Goal: Task Accomplishment & Management: Manage account settings

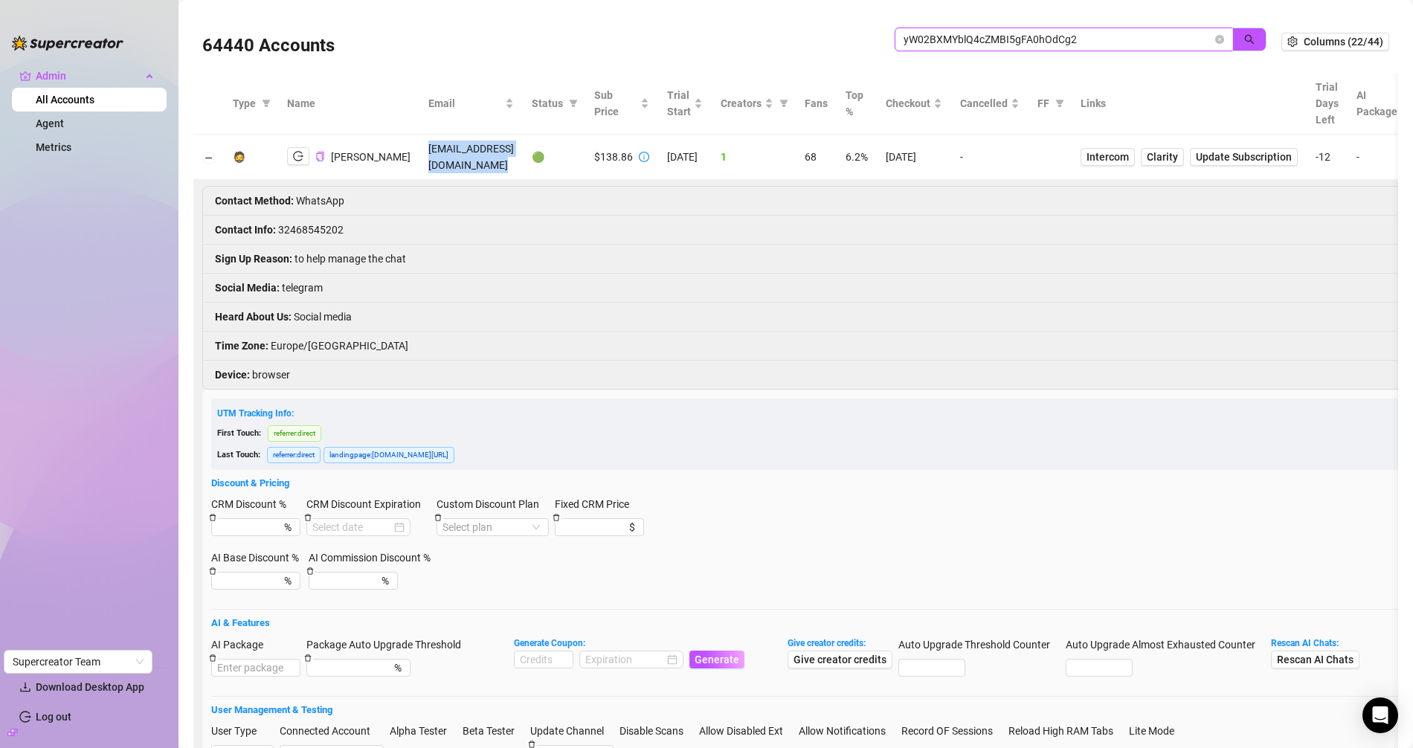
click at [958, 45] on input "yW02BXMYblQ4cZMBI5gFA0hOdCg2" at bounding box center [1058, 39] width 309 height 16
paste input "QDIPCiZZKmbWkbjEJIR24rVtv40"
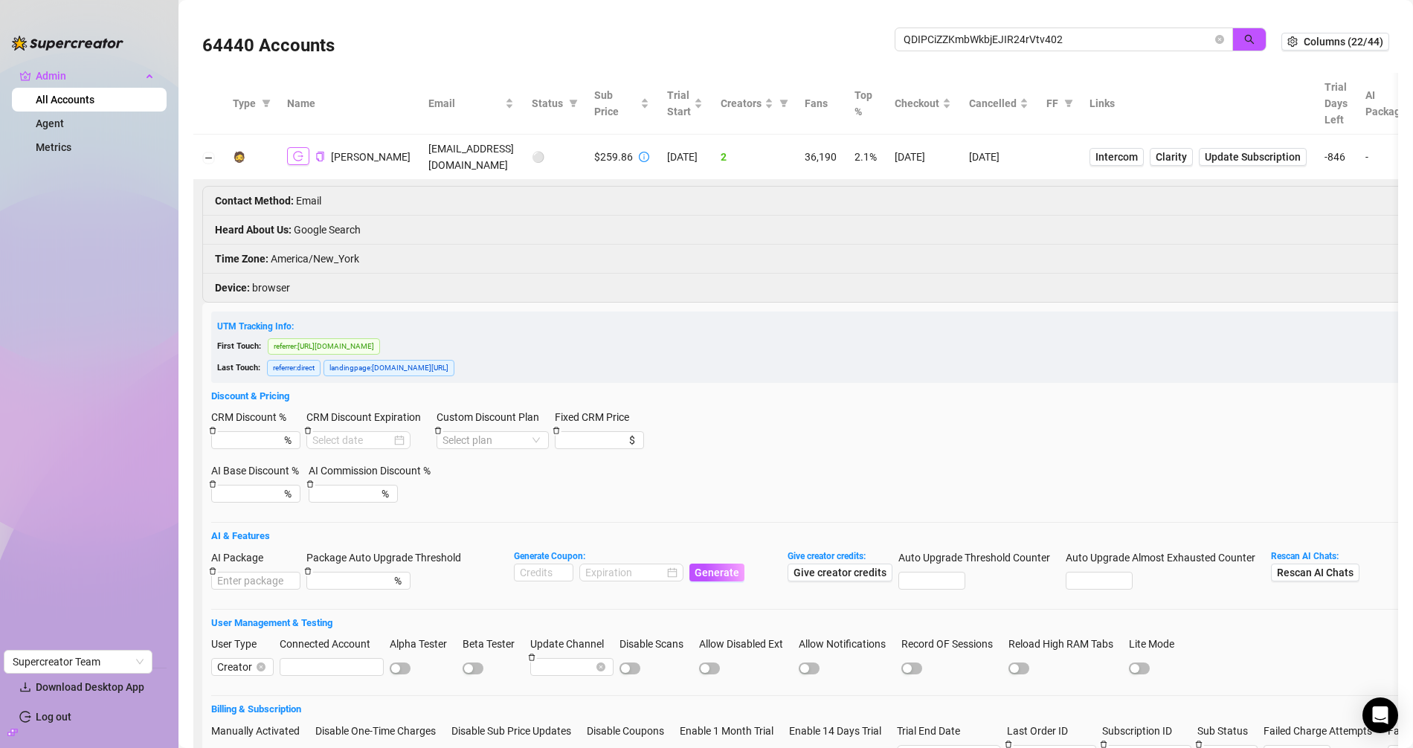
click at [301, 155] on icon "logout" at bounding box center [298, 157] width 10 height 10
click at [318, 156] on icon "copy" at bounding box center [320, 157] width 10 height 10
click at [911, 38] on input "QDIPCiZZKmbWkbjEJIR24rVtv402" at bounding box center [1058, 39] width 309 height 16
paste input "4T7CHbWaNBQPwX3ggnYpS69HAj93"
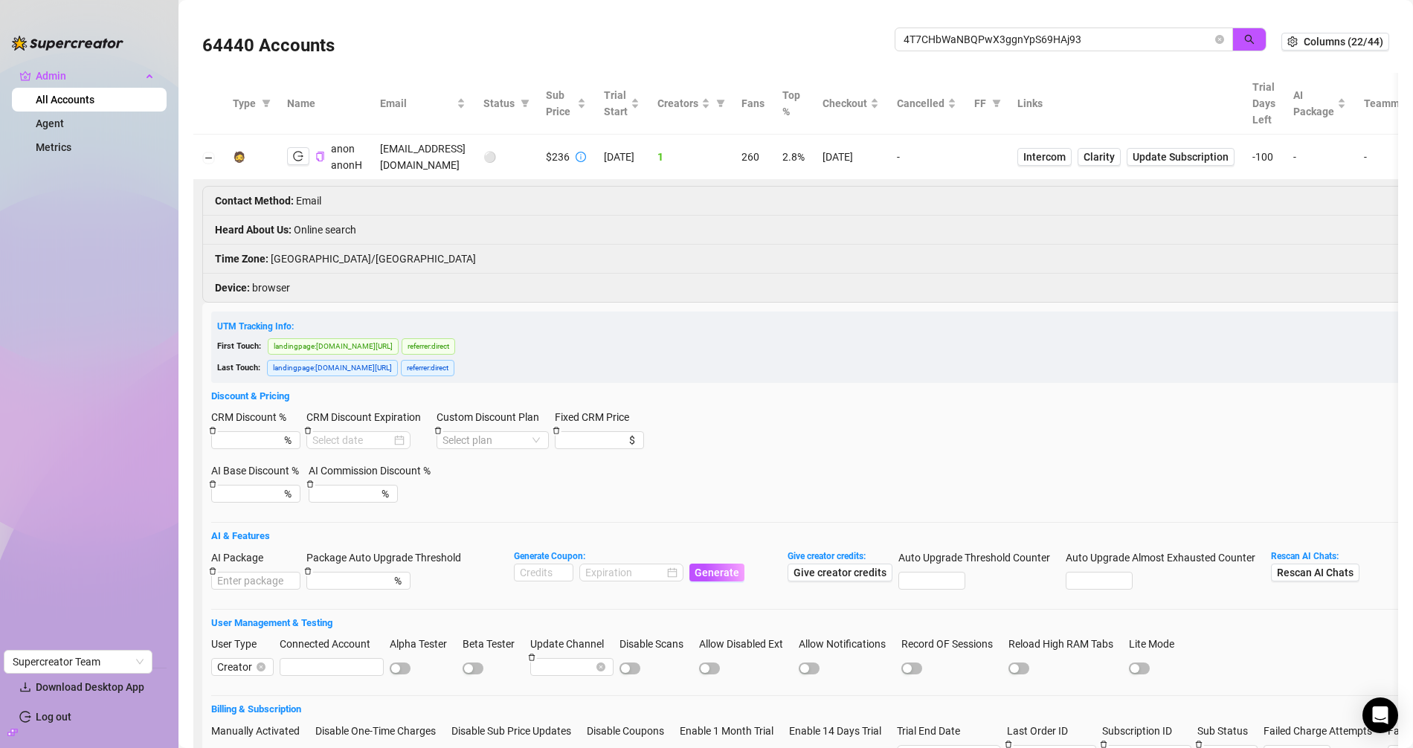
click at [431, 157] on td "hotwifecouple95@outlook.com" at bounding box center [422, 157] width 103 height 45
click at [402, 159] on td "hotwifecouple95@outlook.com" at bounding box center [422, 157] width 103 height 45
click at [298, 153] on icon "logout" at bounding box center [298, 156] width 10 height 10
click at [320, 155] on icon "copy" at bounding box center [320, 157] width 10 height 10
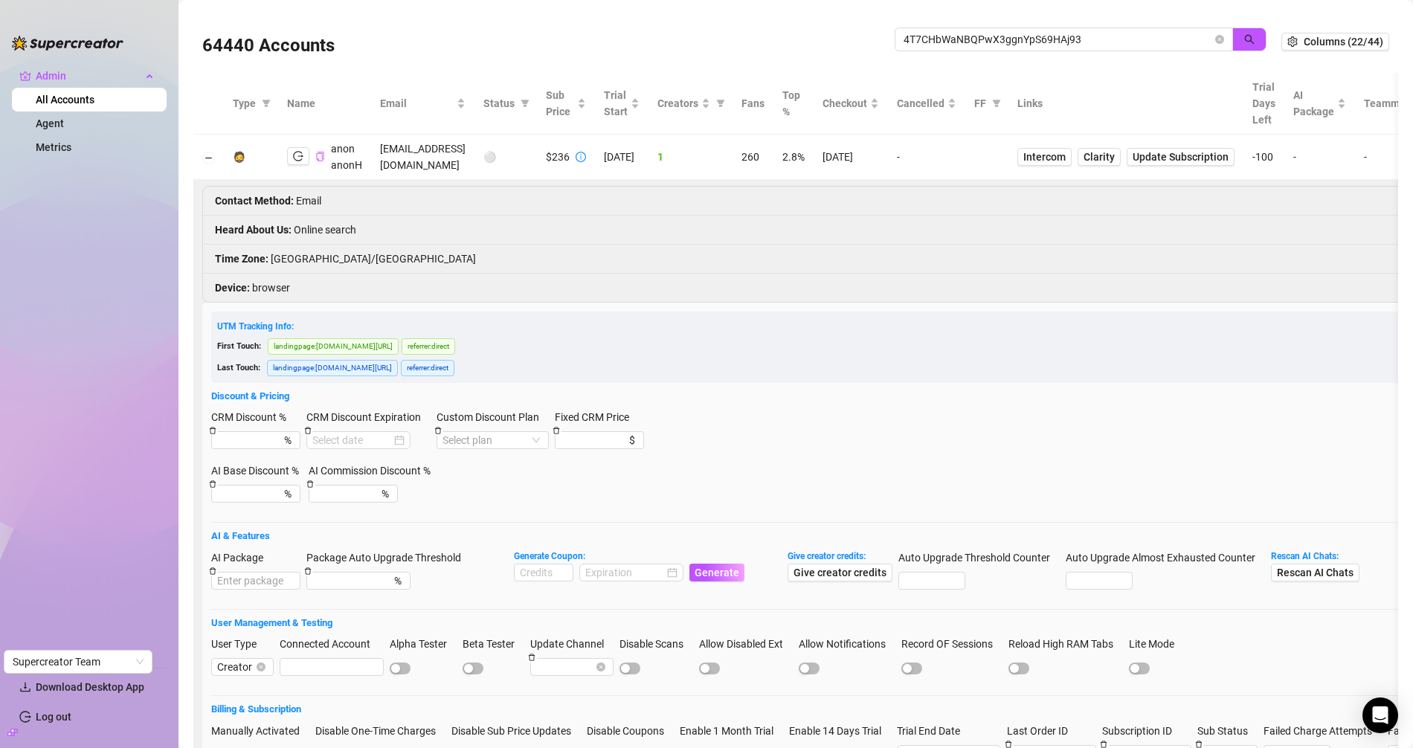
click at [421, 152] on td "hotwifecouple95@outlook.com" at bounding box center [422, 157] width 103 height 45
click at [971, 42] on input "4T7CHbWaNBQPwX3ggnYpS69HAj93" at bounding box center [1058, 39] width 309 height 16
click at [970, 42] on input "4T7CHbWaNBQPwX3ggnYpS69HAj93" at bounding box center [1058, 39] width 309 height 16
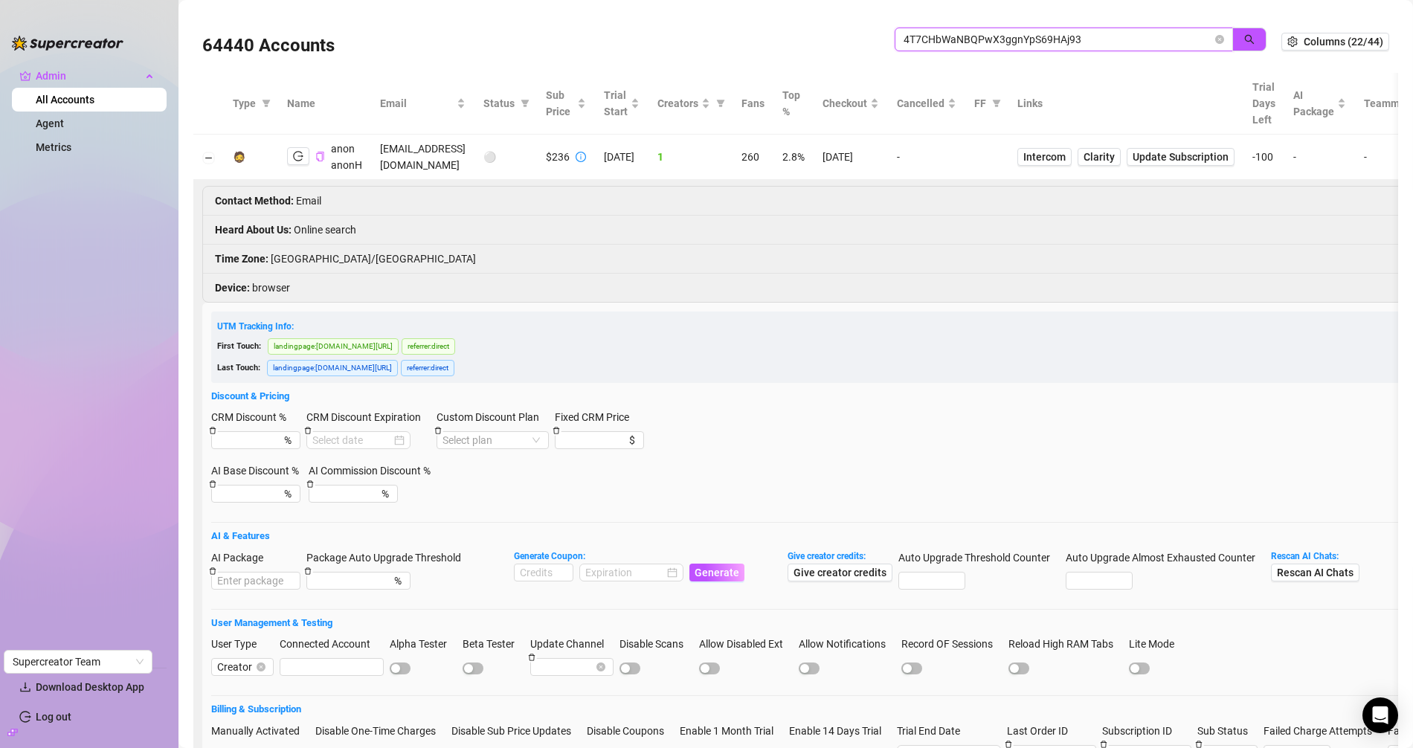
click at [970, 42] on input "4T7CHbWaNBQPwX3ggnYpS69HAj93" at bounding box center [1058, 39] width 309 height 16
paste input "2BqgEV4rDfSo5eQBuWxCoslyBfM2"
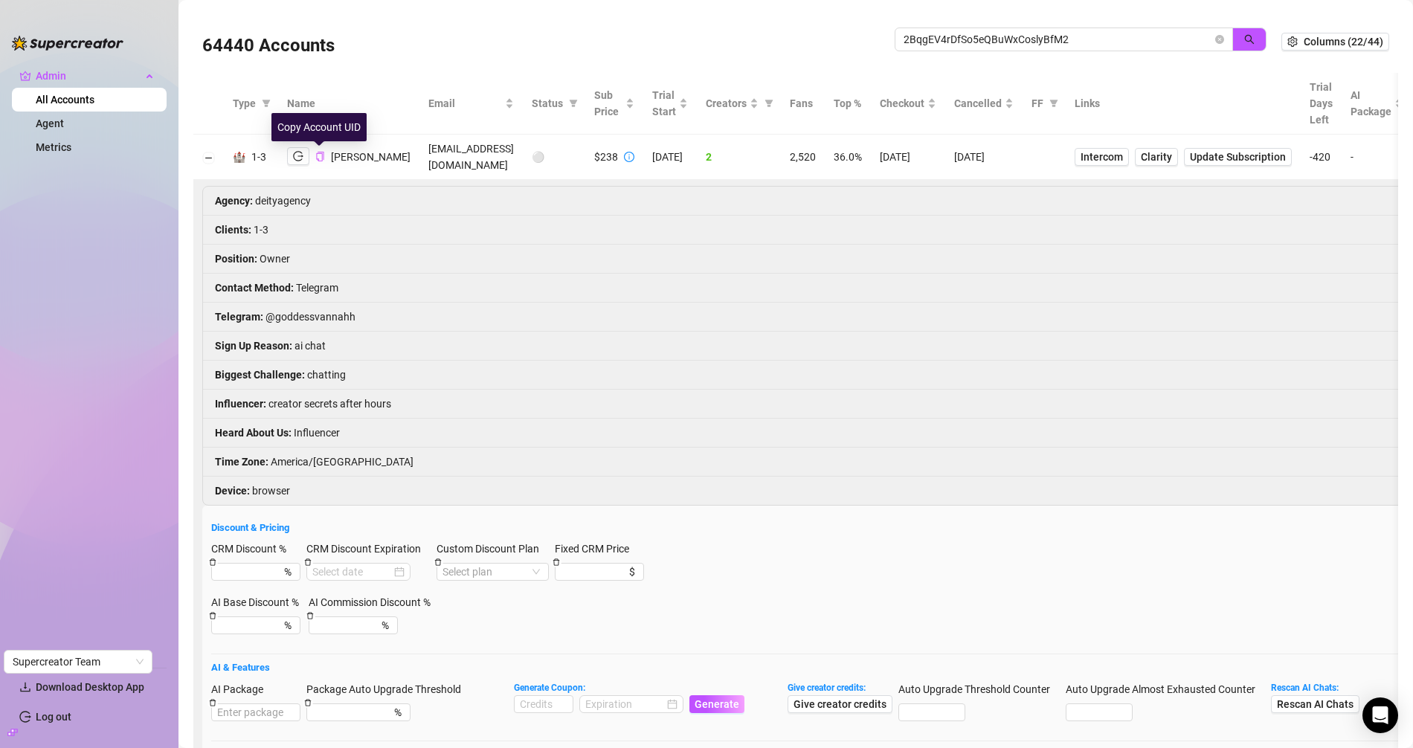
click at [315, 154] on icon "copy" at bounding box center [320, 157] width 10 height 10
click at [295, 157] on icon "logout" at bounding box center [298, 156] width 10 height 10
click at [420, 163] on td "vannahgoddess@gmail.com" at bounding box center [471, 157] width 103 height 45
click at [420, 158] on td "vannahgoddess@gmail.com" at bounding box center [471, 157] width 103 height 45
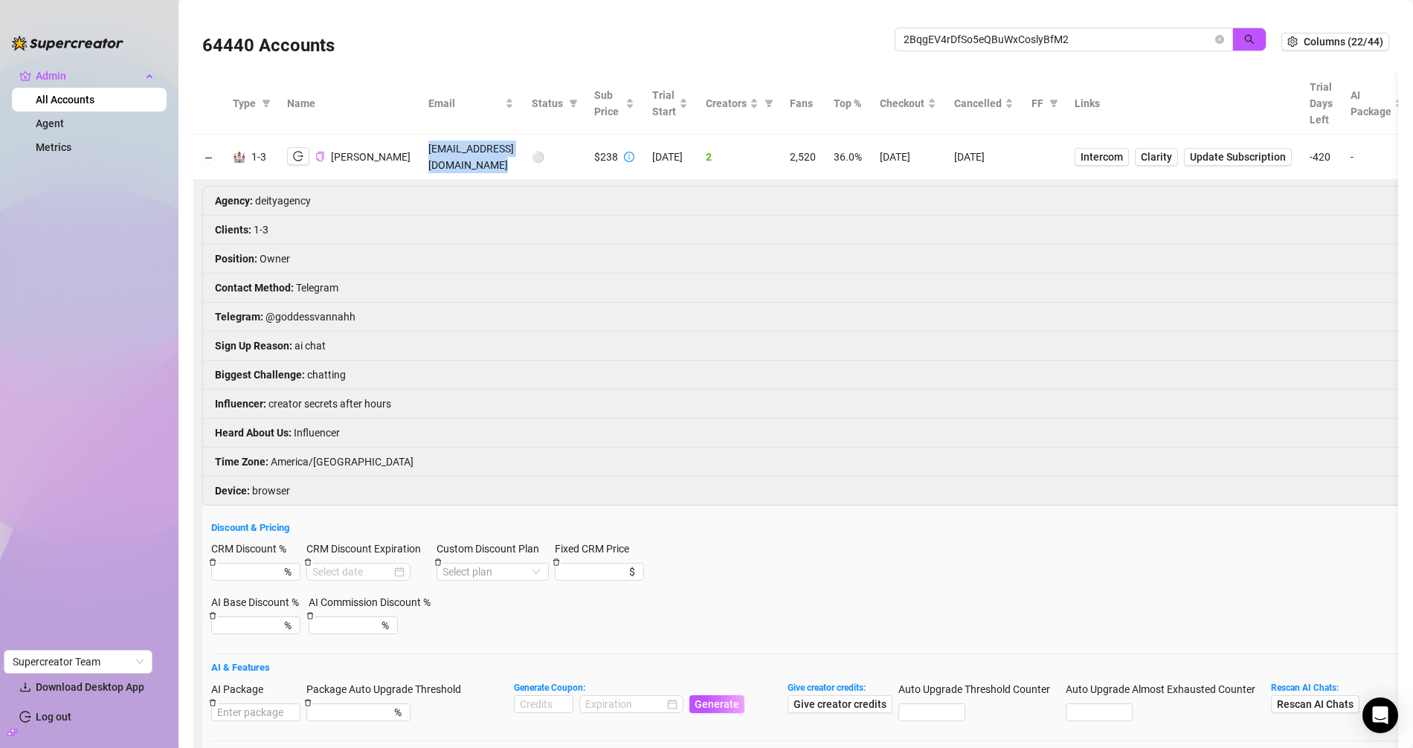
click at [420, 158] on td "vannahgoddess@gmail.com" at bounding box center [471, 157] width 103 height 45
copy td "vannahgoddess@gmail.com"
click at [300, 314] on li "Telegram : @goddessvannahh" at bounding box center [1021, 317] width 1637 height 29
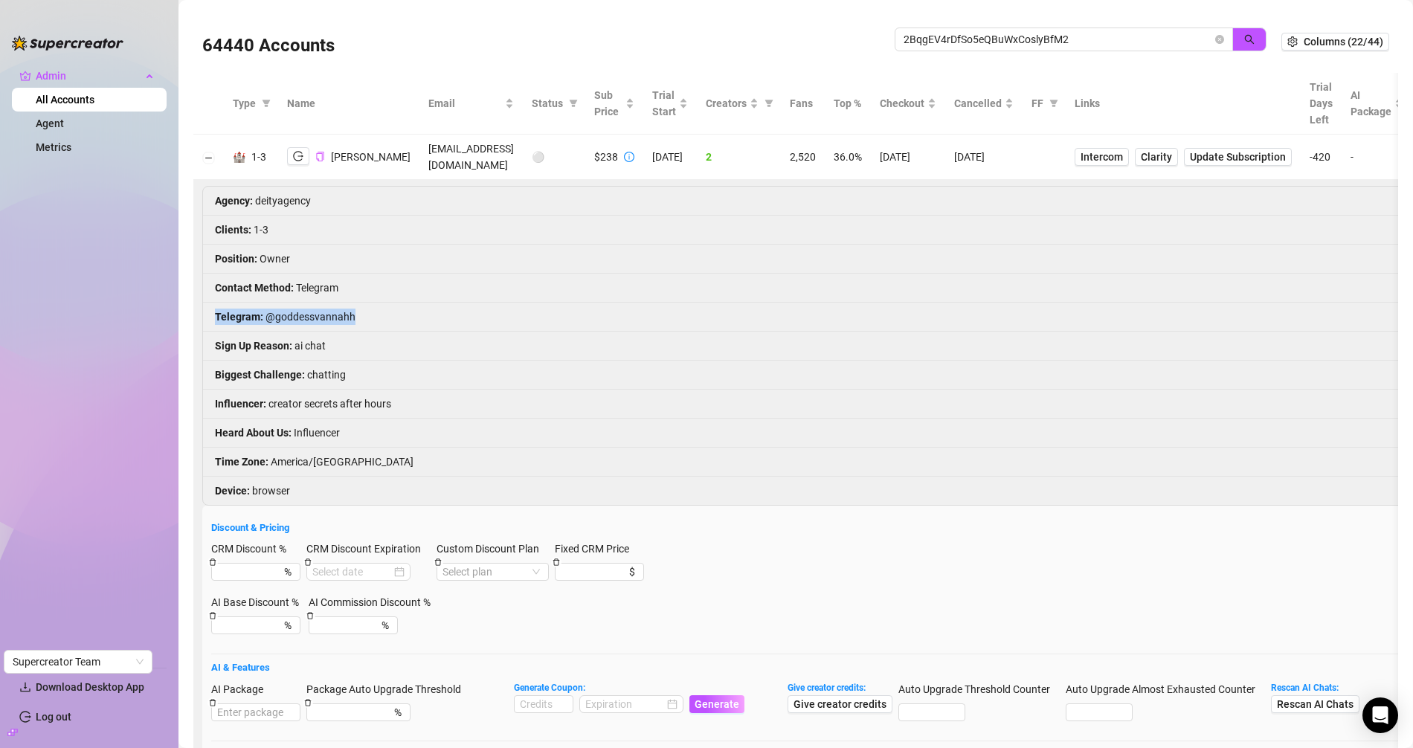
click at [289, 314] on li "Telegram : @goddessvannahh" at bounding box center [1021, 317] width 1637 height 29
click at [440, 157] on td "vannahgoddess@gmail.com" at bounding box center [471, 157] width 103 height 45
click at [950, 43] on input "2BqgEV4rDfSo5eQBuWxCoslyBfM2" at bounding box center [1058, 39] width 309 height 16
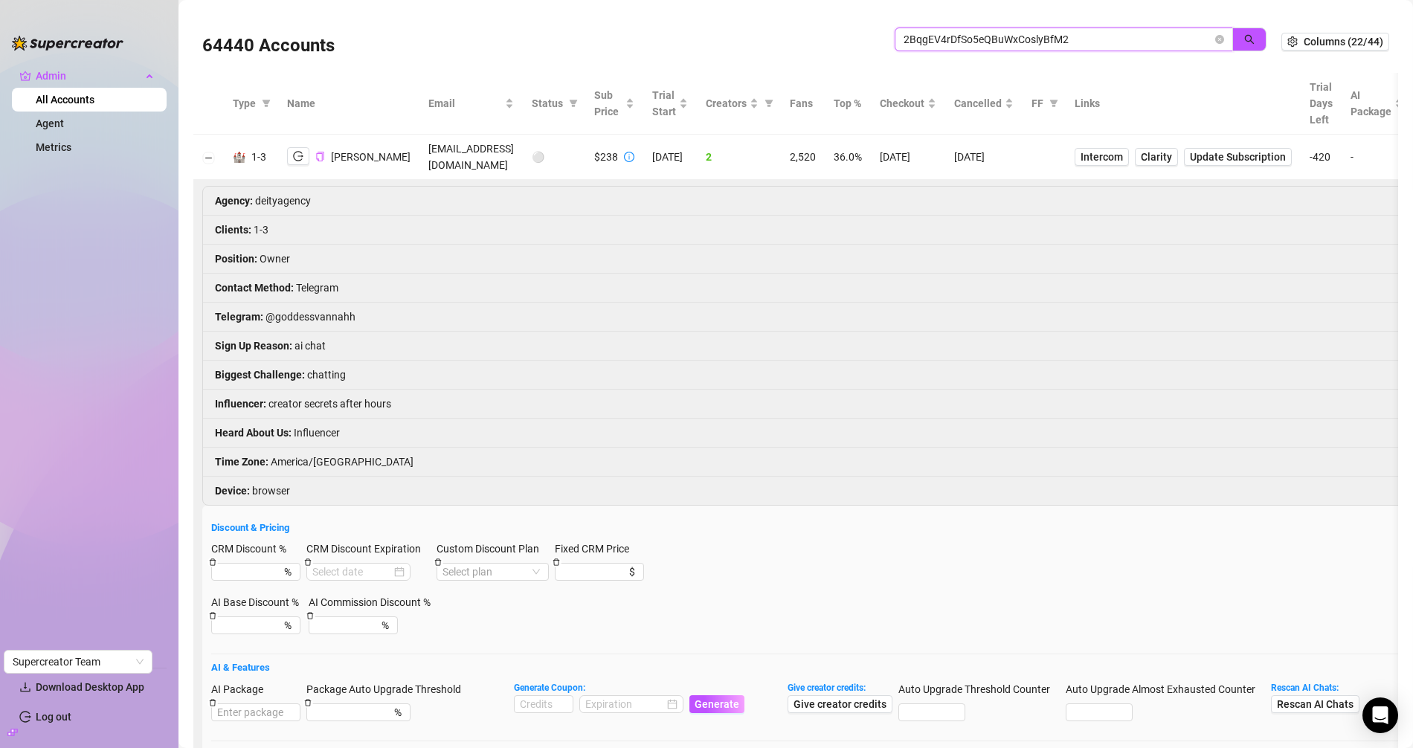
paste input "M6syqLRCOJggRzZtNVX80Ac5HTA"
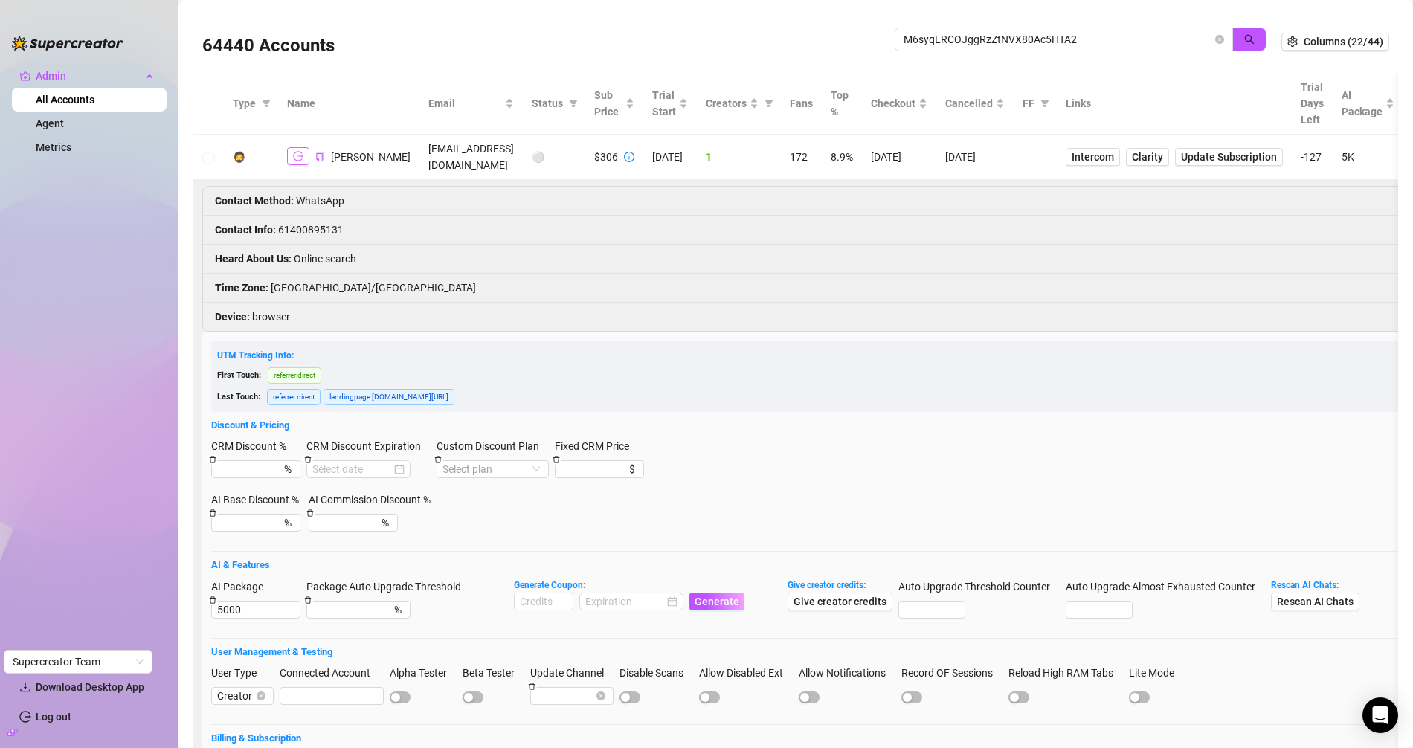
click at [297, 155] on icon "logout" at bounding box center [298, 156] width 10 height 10
click at [316, 158] on icon "copy" at bounding box center [320, 157] width 10 height 10
click at [434, 152] on td "bellaluca2025@gmail.com" at bounding box center [471, 157] width 103 height 45
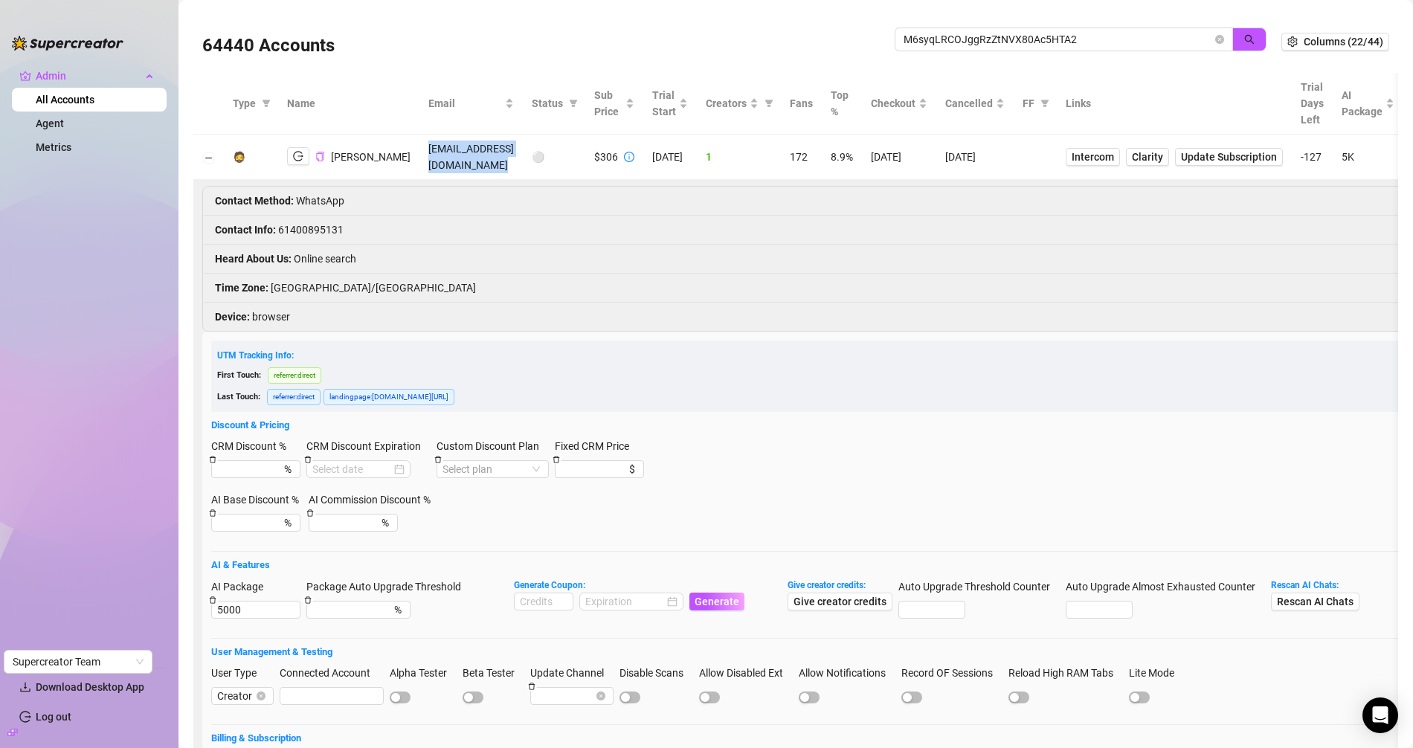
copy td "bellaluca2025@gmail.com"
click at [303, 226] on li "Contact Info : 61400895131" at bounding box center [1017, 230] width 1628 height 29
copy li "61400895131"
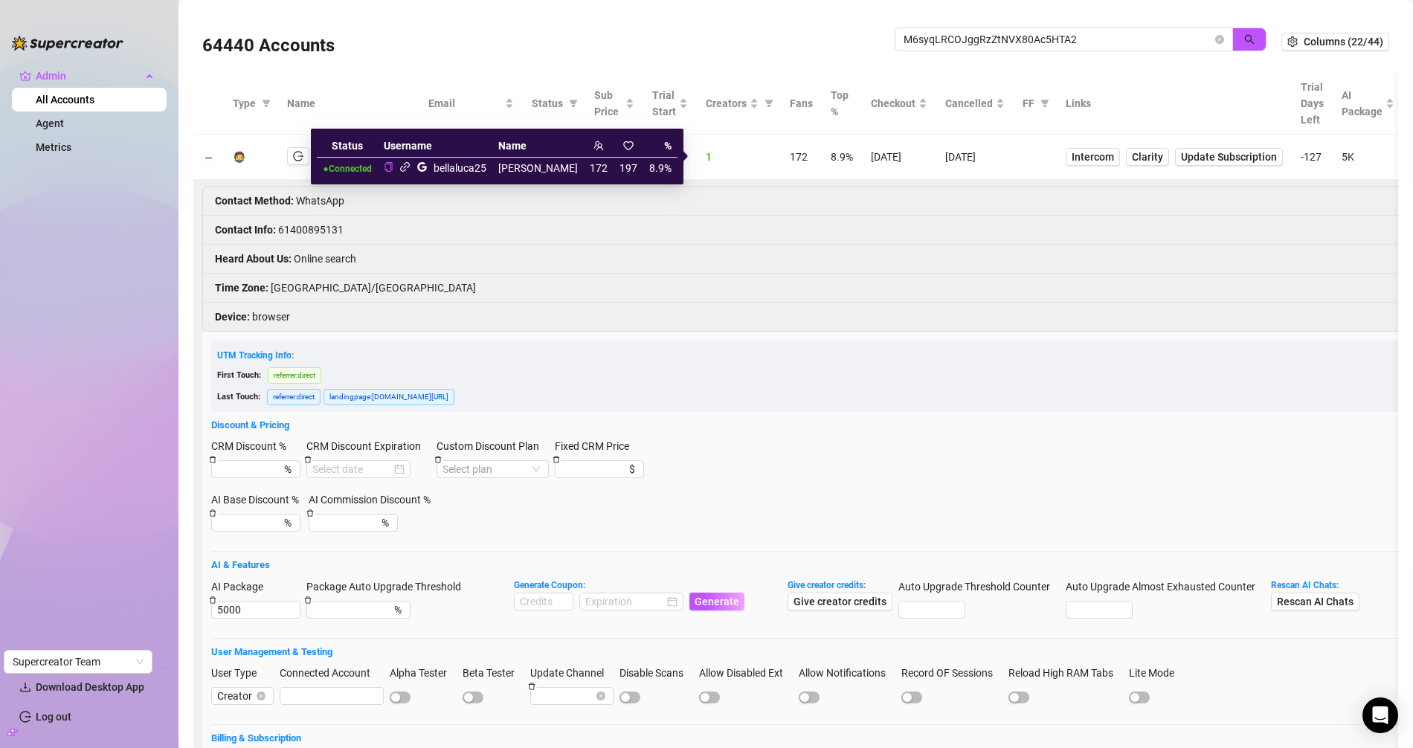
click at [411, 166] on icon "link" at bounding box center [404, 166] width 11 height 11
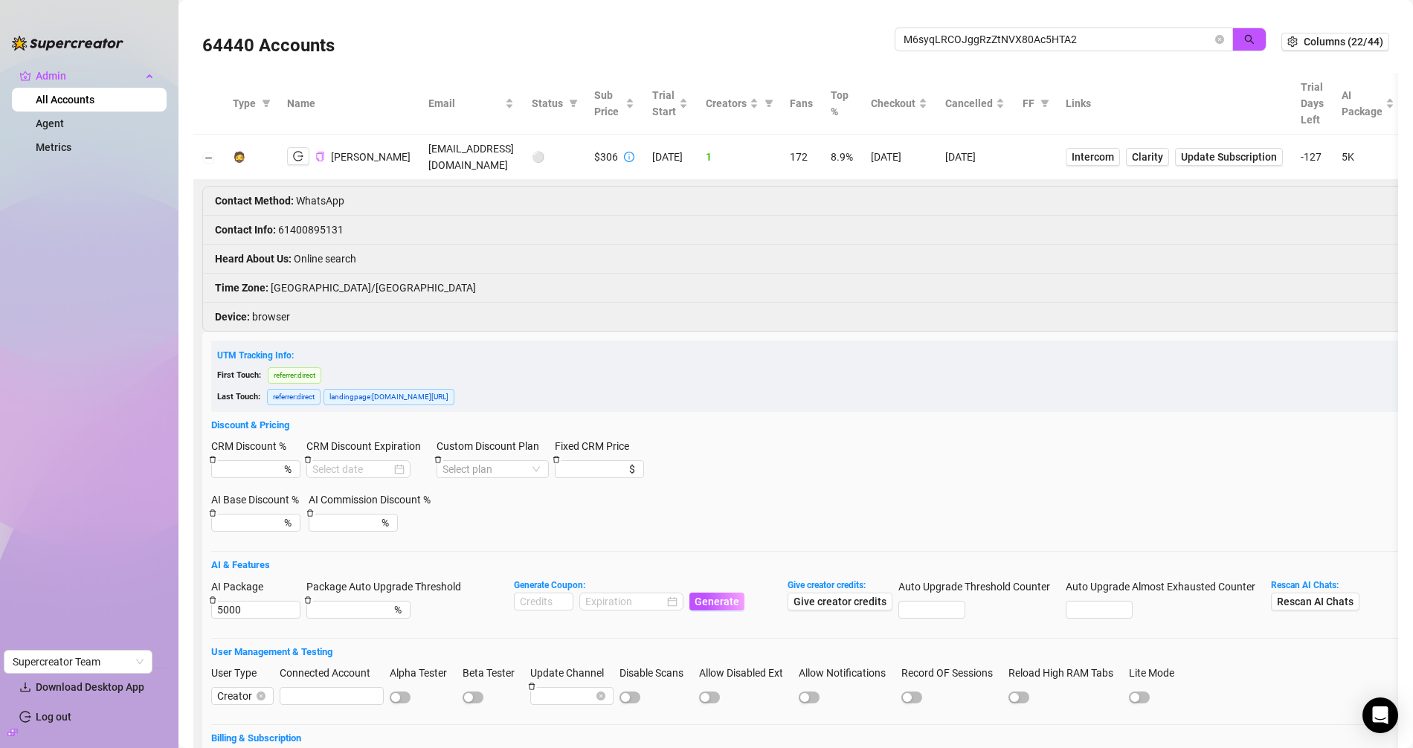
click at [350, 103] on th "Name" at bounding box center [348, 104] width 141 height 62
click at [983, 40] on input "M6syqLRCOJggRzZtNVX80Ac5HTA2" at bounding box center [1058, 39] width 309 height 16
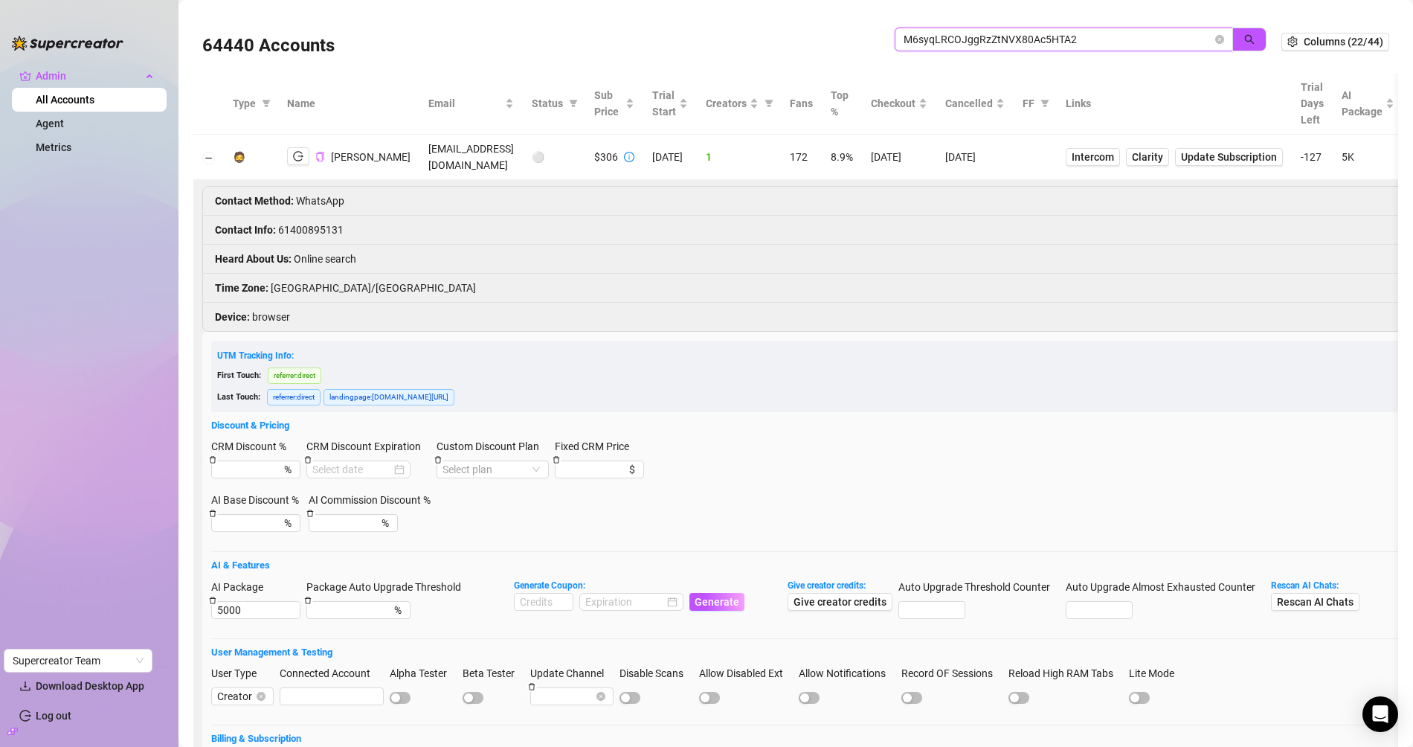
paste input "9b6714ab-0fa8-4b29-8acc-67ffbaa33ae"
type input "9b6714ab-0fa8-4b29-8acc-67ffbaa33ae2"
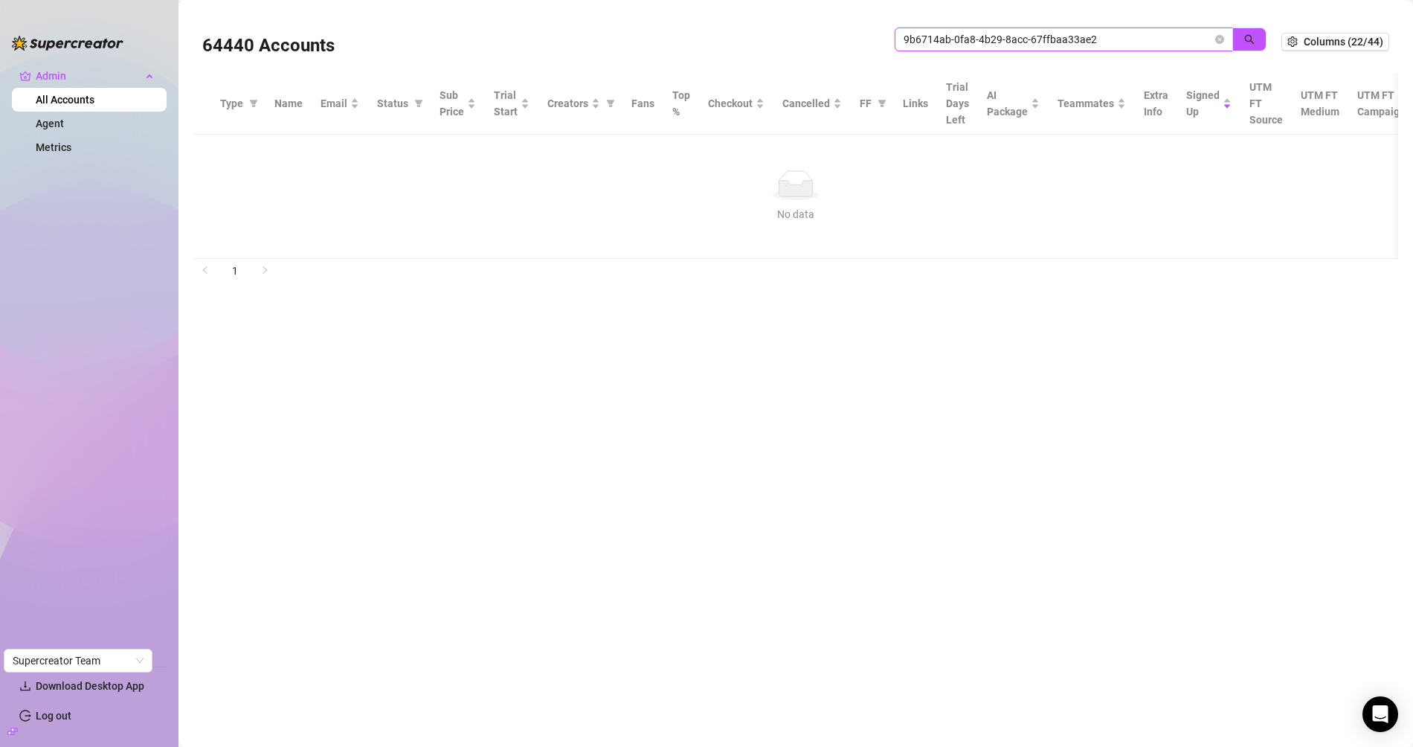
click at [1053, 42] on input "9b6714ab-0fa8-4b29-8acc-67ffbaa33ae2" at bounding box center [1058, 39] width 309 height 16
click at [1022, 38] on input "search" at bounding box center [1058, 39] width 309 height 16
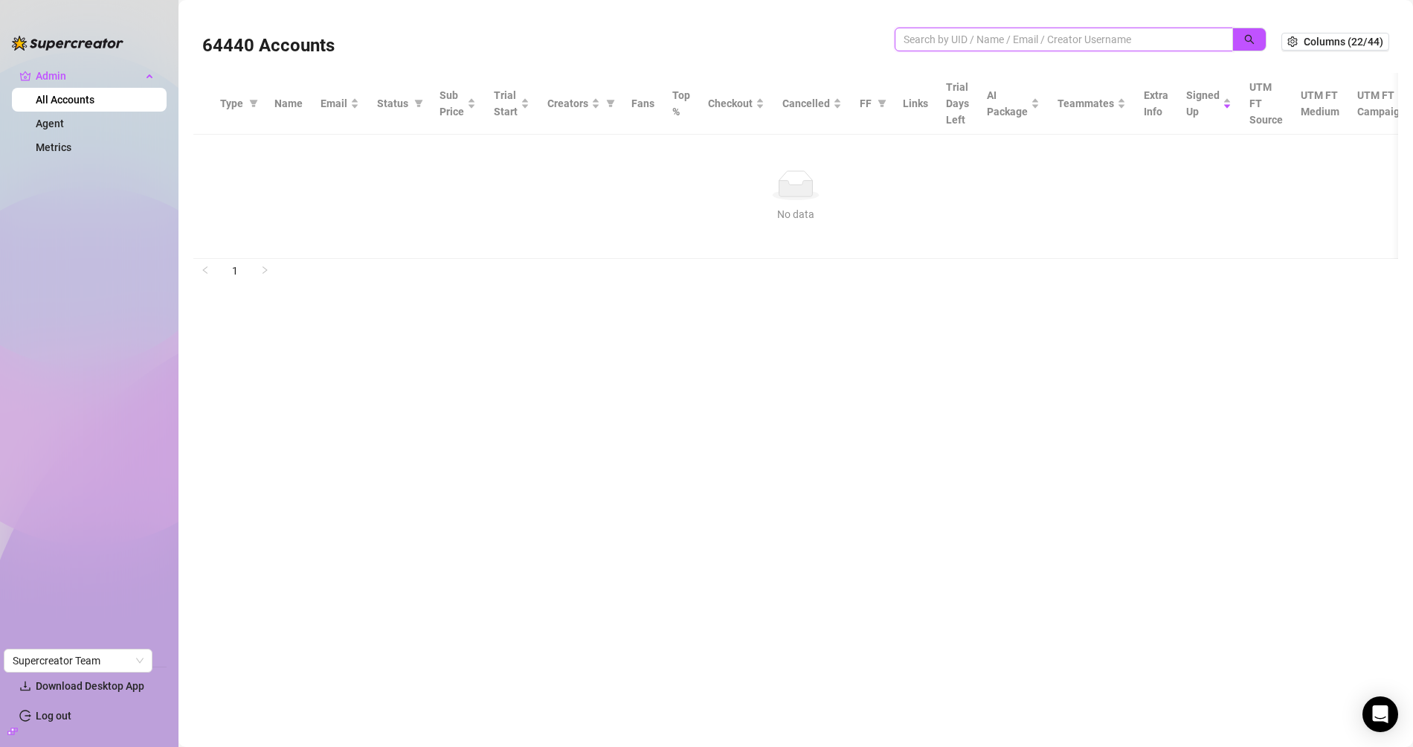
paste input "littler.r.lush@gmail.com"
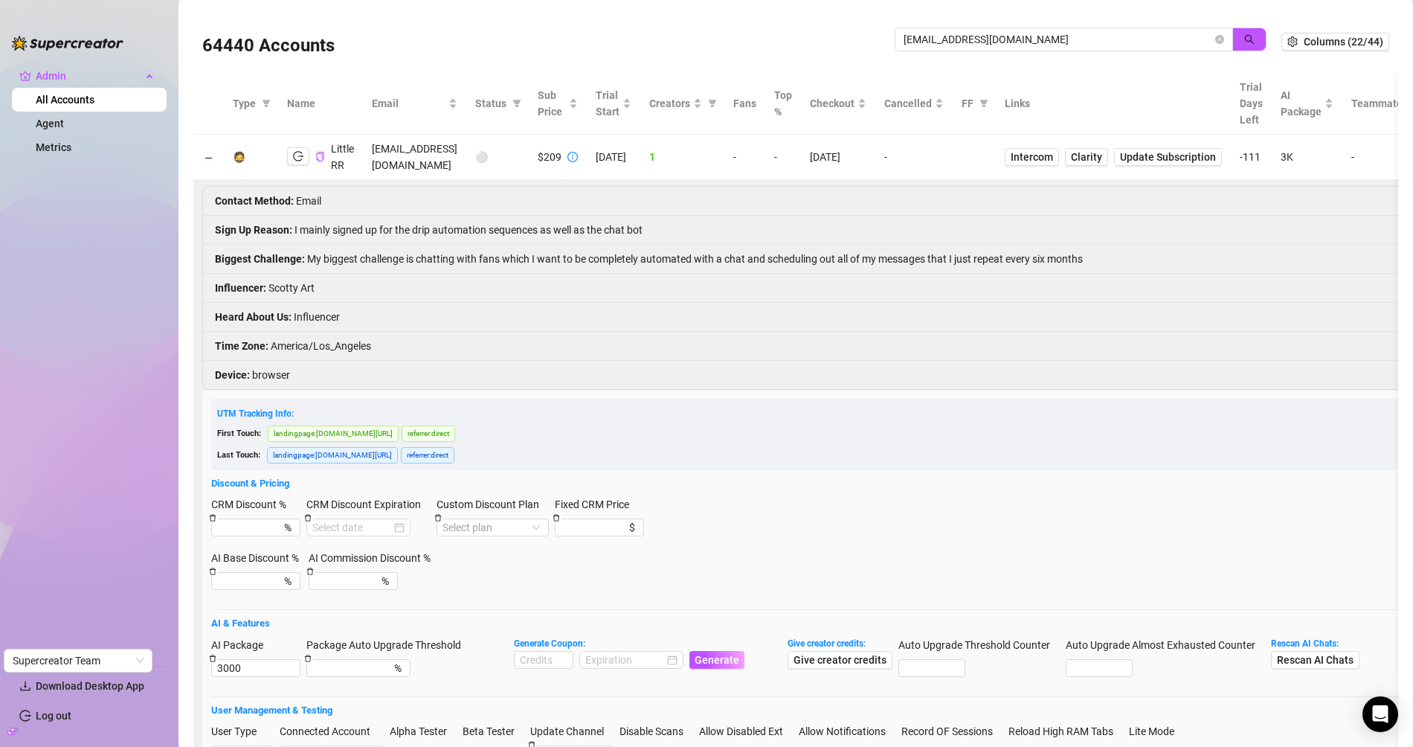
click at [379, 246] on li "Biggest Challenge : My biggest challenge is chatting with fans which I want to …" at bounding box center [986, 259] width 1567 height 29
click at [301, 152] on icon "logout" at bounding box center [298, 156] width 10 height 10
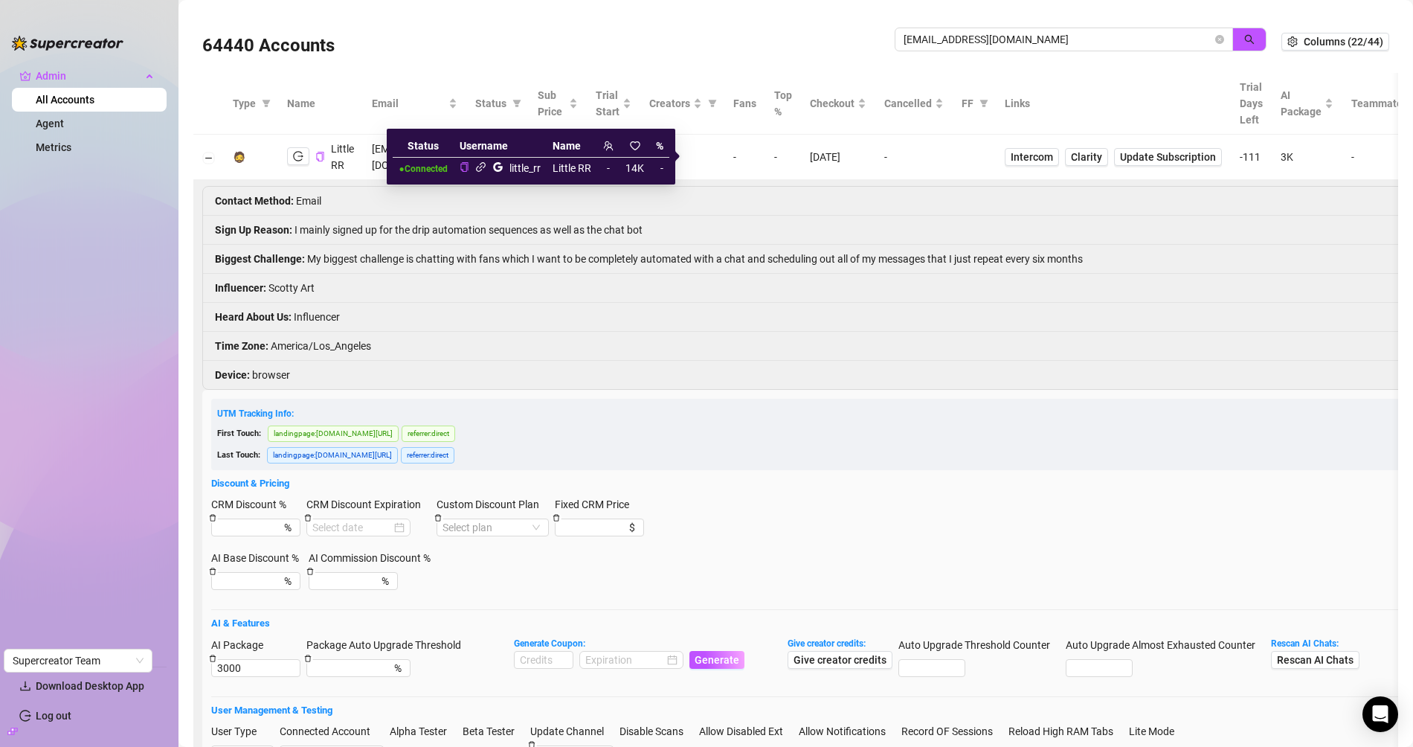
click at [478, 167] on icon "link" at bounding box center [480, 166] width 11 height 11
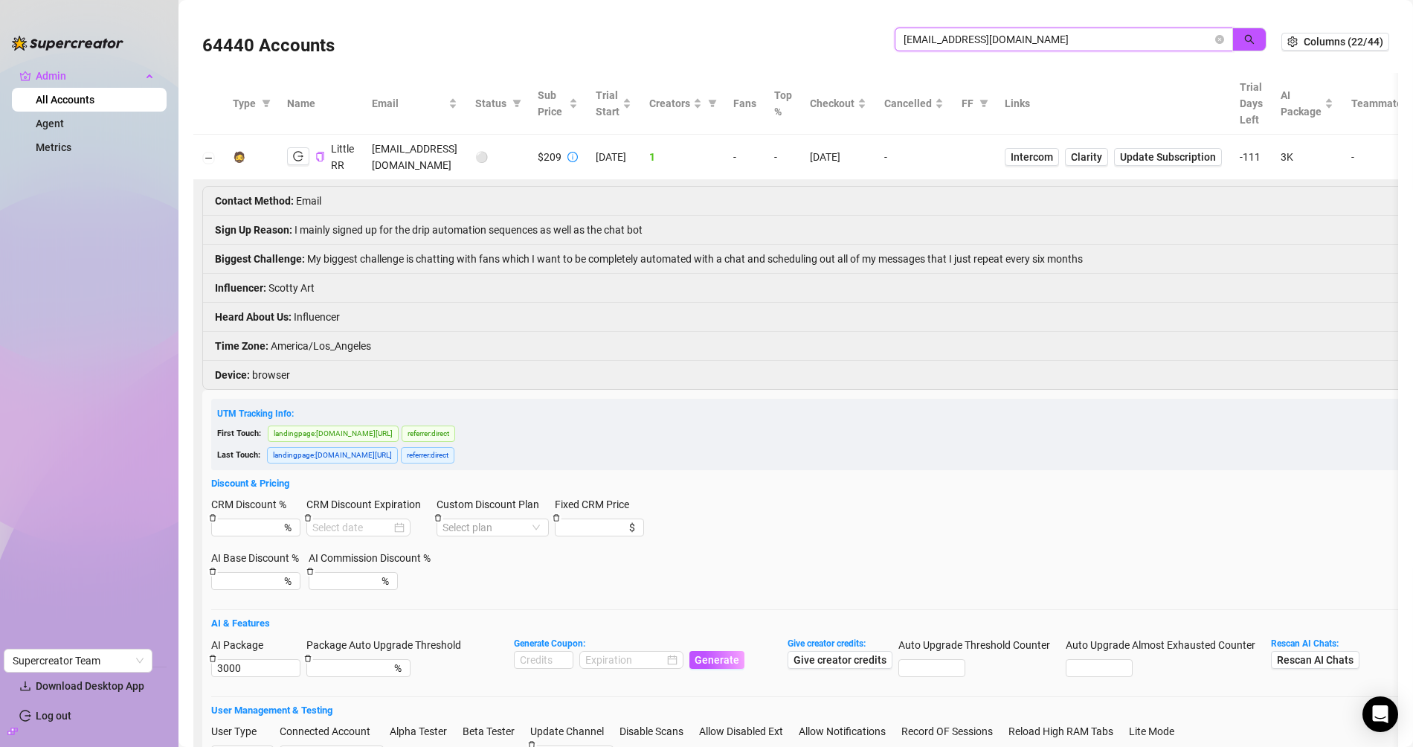
click at [979, 34] on input "littler.r.lush@gmail.com" at bounding box center [1058, 39] width 309 height 16
paste input "s5w4Q9E1NvSv3WsszAjtRkGvpaG2"
click at [979, 34] on input "s5w4Q9E1NvSv3WsszAjtRkGvpaG2" at bounding box center [1058, 39] width 309 height 16
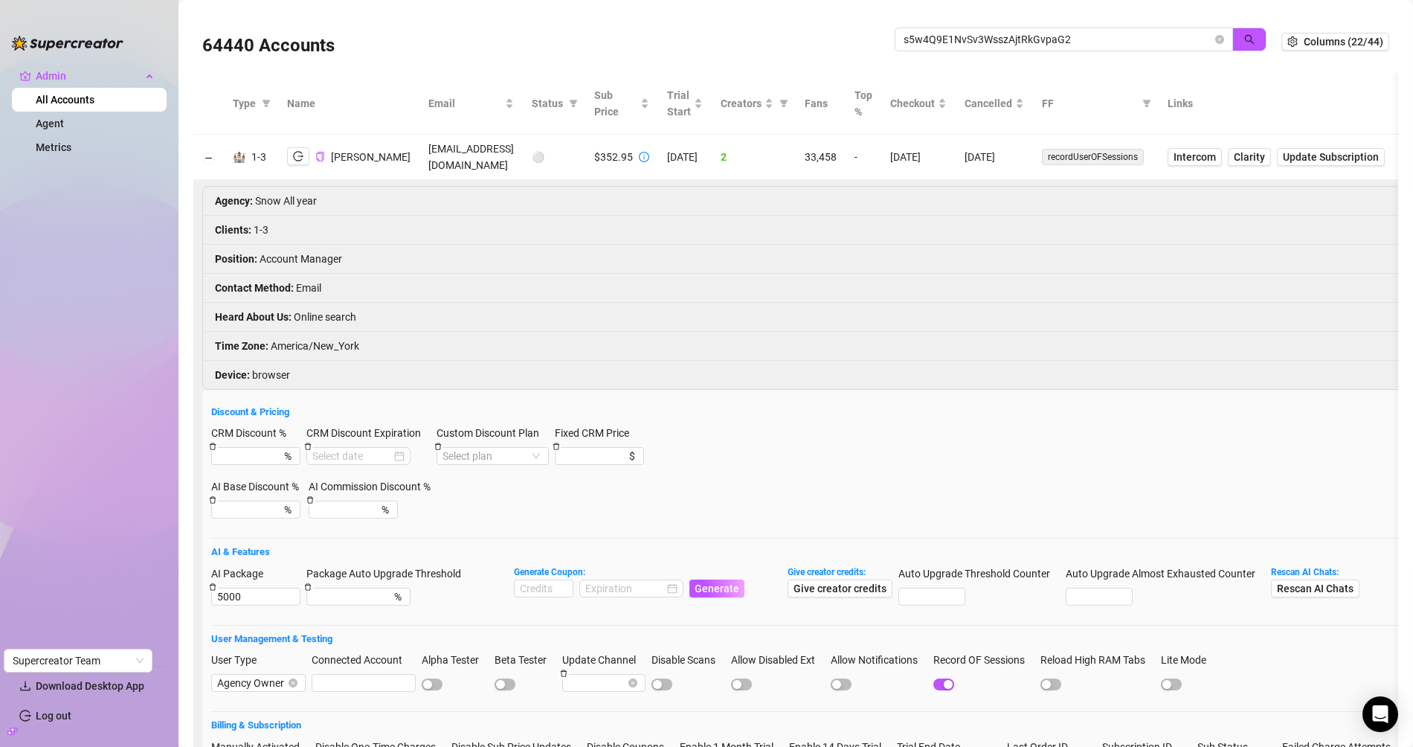
click at [434, 152] on td "[EMAIL_ADDRESS][DOMAIN_NAME]" at bounding box center [471, 157] width 103 height 45
copy td "[EMAIL_ADDRESS][DOMAIN_NAME]"
click at [299, 155] on icon "logout" at bounding box center [298, 157] width 10 height 10
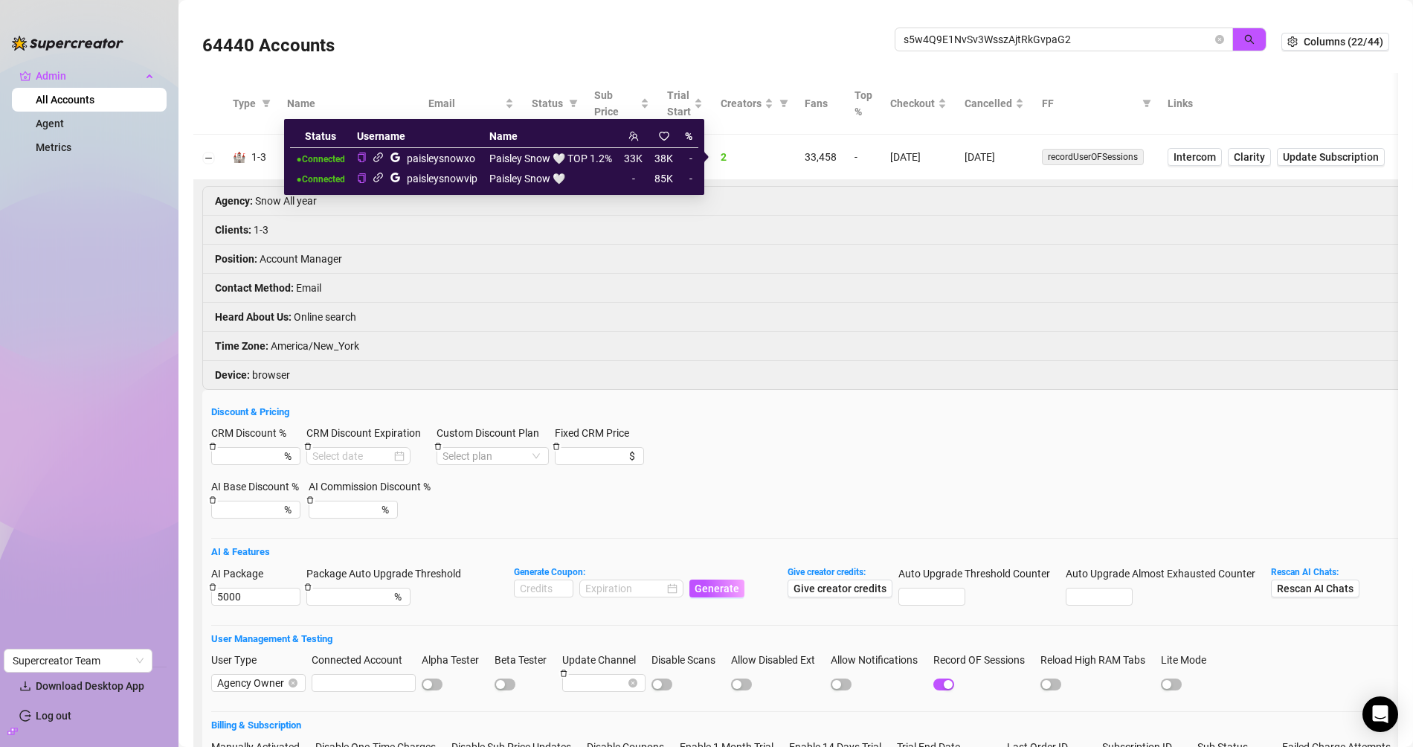
click at [382, 157] on icon "link" at bounding box center [378, 157] width 11 height 11
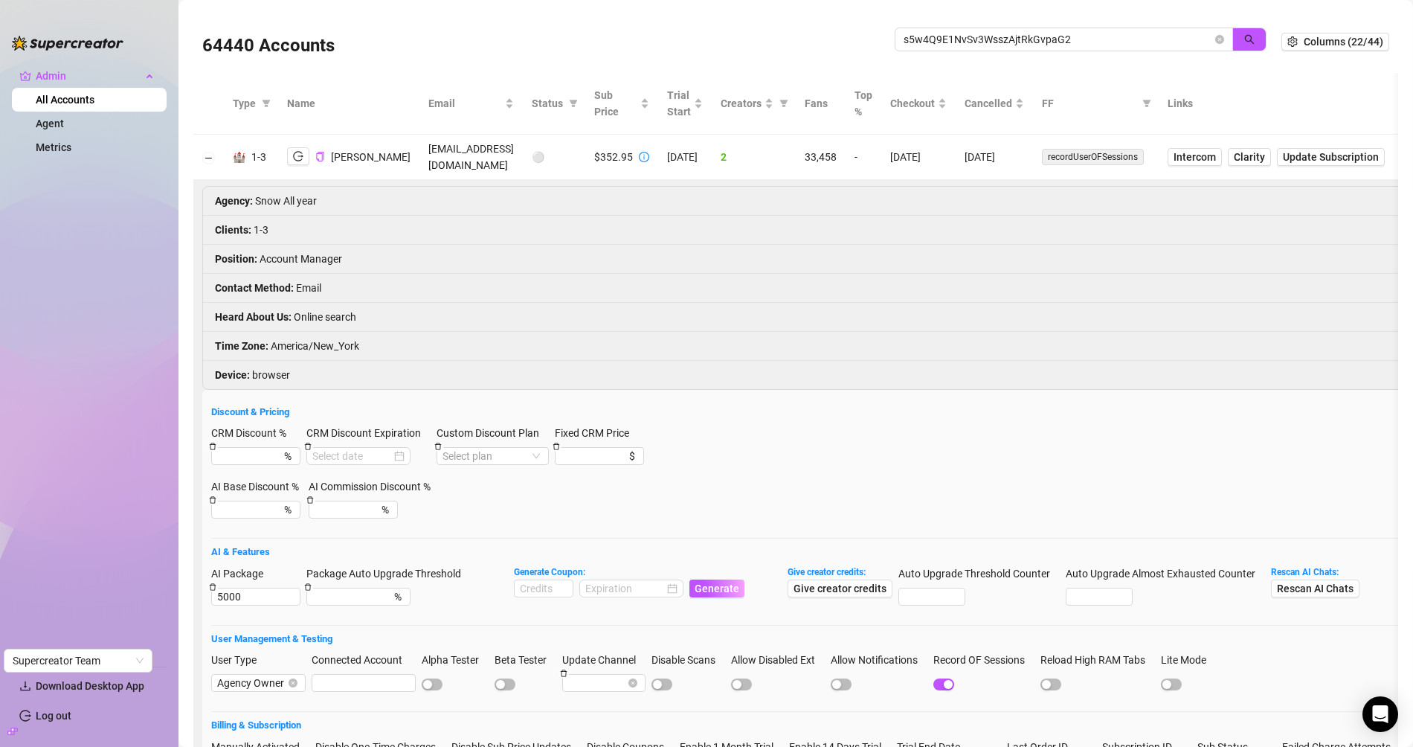
click at [433, 155] on td "[EMAIL_ADDRESS][DOMAIN_NAME]" at bounding box center [471, 157] width 103 height 45
copy td "[EMAIL_ADDRESS][DOMAIN_NAME]"
click at [925, 26] on div "64440 Accounts s5w4Q9E1NvSv3WsszAjtRkGvpaG2" at bounding box center [741, 41] width 1079 height 51
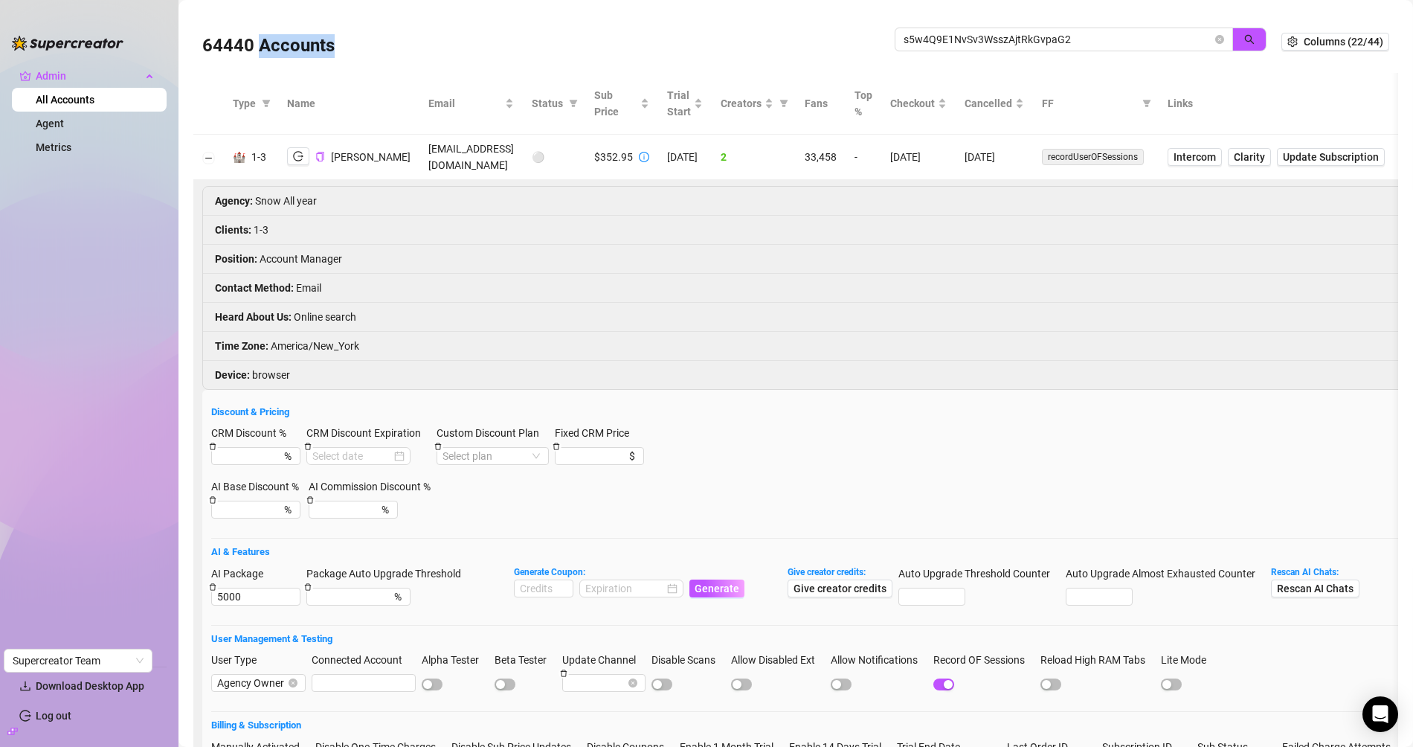
click at [925, 26] on div "64440 Accounts s5w4Q9E1NvSv3WsszAjtRkGvpaG2" at bounding box center [741, 41] width 1079 height 51
click at [929, 41] on input "s5w4Q9E1NvSv3WsszAjtRkGvpaG2" at bounding box center [1058, 39] width 309 height 16
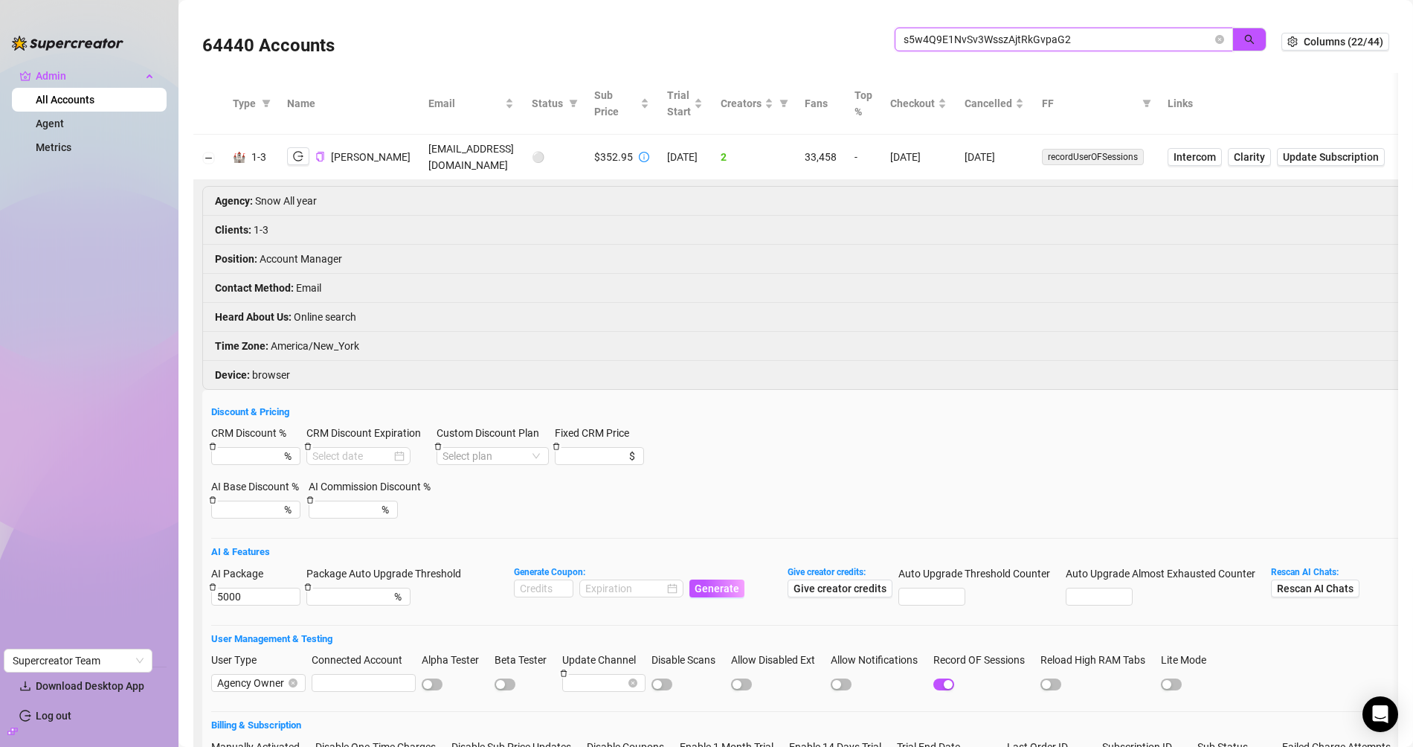
paste input "yLb3HwAbBZTgx80BPVR0M4yAZ07"
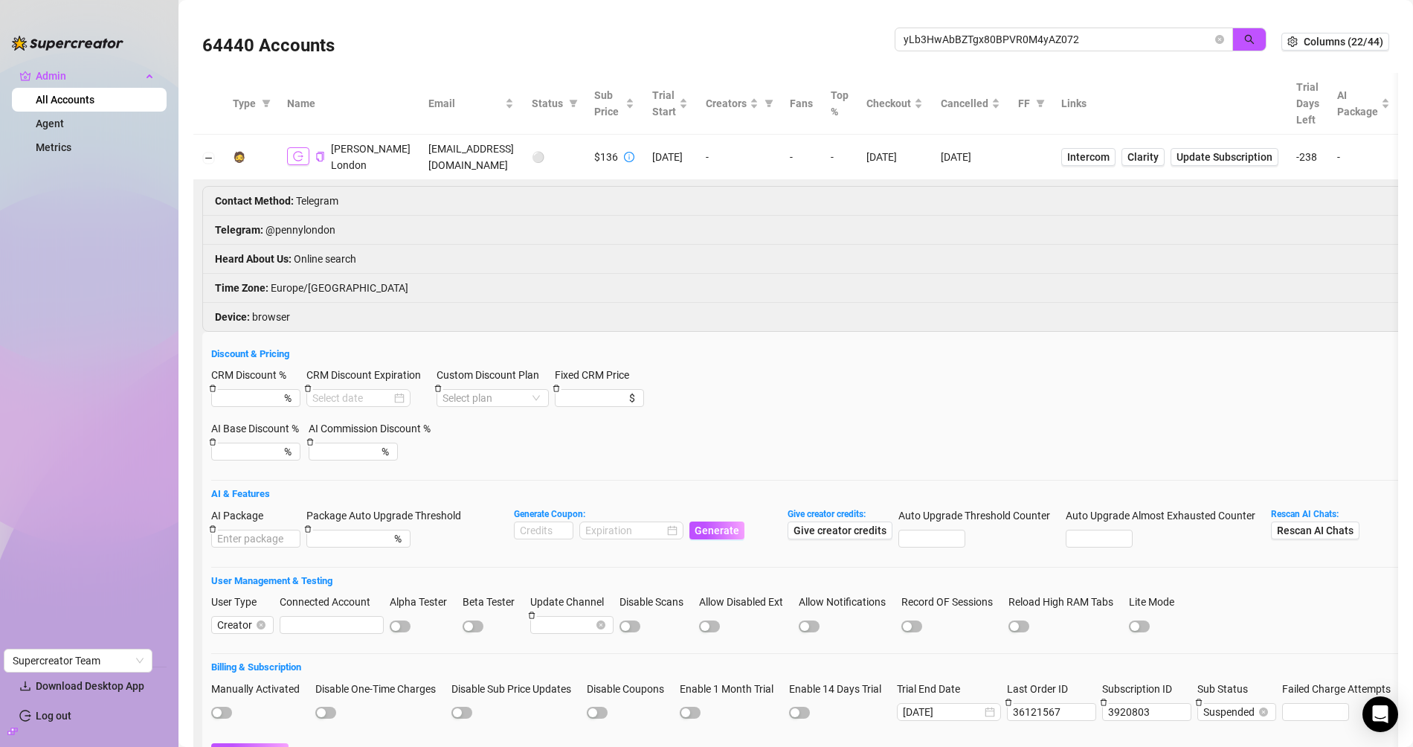
click at [290, 151] on button "button" at bounding box center [298, 156] width 22 height 18
click at [281, 231] on li "Telegram : @pennylondon" at bounding box center [1015, 230] width 1624 height 29
click at [299, 229] on li "Telegram : @pennylondon" at bounding box center [1015, 230] width 1624 height 29
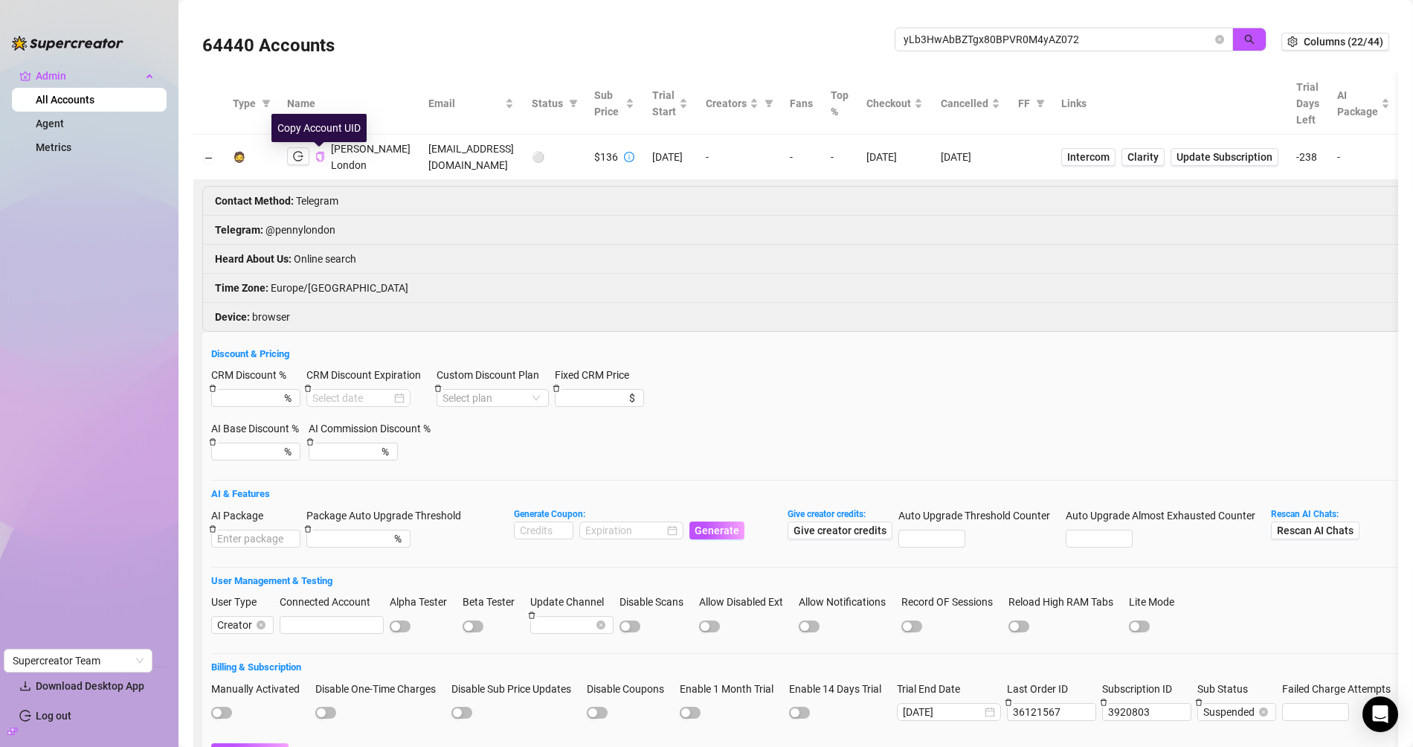
click at [322, 159] on icon "copy" at bounding box center [320, 157] width 10 height 10
click at [420, 158] on td "pennylondonxxx@gmail.com" at bounding box center [471, 157] width 103 height 45
copy td "pennylondonxxx@gmail.com"
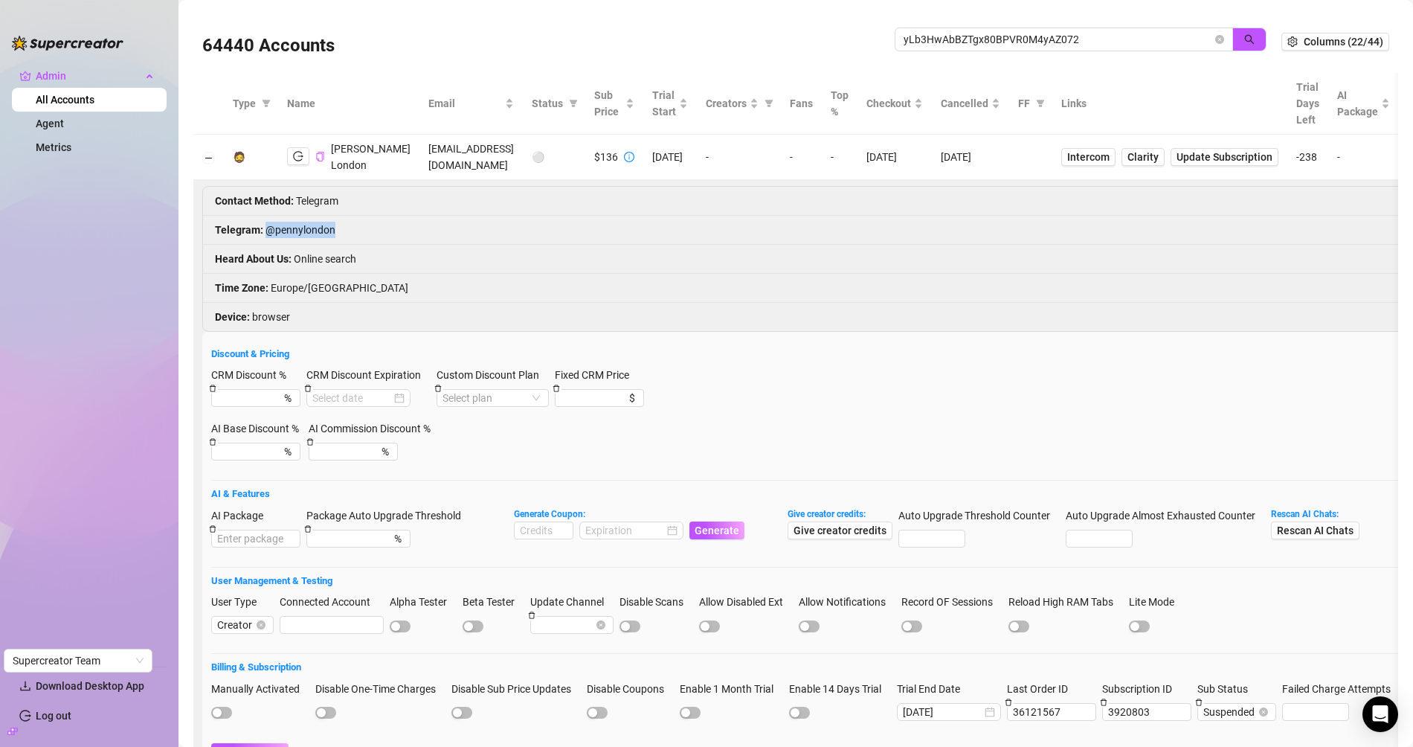
drag, startPoint x: 347, startPoint y: 228, endPoint x: 268, endPoint y: 225, distance: 79.7
click at [268, 225] on li "Telegram : @pennylondon" at bounding box center [1015, 230] width 1624 height 29
copy li "@pennylondon"
click at [974, 44] on input "yLb3HwAbBZTgx80BPVR0M4yAZ072" at bounding box center [1058, 39] width 309 height 16
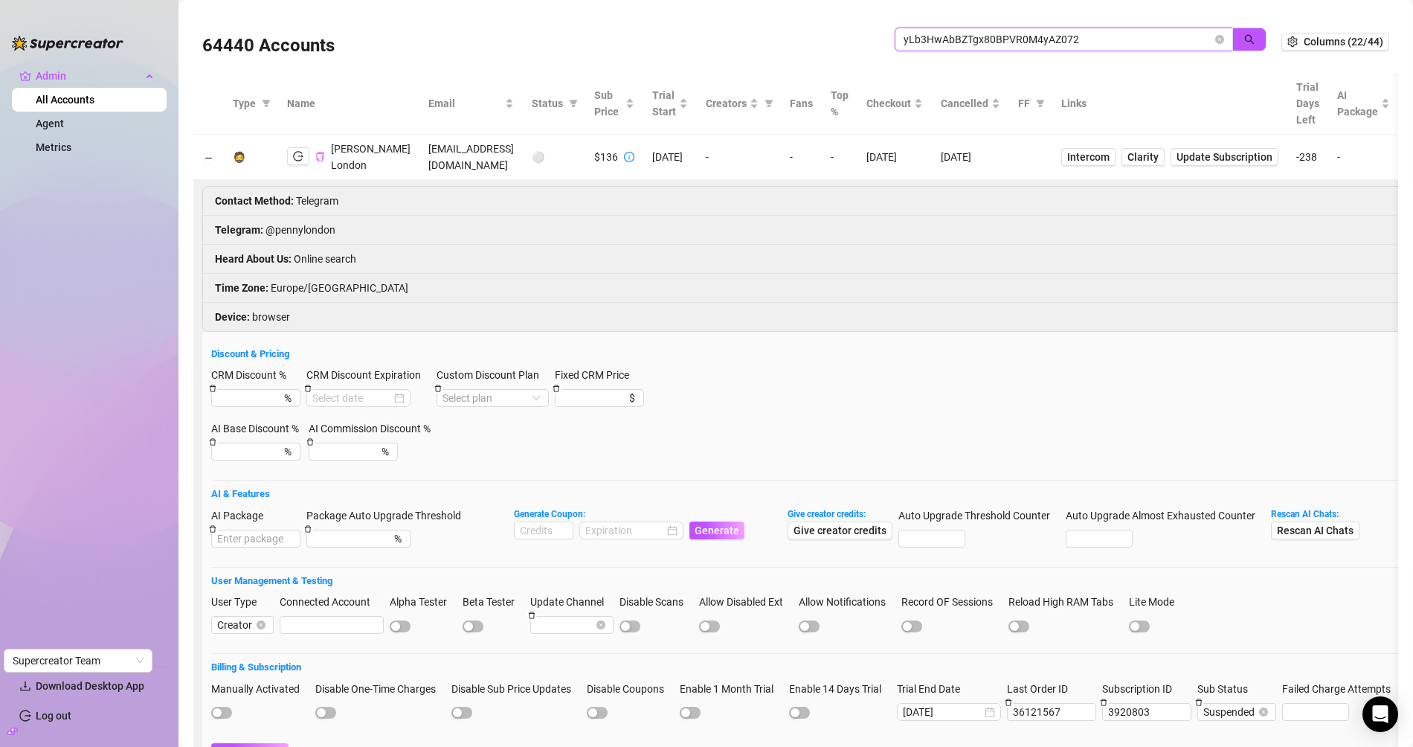
paste input "cdelorenzo98@gmail.com"
type input "cdelorenzo98@gmail.com"
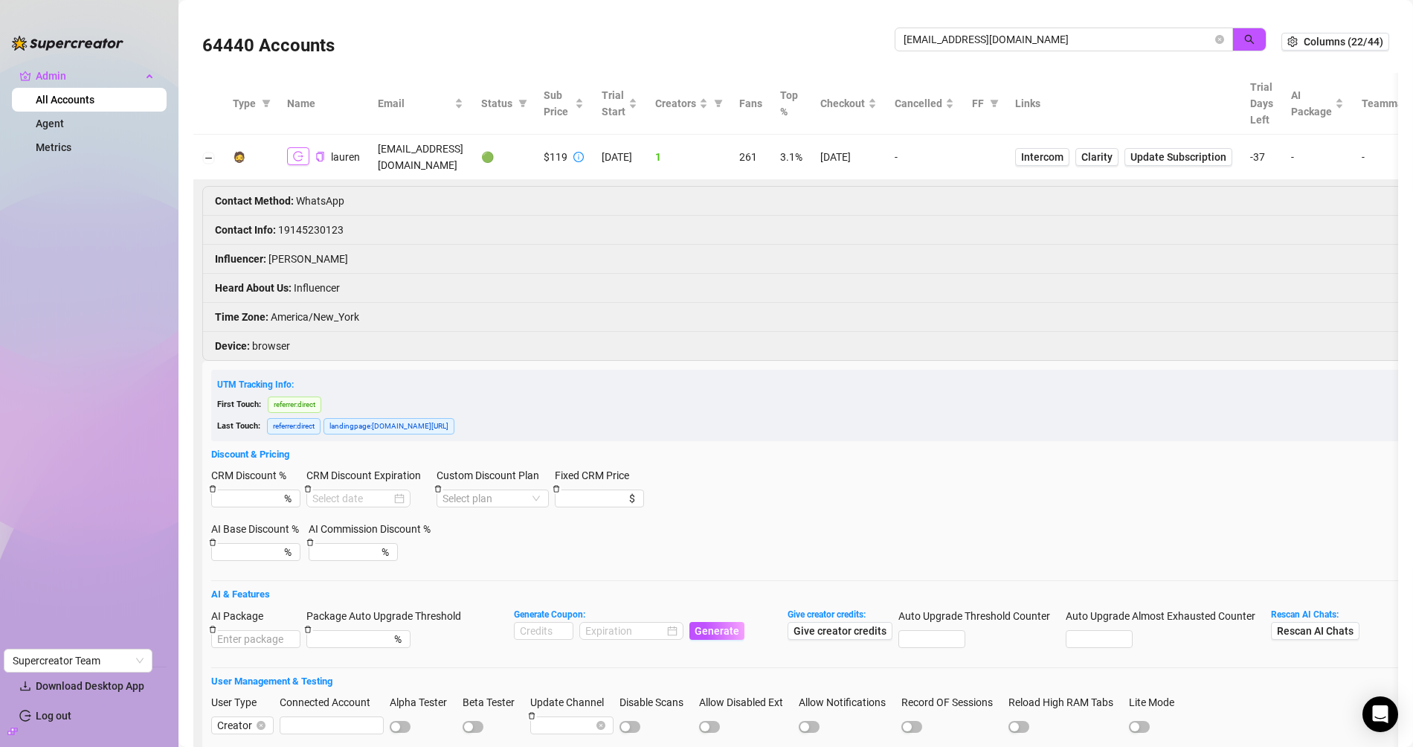
click at [295, 151] on icon "logout" at bounding box center [298, 156] width 10 height 10
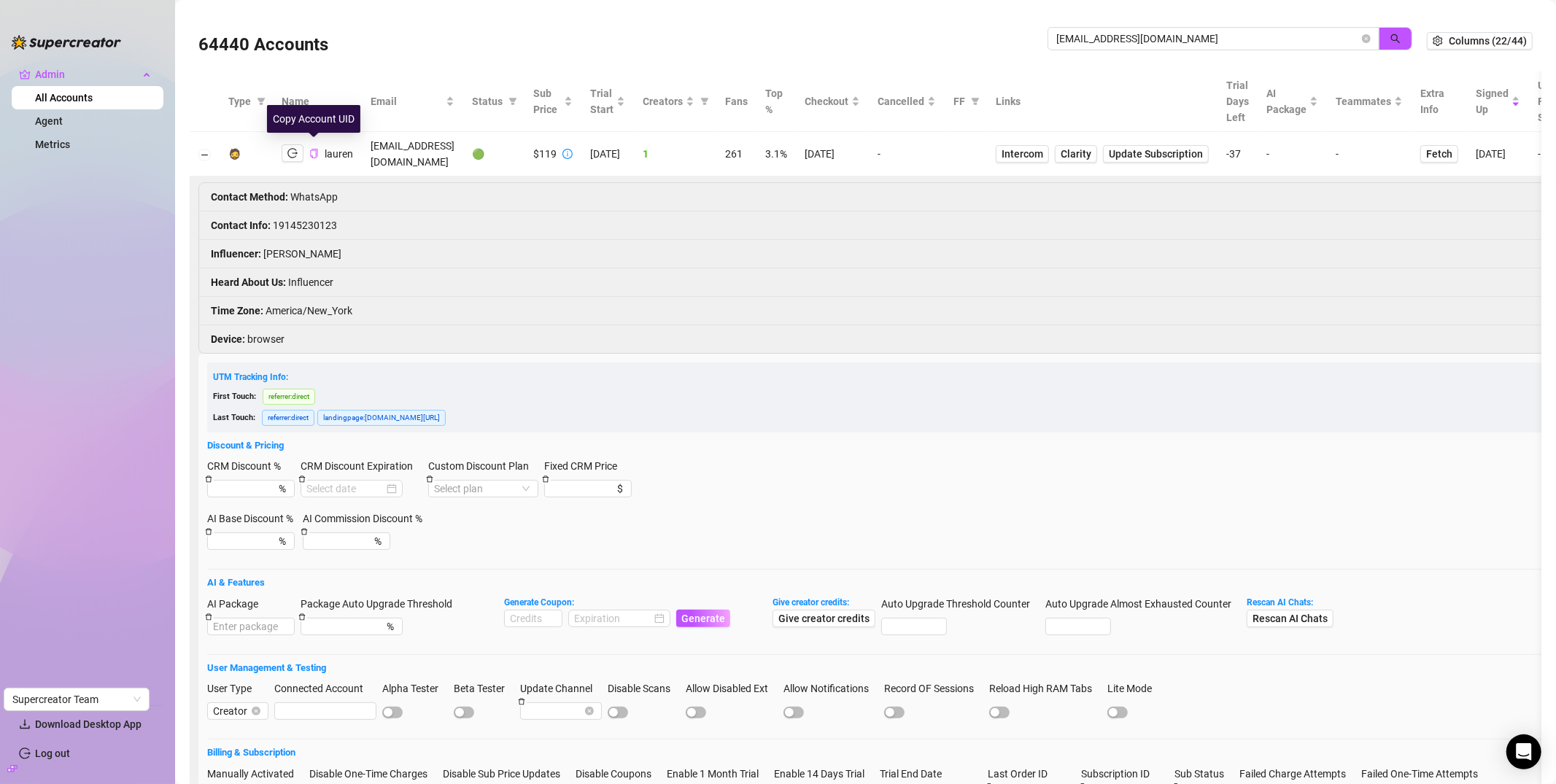
click at [318, 149] on icon "copy" at bounding box center [314, 154] width 10 height 10
click at [314, 149] on icon "copy" at bounding box center [314, 154] width 10 height 10
click at [1043, 147] on span "Intercom" at bounding box center [1022, 154] width 41 height 16
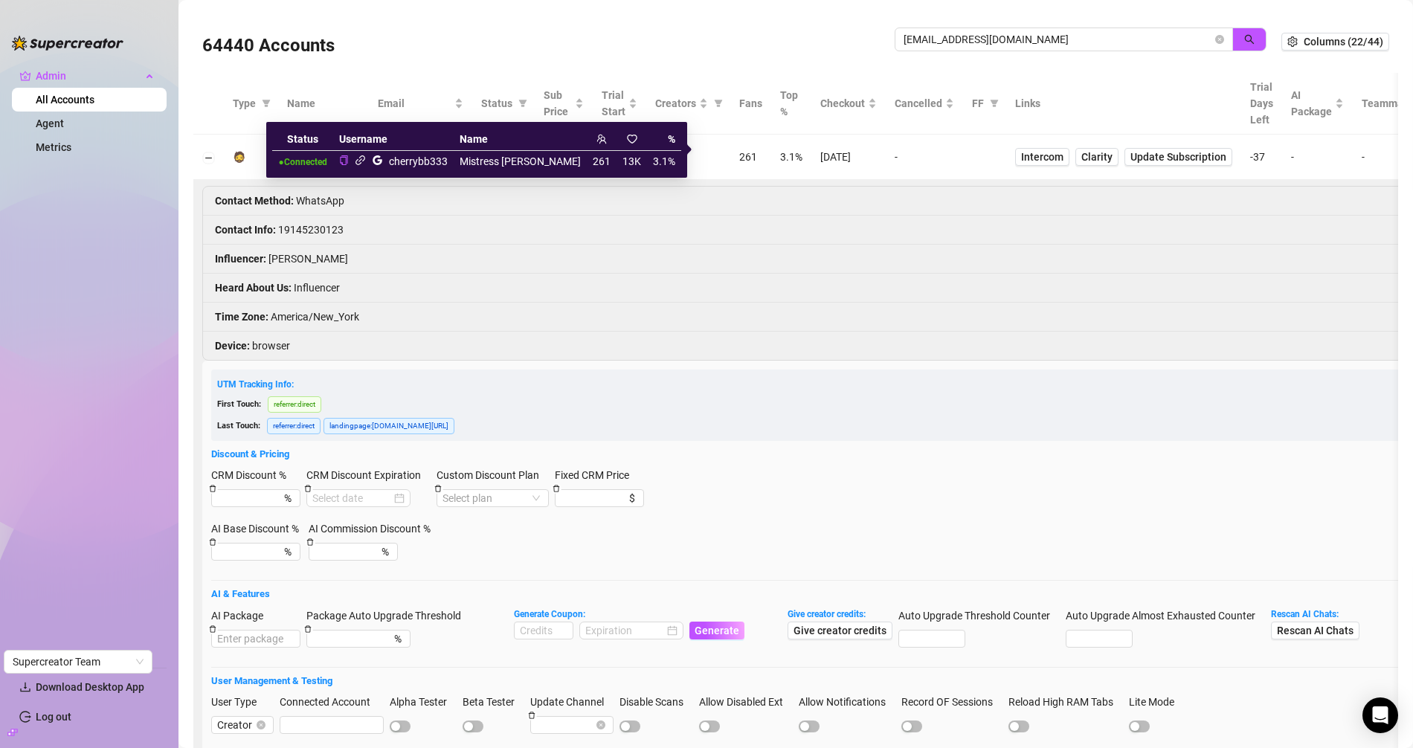
click at [366, 158] on icon "link" at bounding box center [360, 160] width 11 height 11
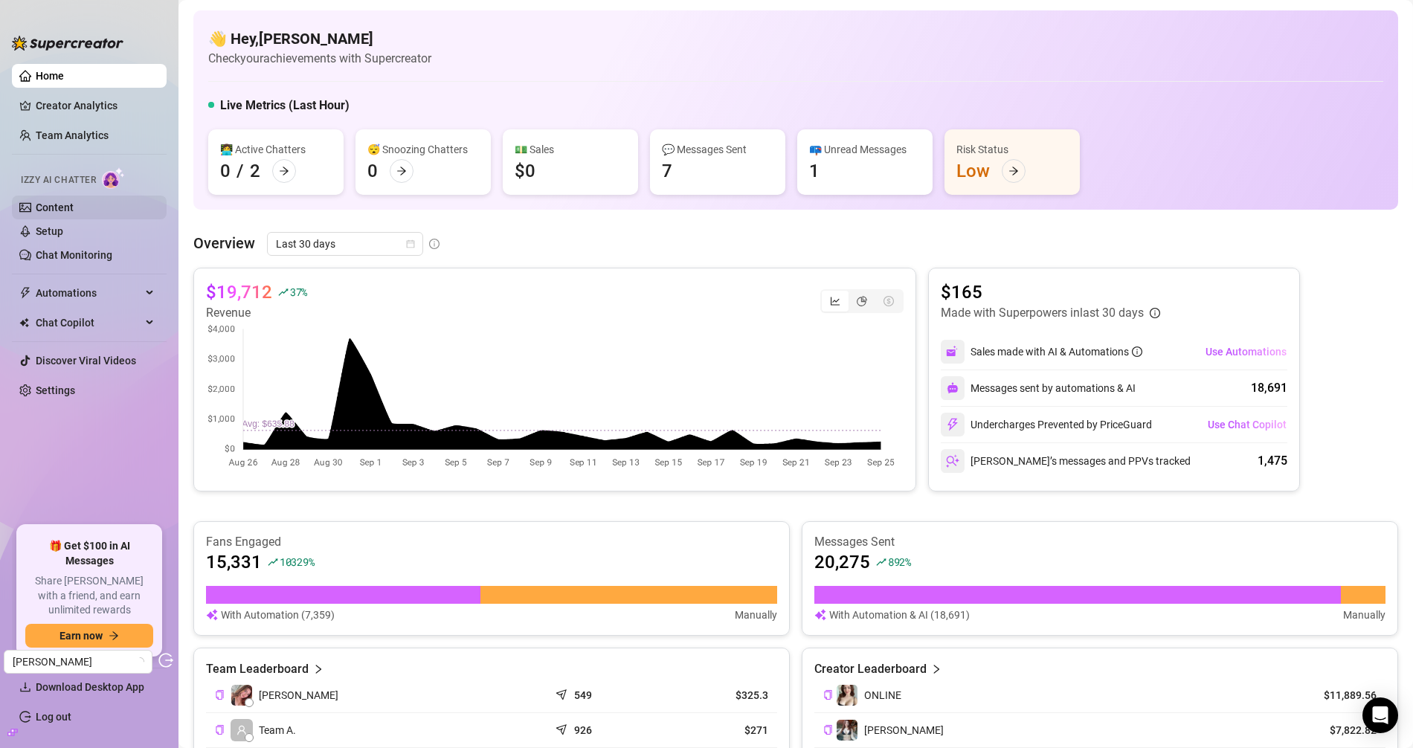
click at [66, 205] on link "Content" at bounding box center [55, 208] width 38 height 12
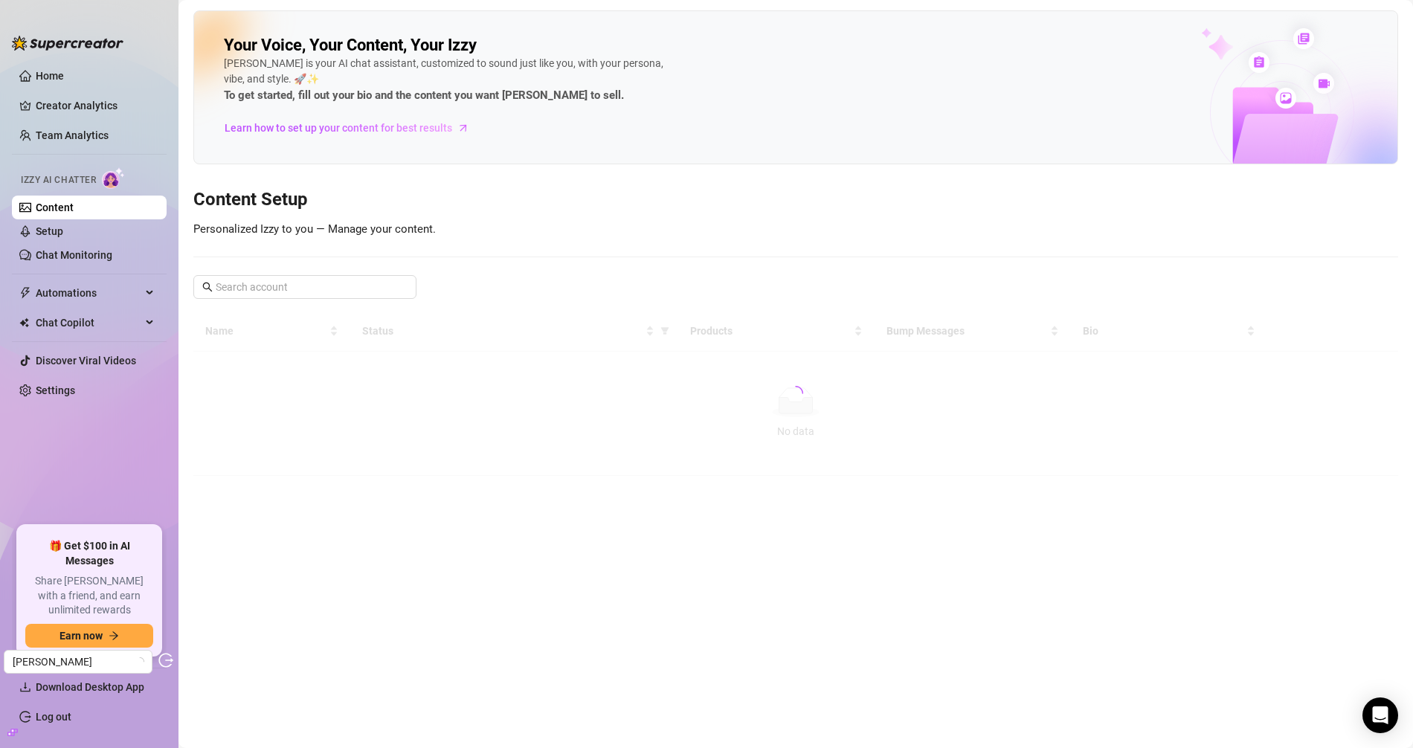
click at [60, 267] on ul "Home Creator Analytics Team Analytics Izzy AI Chatter Content Setup Chat Monito…" at bounding box center [89, 289] width 155 height 462
click at [70, 261] on link "Chat Monitoring" at bounding box center [74, 255] width 77 height 12
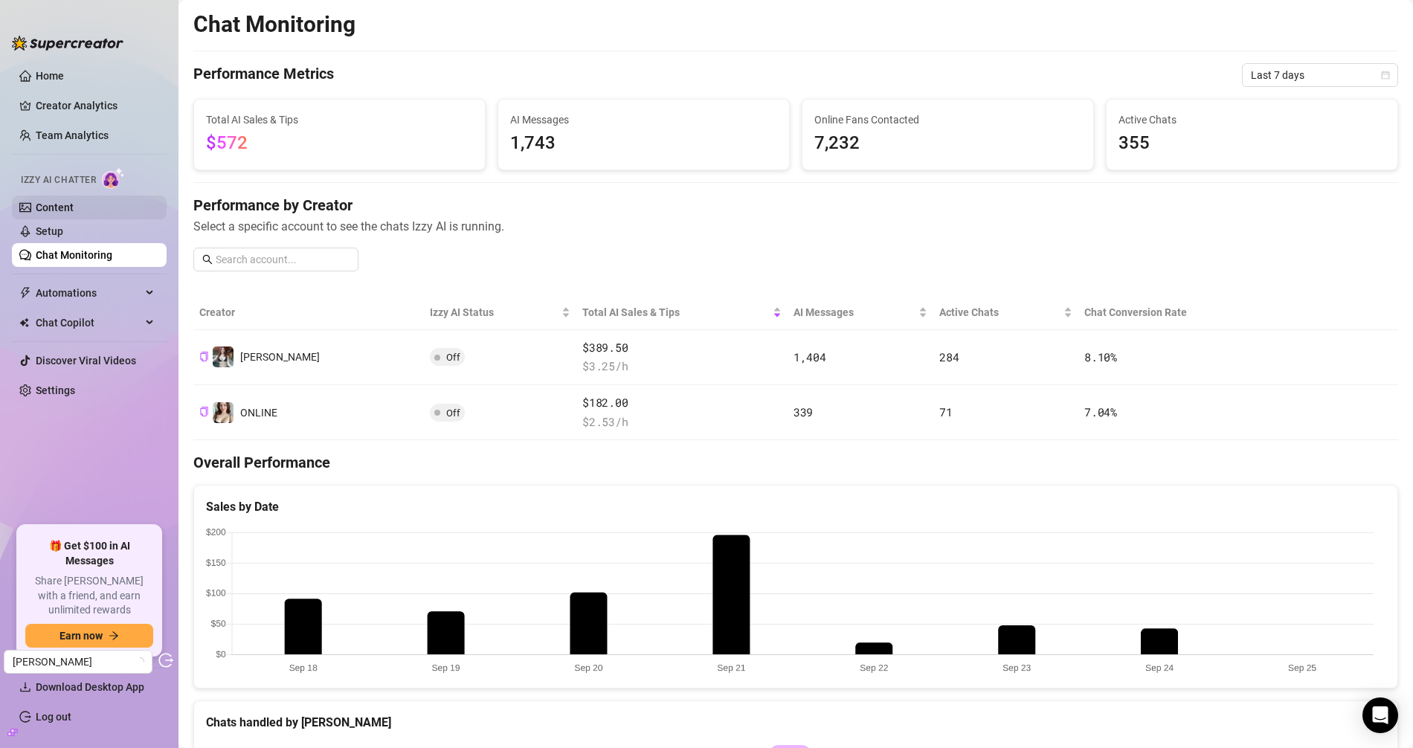
click at [74, 211] on link "Content" at bounding box center [55, 208] width 38 height 12
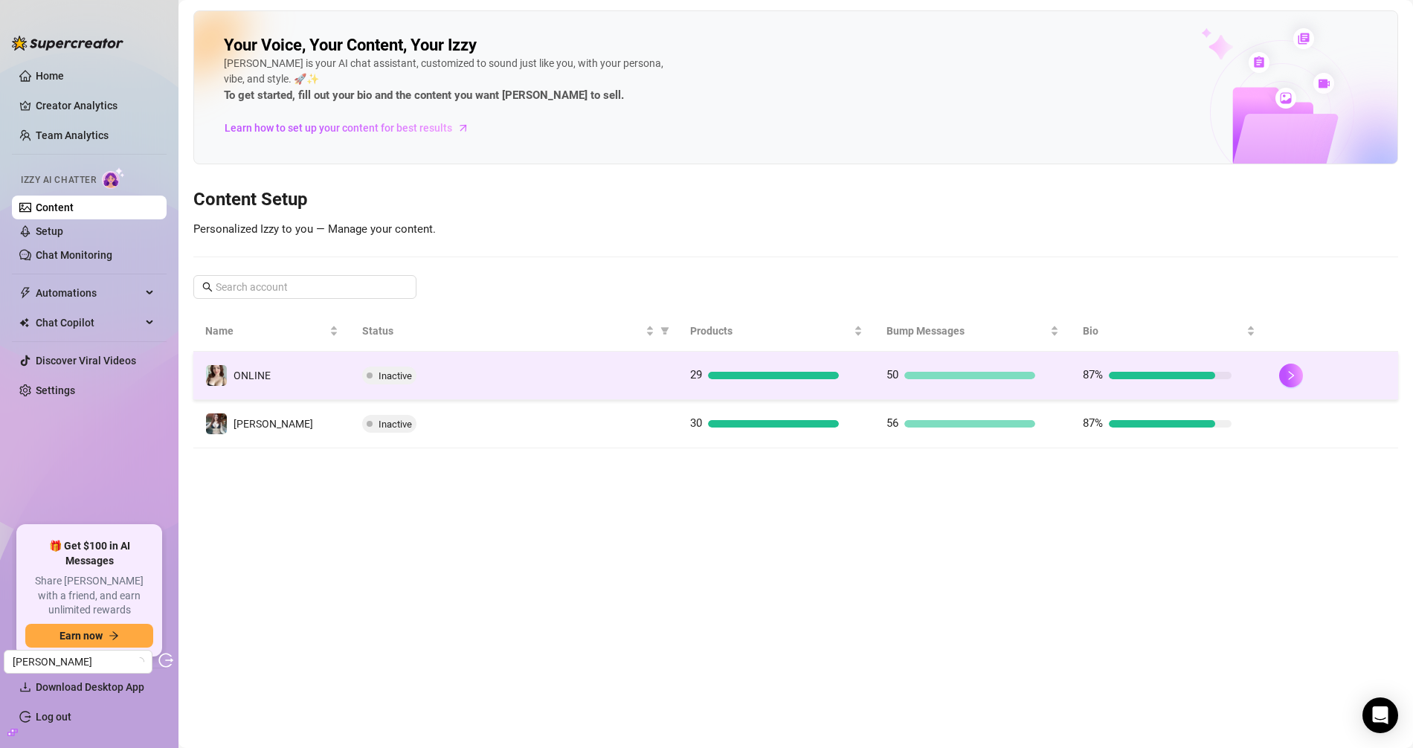
click at [446, 376] on div "Inactive" at bounding box center [514, 376] width 304 height 18
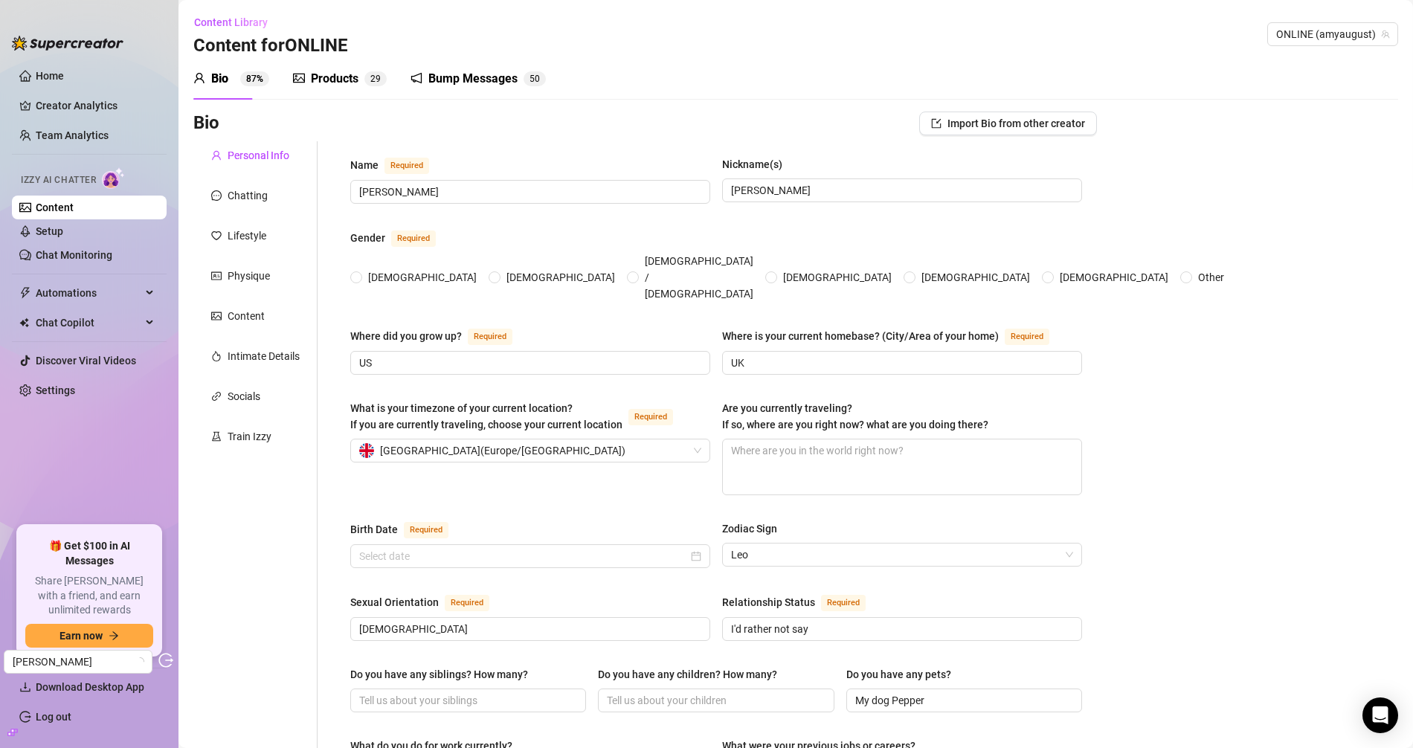
radio input "true"
type input "August 15th, 1998"
click at [328, 85] on div "Products" at bounding box center [335, 79] width 48 height 18
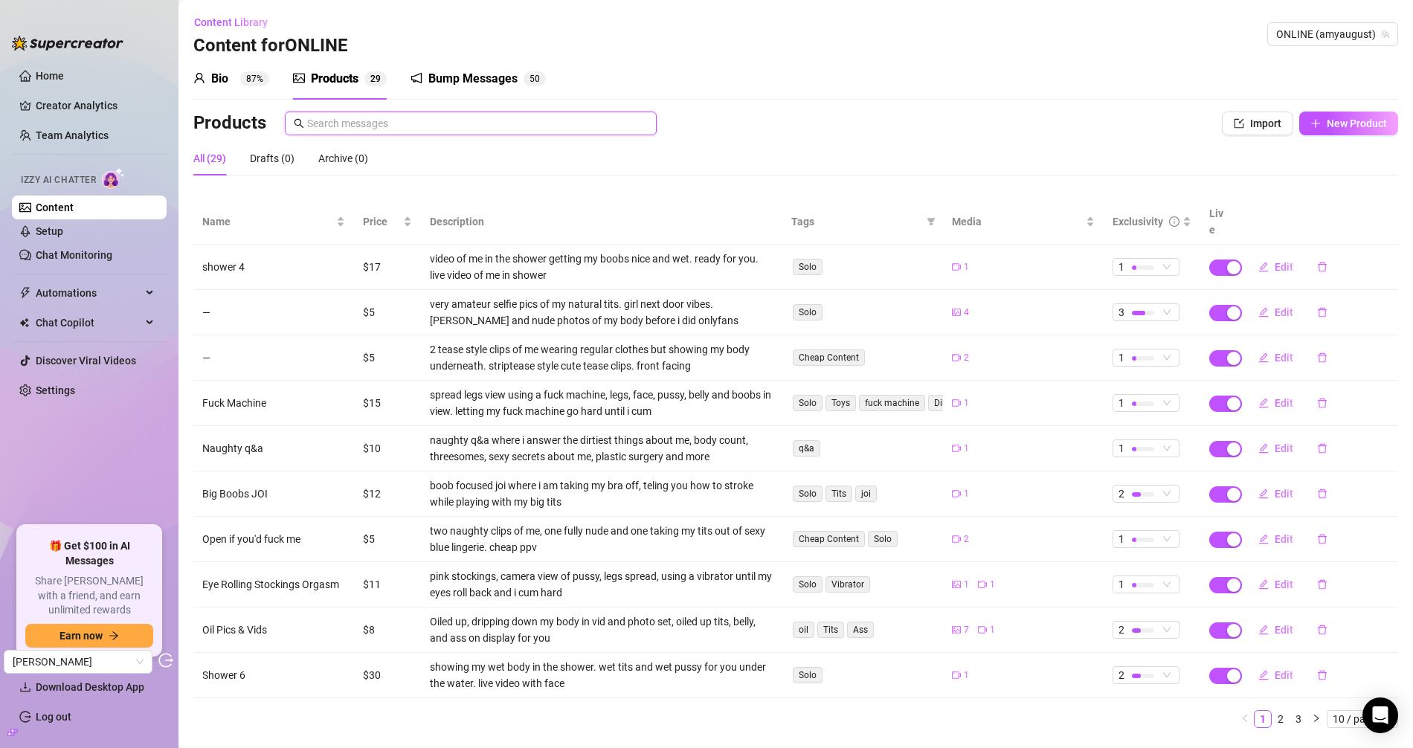
click at [462, 125] on input "text" at bounding box center [477, 123] width 341 height 16
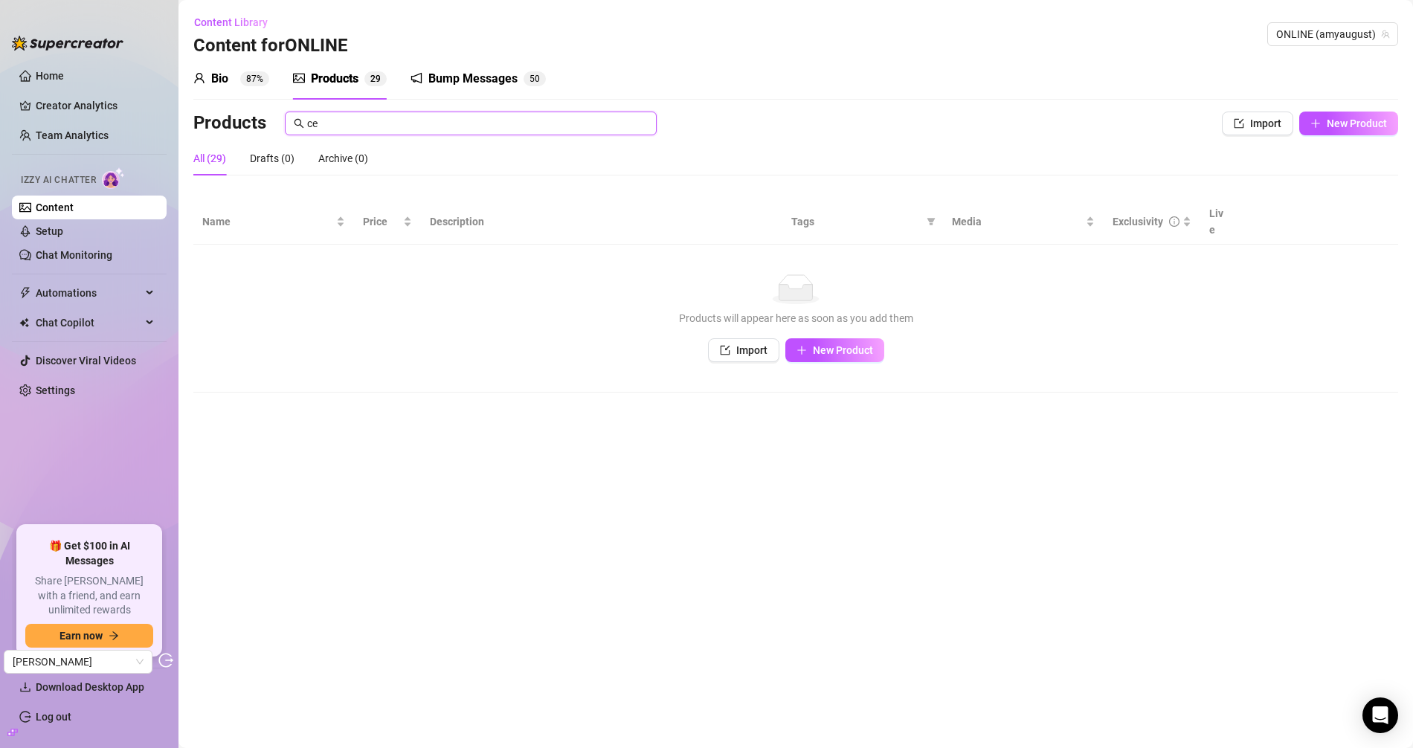
type input "c"
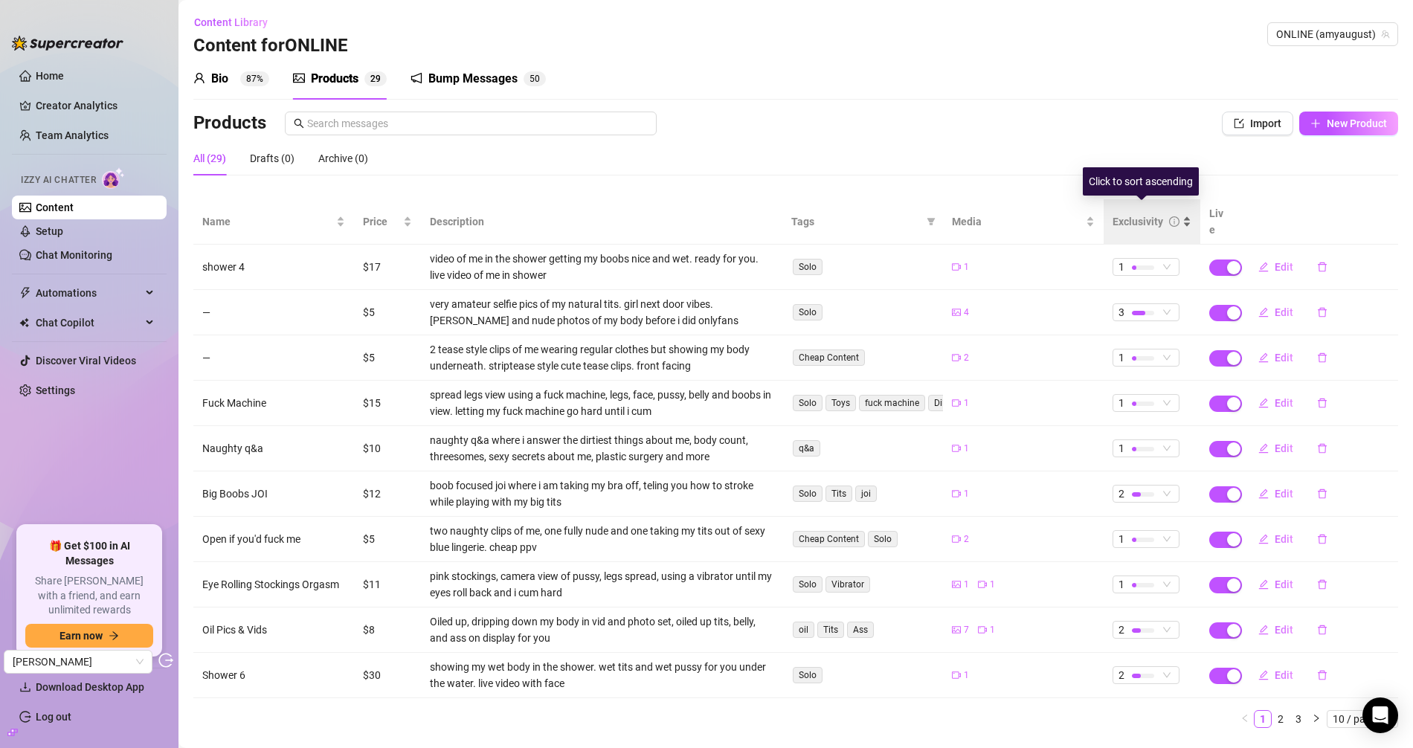
click at [1134, 213] on div "Exclusivity" at bounding box center [1138, 221] width 51 height 16
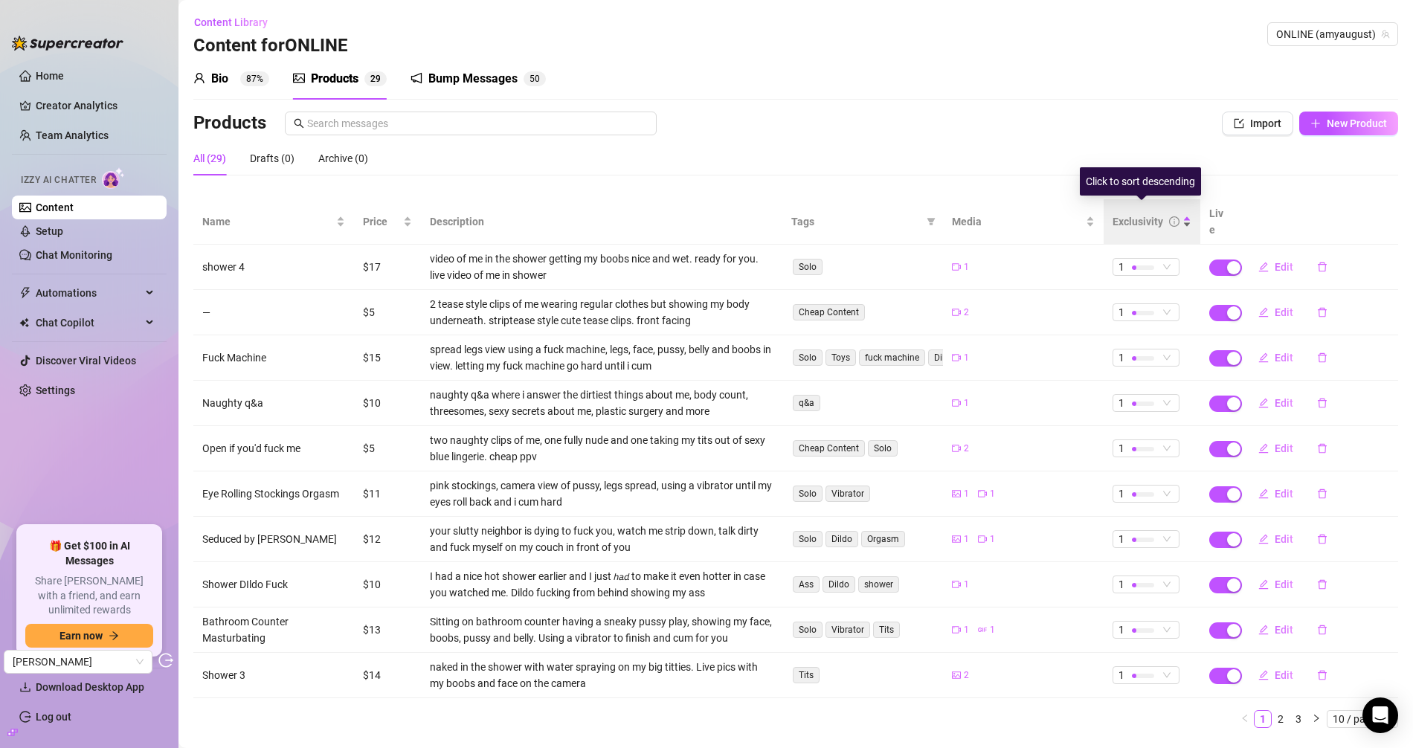
click at [1134, 213] on div "Exclusivity" at bounding box center [1138, 221] width 51 height 16
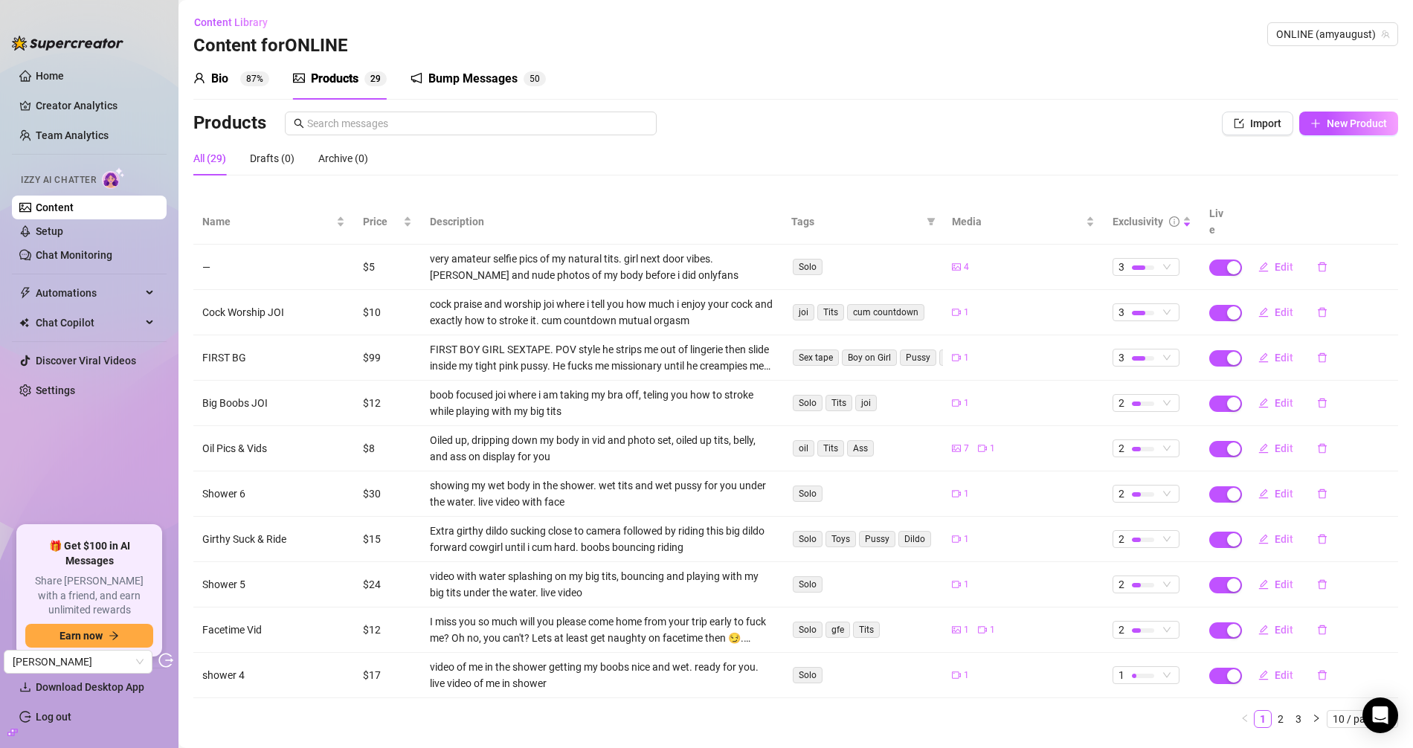
click at [74, 206] on link "Content" at bounding box center [55, 208] width 38 height 12
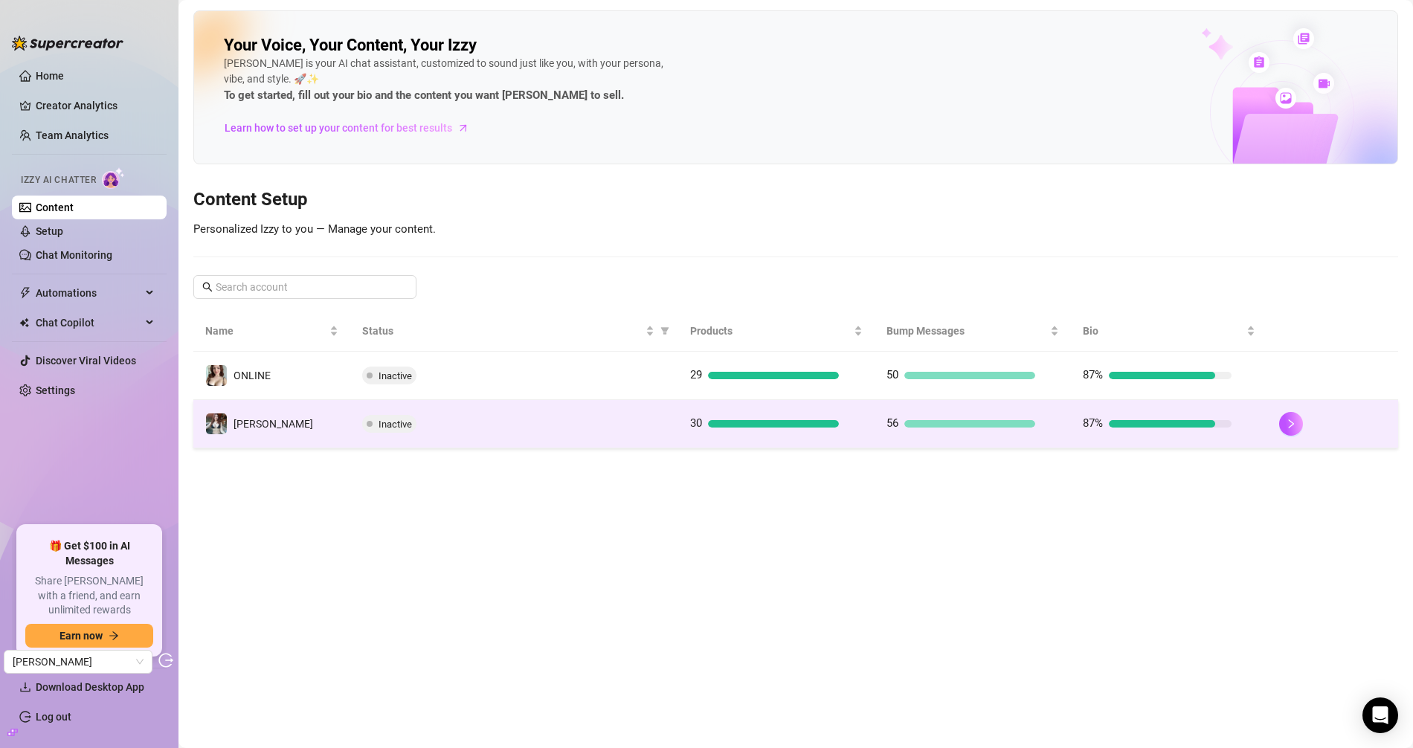
click at [299, 423] on td "Amy" at bounding box center [271, 424] width 157 height 48
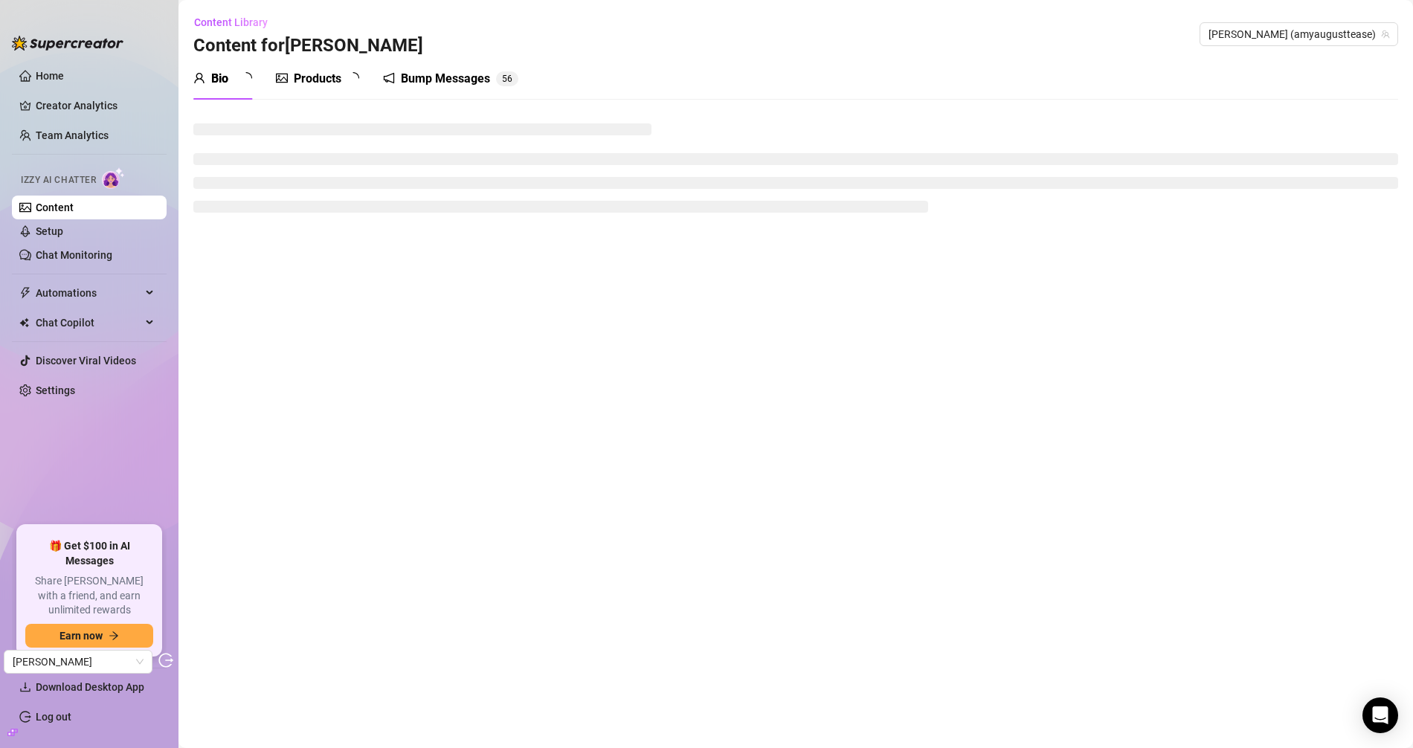
click at [329, 71] on div "Products" at bounding box center [318, 79] width 48 height 18
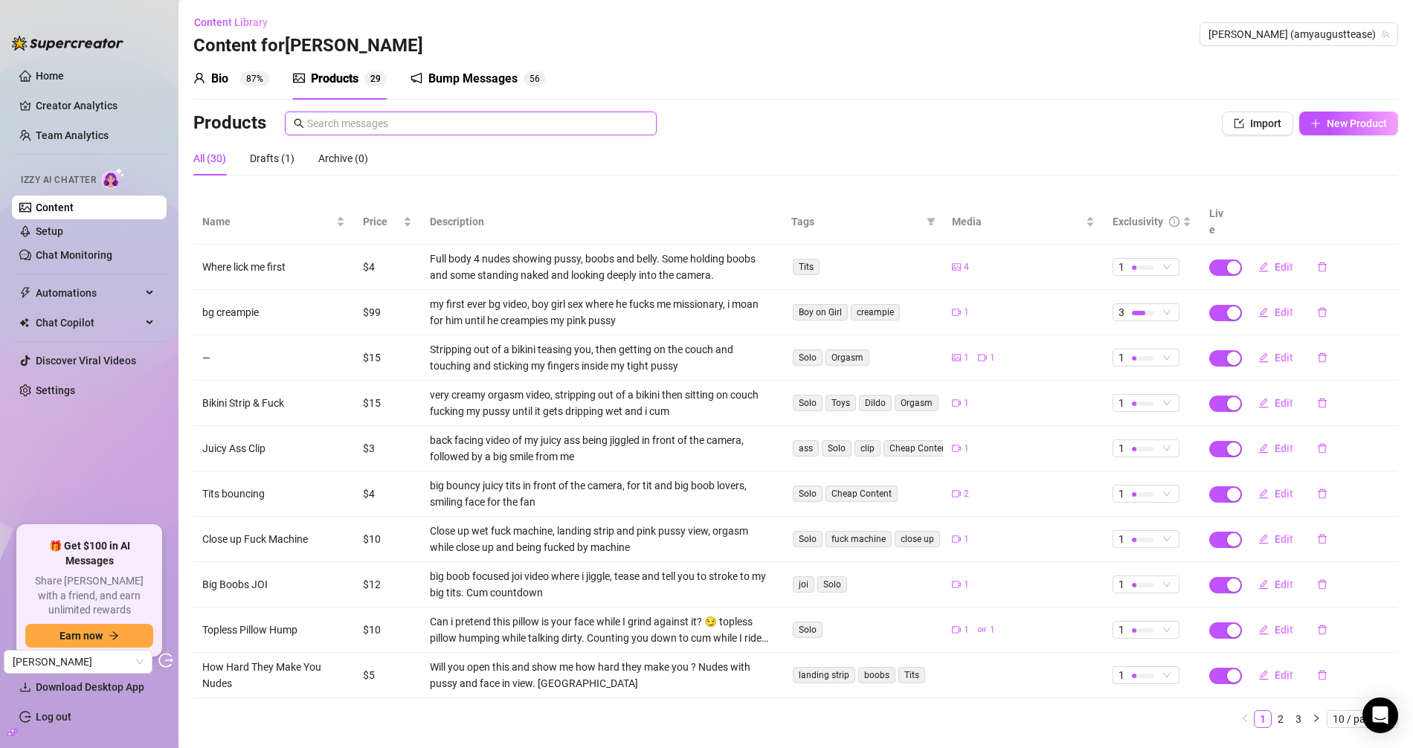
click at [432, 128] on input "text" at bounding box center [477, 123] width 341 height 16
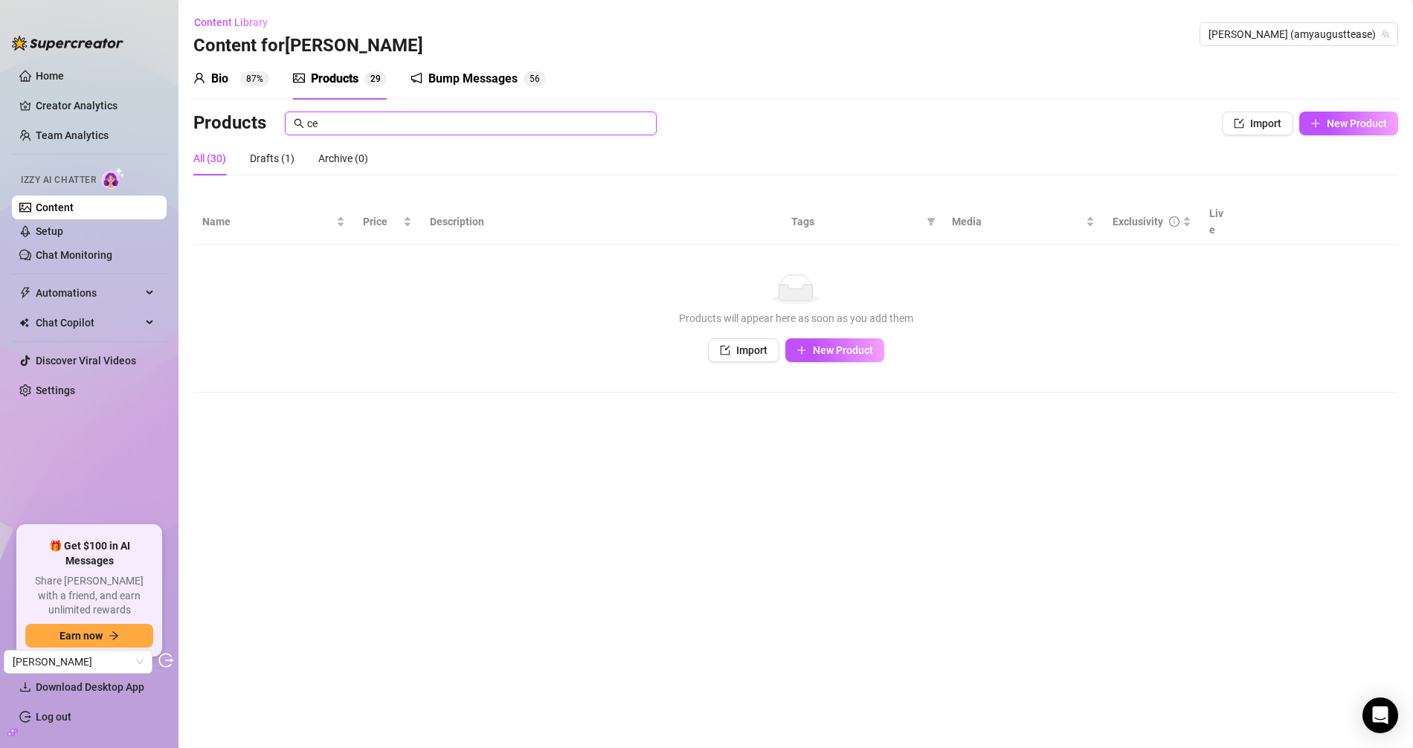
type input "c"
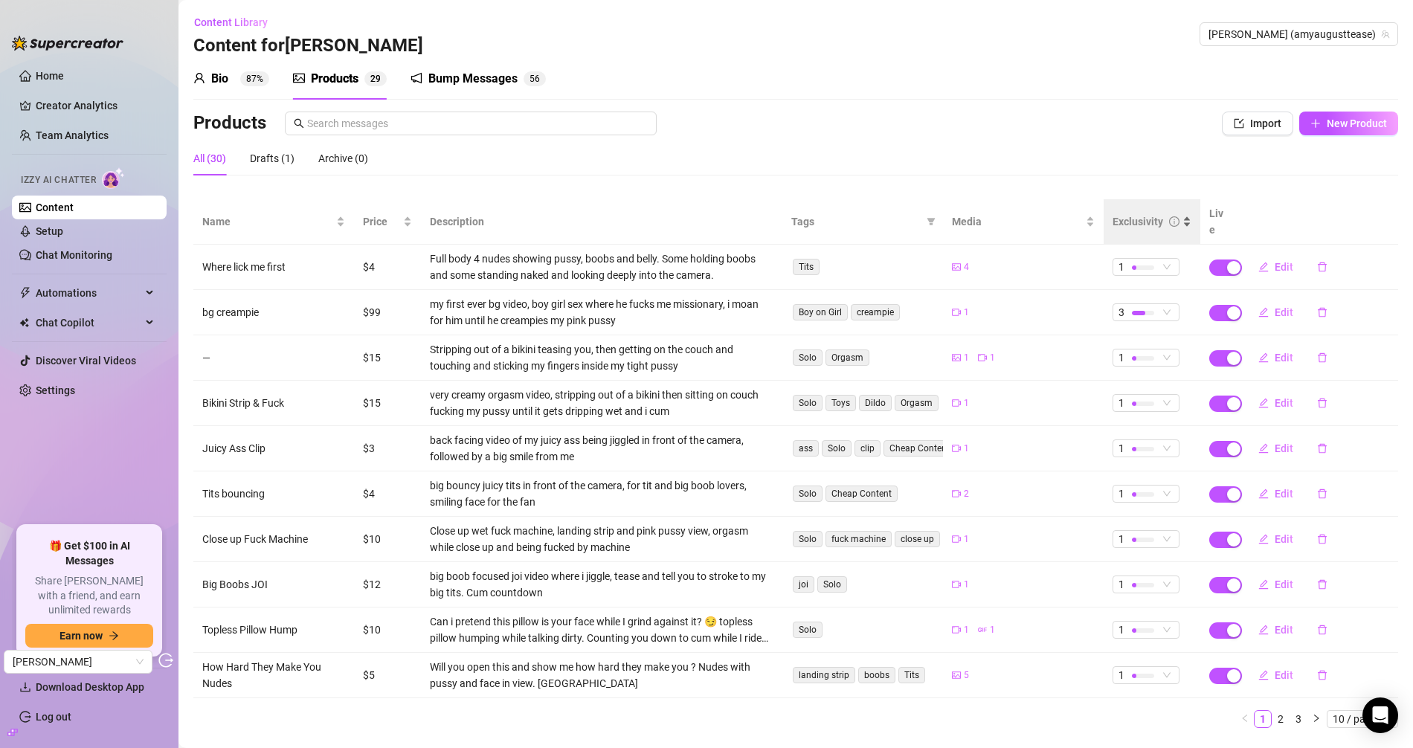
click at [1113, 213] on div "Exclusivity" at bounding box center [1138, 221] width 51 height 16
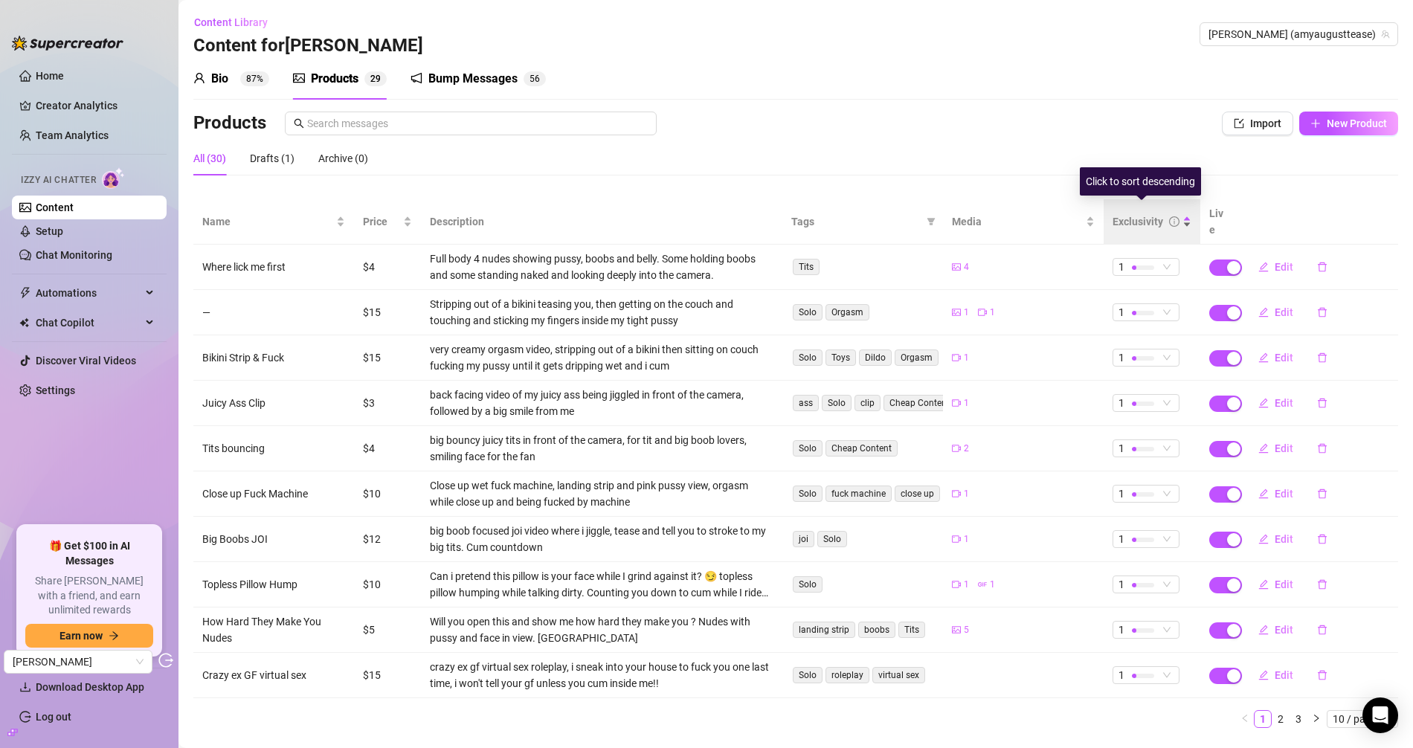
click at [1119, 213] on div "Exclusivity" at bounding box center [1138, 221] width 51 height 16
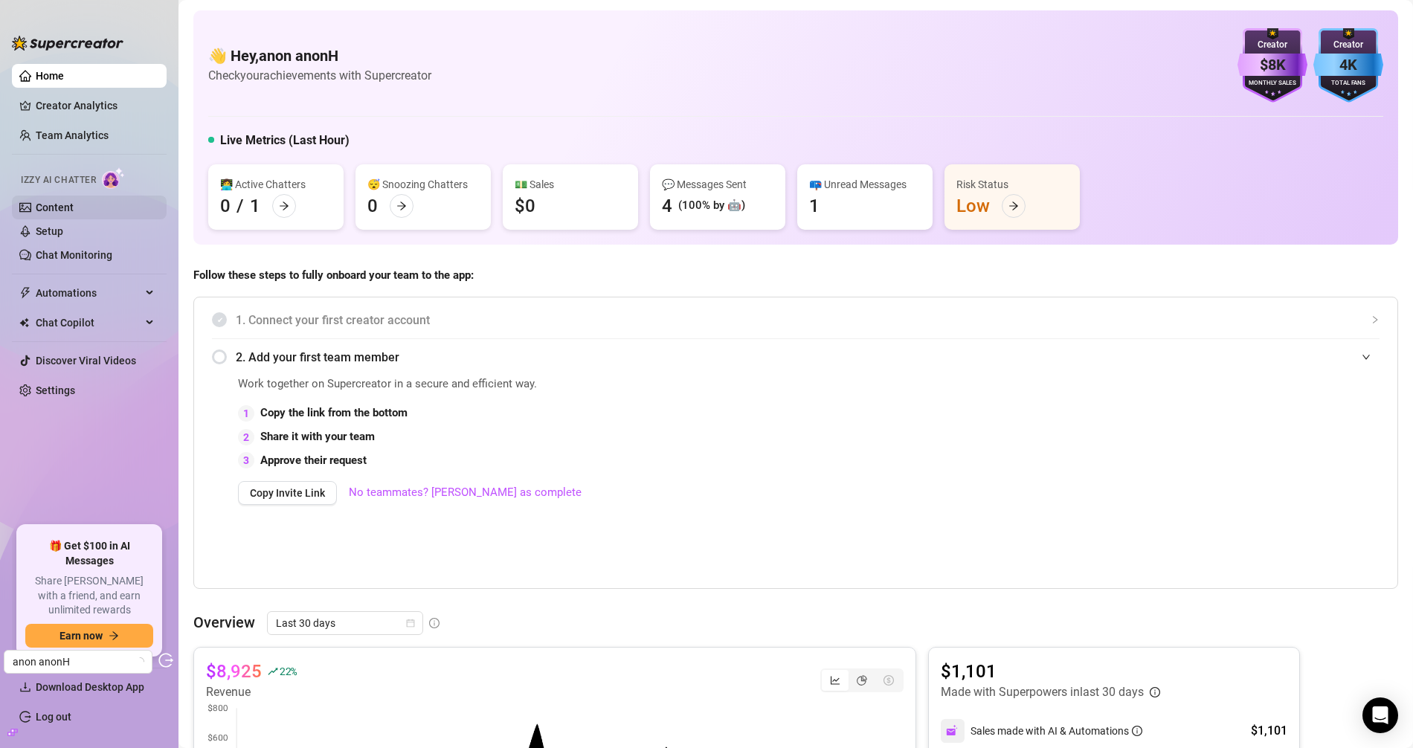
click at [66, 205] on link "Content" at bounding box center [55, 208] width 38 height 12
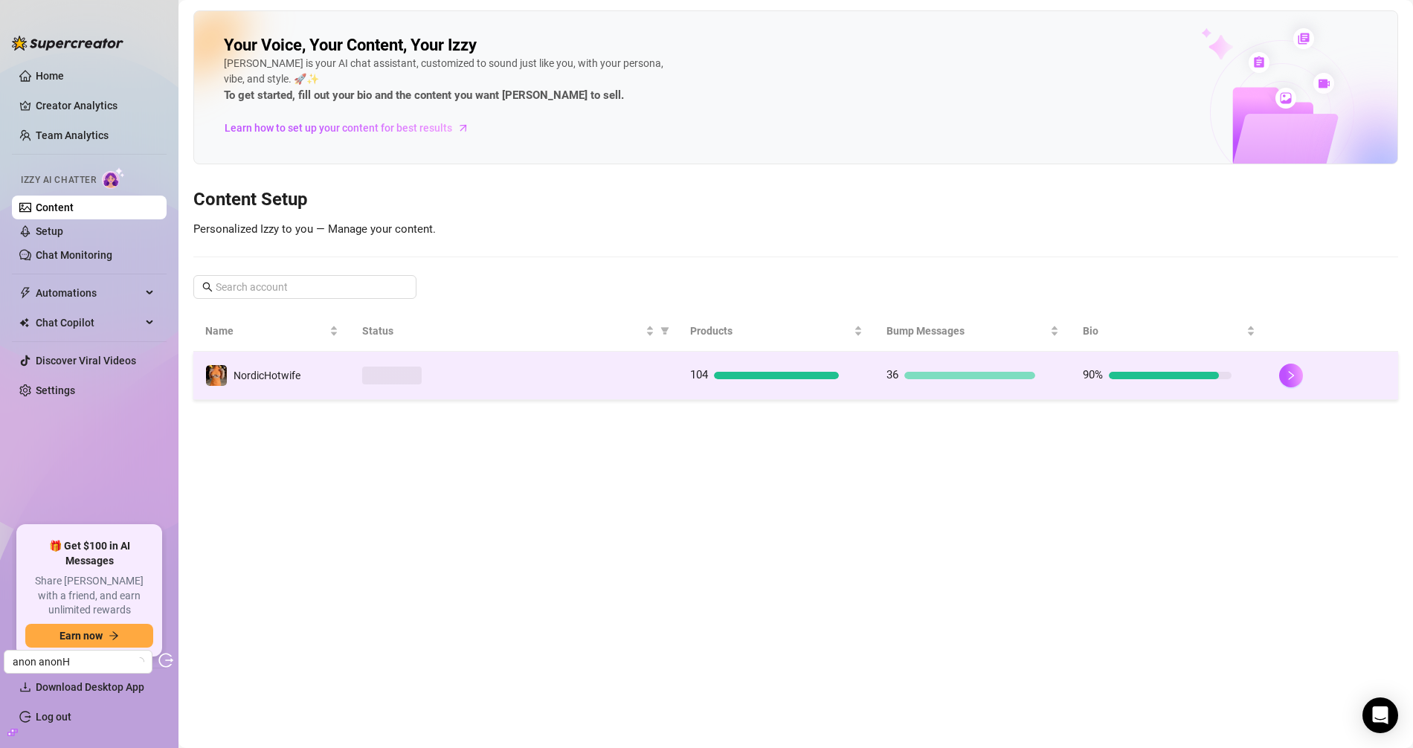
click at [481, 377] on div at bounding box center [514, 376] width 304 height 18
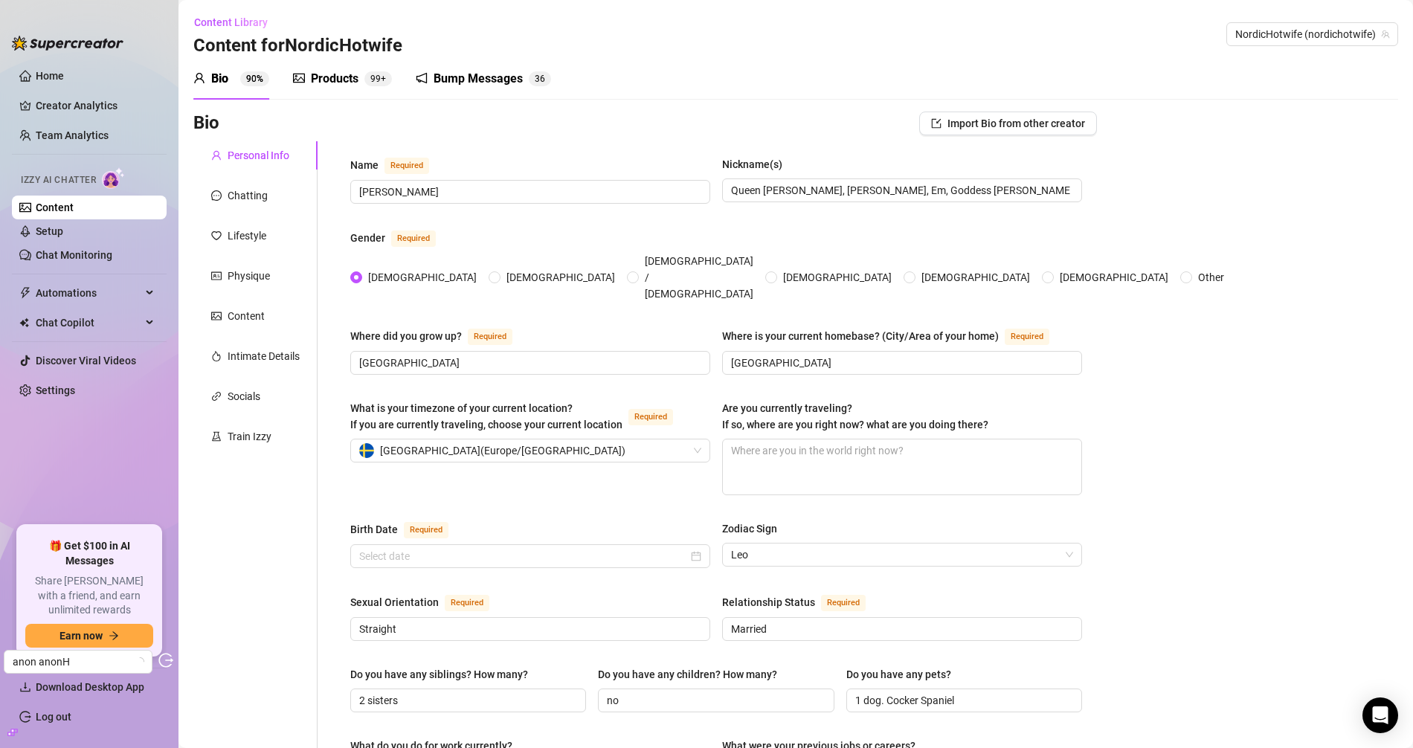
radio input "true"
type input "August 10th, 1994"
click at [338, 80] on div "Products" at bounding box center [335, 79] width 48 height 18
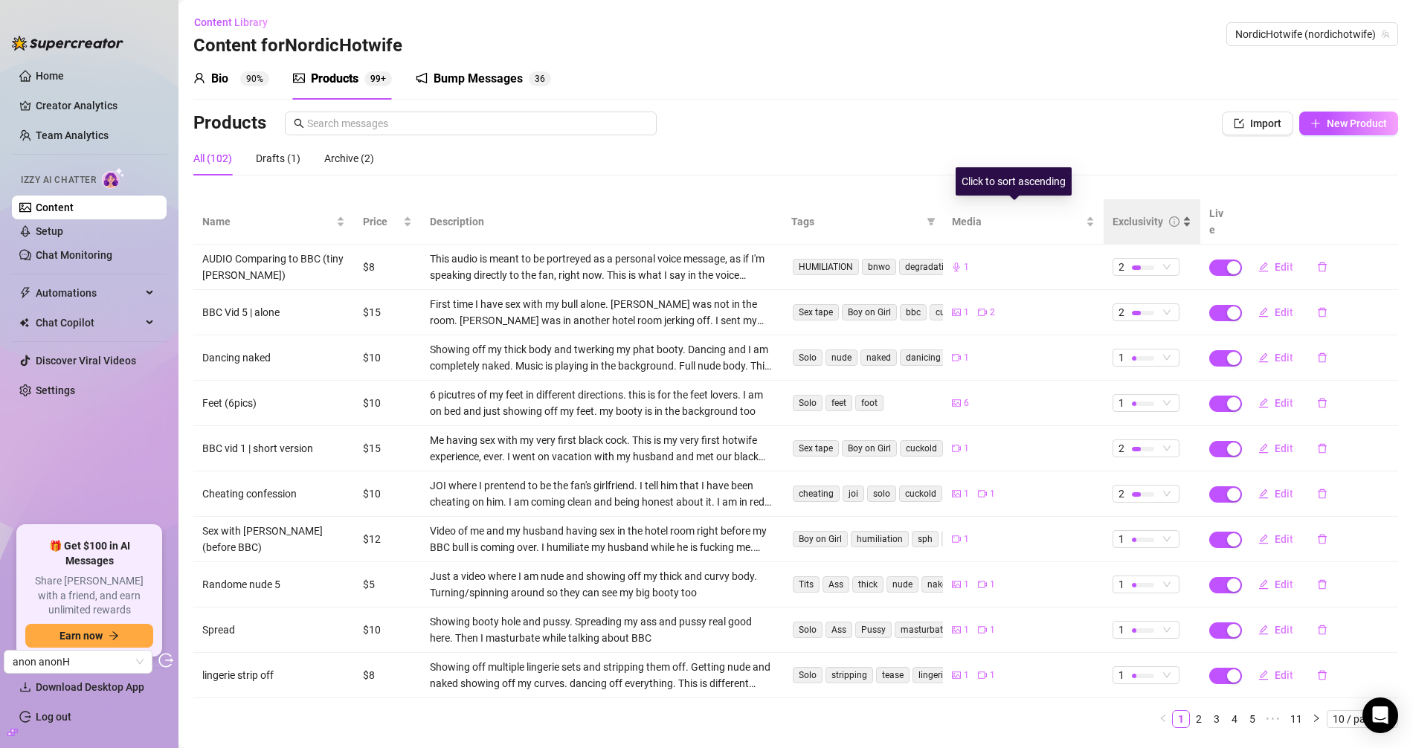
click at [1118, 216] on div "Exclusivity" at bounding box center [1138, 221] width 51 height 16
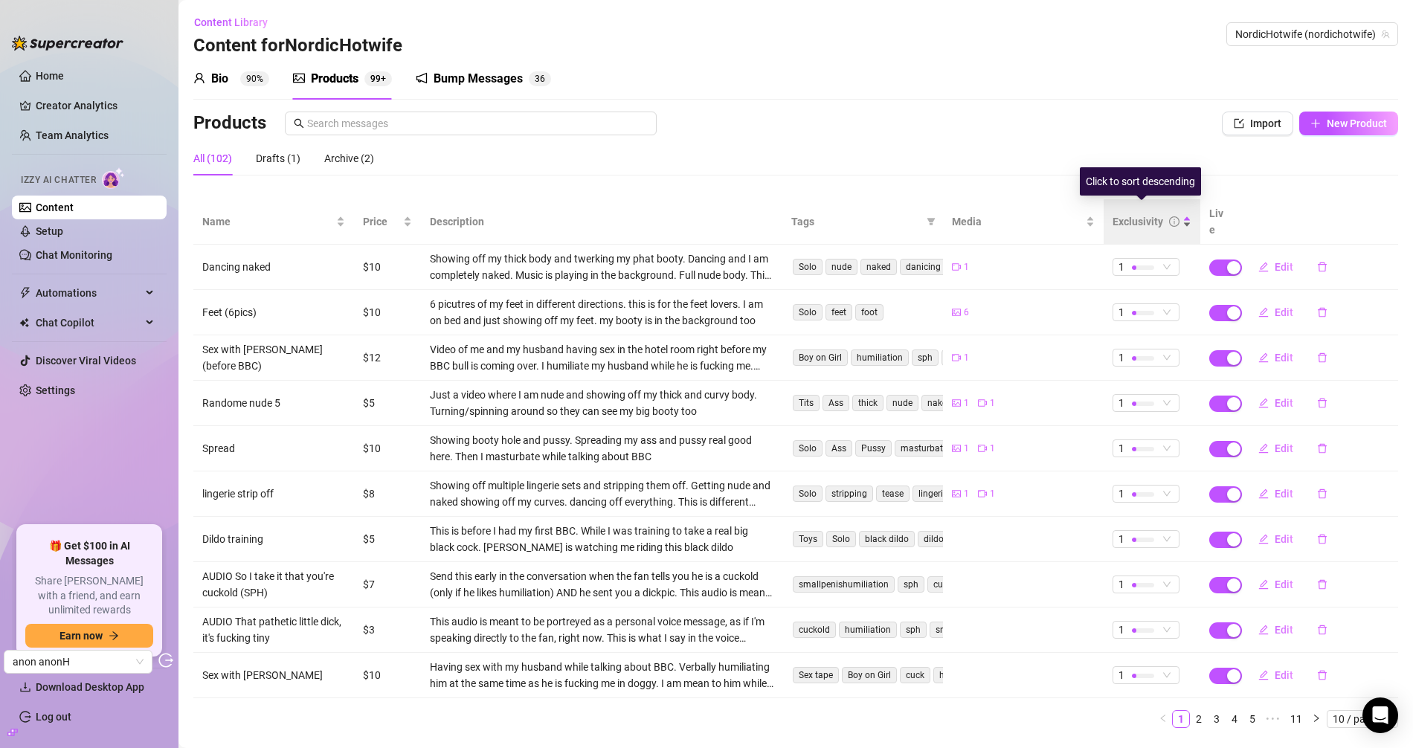
click at [1123, 213] on div "Exclusivity" at bounding box center [1138, 221] width 51 height 16
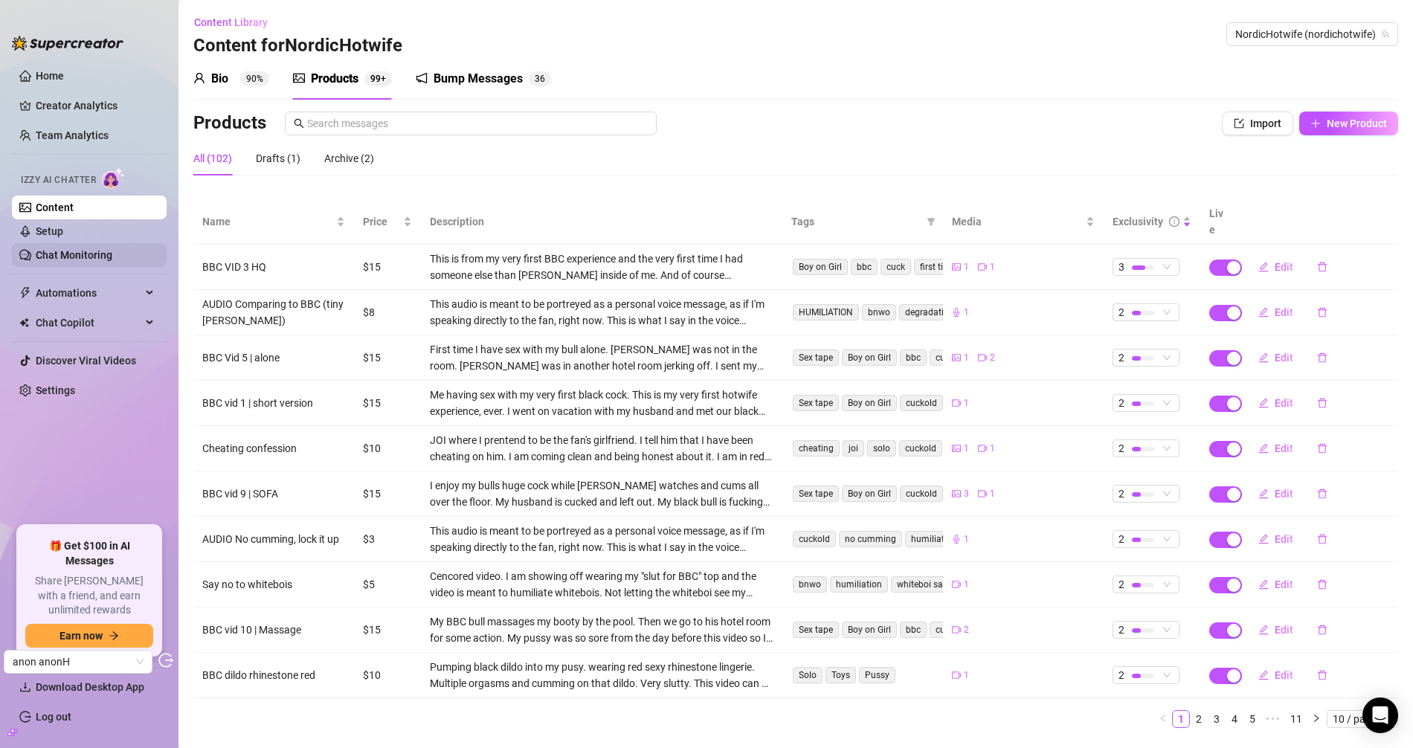
click at [86, 249] on link "Chat Monitoring" at bounding box center [74, 255] width 77 height 12
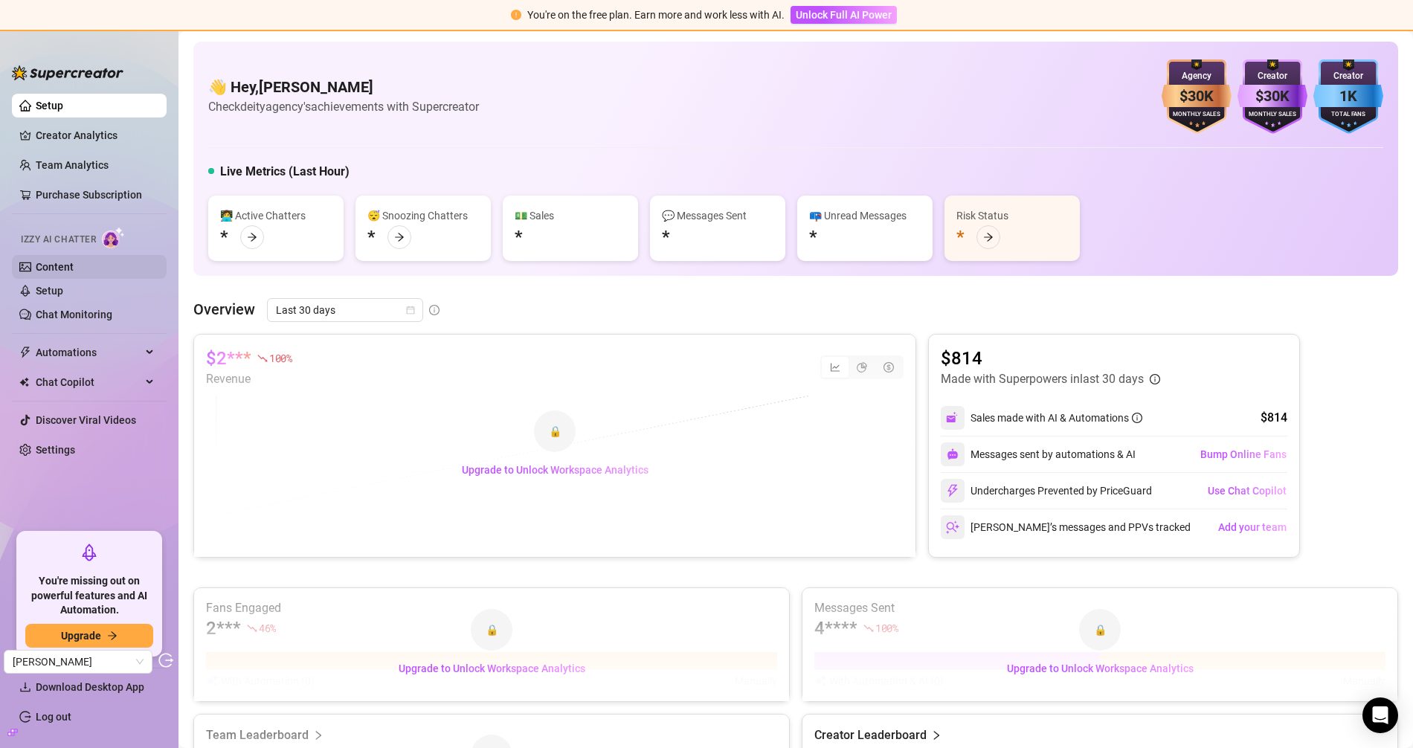
click at [74, 261] on link "Content" at bounding box center [55, 267] width 38 height 12
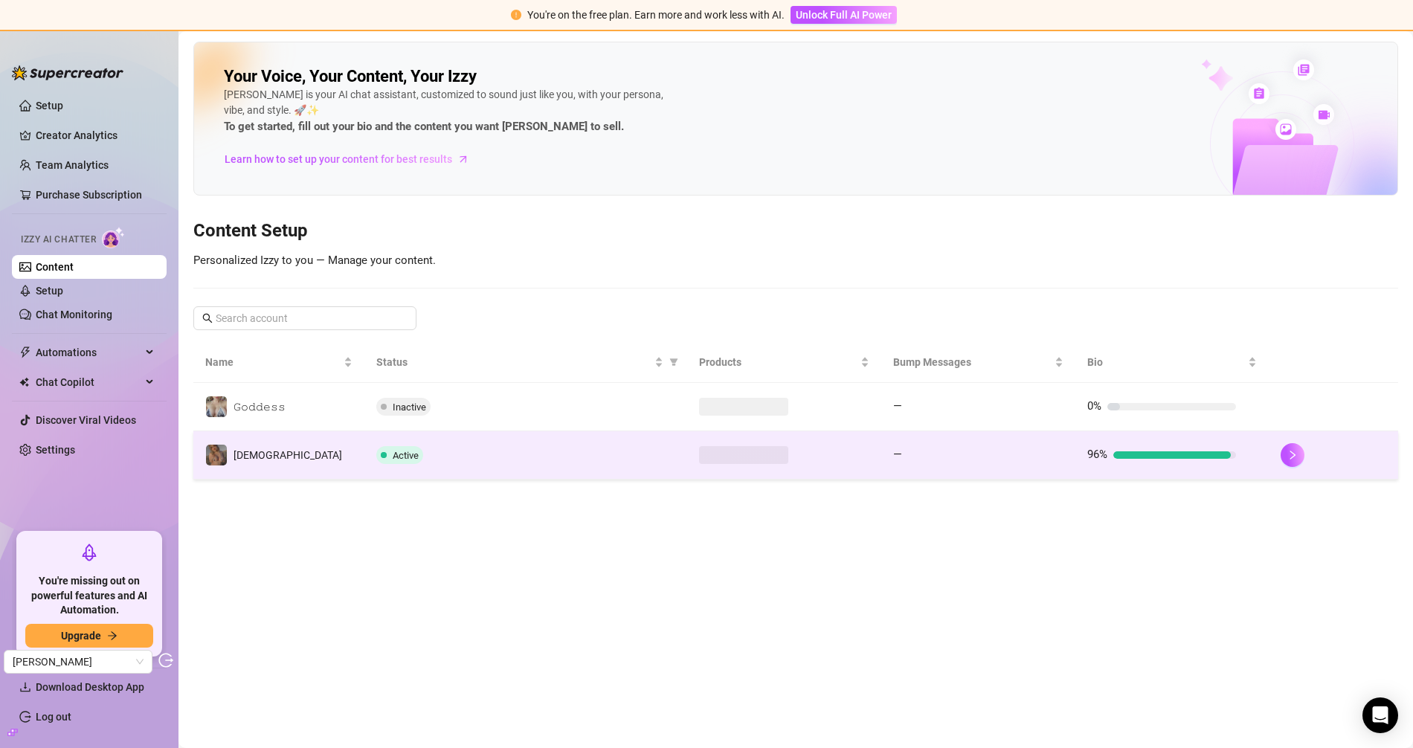
click at [402, 446] on span "Active" at bounding box center [399, 455] width 47 height 18
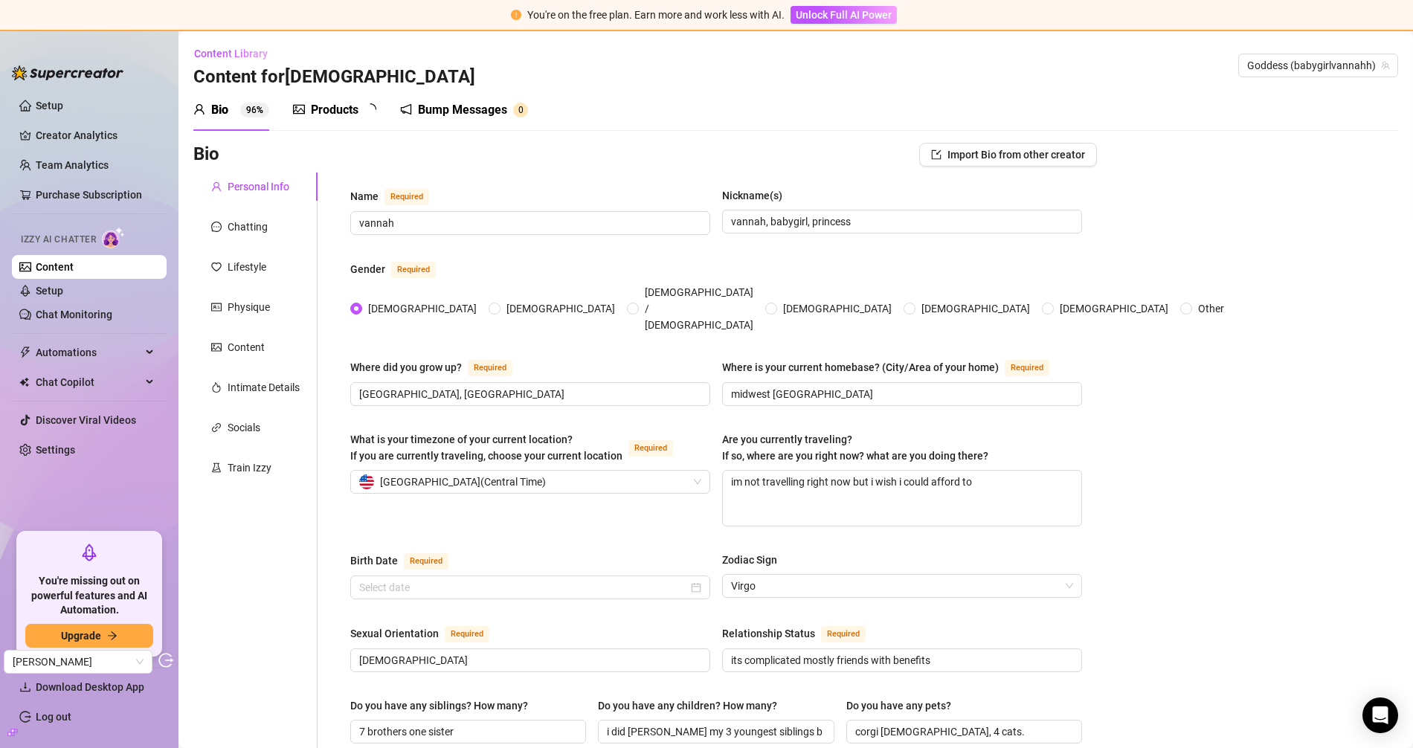
click at [313, 105] on div "Products" at bounding box center [335, 110] width 48 height 18
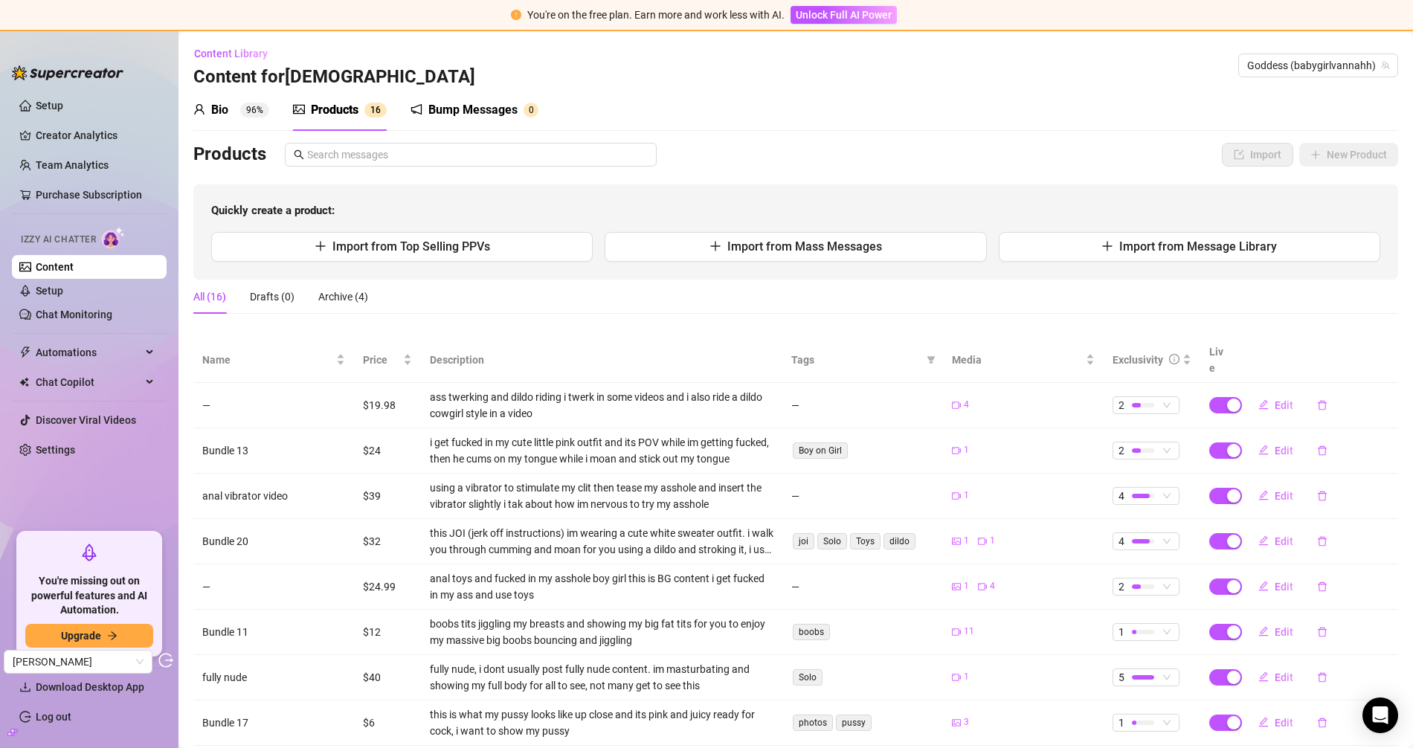
click at [799, 352] on span "Tags" at bounding box center [855, 360] width 129 height 16
click at [1271, 399] on span "Edit" at bounding box center [1284, 405] width 19 height 12
type textarea "Ass twerking and riding a dildo!! this will make your cock very hard 🍑🍆🔥 do you…"
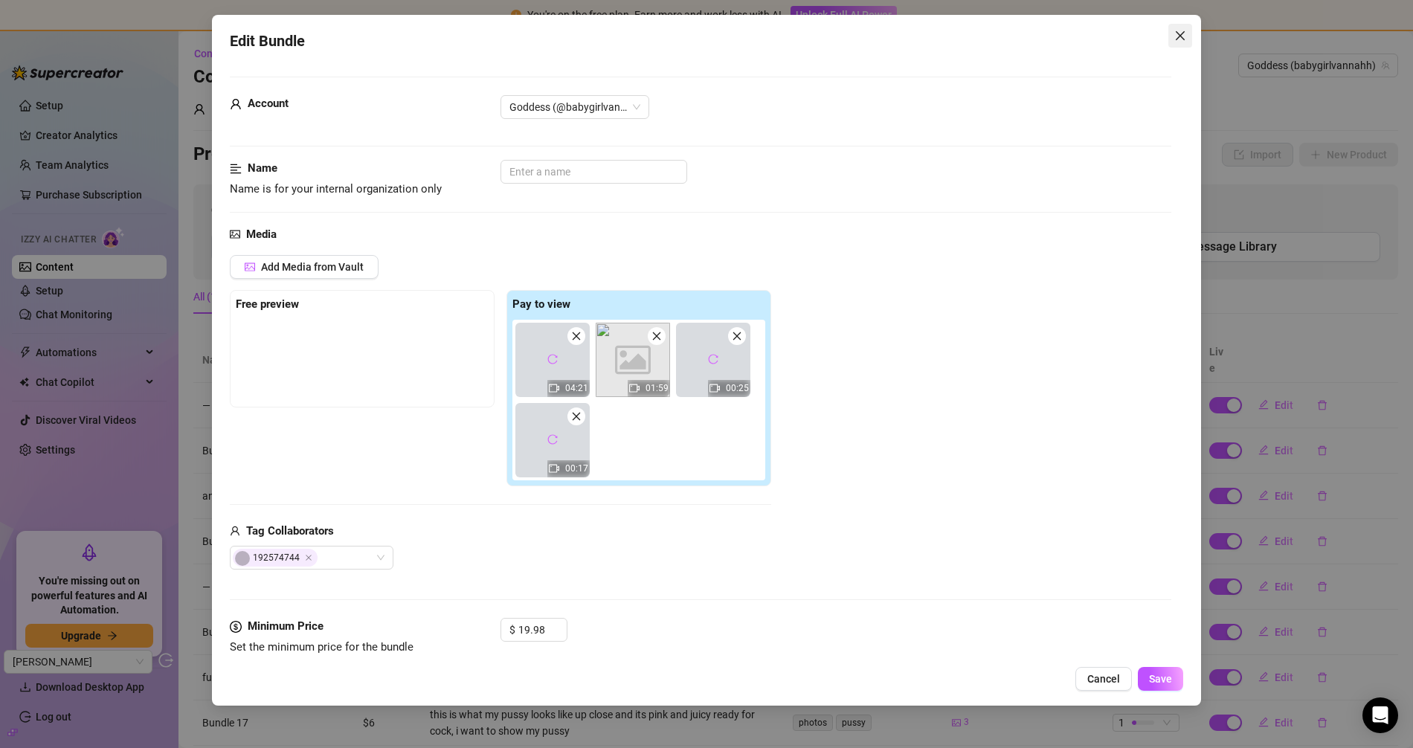
click at [1181, 46] on button "Close" at bounding box center [1181, 36] width 24 height 24
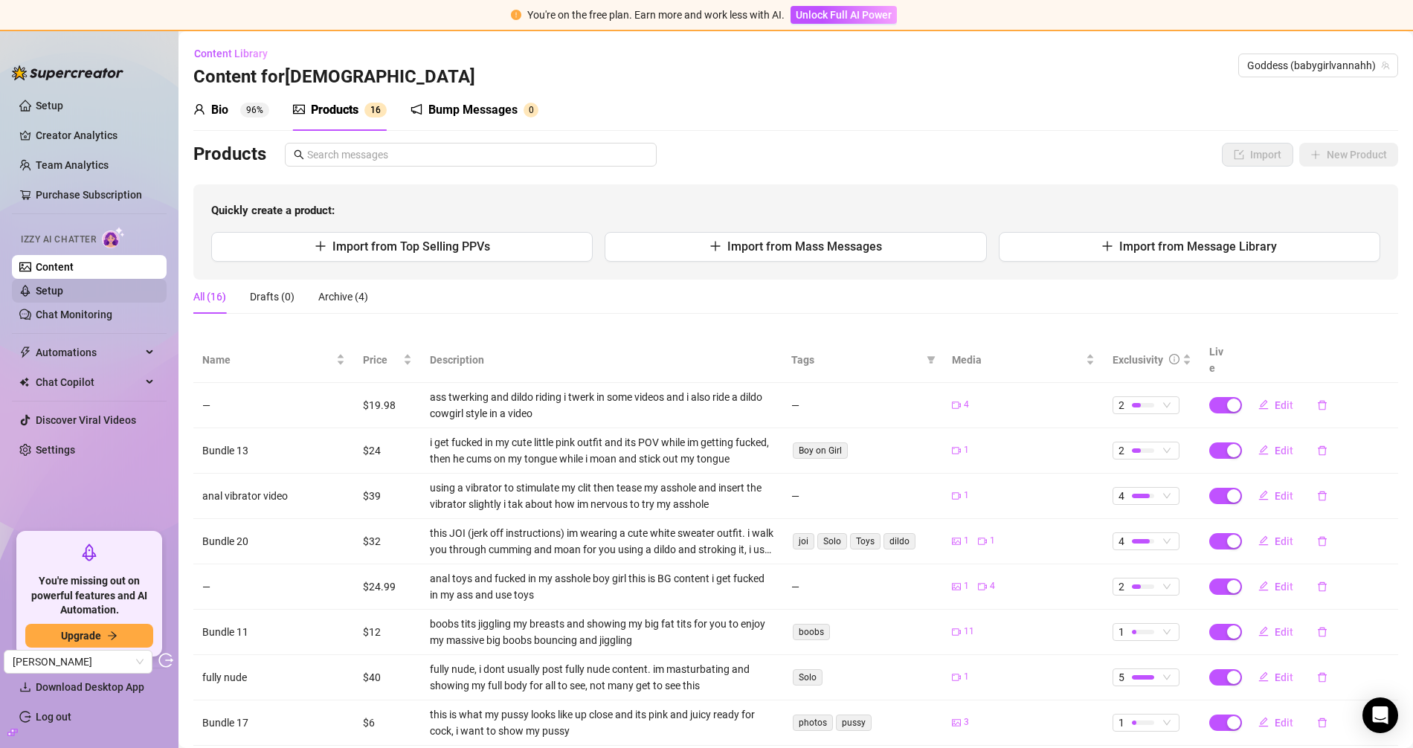
click at [62, 293] on link "Setup" at bounding box center [50, 291] width 28 height 12
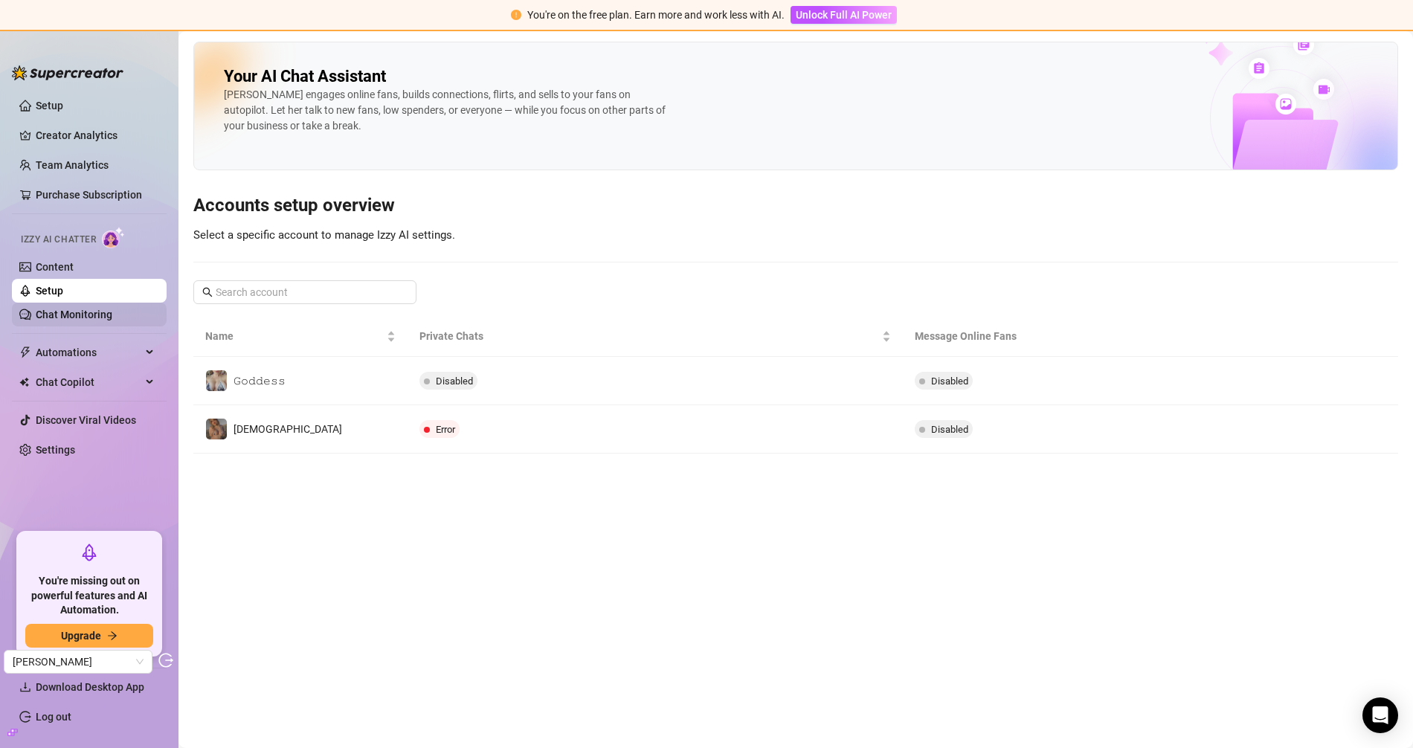
click at [72, 309] on link "Chat Monitoring" at bounding box center [74, 315] width 77 height 12
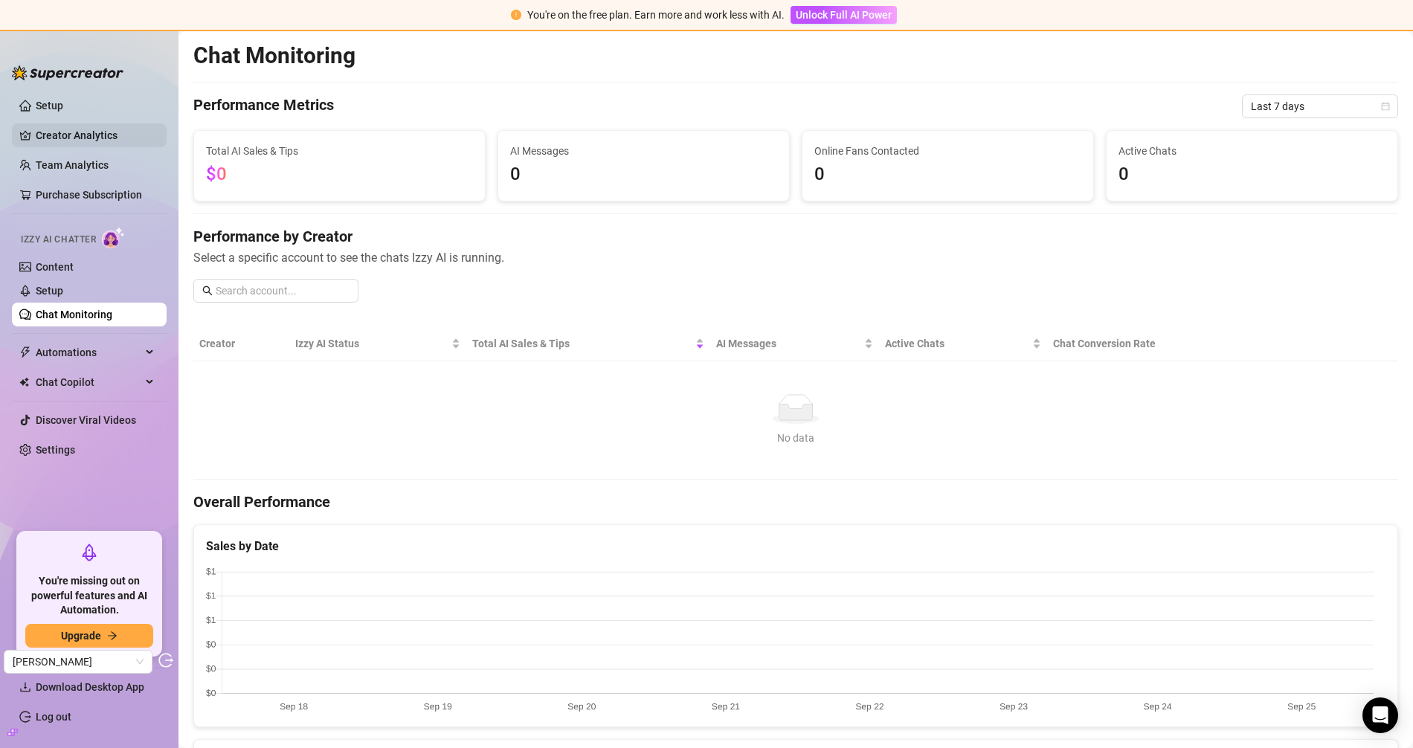
click at [94, 144] on link "Creator Analytics" at bounding box center [95, 135] width 119 height 24
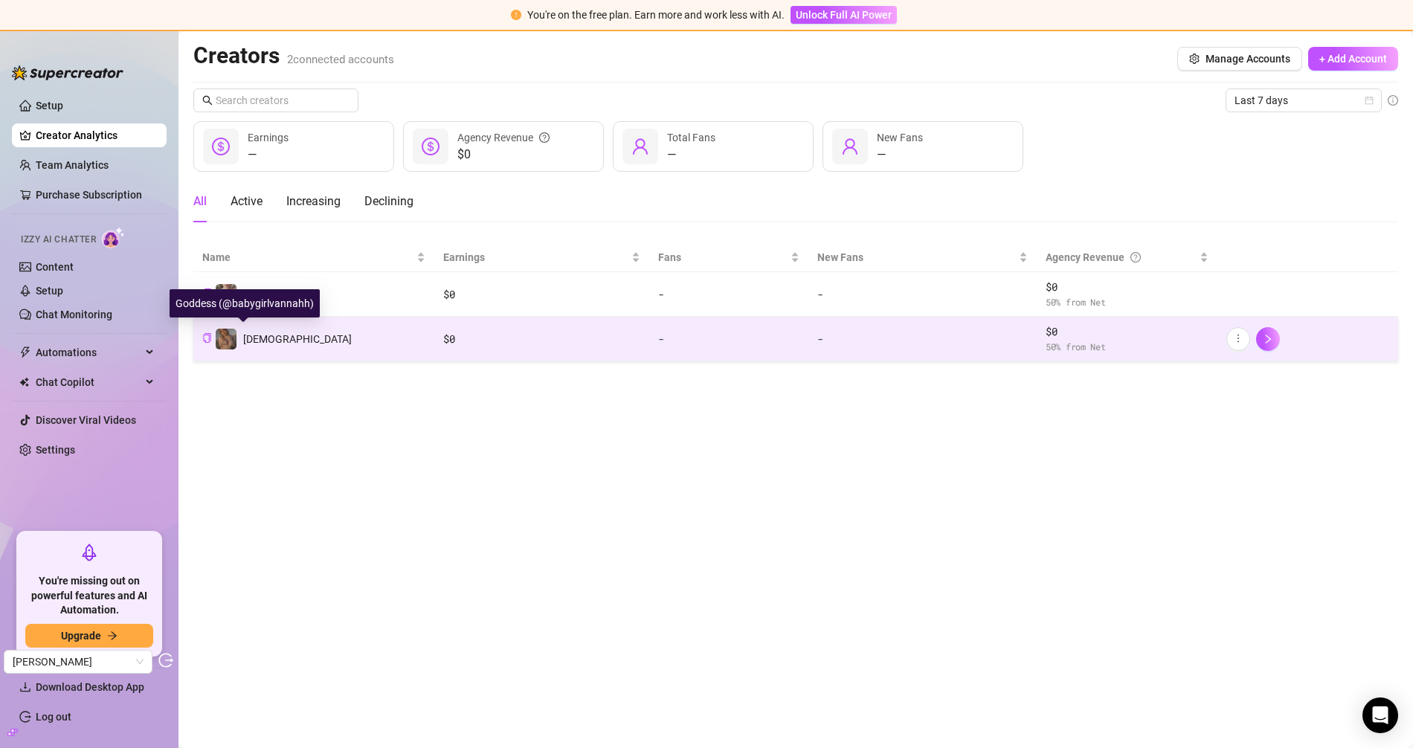
click at [268, 328] on div "Goddess" at bounding box center [283, 339] width 137 height 22
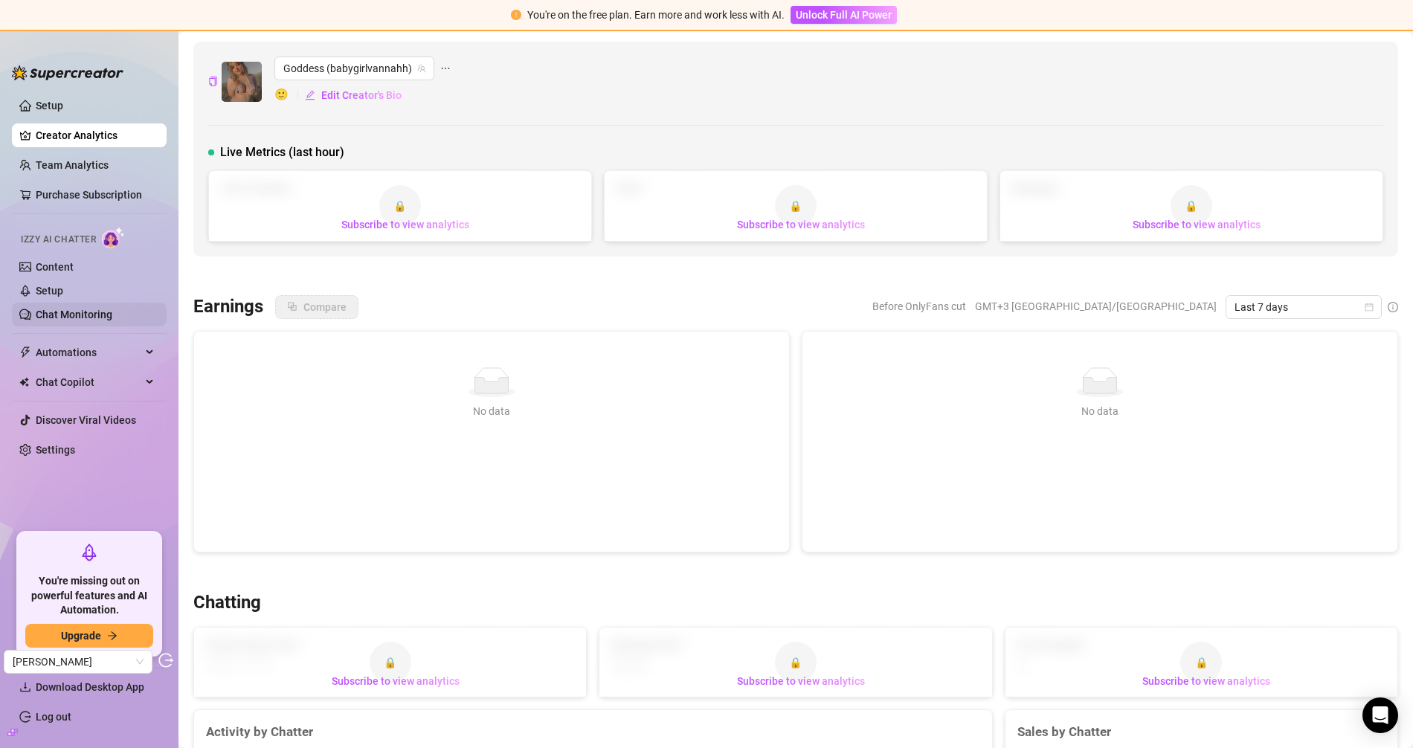
click at [81, 321] on link "Chat Monitoring" at bounding box center [74, 315] width 77 height 12
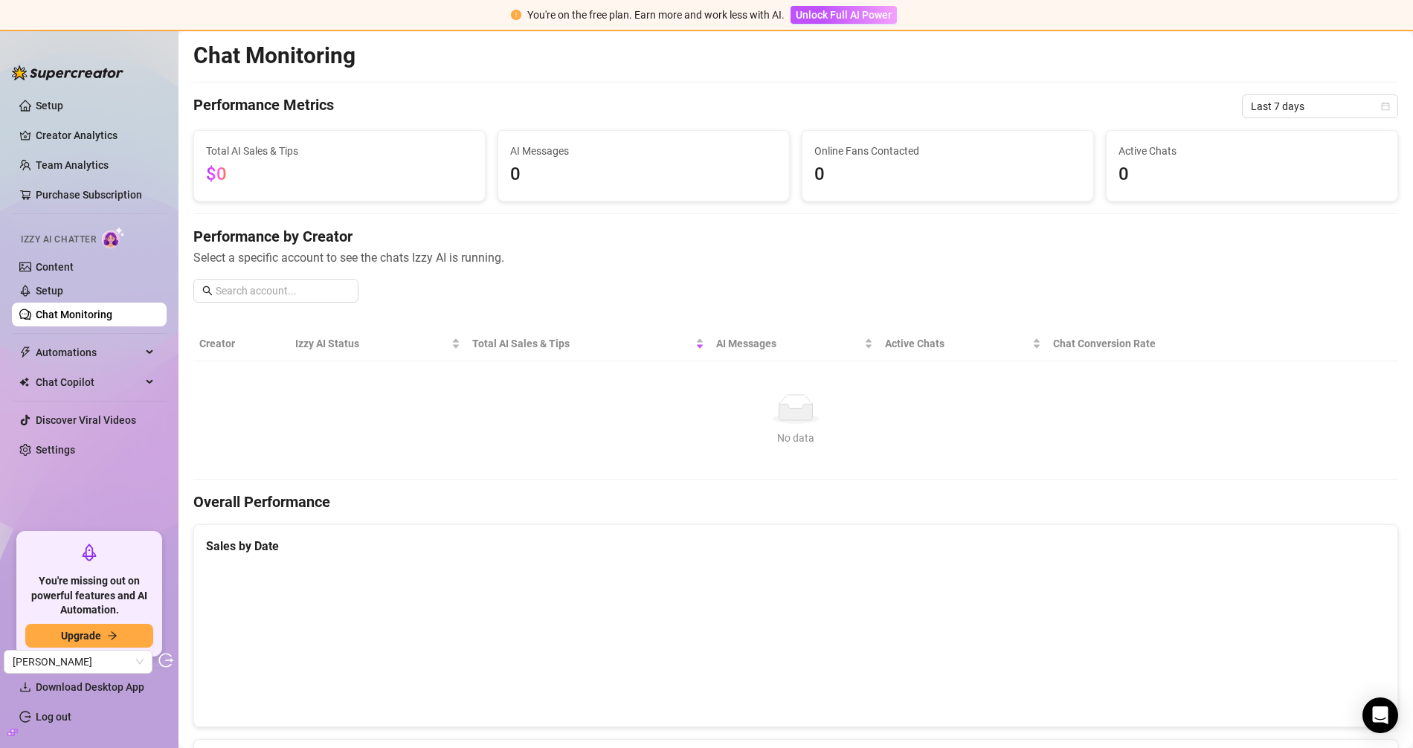
click at [93, 250] on div "Izzy AI Chatter" at bounding box center [88, 237] width 158 height 33
click at [74, 267] on link "Content" at bounding box center [55, 267] width 38 height 12
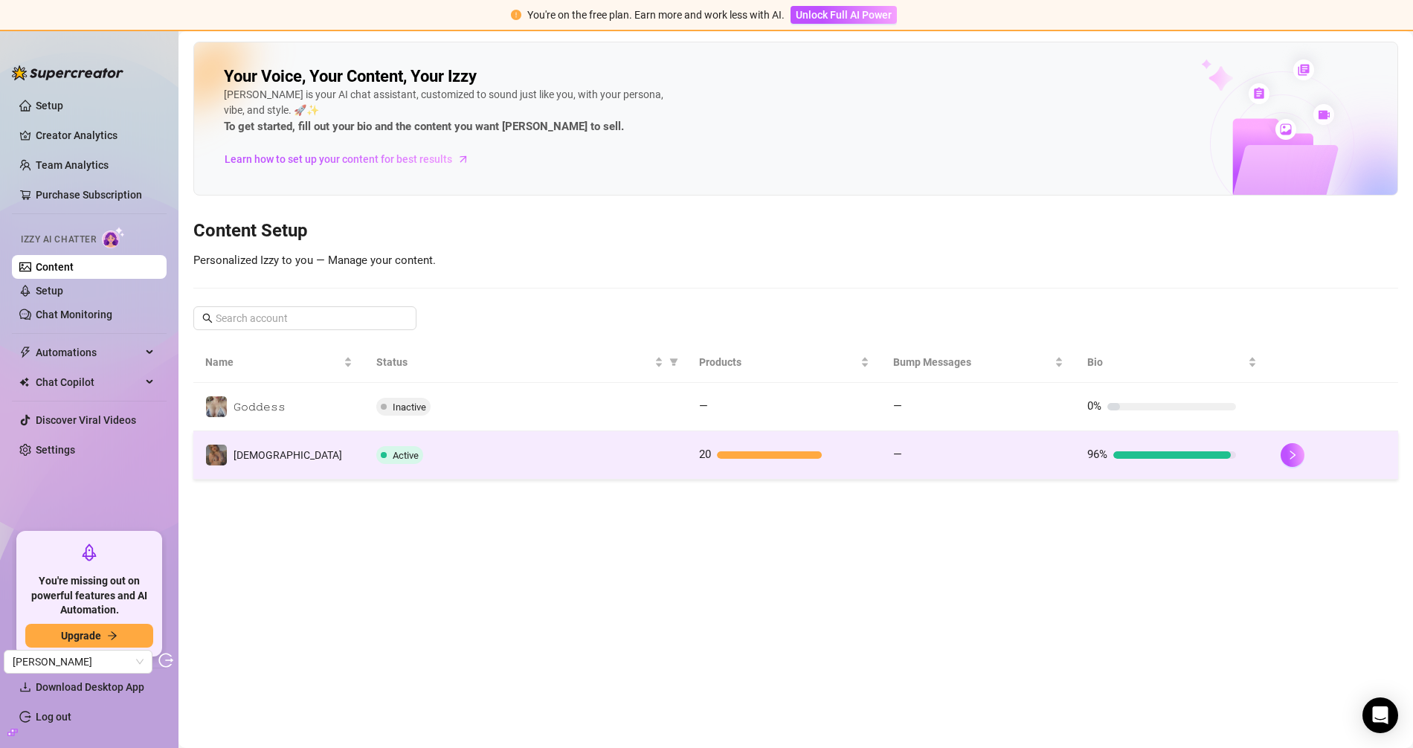
click at [332, 455] on td "Goddess" at bounding box center [278, 455] width 171 height 48
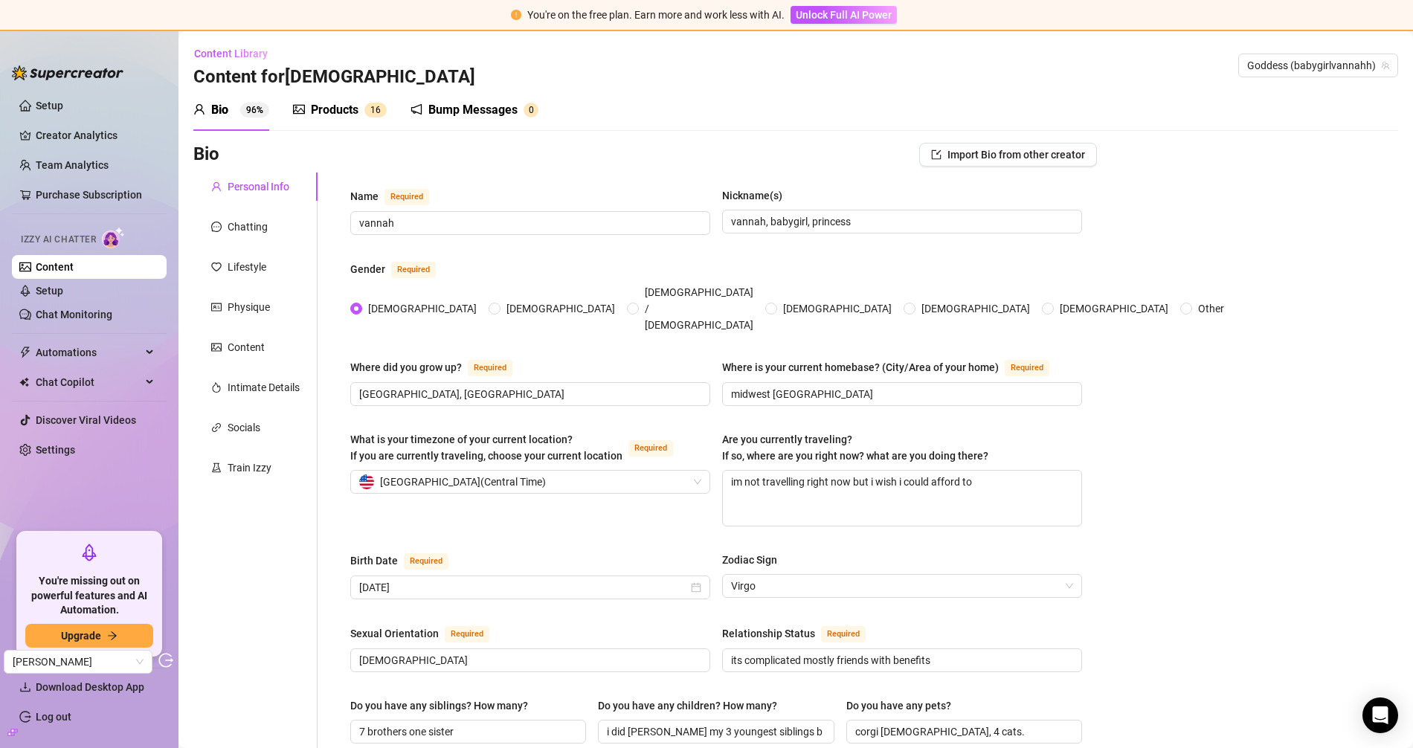
click at [341, 109] on div "Products" at bounding box center [335, 110] width 48 height 18
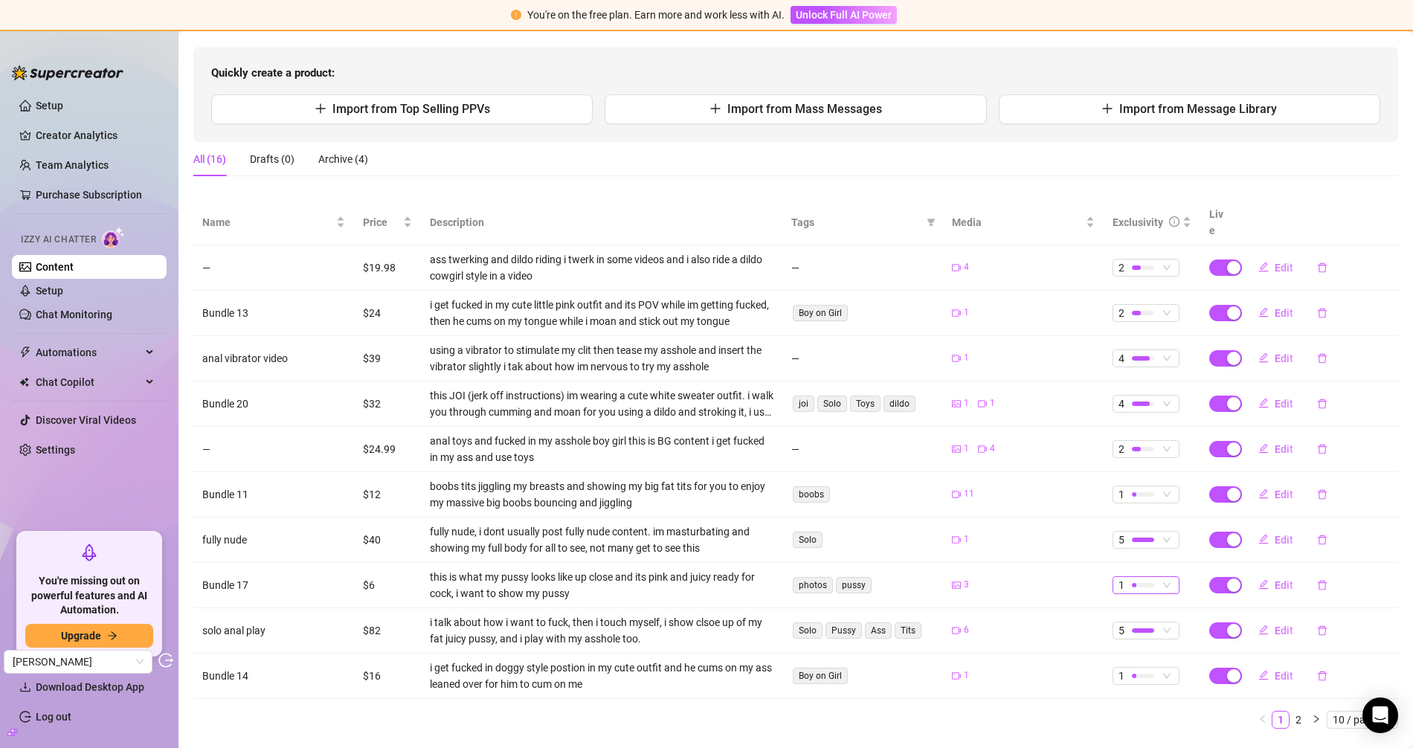
scroll to position [153, 0]
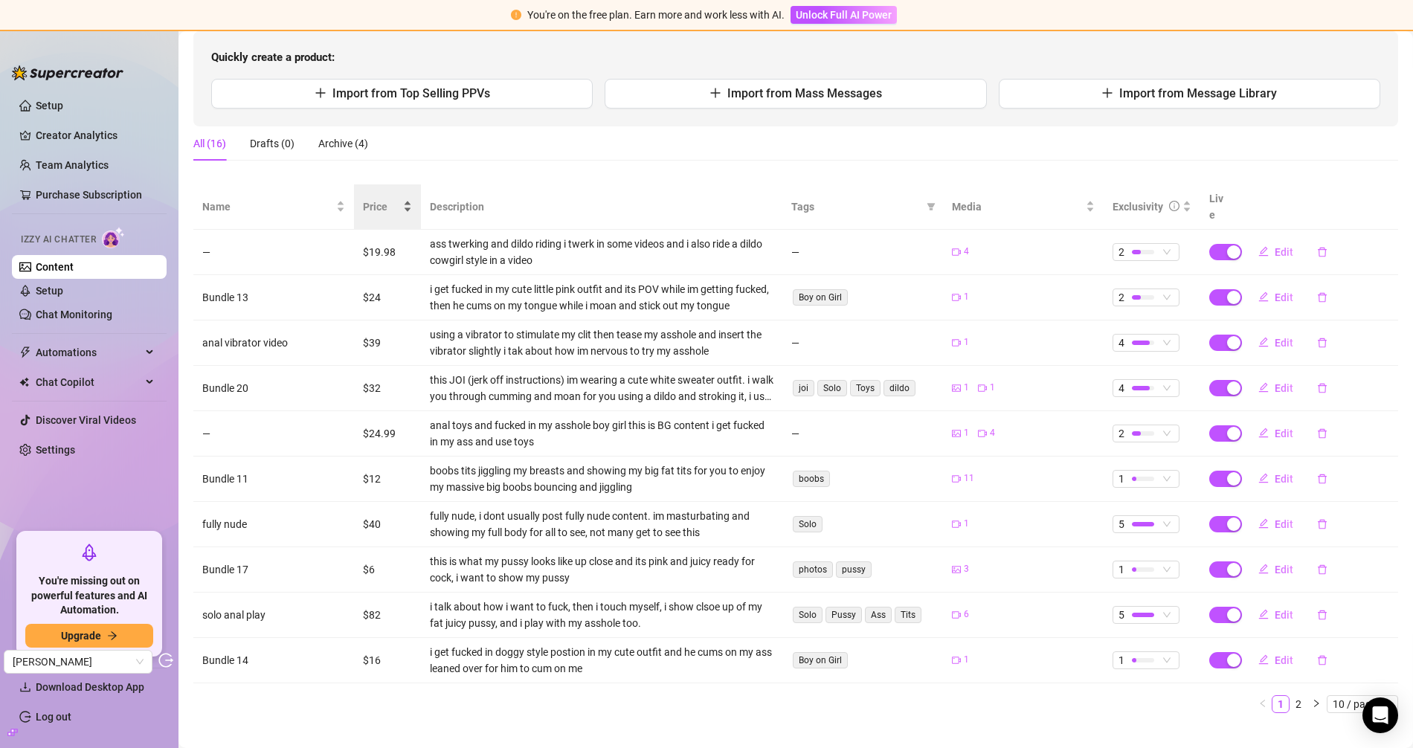
click at [363, 199] on div "Price" at bounding box center [387, 207] width 49 height 16
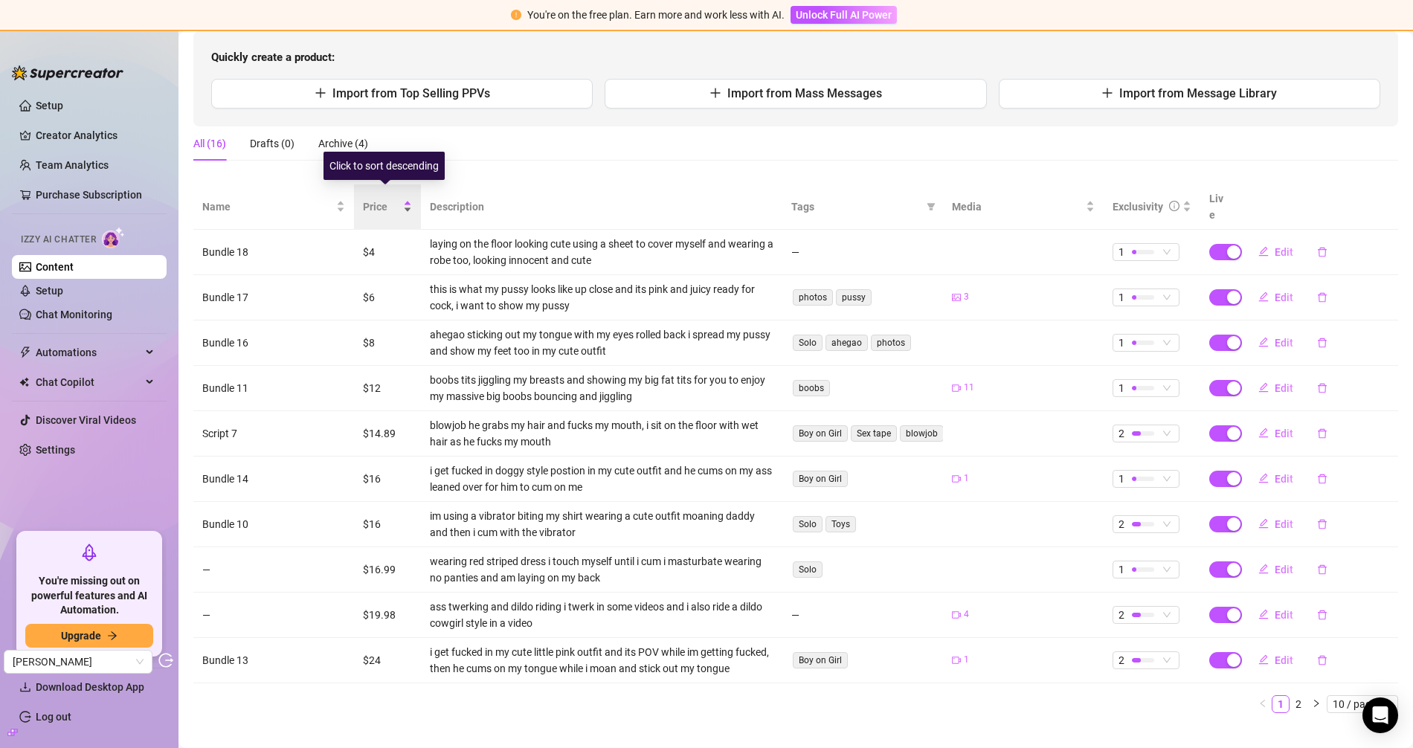
click at [363, 199] on span "Price" at bounding box center [381, 207] width 37 height 16
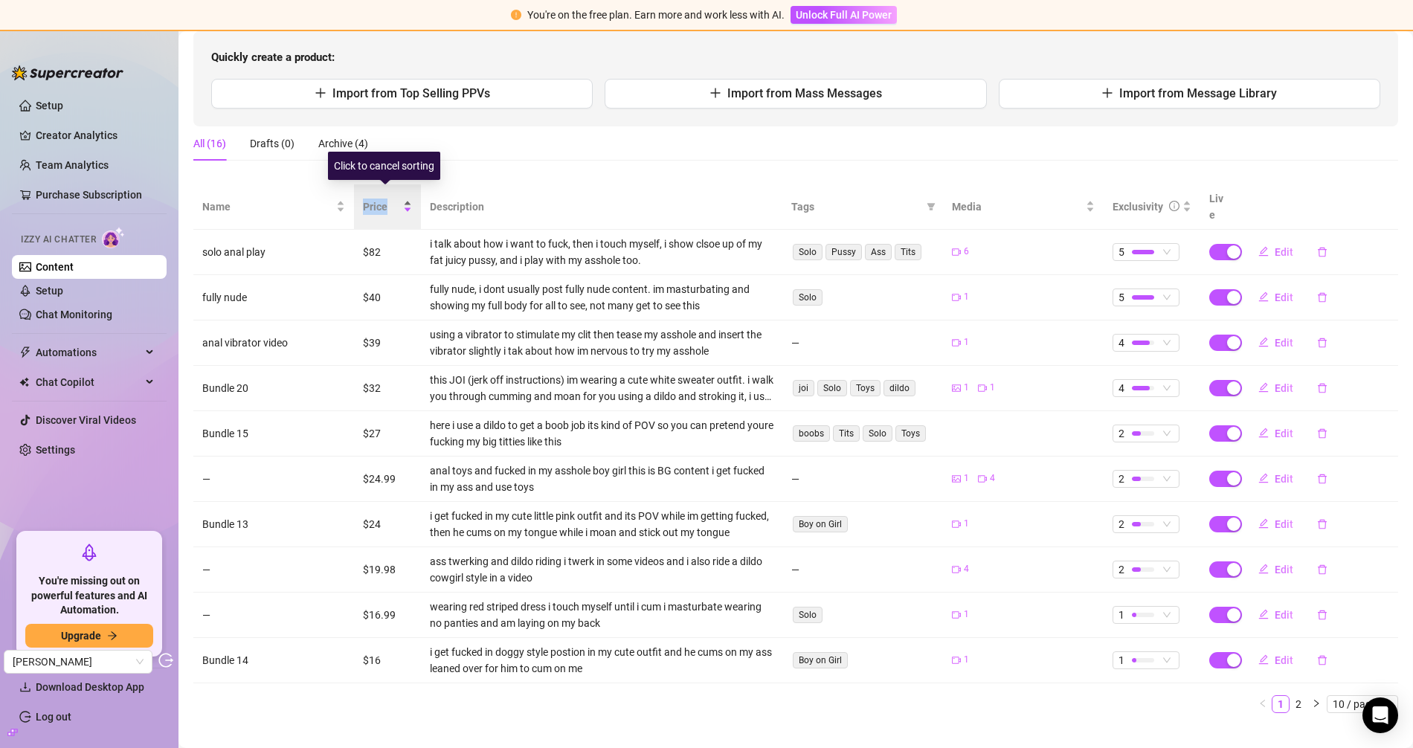
click at [363, 199] on span "Price" at bounding box center [381, 207] width 37 height 16
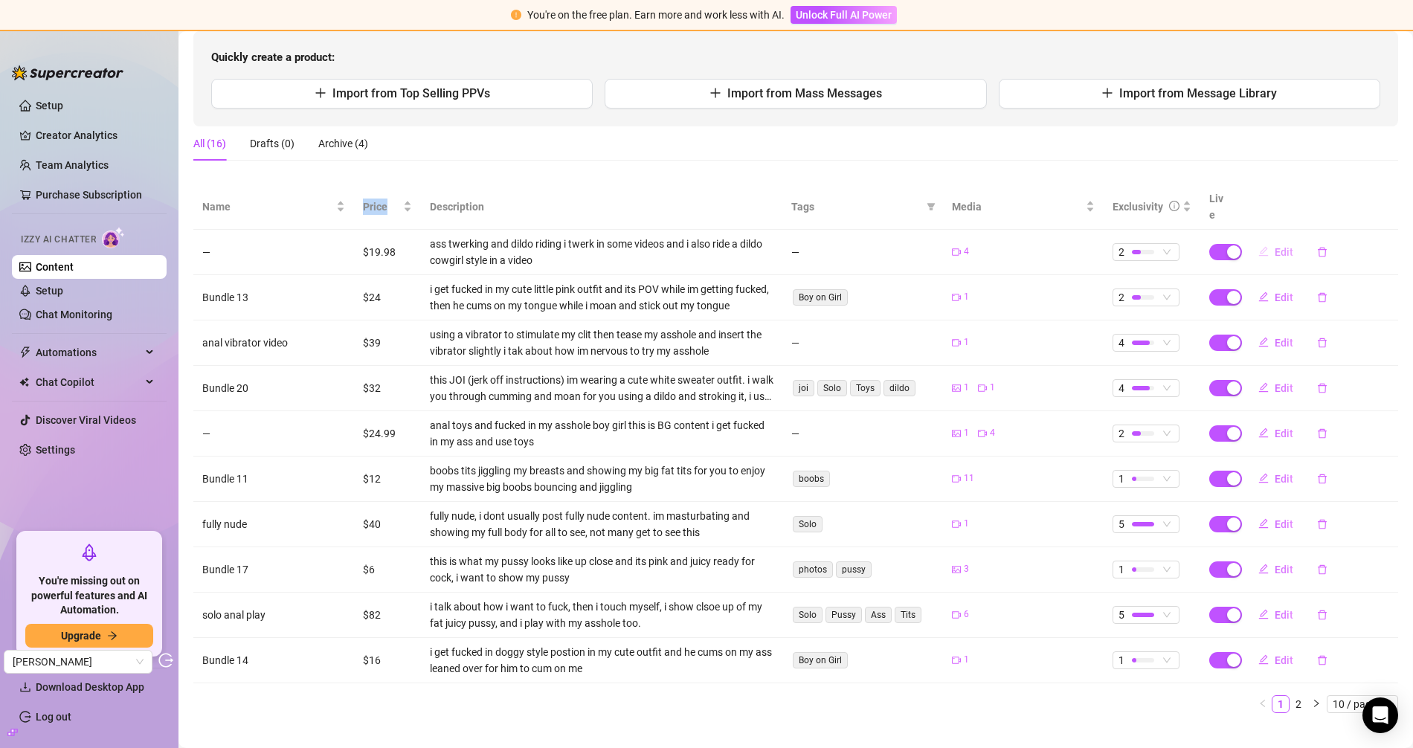
click at [1271, 246] on span "Edit" at bounding box center [1284, 252] width 19 height 12
type textarea "Ass twerking and riding a dildo!! this will make your cock very hard 🍑🍆🔥 do you…"
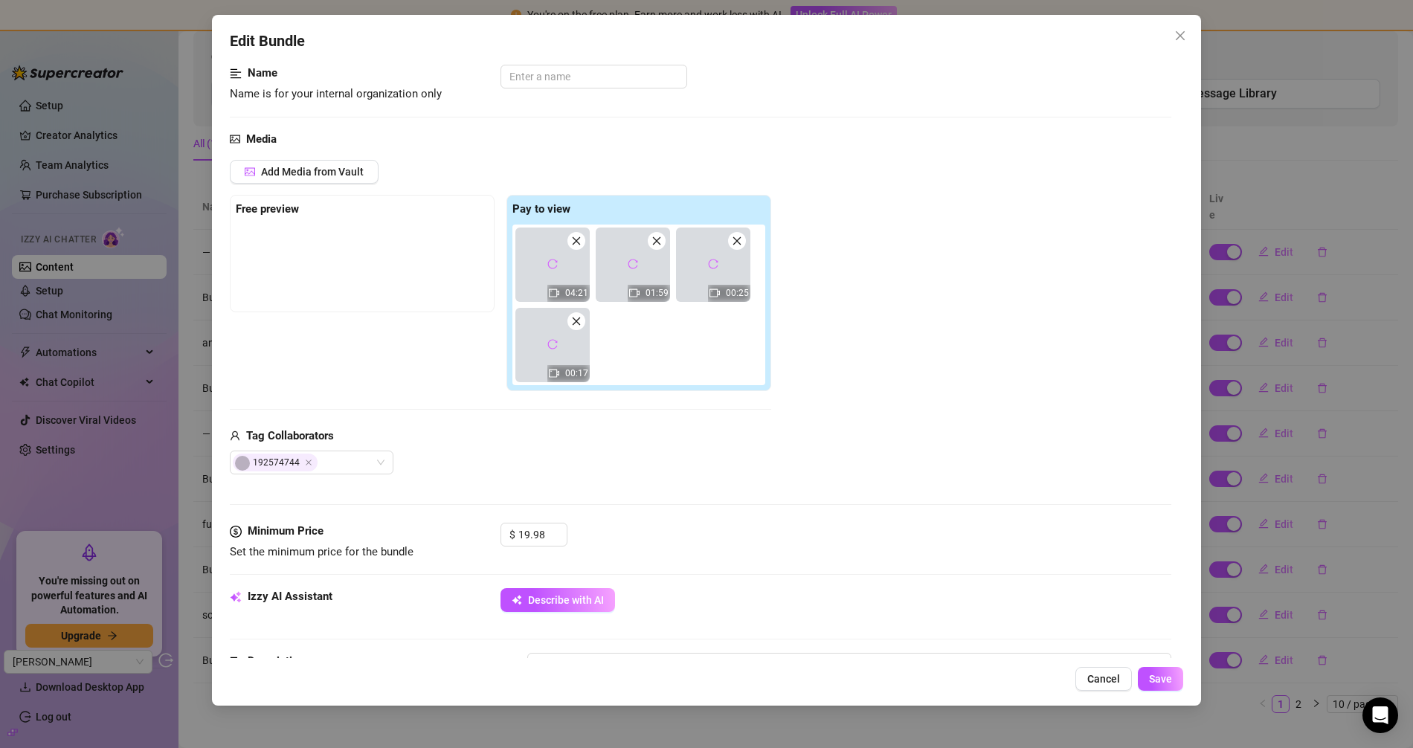
scroll to position [0, 0]
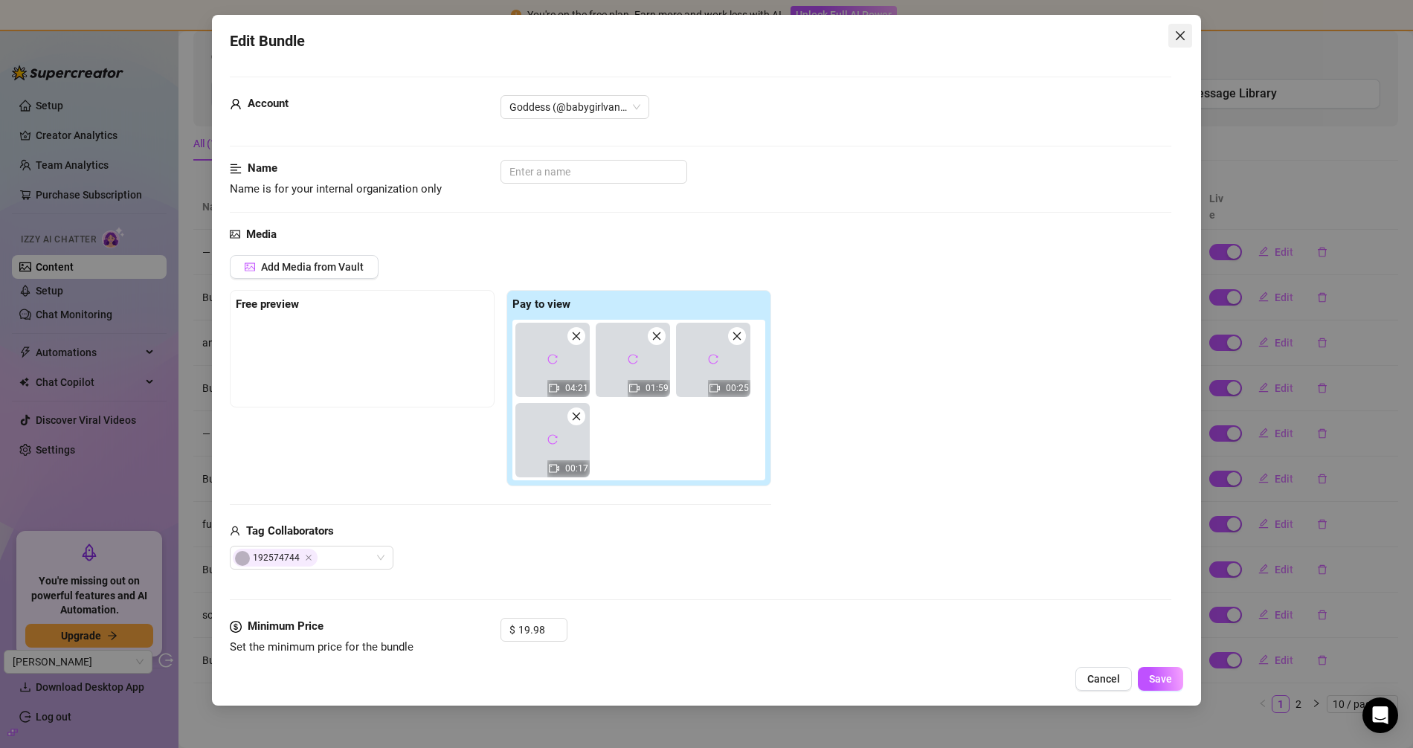
click at [1173, 33] on span "Close" at bounding box center [1181, 36] width 24 height 12
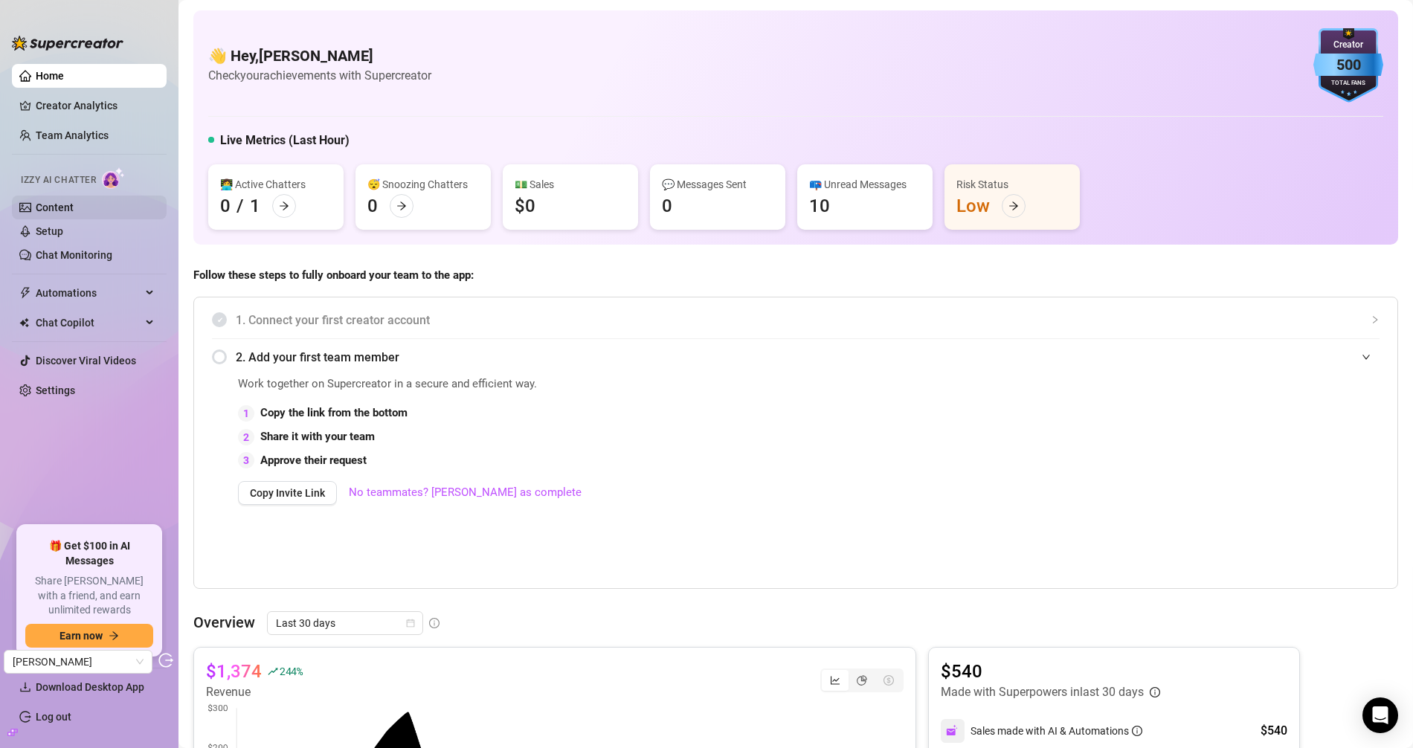
click at [69, 213] on link "Content" at bounding box center [55, 208] width 38 height 12
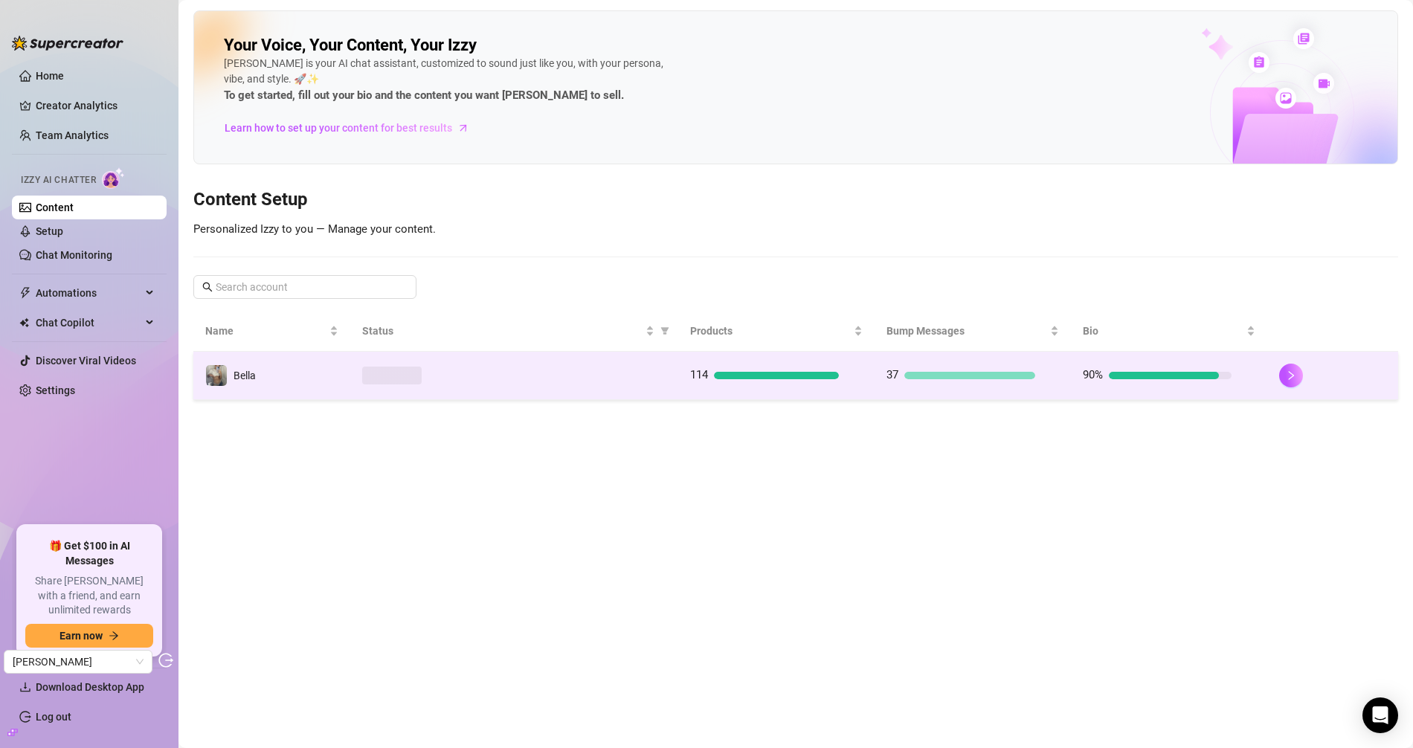
click at [443, 382] on div at bounding box center [514, 376] width 304 height 18
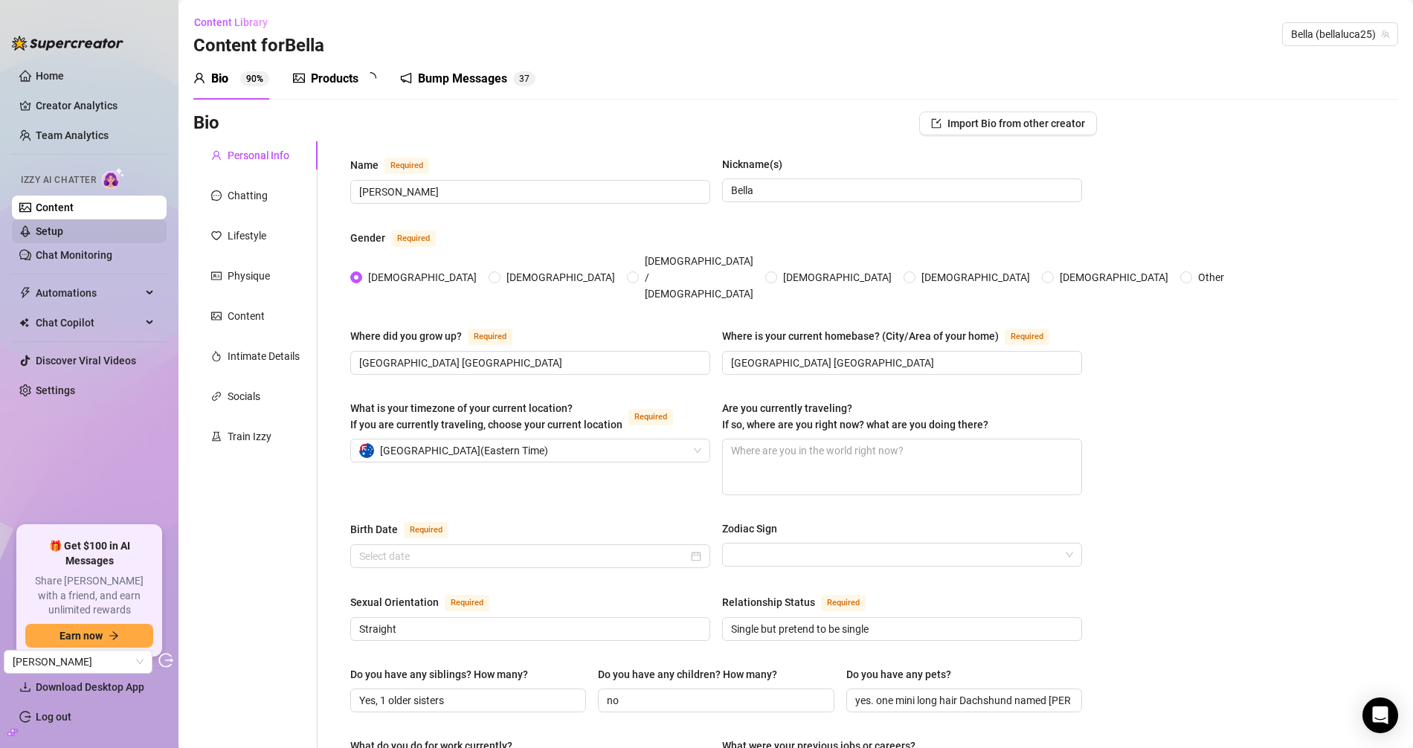
type input "May 9th, 1999"
drag, startPoint x: 100, startPoint y: 254, endPoint x: 161, endPoint y: 190, distance: 87.9
click at [100, 254] on link "Chat Monitoring" at bounding box center [74, 255] width 77 height 12
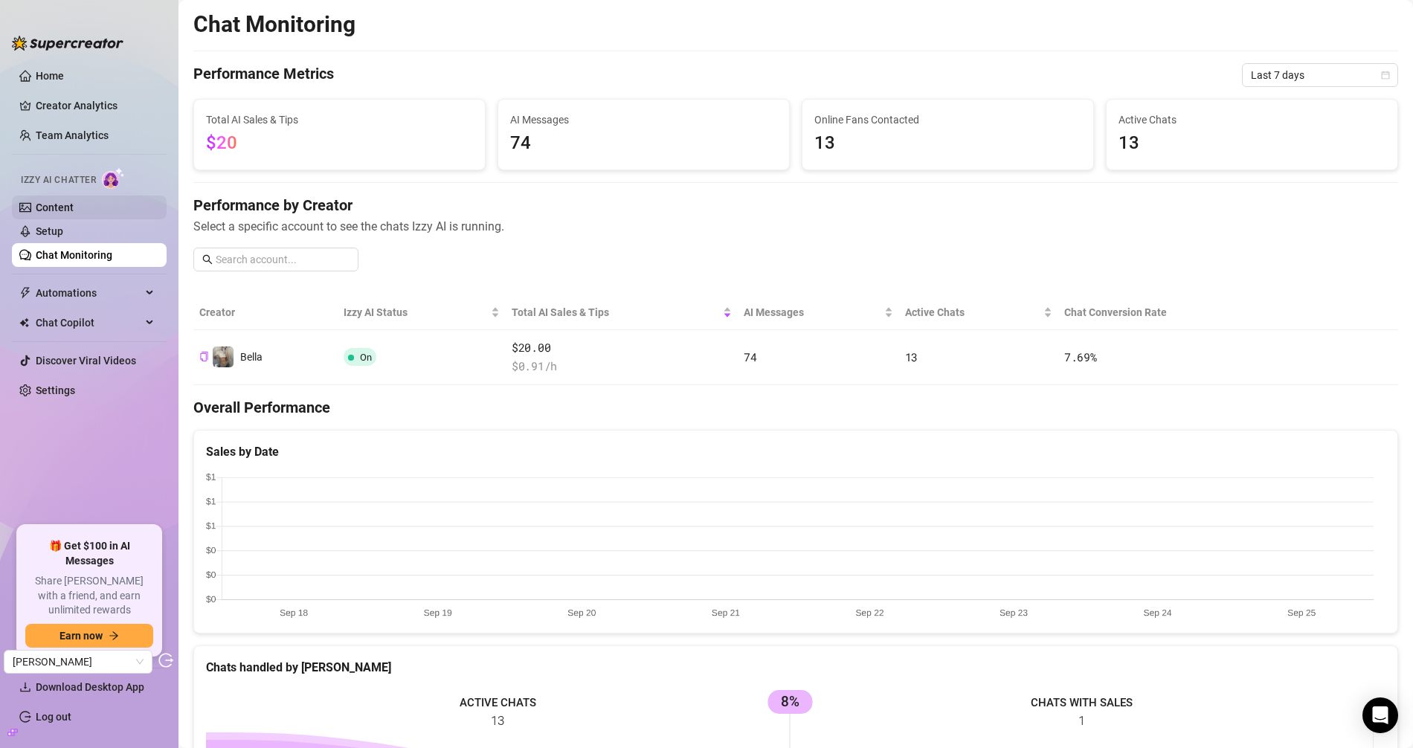
click at [67, 208] on link "Content" at bounding box center [55, 208] width 38 height 12
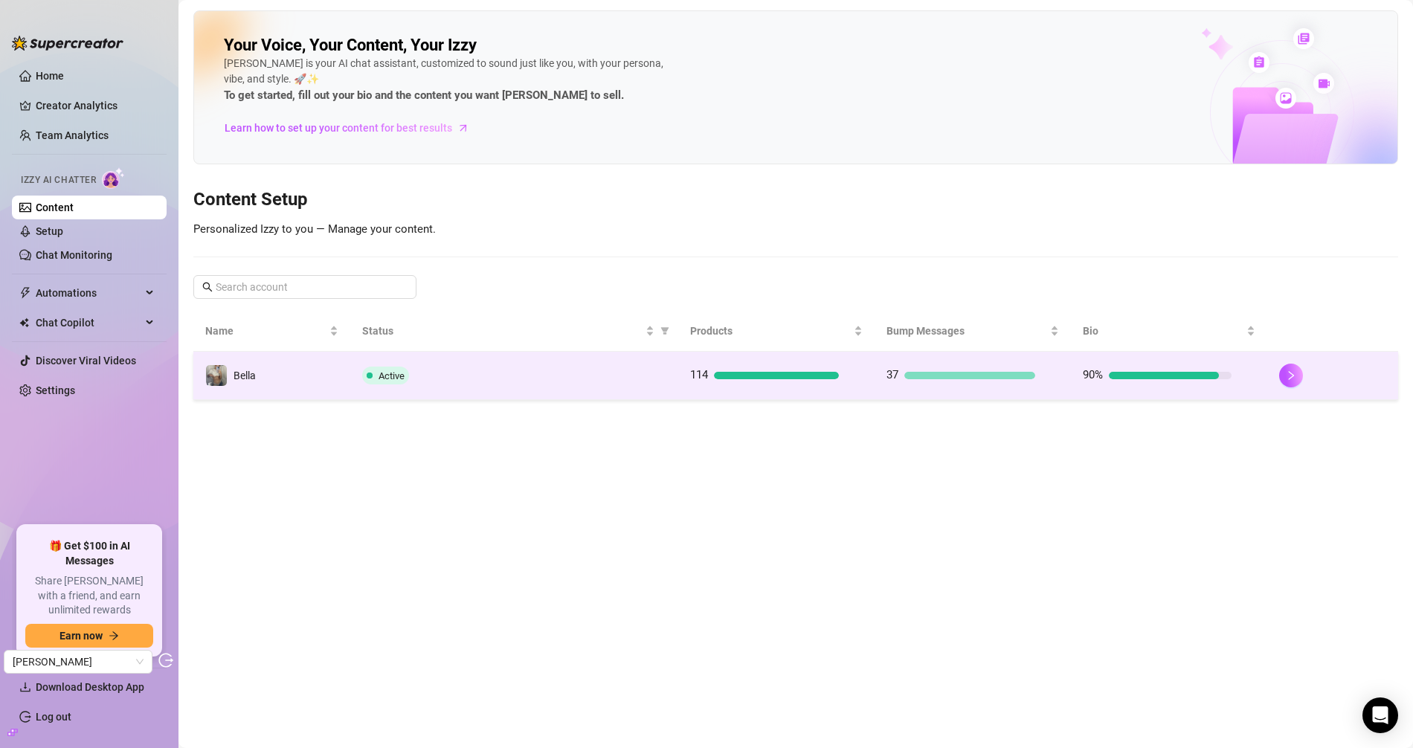
click at [424, 374] on div "Active" at bounding box center [514, 376] width 304 height 18
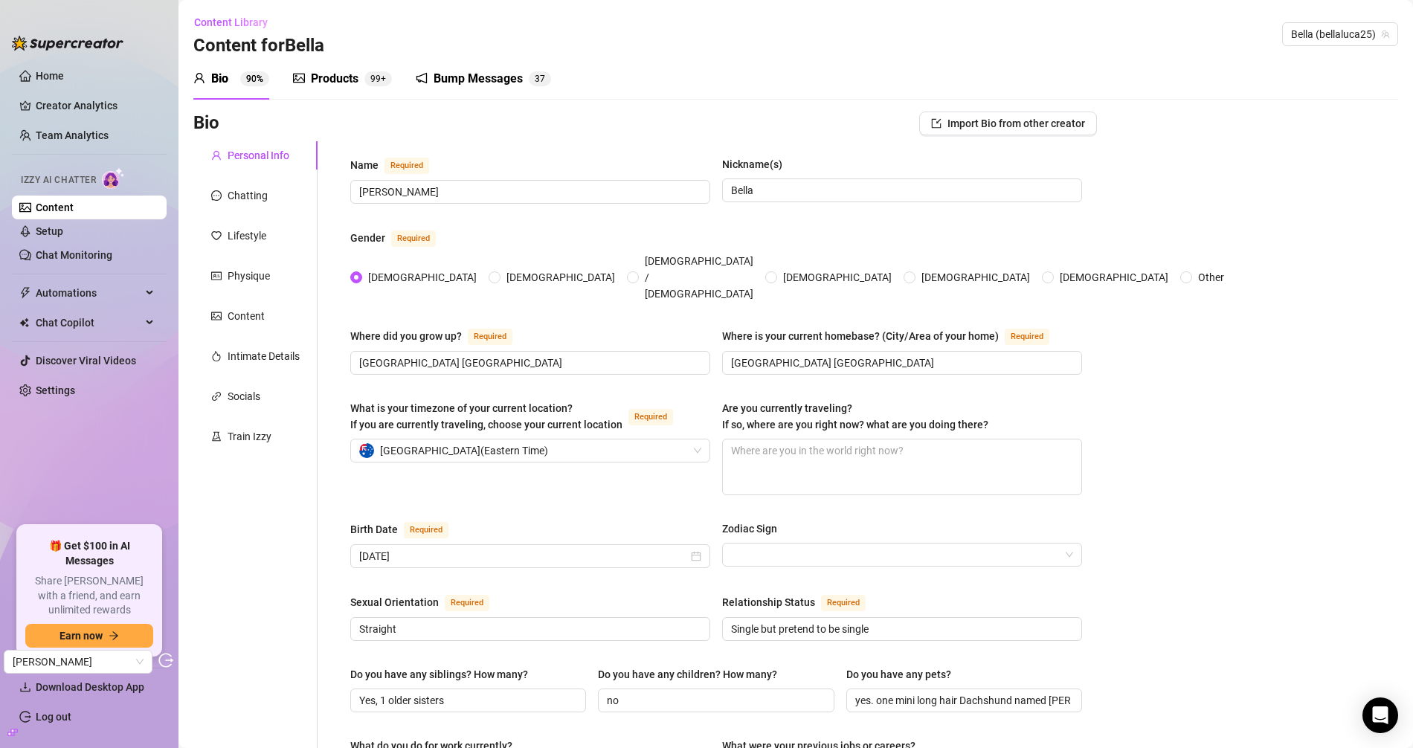
click at [344, 68] on div "Products 99+" at bounding box center [342, 79] width 99 height 42
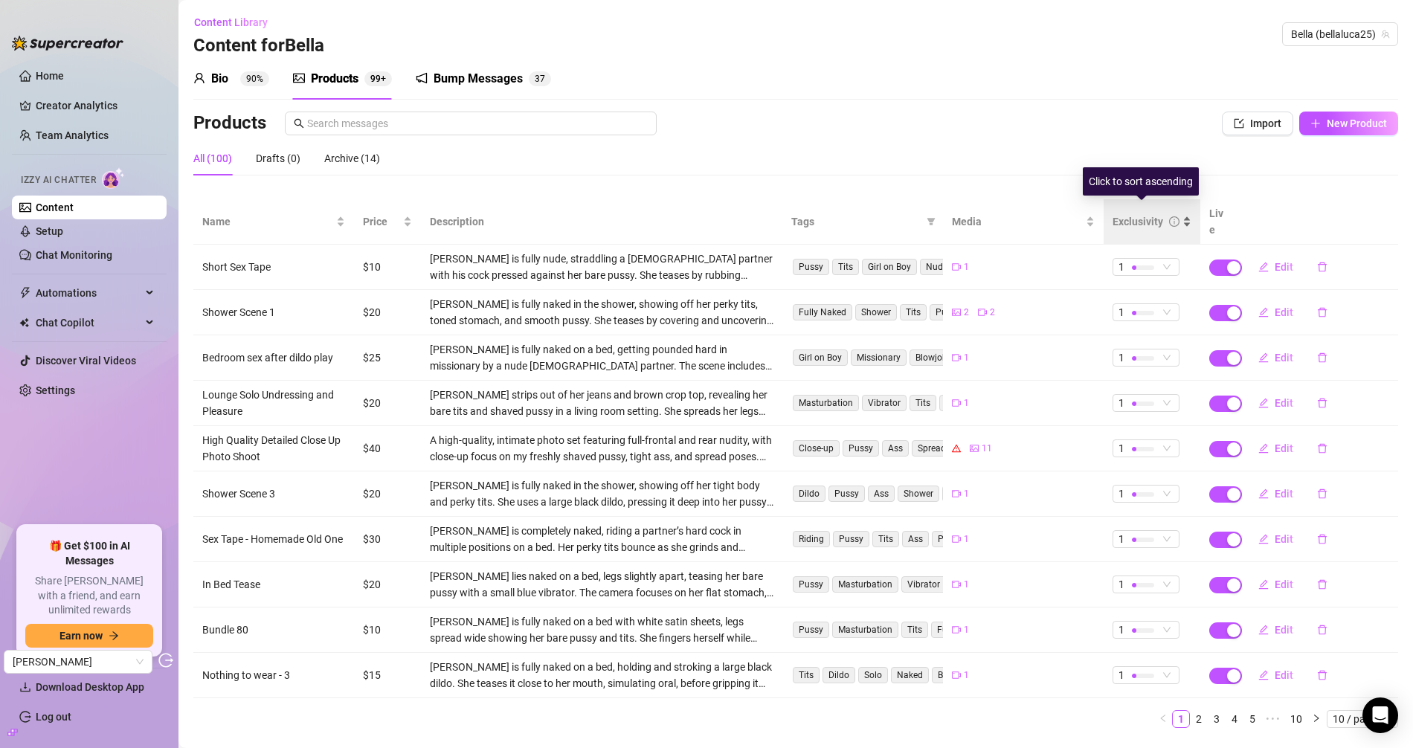
click at [1143, 213] on div "Exclusivity" at bounding box center [1138, 221] width 51 height 16
click at [1133, 213] on div "Exclusivity" at bounding box center [1138, 221] width 51 height 16
click at [369, 220] on span "Price" at bounding box center [381, 221] width 37 height 16
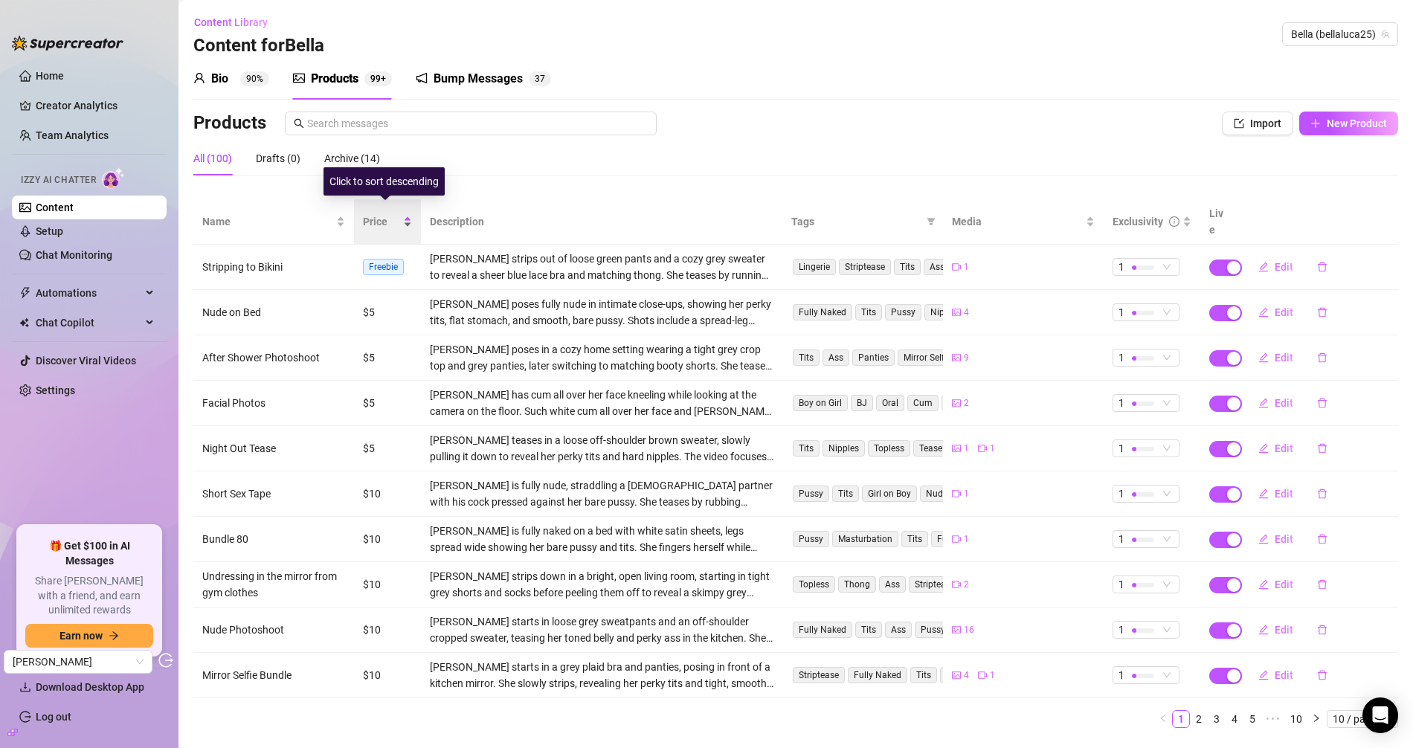
click at [370, 217] on span "Price" at bounding box center [381, 221] width 37 height 16
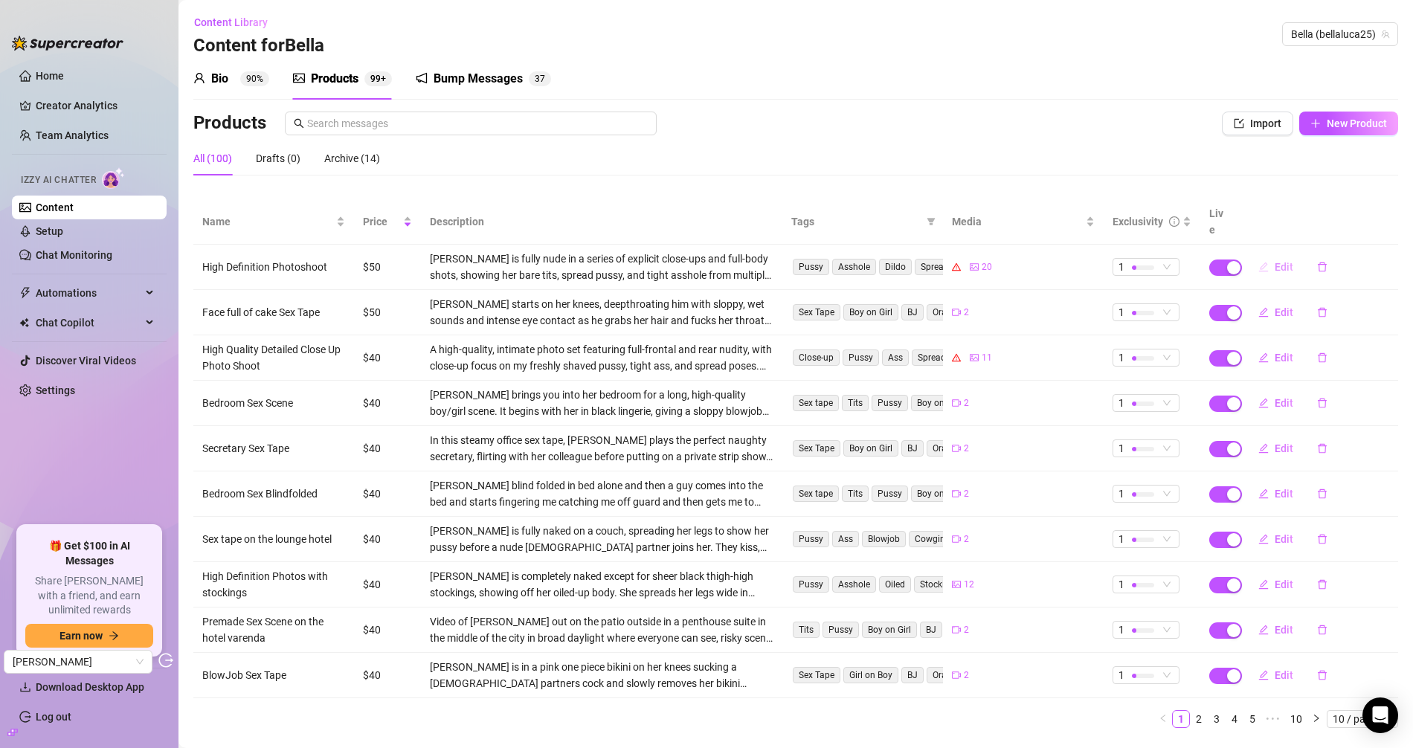
click at [1259, 262] on icon "edit" at bounding box center [1264, 267] width 10 height 10
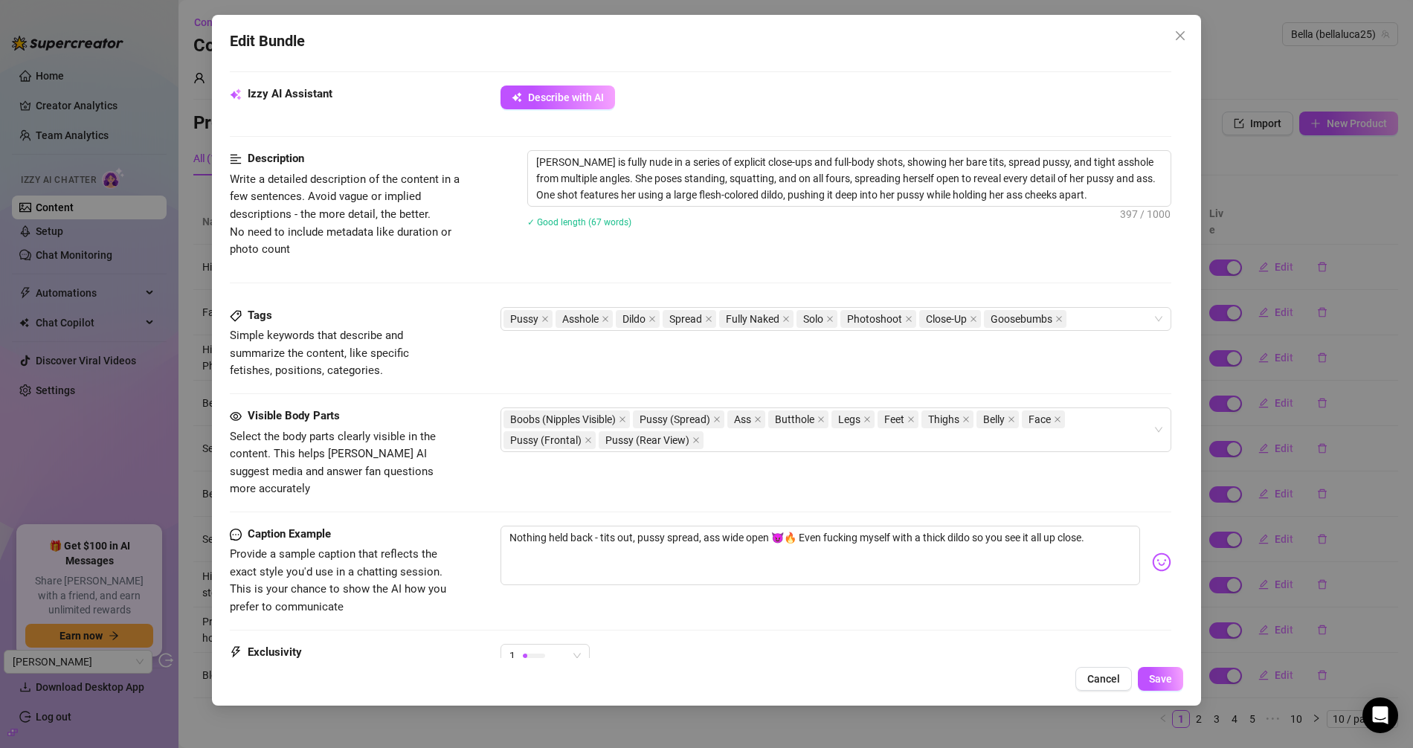
scroll to position [843, 0]
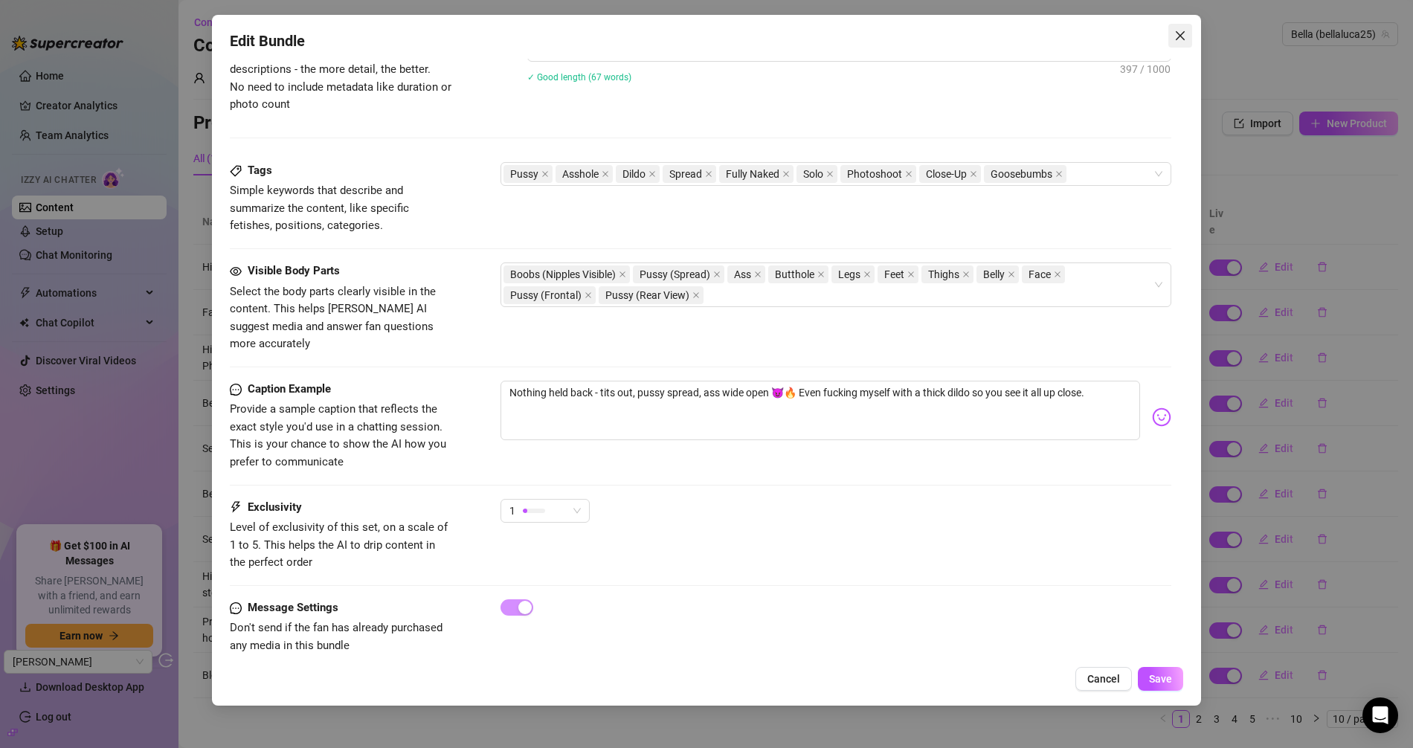
click at [1179, 42] on button "Close" at bounding box center [1181, 36] width 24 height 24
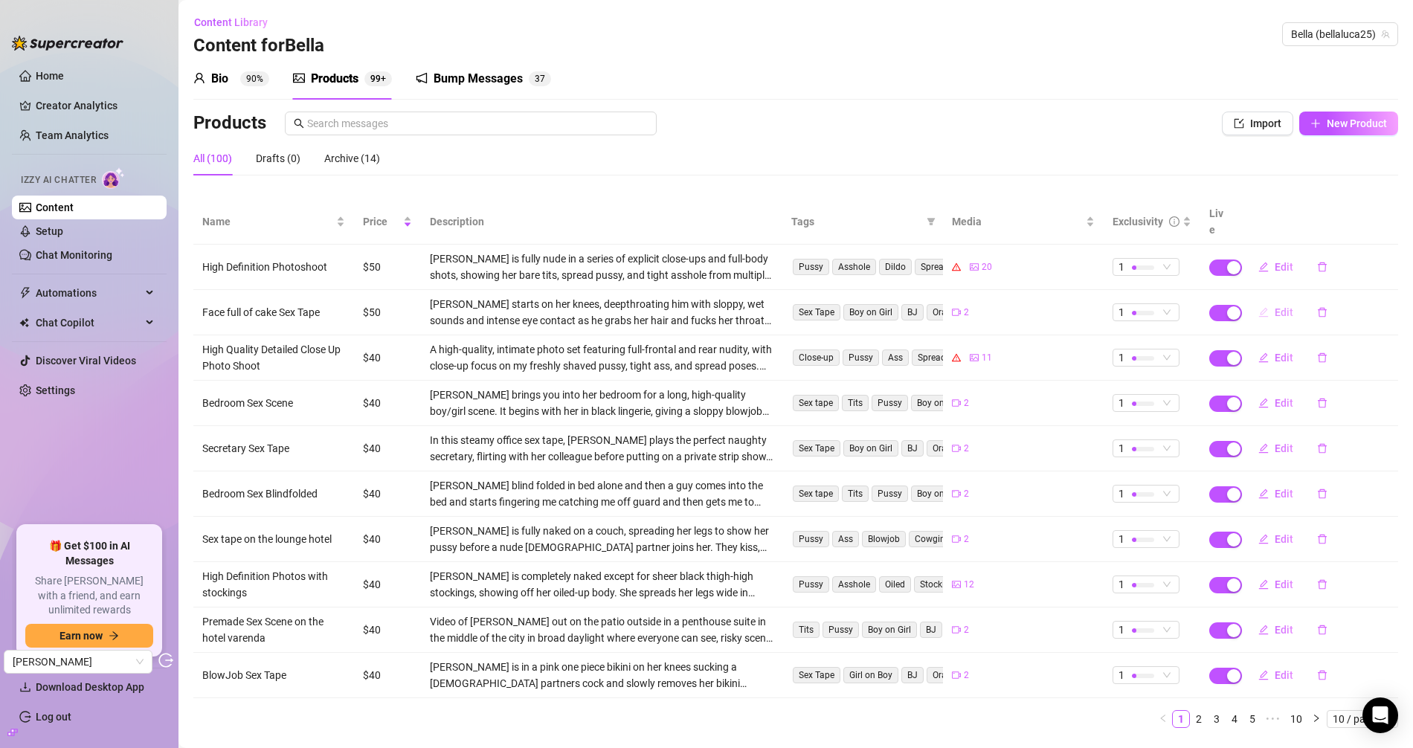
click at [1259, 307] on icon "edit" at bounding box center [1264, 312] width 10 height 10
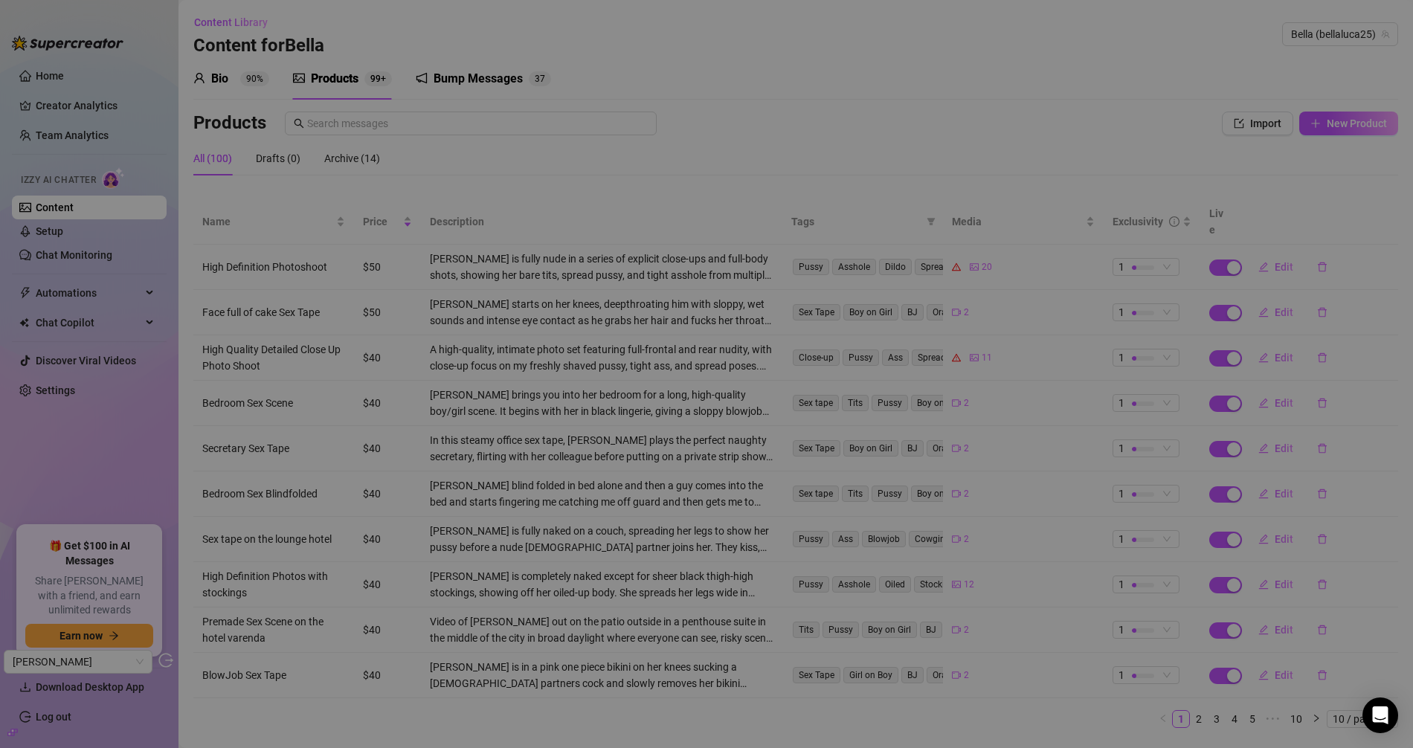
type textarea "From sloppy deepthroat to dessert slut 😈🍰 cream, chocolate, rimming, rough anal…"
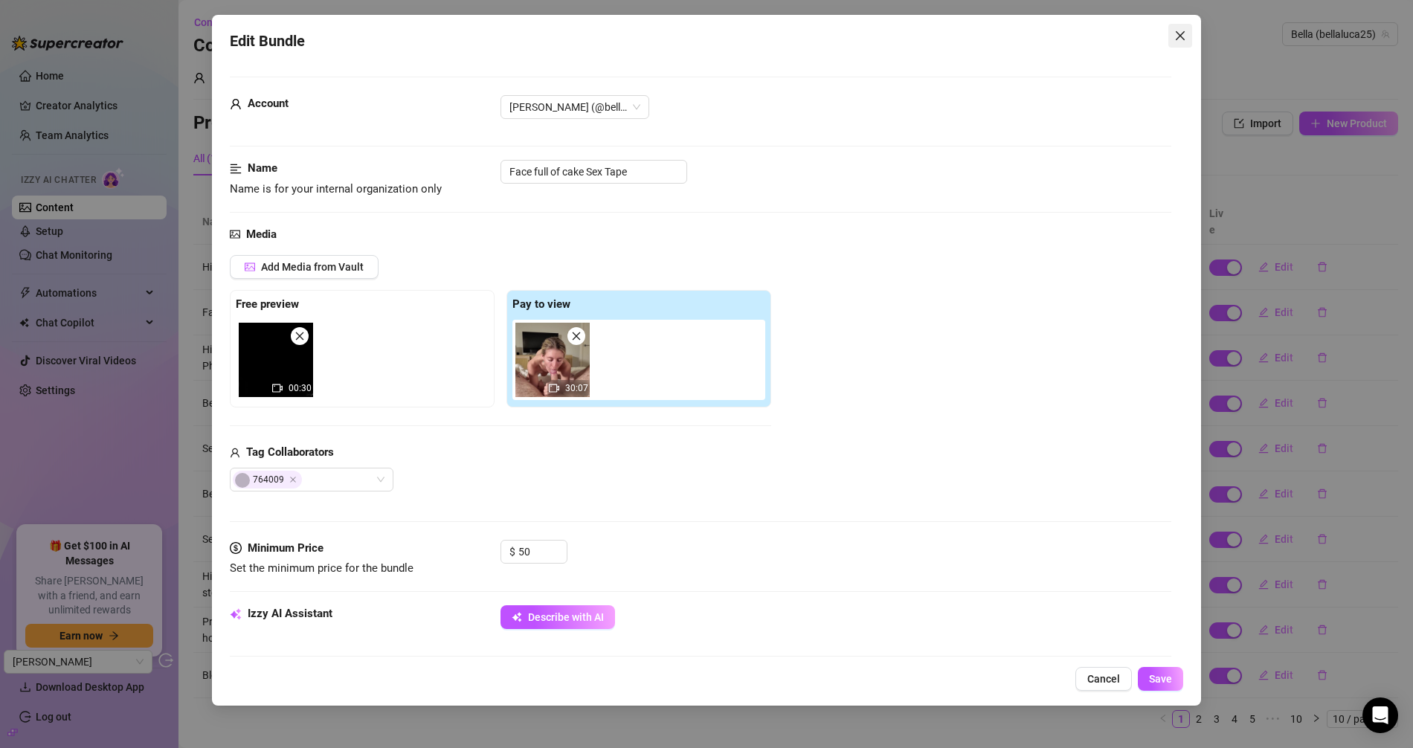
click at [1181, 39] on icon "close" at bounding box center [1181, 36] width 12 height 12
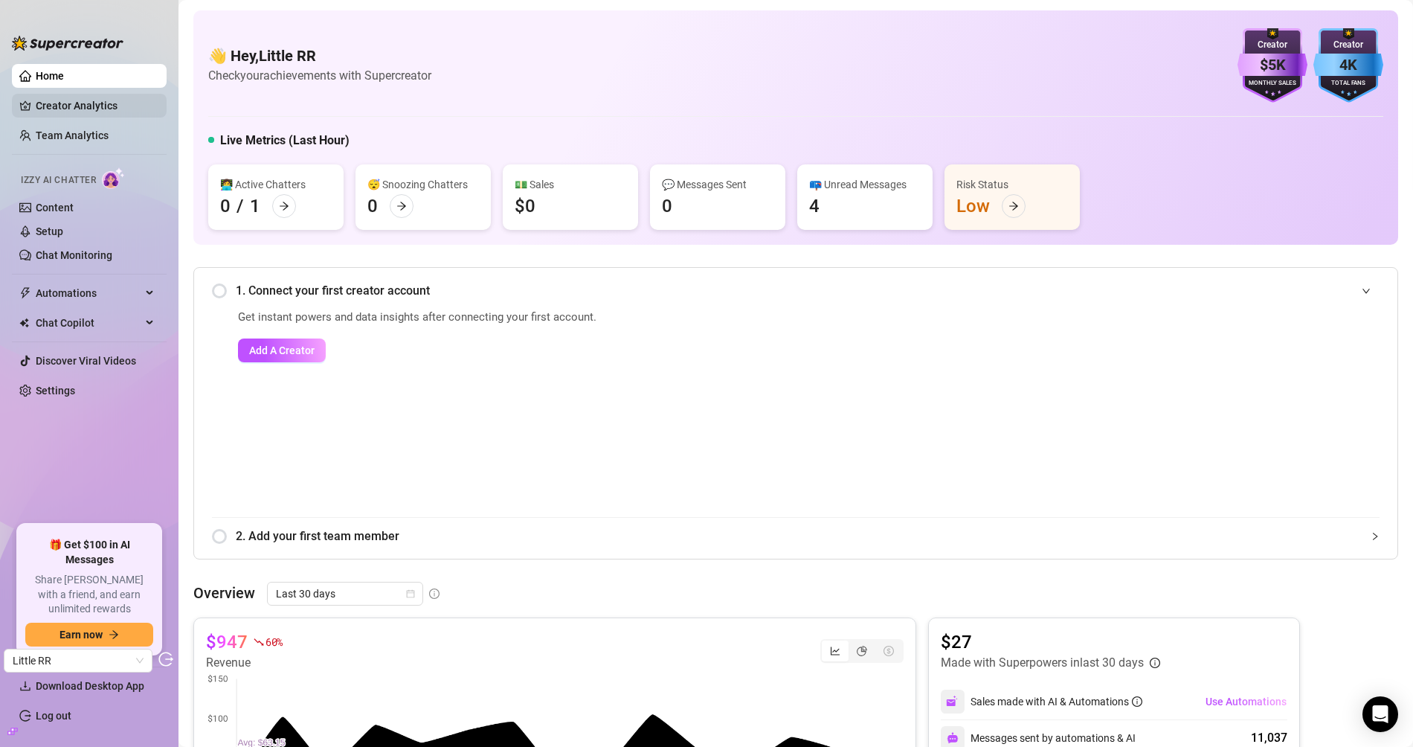
click at [57, 106] on link "Creator Analytics" at bounding box center [95, 106] width 119 height 24
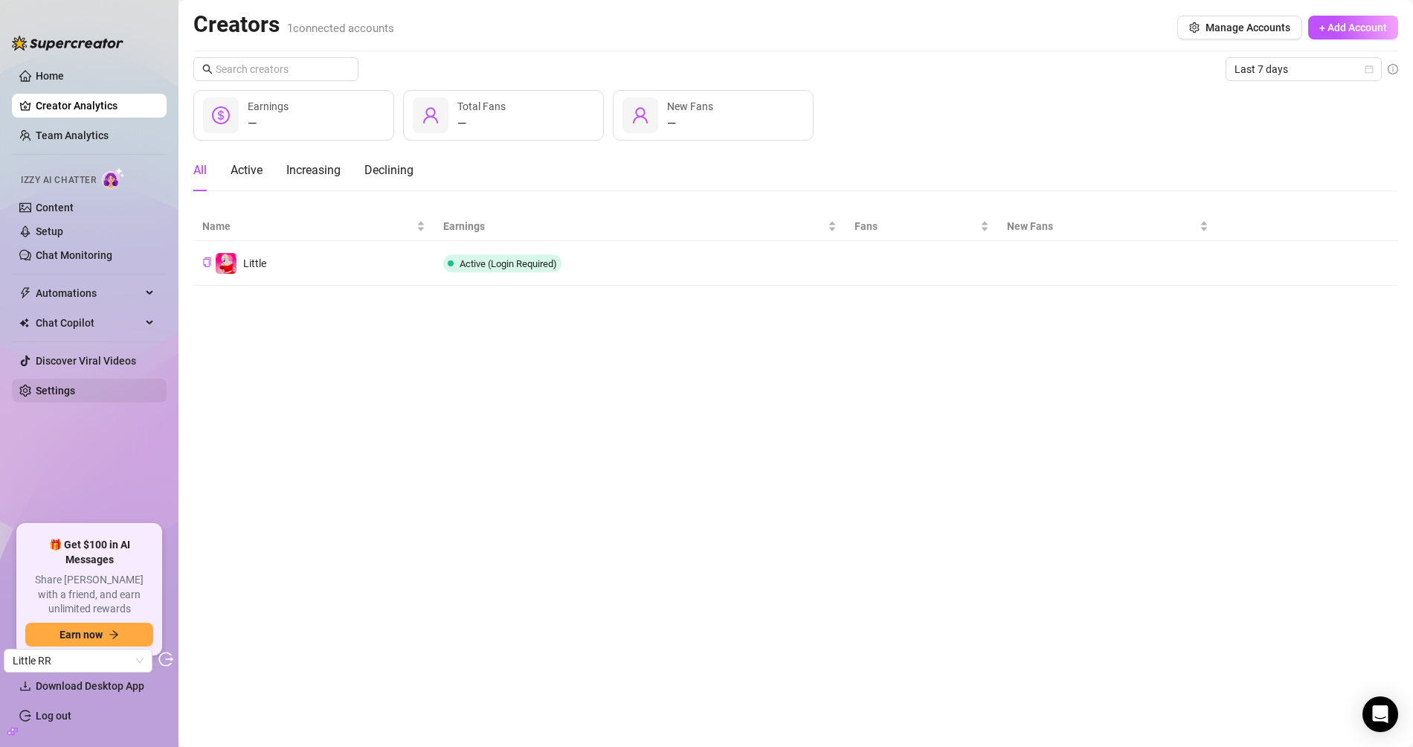
click at [44, 387] on link "Settings" at bounding box center [55, 391] width 39 height 12
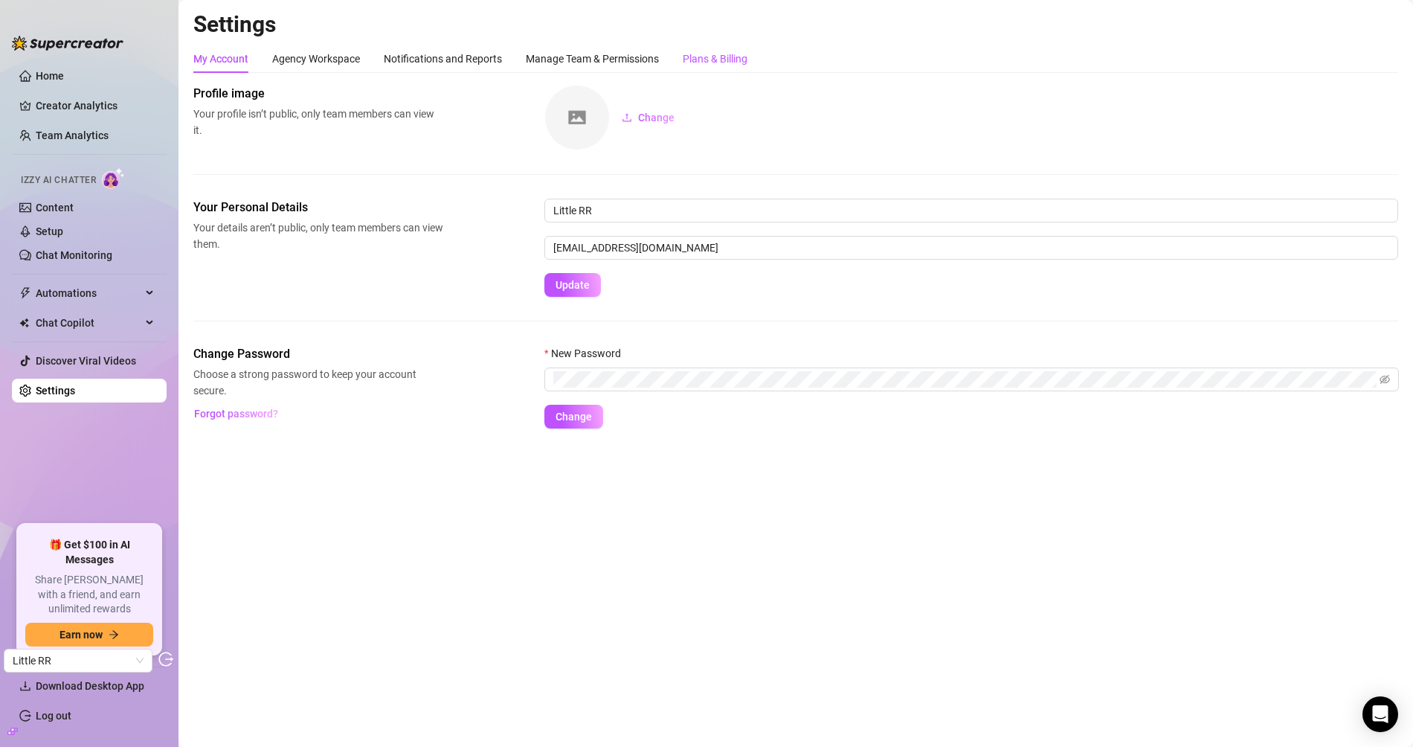
click at [728, 62] on div "Plans & Billing" at bounding box center [715, 59] width 65 height 16
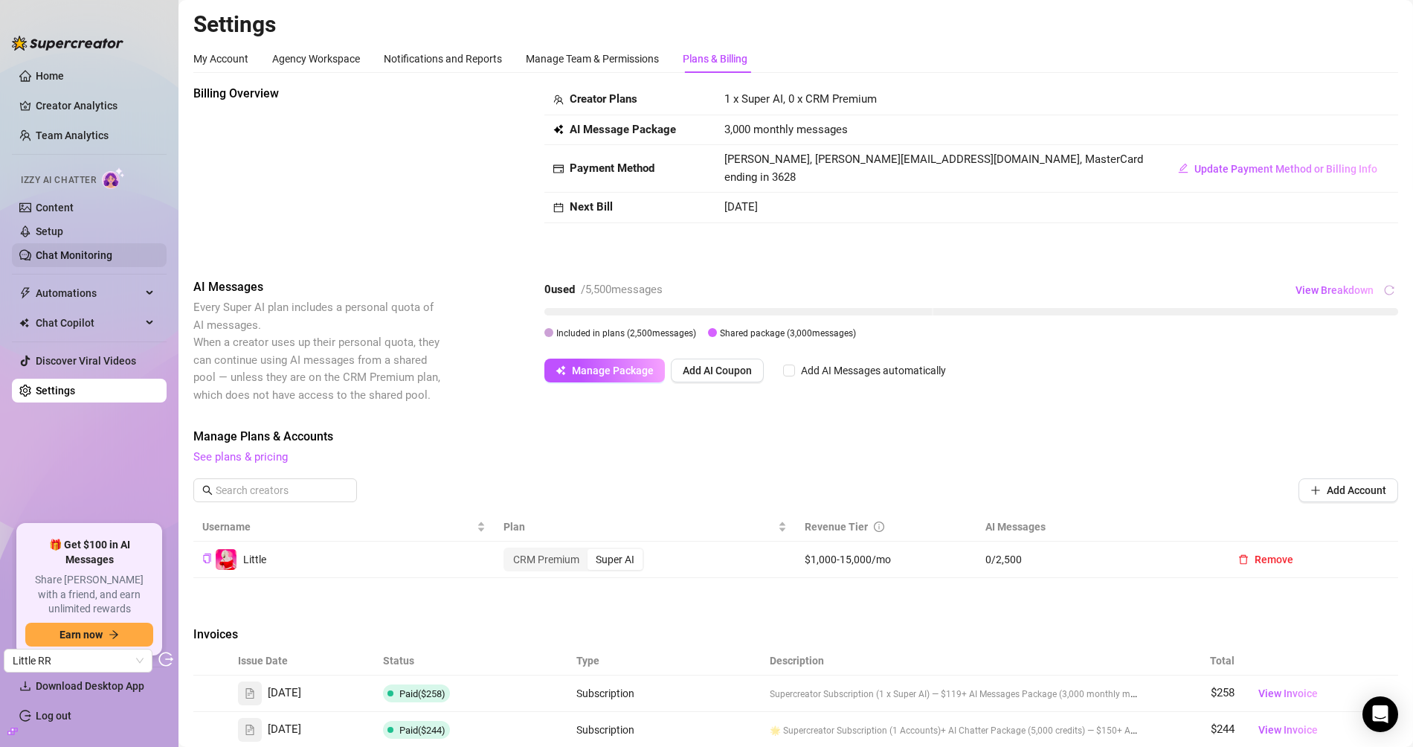
click at [63, 256] on link "Chat Monitoring" at bounding box center [74, 255] width 77 height 12
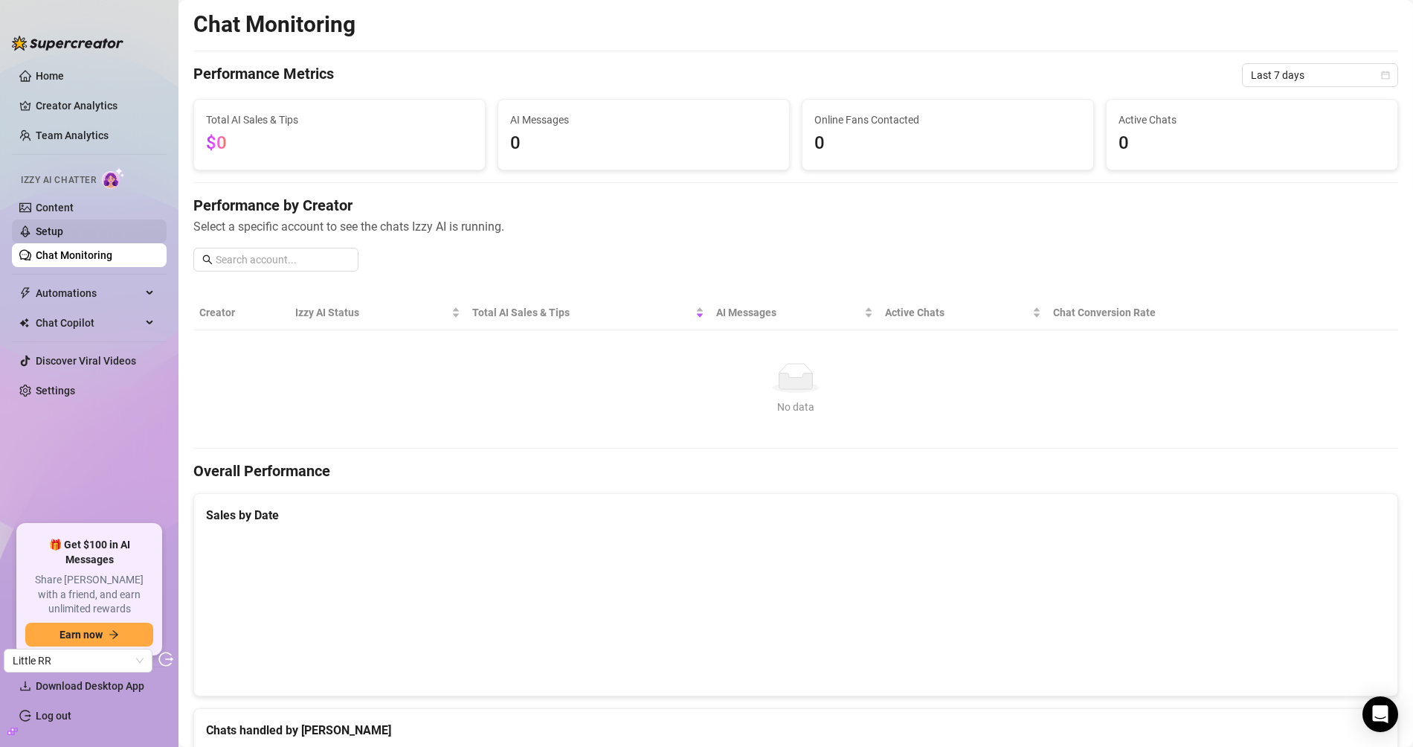
click at [63, 234] on link "Setup" at bounding box center [50, 231] width 28 height 12
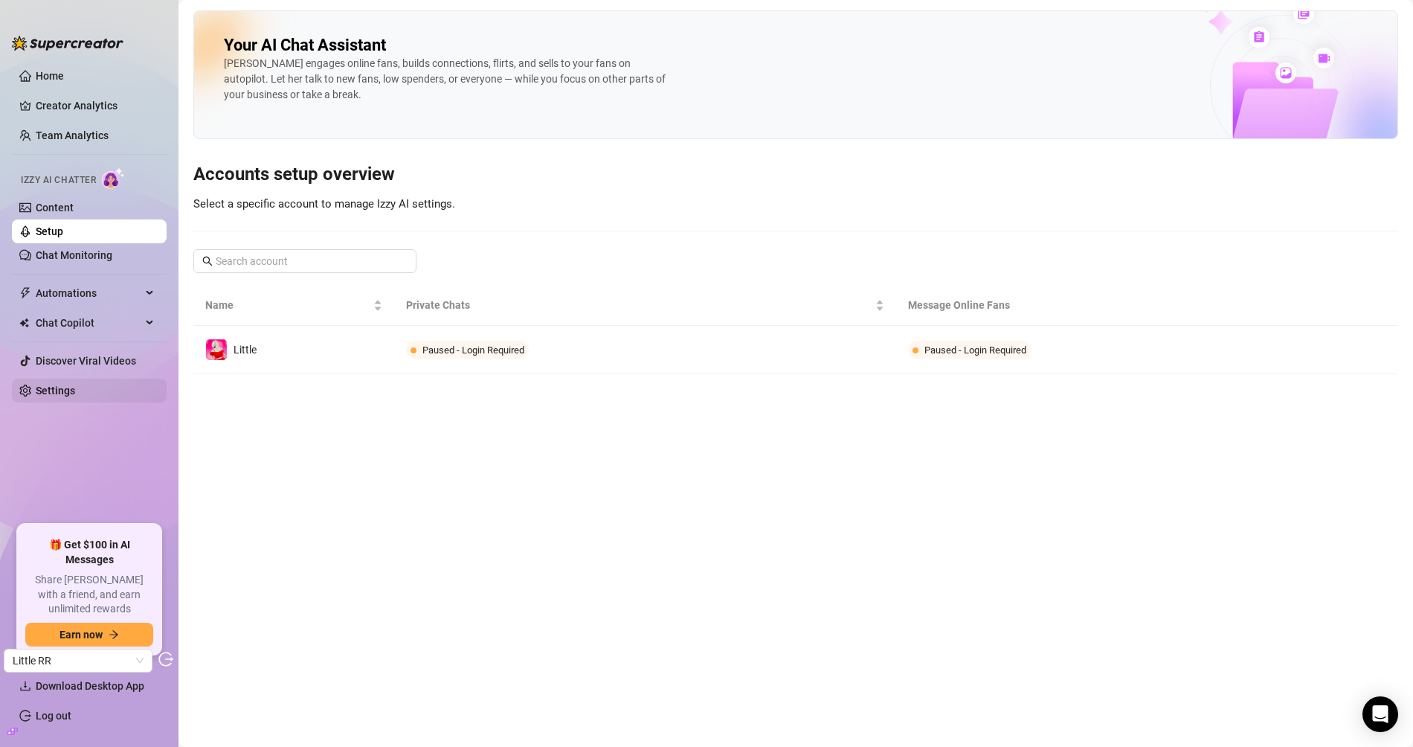
click at [75, 390] on link "Settings" at bounding box center [55, 391] width 39 height 12
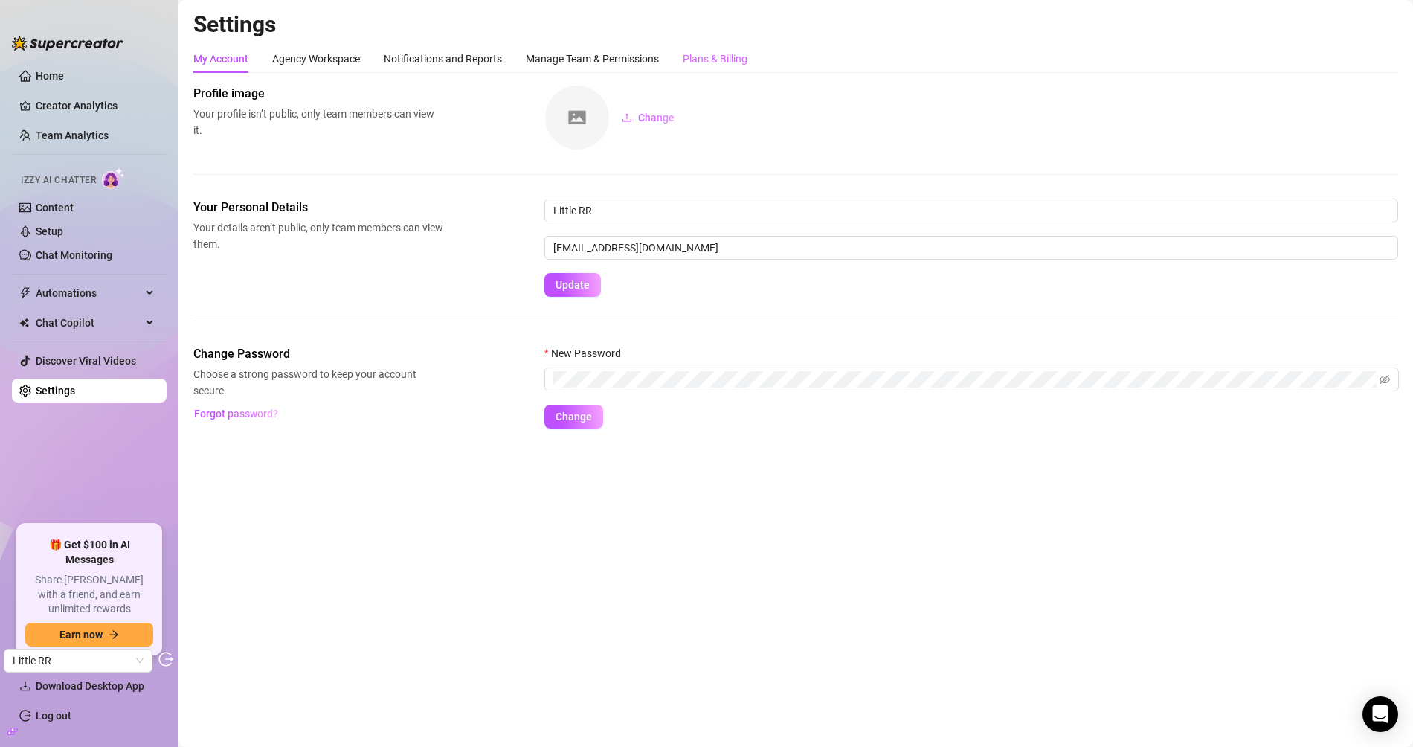
click at [719, 69] on div "Plans & Billing" at bounding box center [715, 59] width 65 height 28
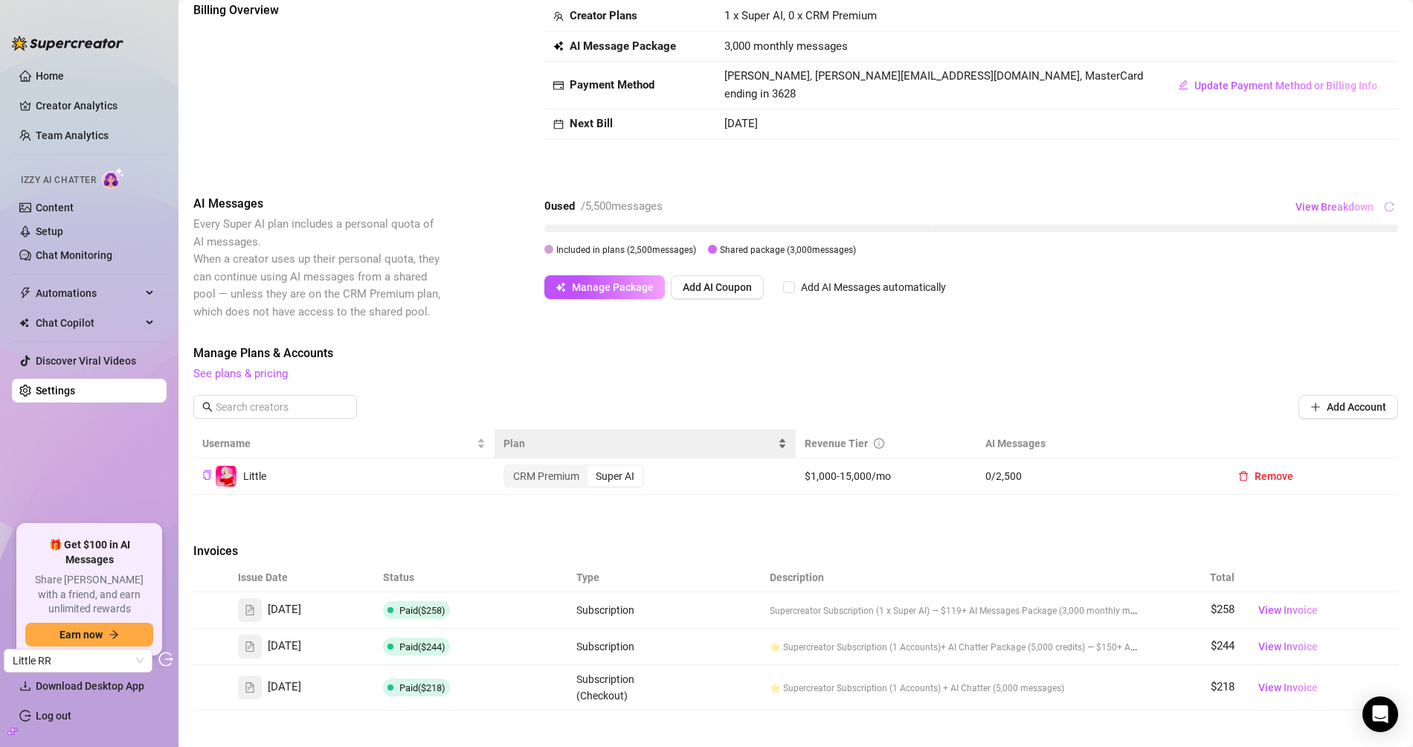
scroll to position [230, 0]
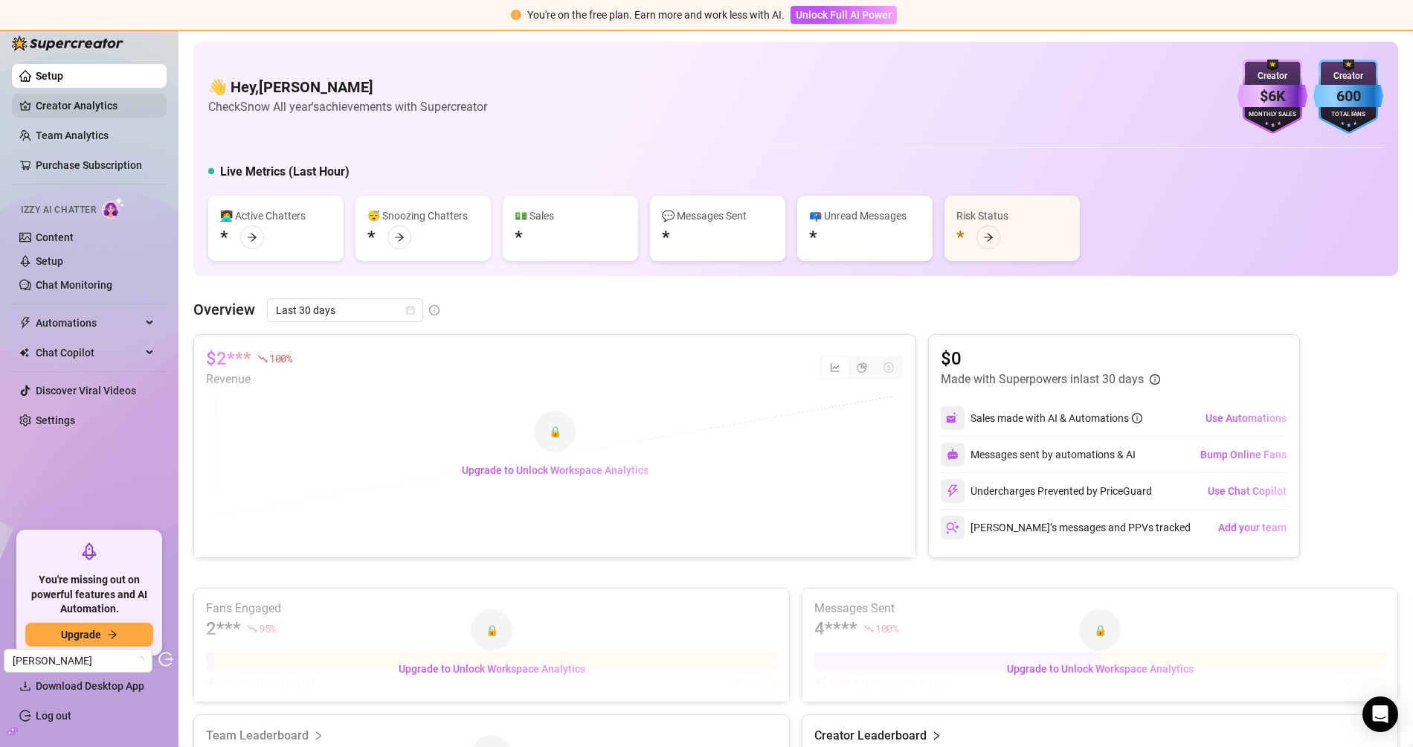
click at [96, 116] on link "Creator Analytics" at bounding box center [95, 106] width 119 height 24
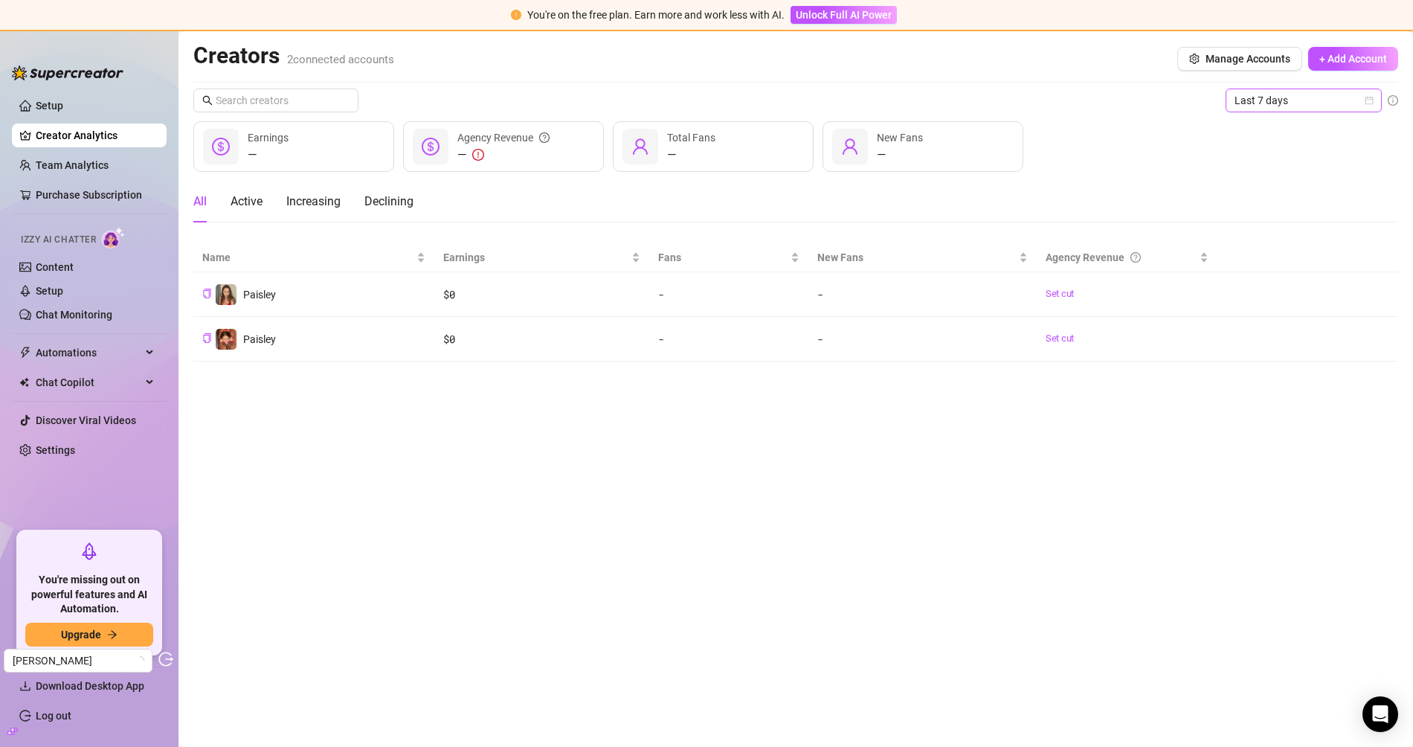
click at [1272, 97] on span "Last 7 days" at bounding box center [1304, 100] width 138 height 22
click at [1274, 193] on div "Last 90 days" at bounding box center [1304, 201] width 132 height 16
click at [68, 271] on link "Content" at bounding box center [55, 267] width 38 height 12
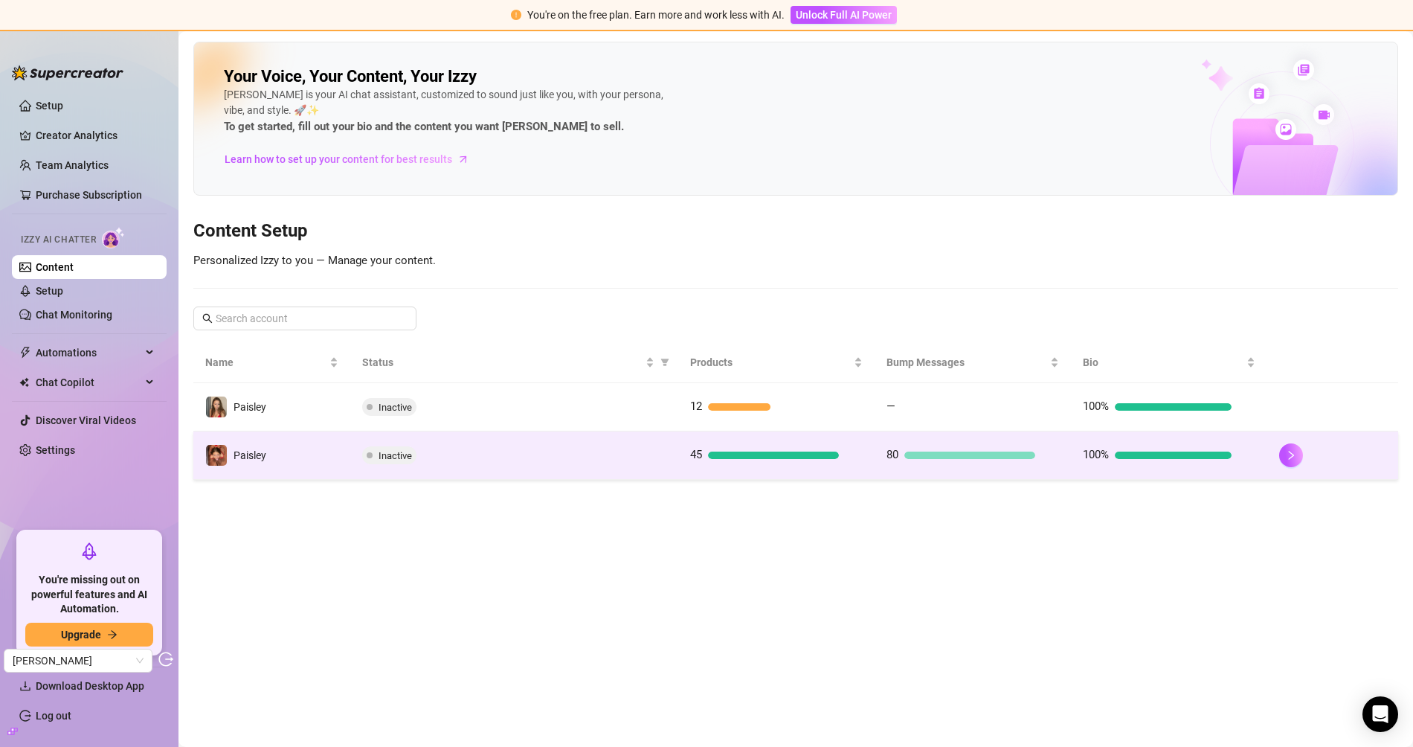
click at [336, 476] on td "Paisley" at bounding box center [271, 455] width 157 height 48
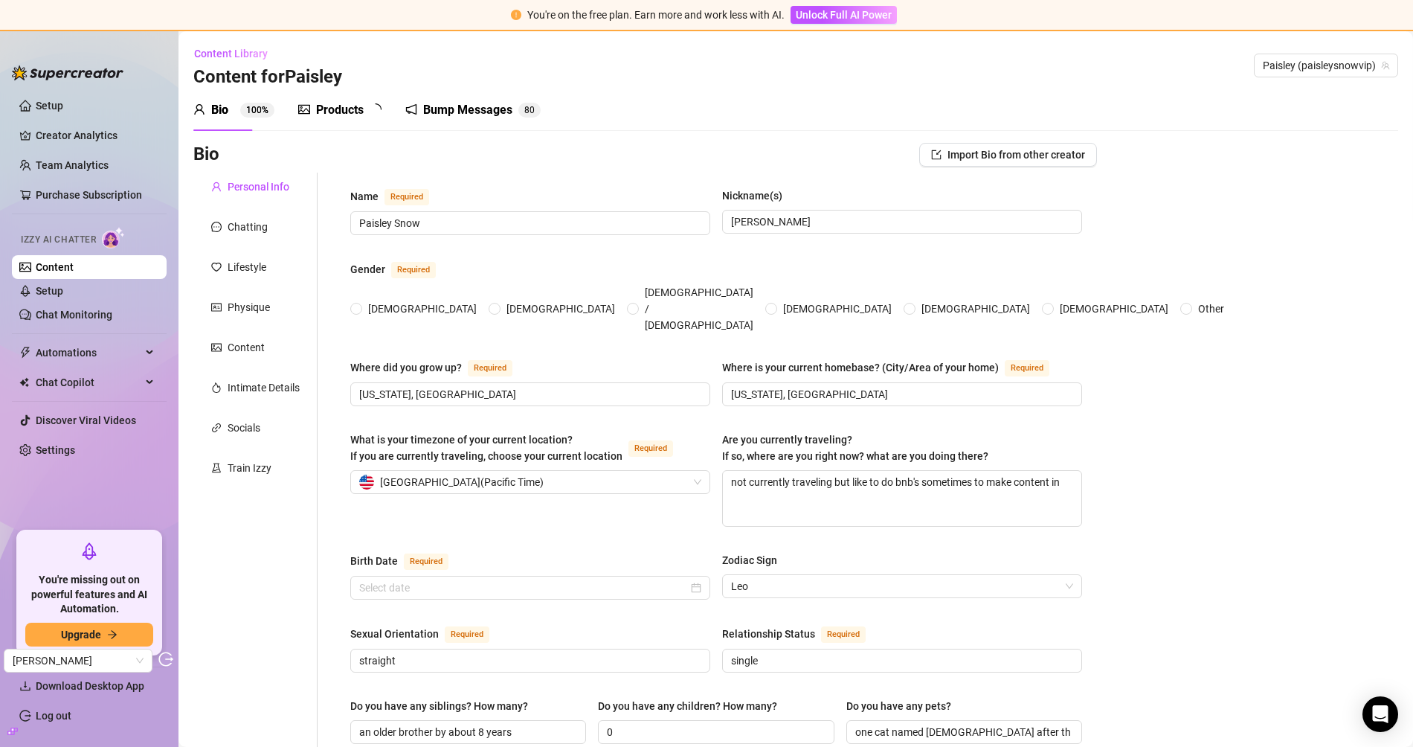
radio input "true"
type input "August 20th, 2001"
click at [313, 112] on div "Products" at bounding box center [339, 110] width 83 height 18
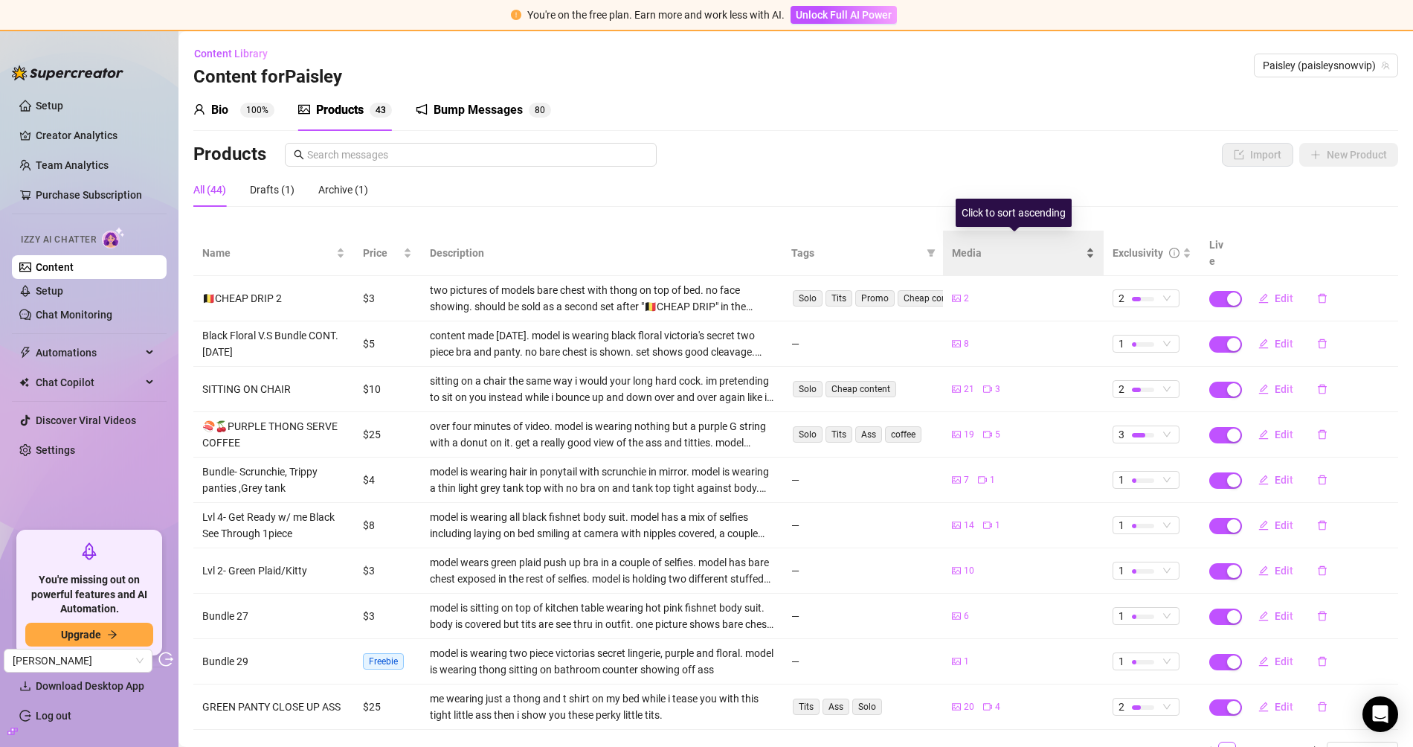
click at [968, 245] on span "Media" at bounding box center [1017, 253] width 131 height 16
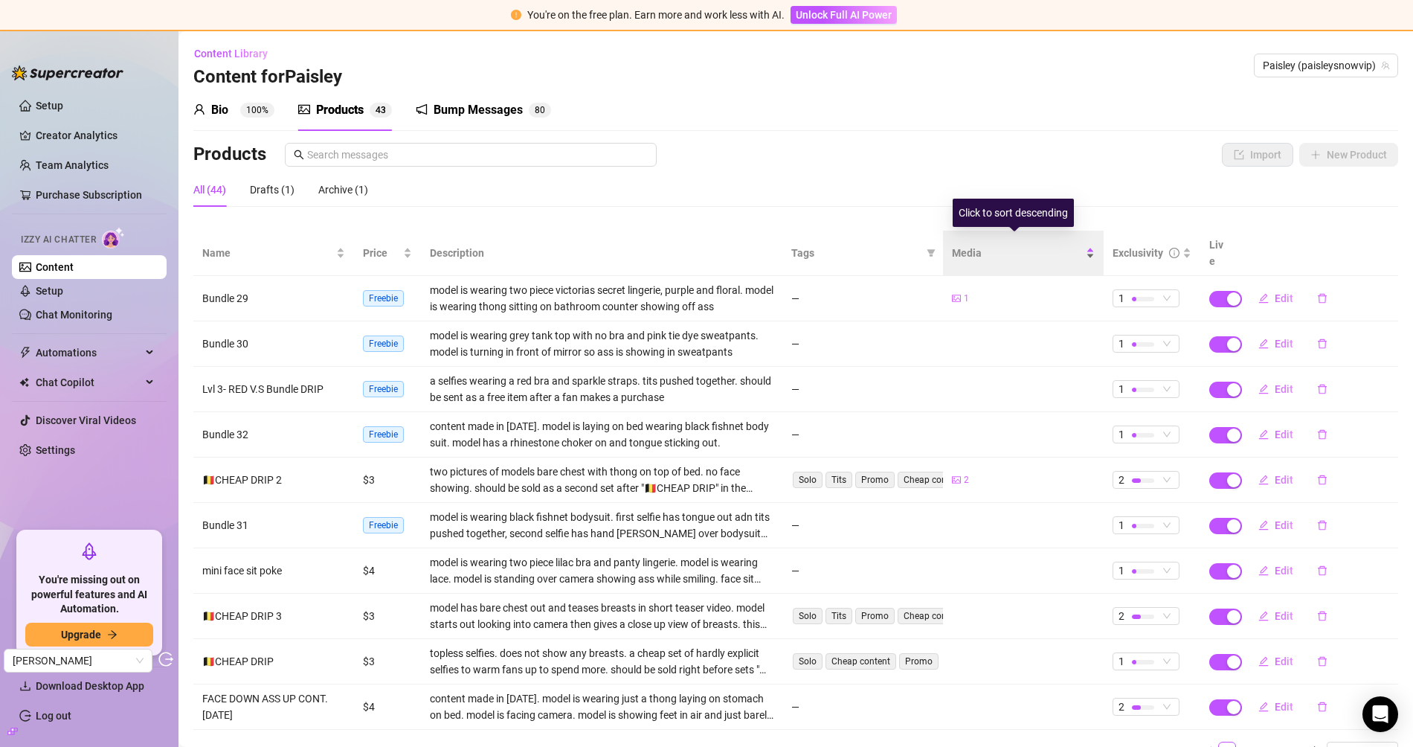
click at [975, 247] on span "Media" at bounding box center [1017, 253] width 131 height 16
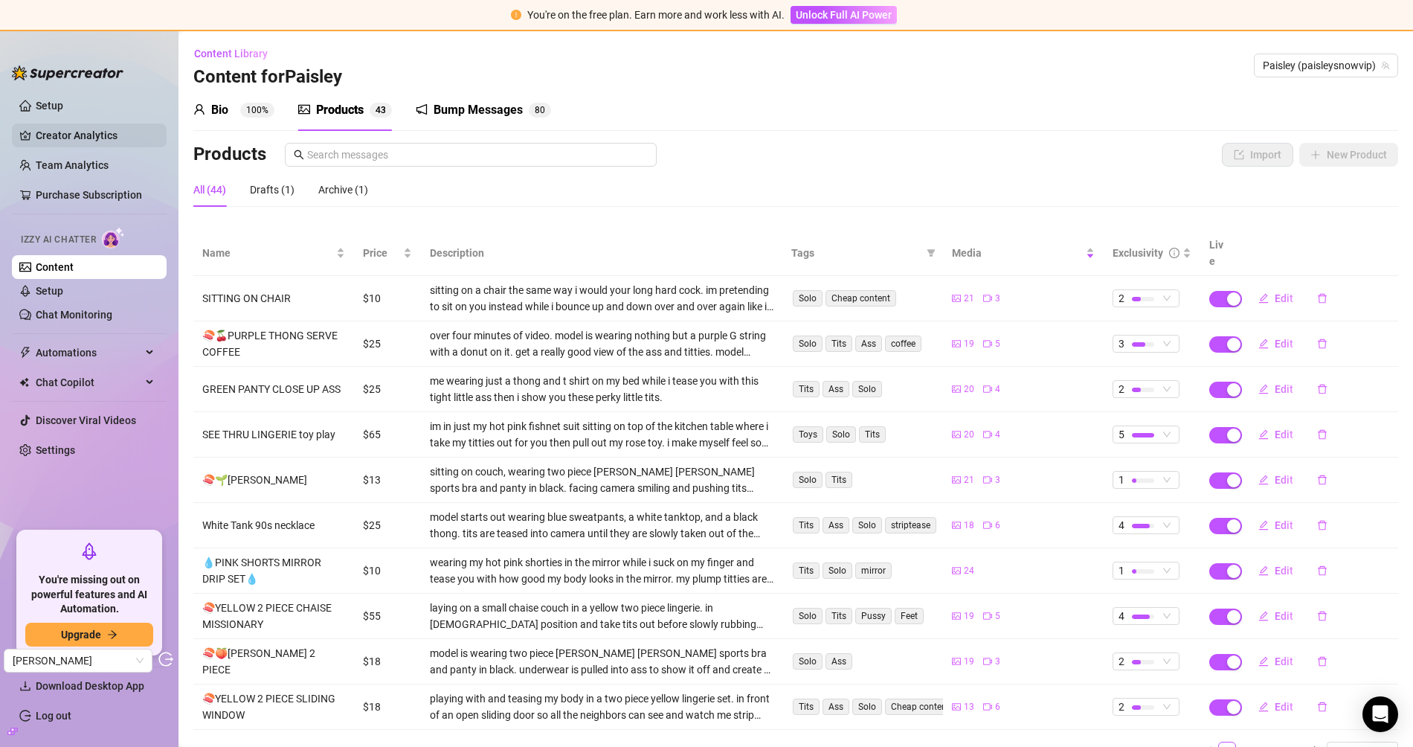
click at [95, 133] on link "Creator Analytics" at bounding box center [95, 135] width 119 height 24
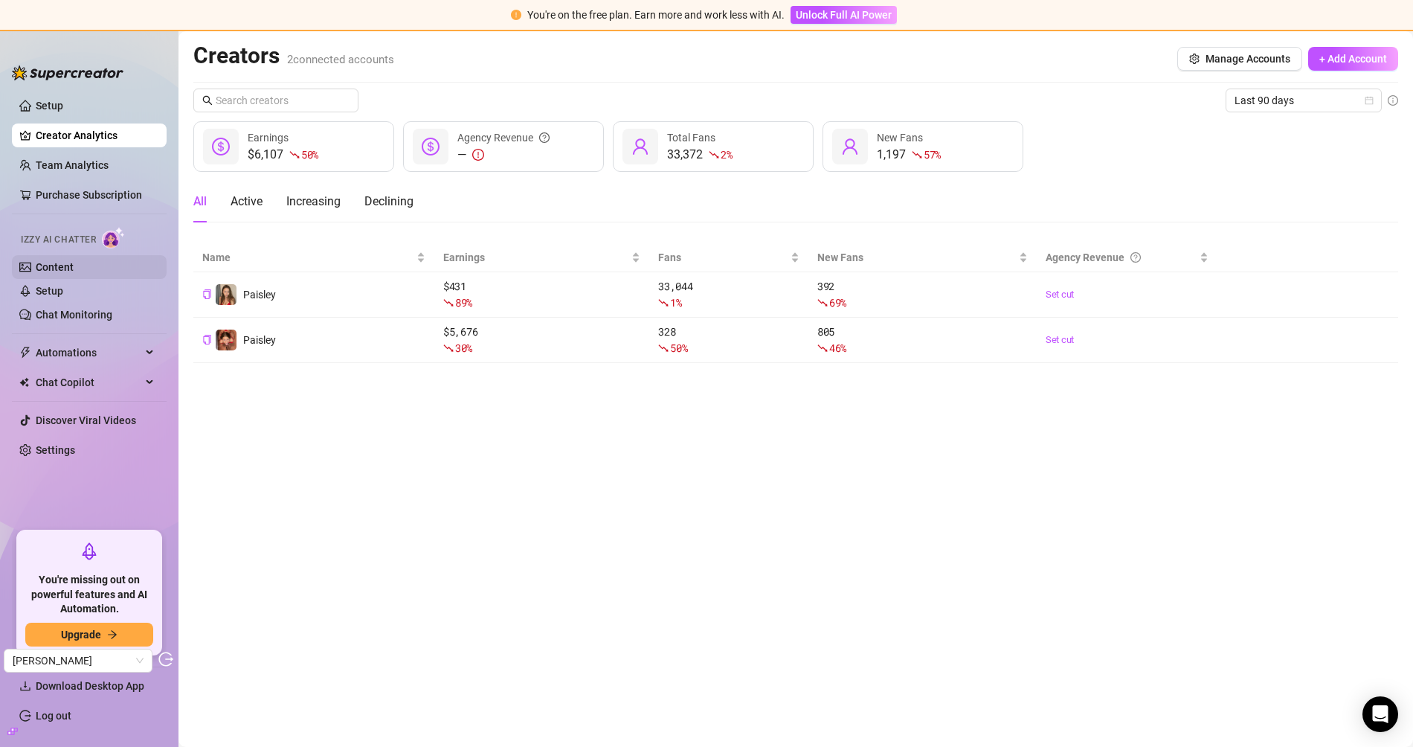
click at [65, 262] on link "Content" at bounding box center [55, 267] width 38 height 12
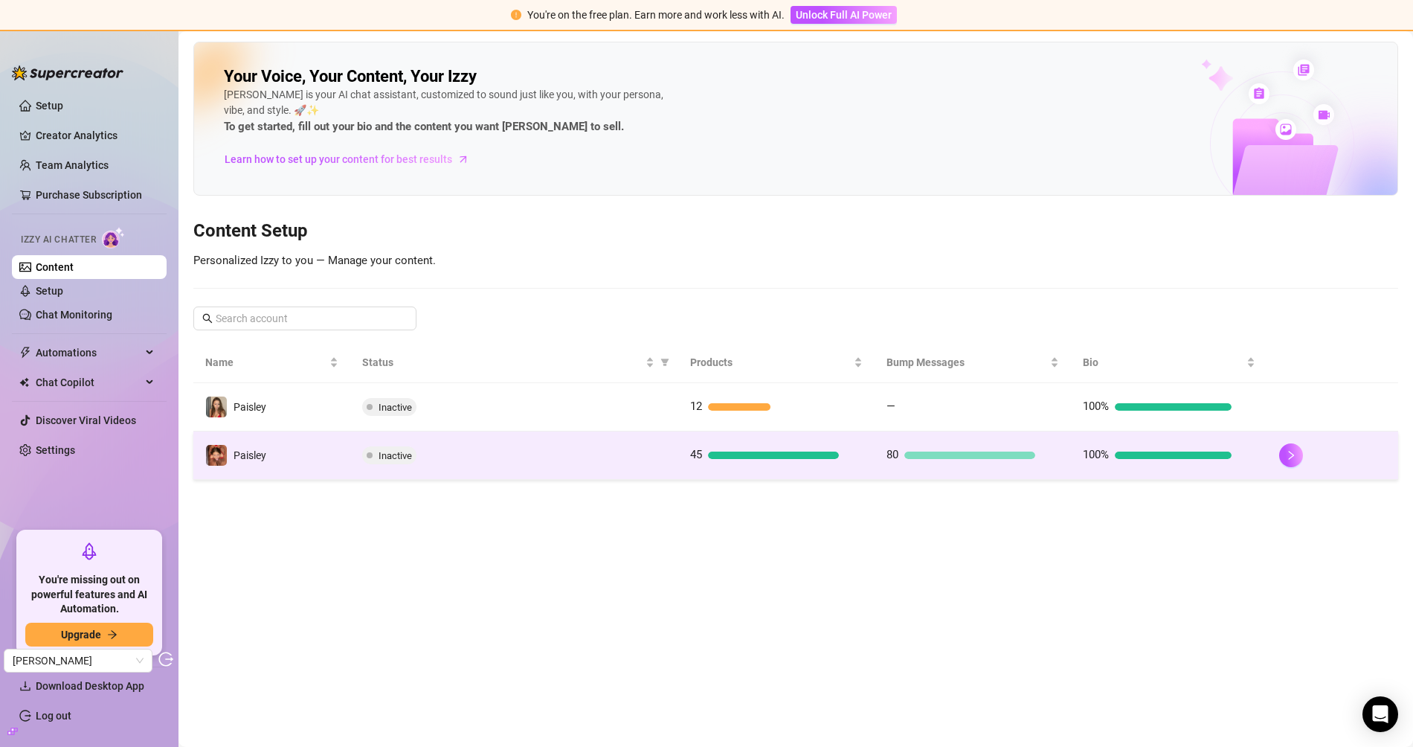
click at [522, 464] on td "Inactive" at bounding box center [513, 455] width 327 height 48
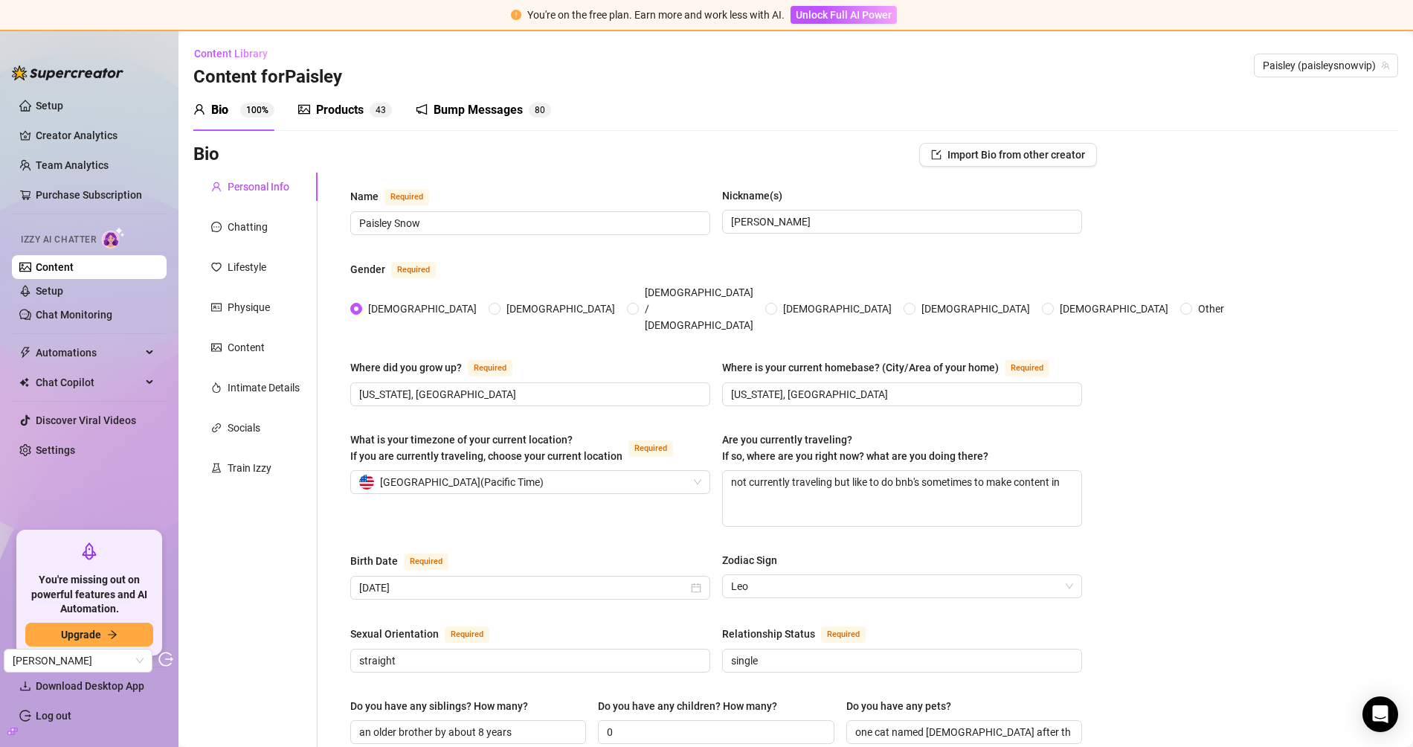
click at [330, 118] on div "Products 4 3" at bounding box center [345, 110] width 94 height 42
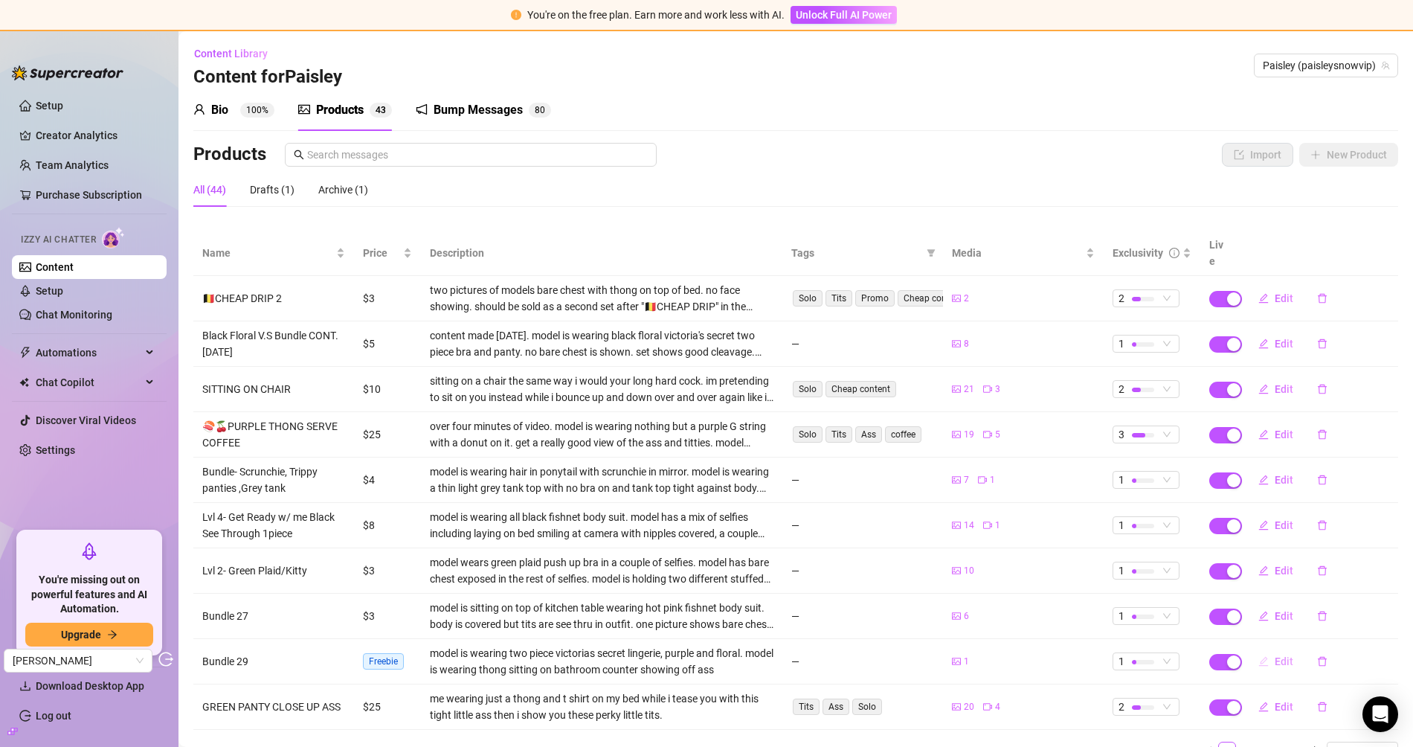
click at [1262, 649] on button "Edit" at bounding box center [1276, 661] width 59 height 24
type textarea "Type your message here..."
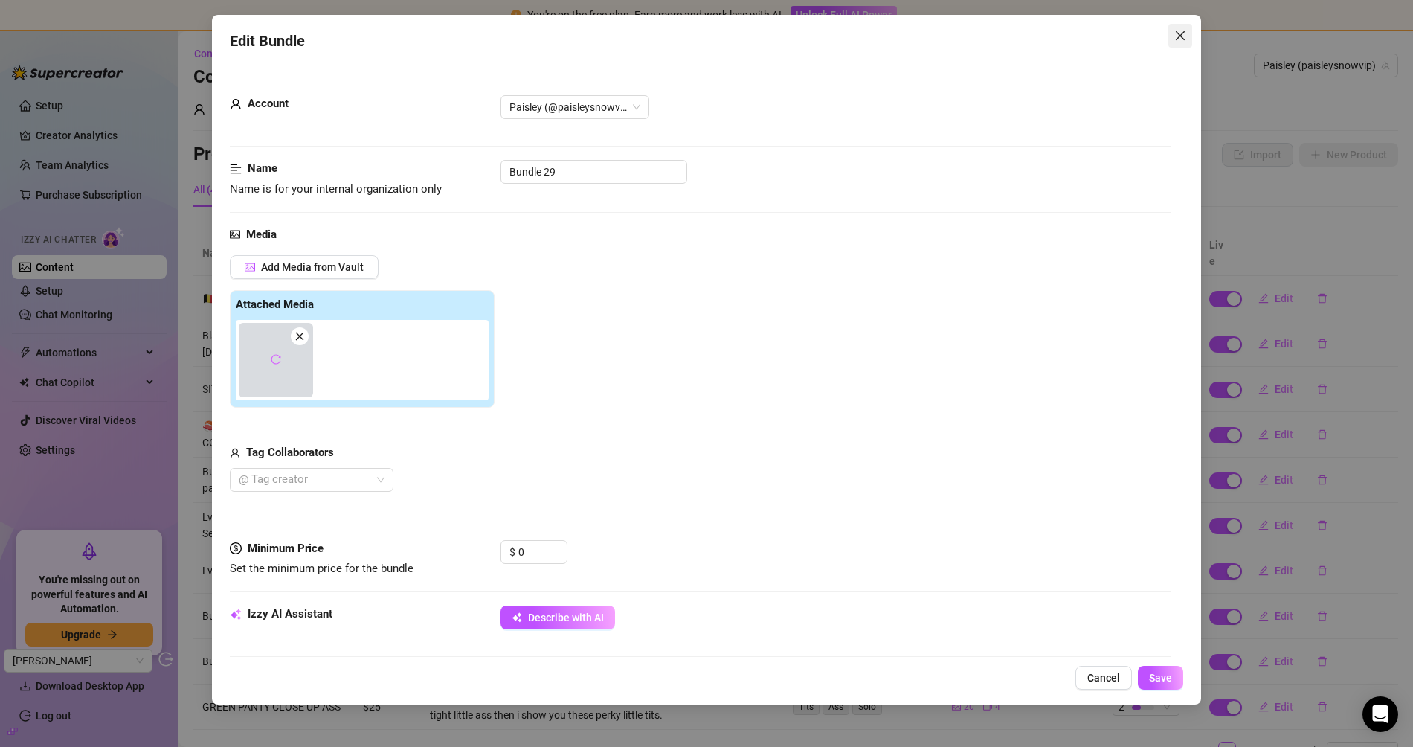
click at [1185, 36] on icon "close" at bounding box center [1181, 36] width 12 height 12
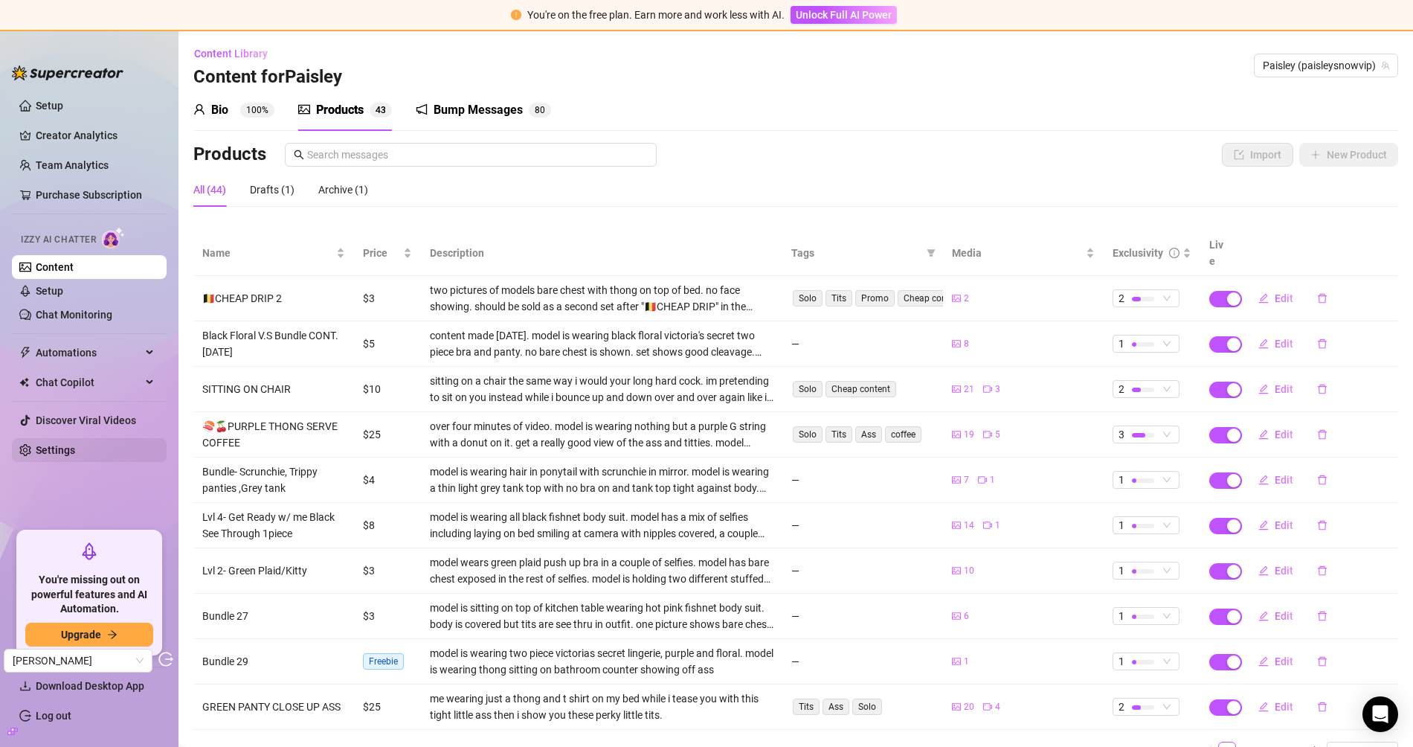
click at [42, 449] on link "Settings" at bounding box center [55, 450] width 39 height 12
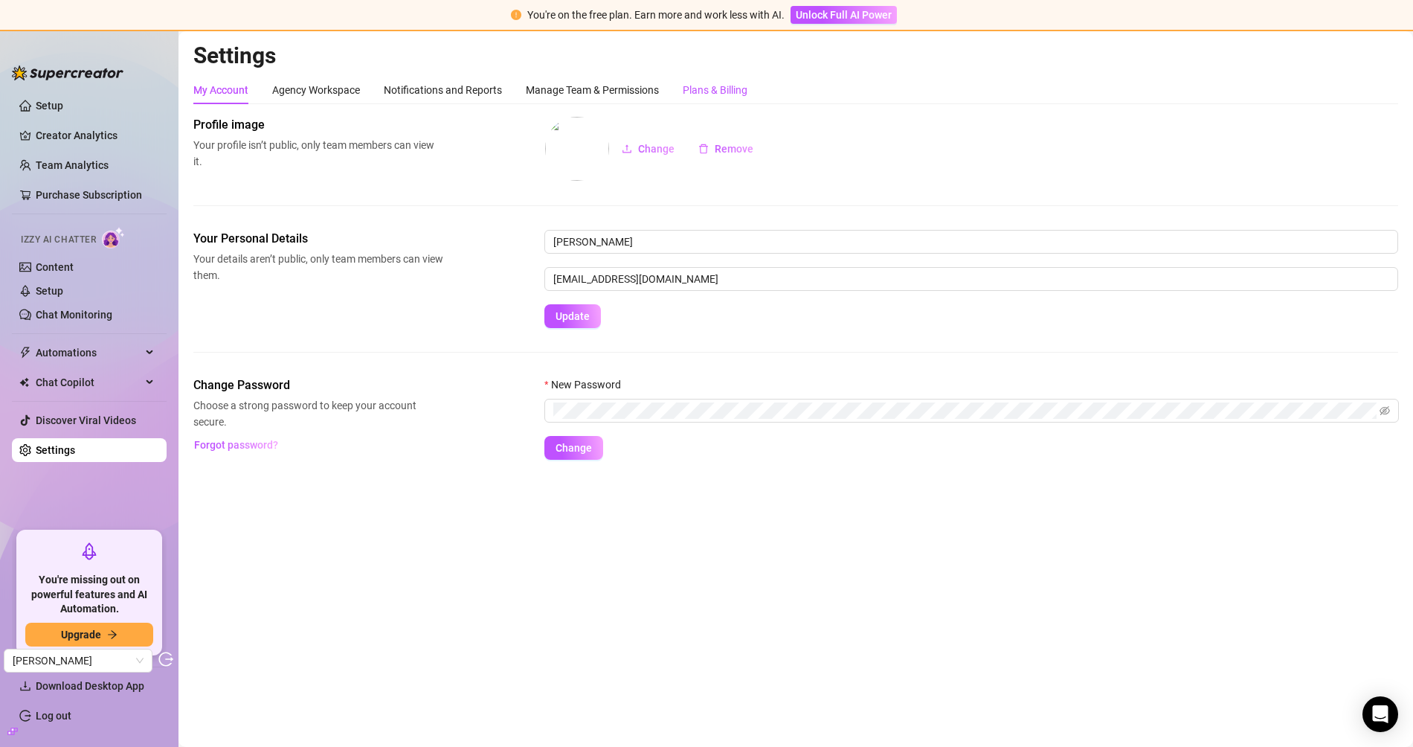
drag, startPoint x: 737, startPoint y: 91, endPoint x: 728, endPoint y: 91, distance: 9.7
click at [737, 91] on div "Plans & Billing" at bounding box center [715, 90] width 65 height 16
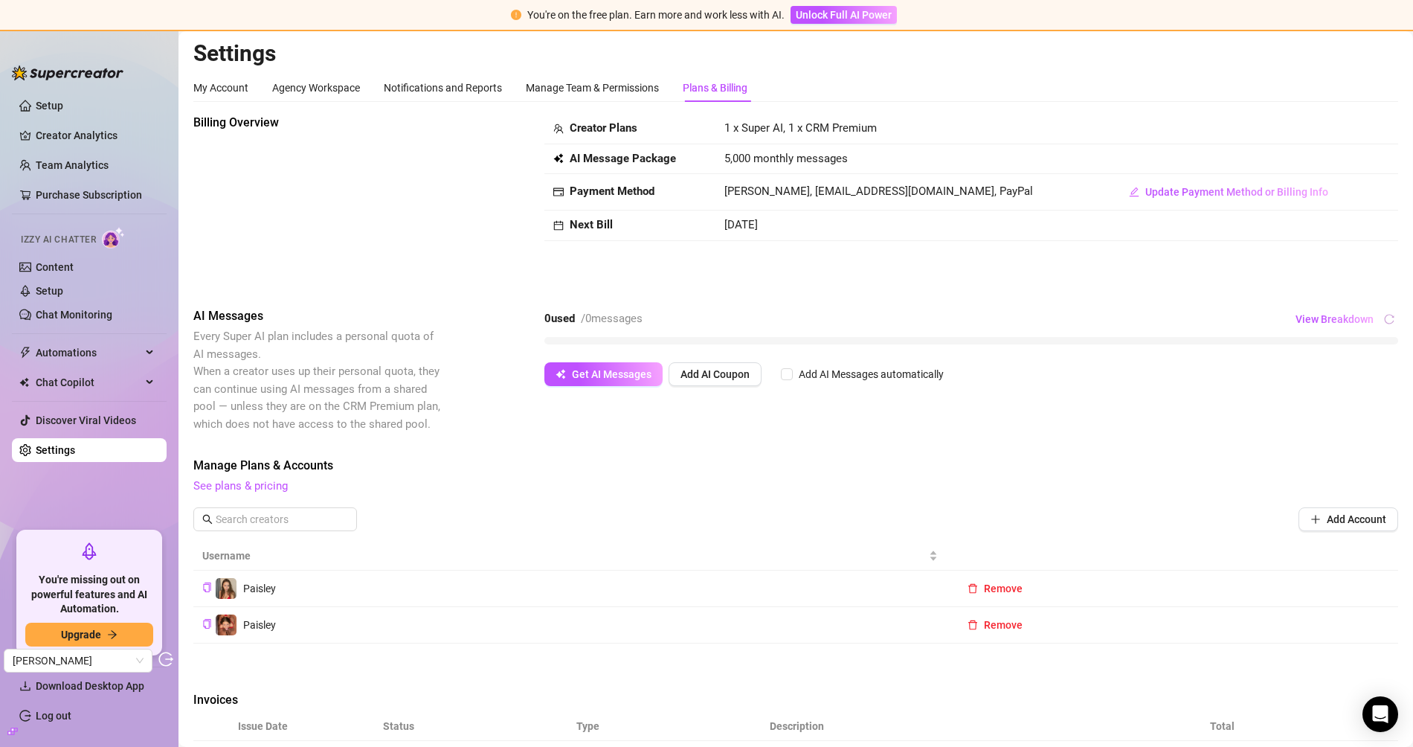
scroll to position [3, 0]
click at [53, 273] on link "Content" at bounding box center [55, 267] width 38 height 12
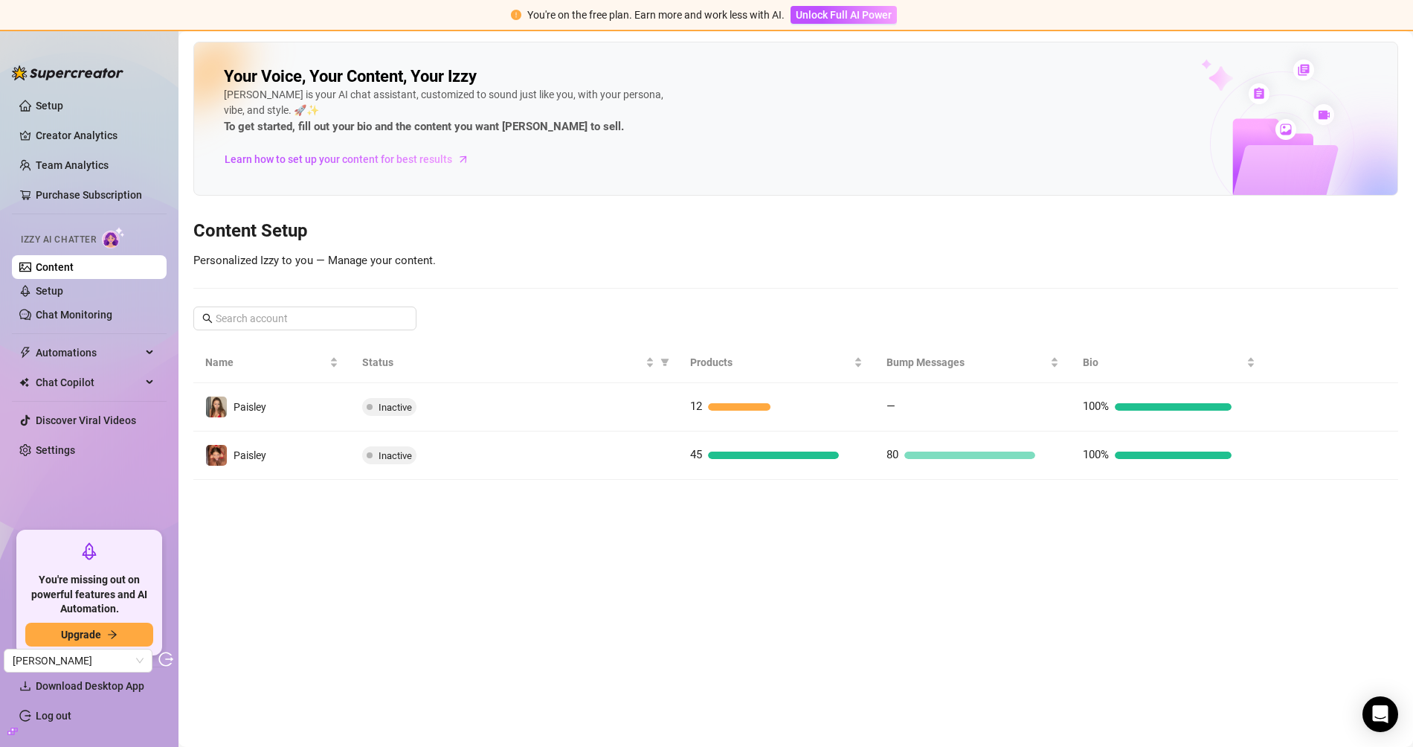
click at [594, 489] on main "Your Voice, Your Content, Your Izzy Izzy is your AI chat assistant, customized …" at bounding box center [796, 389] width 1235 height 716
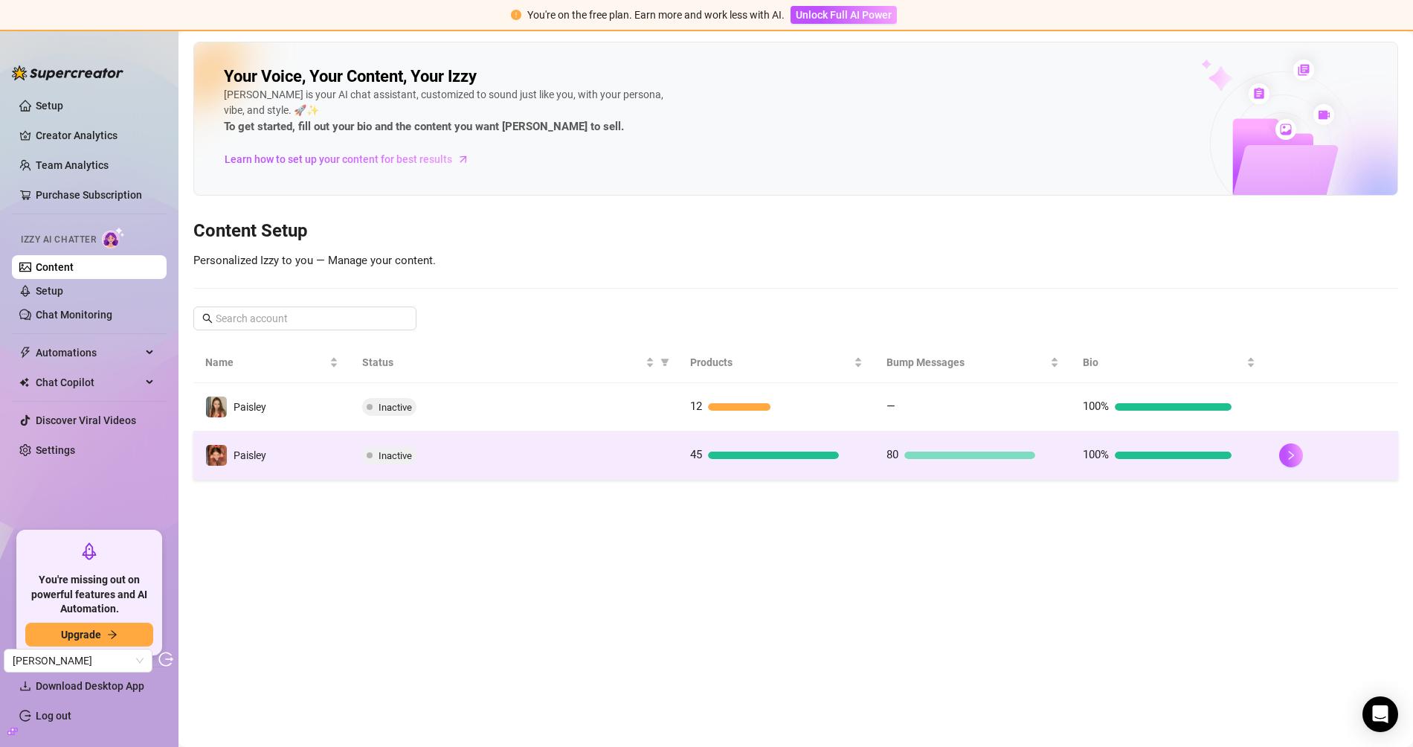
click at [595, 472] on td "Inactive" at bounding box center [513, 455] width 327 height 48
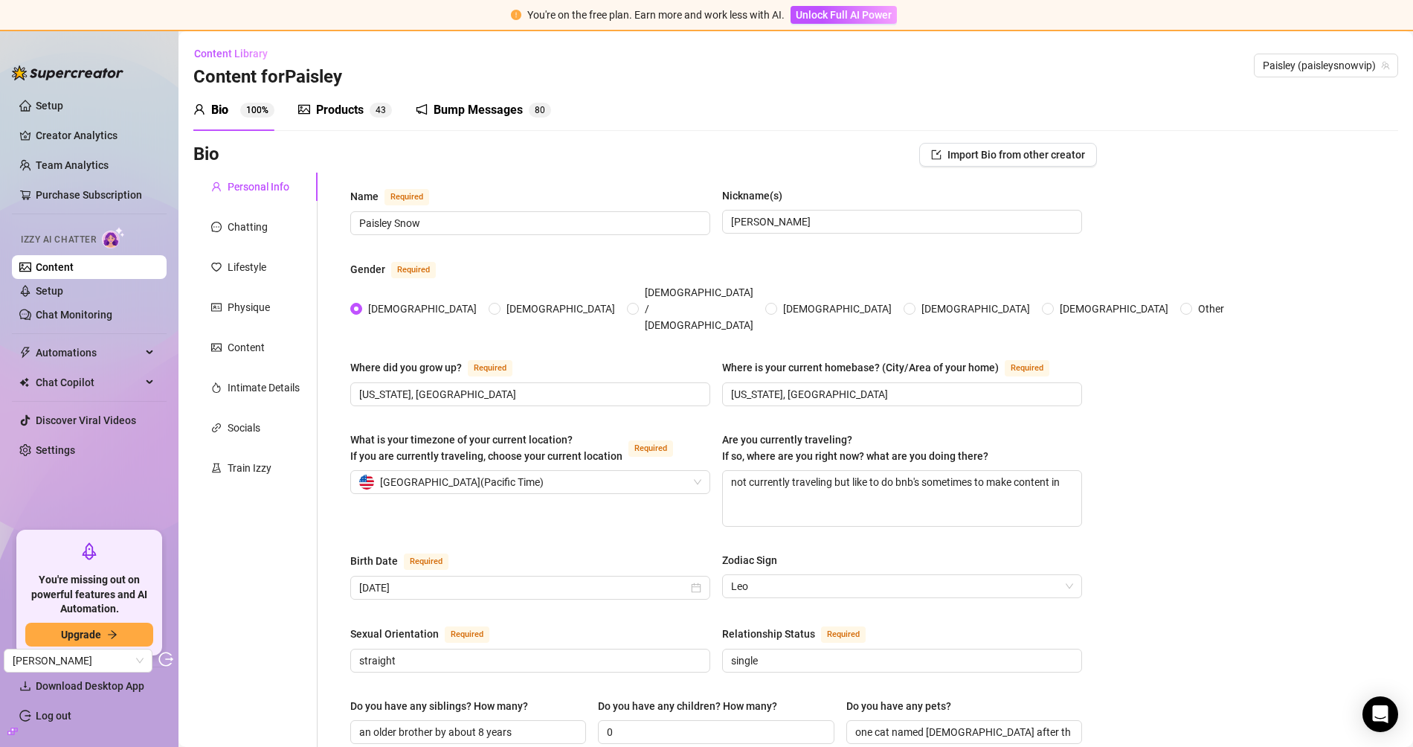
click at [333, 118] on div "Products" at bounding box center [340, 110] width 48 height 18
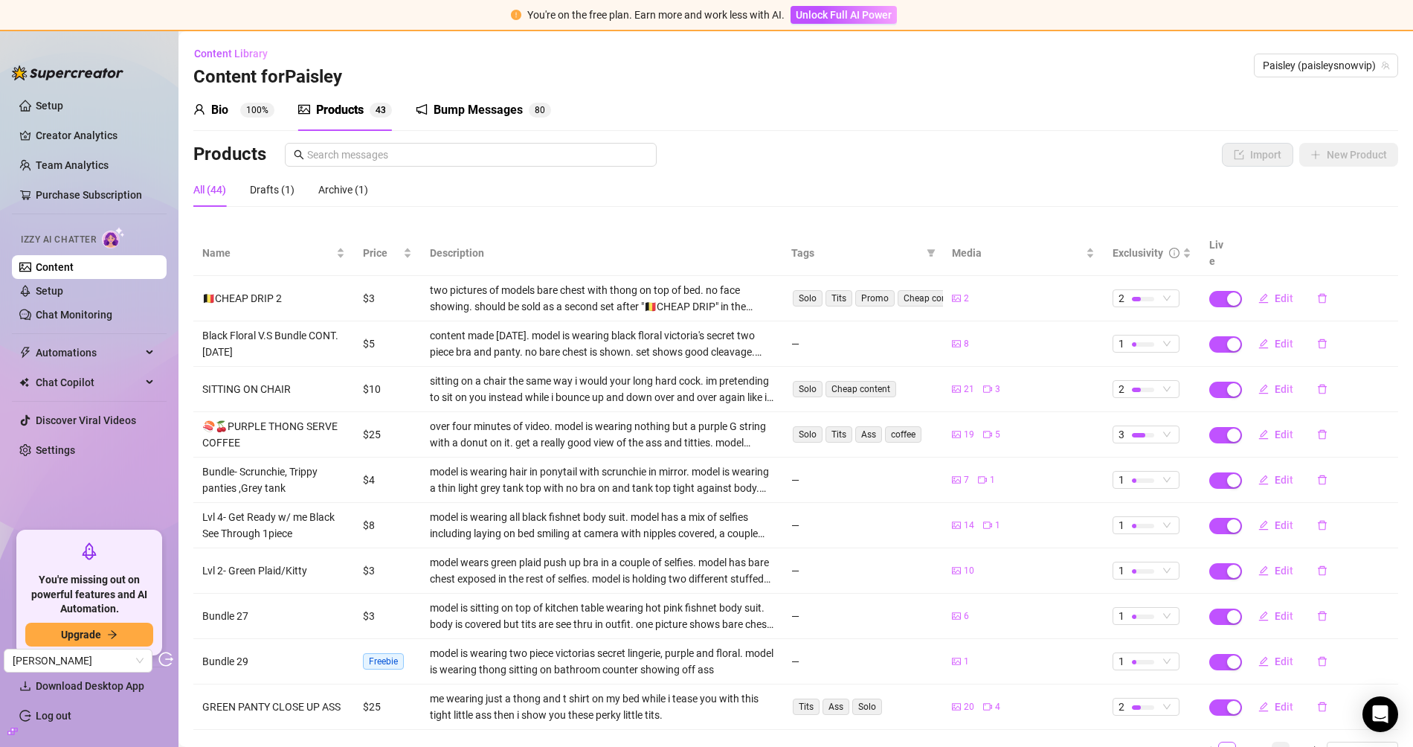
click at [1273, 742] on link "4" at bounding box center [1281, 750] width 16 height 16
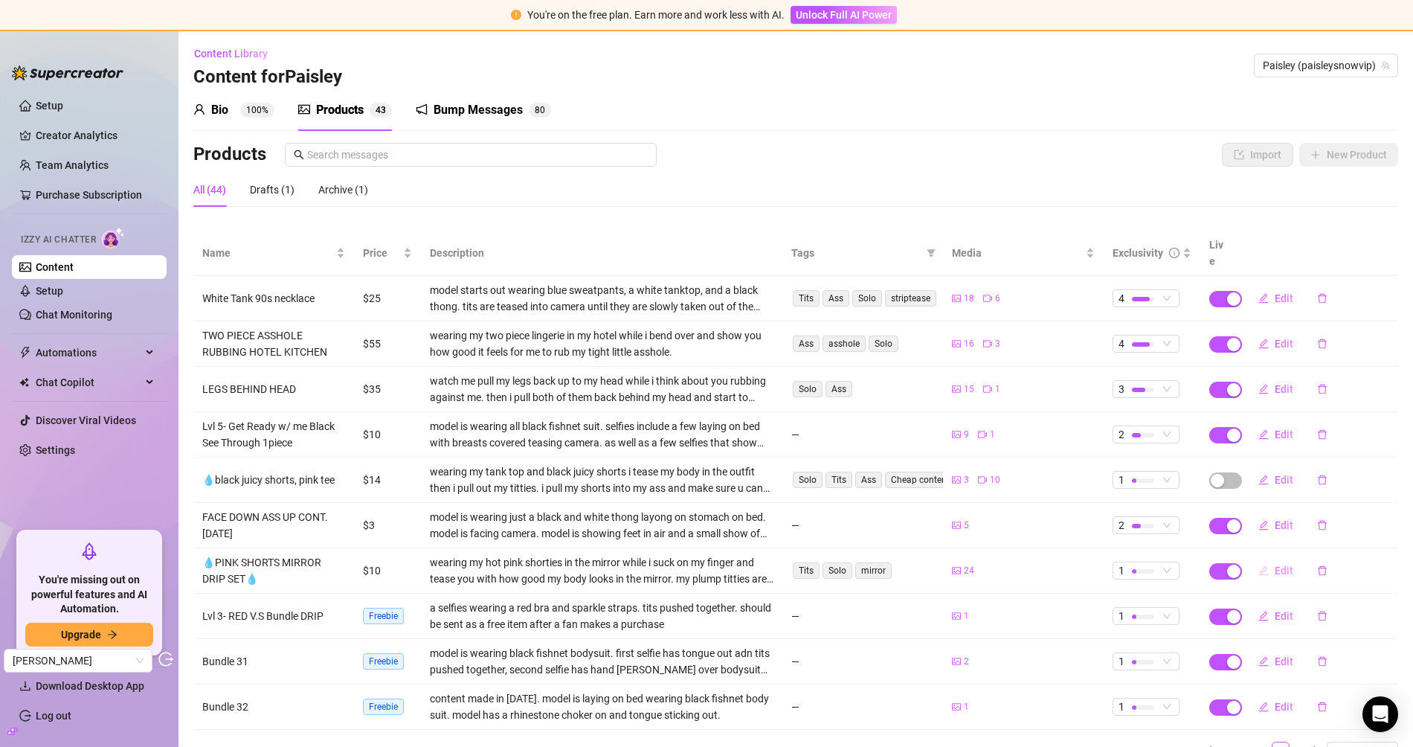
click at [1262, 559] on button "Edit" at bounding box center [1276, 571] width 59 height 24
type textarea "wearing my hot pink shorties in the mirror while i suck on my finger and tease …"
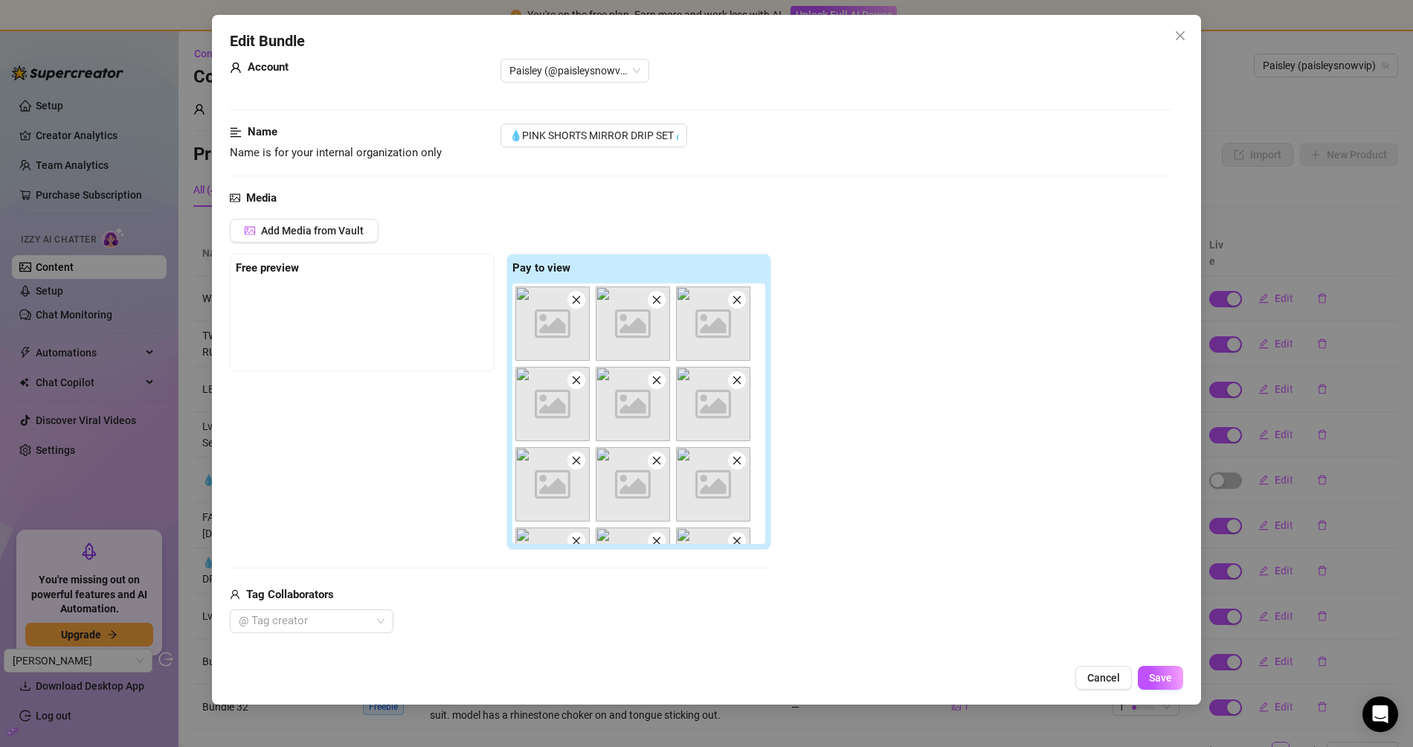
scroll to position [37, 0]
click at [1099, 676] on span "Cancel" at bounding box center [1104, 678] width 33 height 12
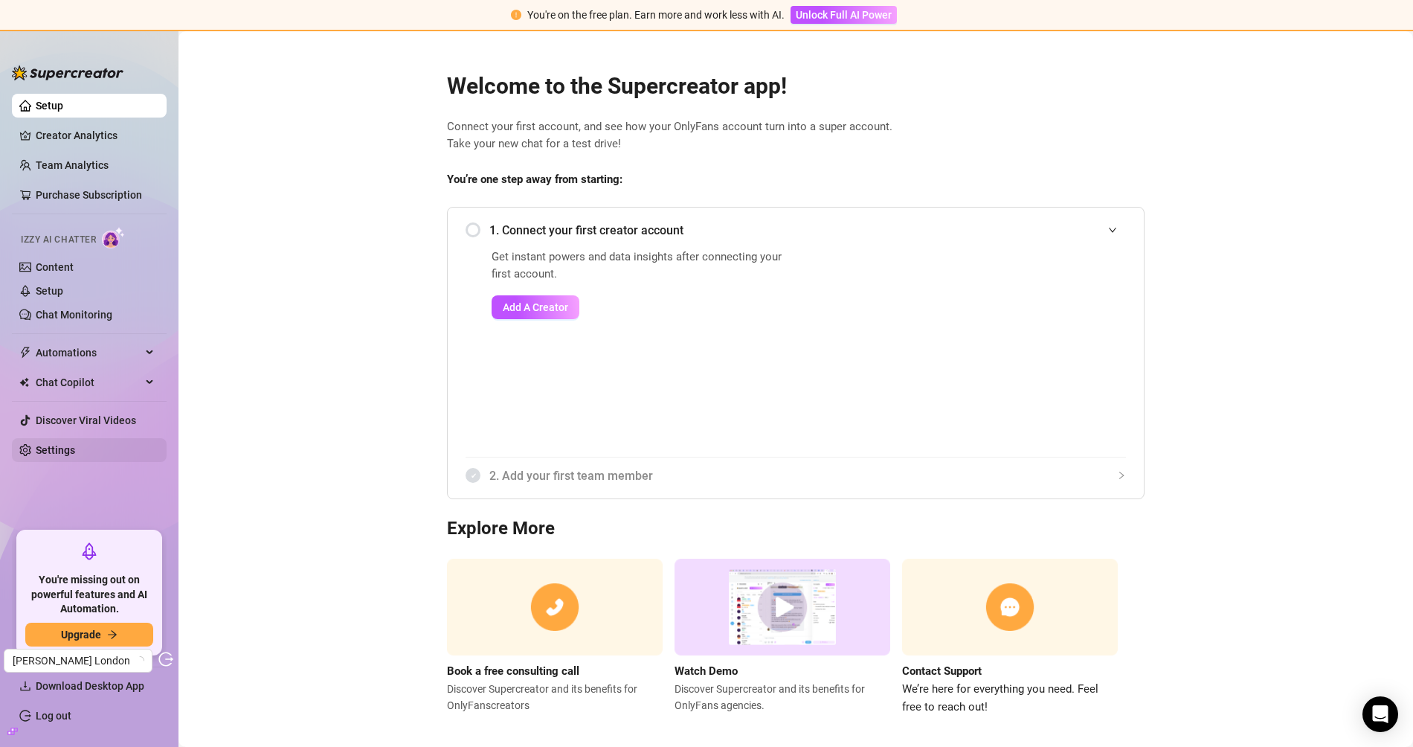
click at [40, 452] on link "Settings" at bounding box center [55, 450] width 39 height 12
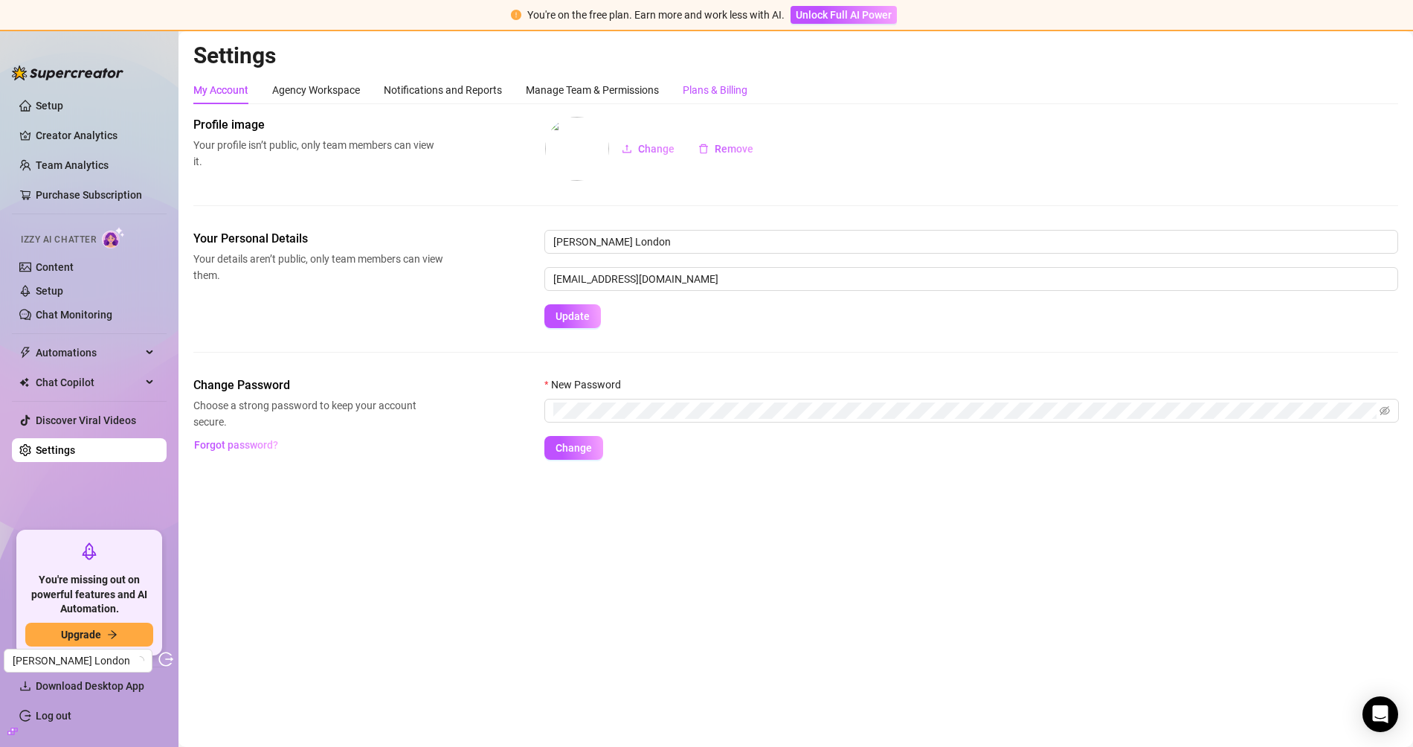
click at [727, 90] on div "Plans & Billing" at bounding box center [715, 90] width 65 height 16
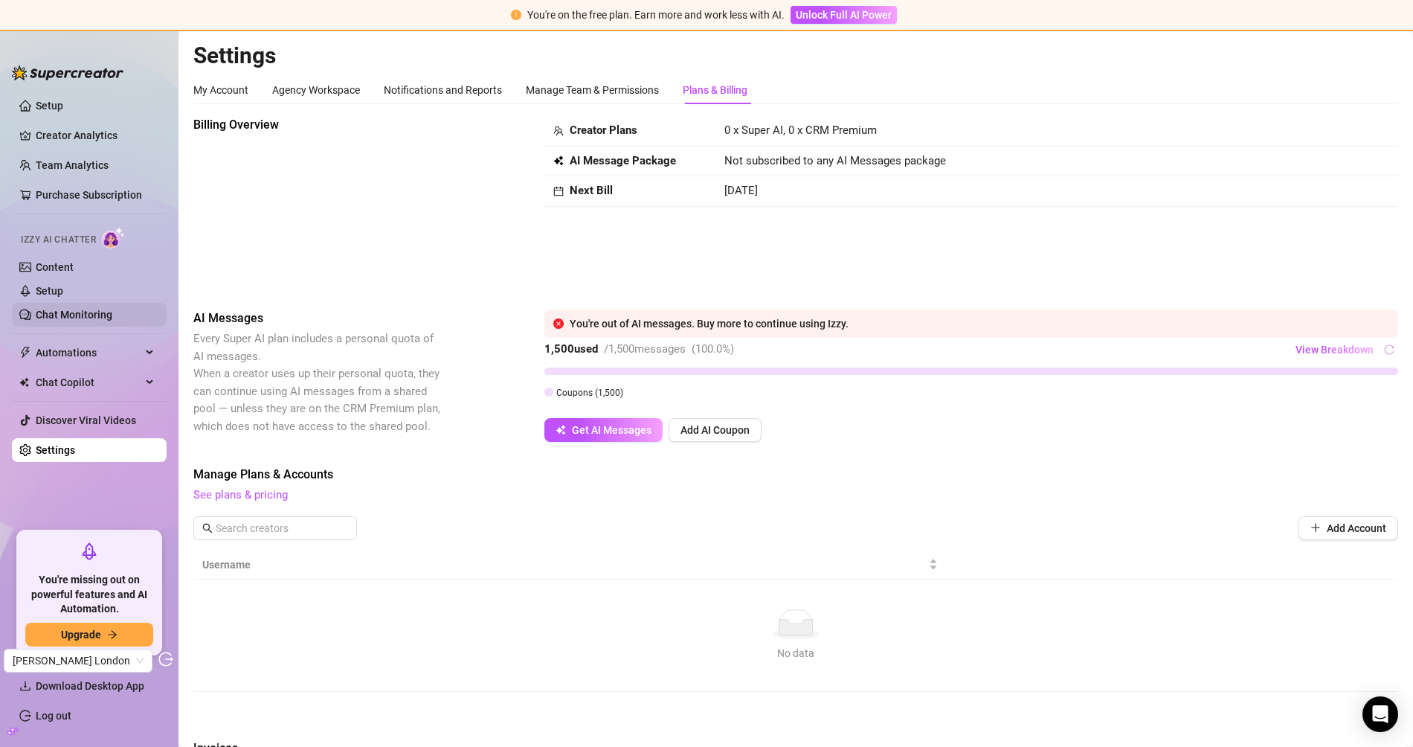
click at [48, 309] on link "Chat Monitoring" at bounding box center [74, 315] width 77 height 12
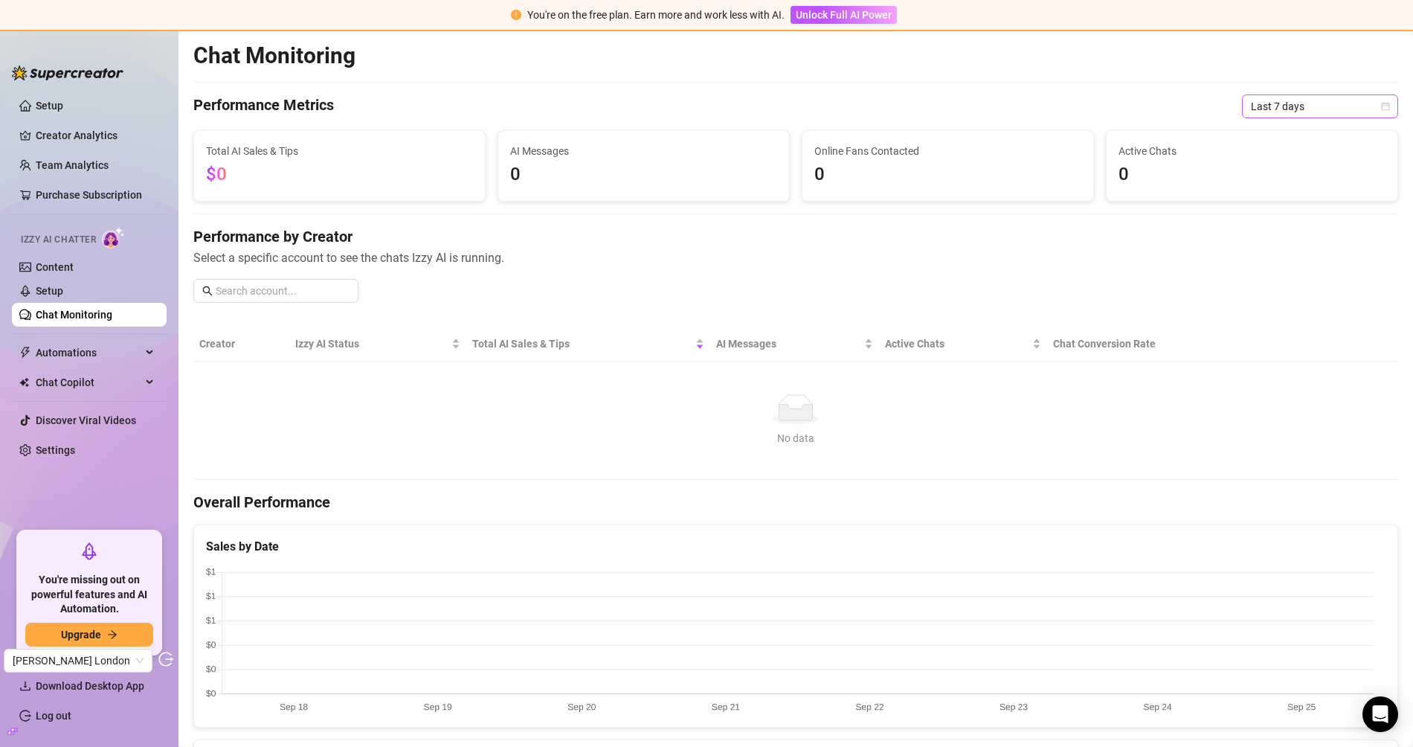
click at [1271, 118] on div "Chat Monitoring Performance Metrics Last 7 days Total AI Sales & Tips $0 AI Mes…" at bounding box center [795, 575] width 1205 height 1067
click at [1271, 109] on span "Last 7 days" at bounding box center [1320, 106] width 138 height 22
click at [1271, 232] on div "Custom date" at bounding box center [1308, 230] width 132 height 16
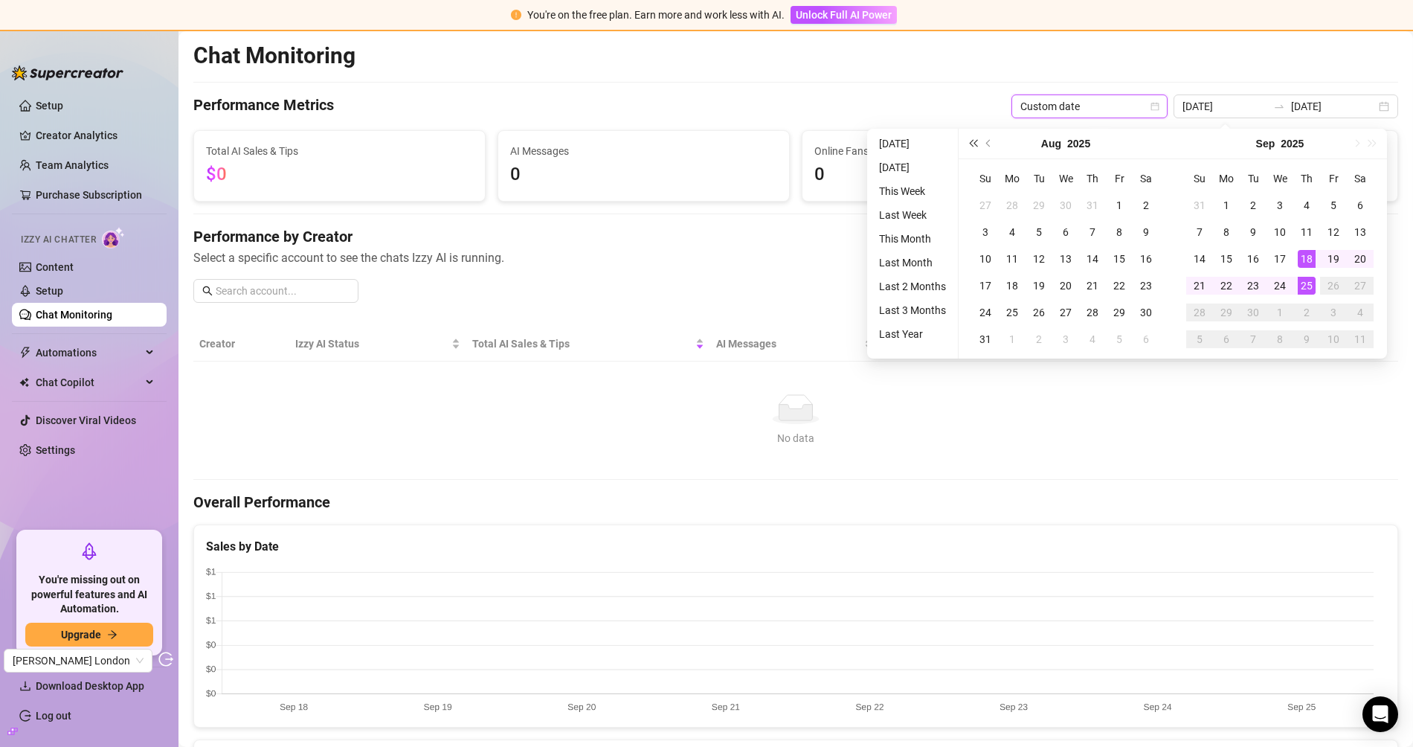
click at [973, 144] on span "Last year (Control + left)" at bounding box center [972, 143] width 7 height 7
click at [1271, 147] on button "Next year (Control + right)" at bounding box center [1373, 144] width 16 height 30
click at [994, 147] on button "Previous month (PageUp)" at bounding box center [989, 144] width 16 height 30
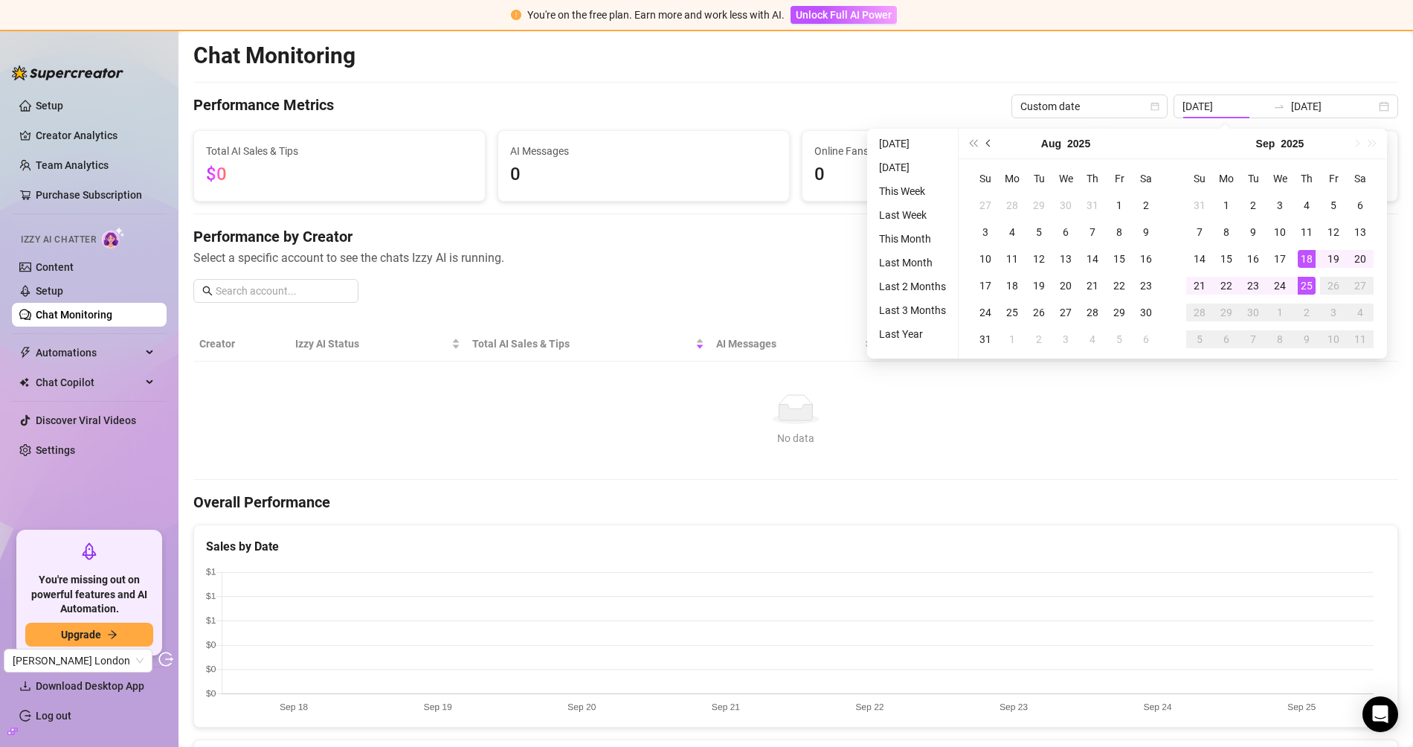
click at [994, 147] on button "Previous month (PageUp)" at bounding box center [989, 144] width 16 height 30
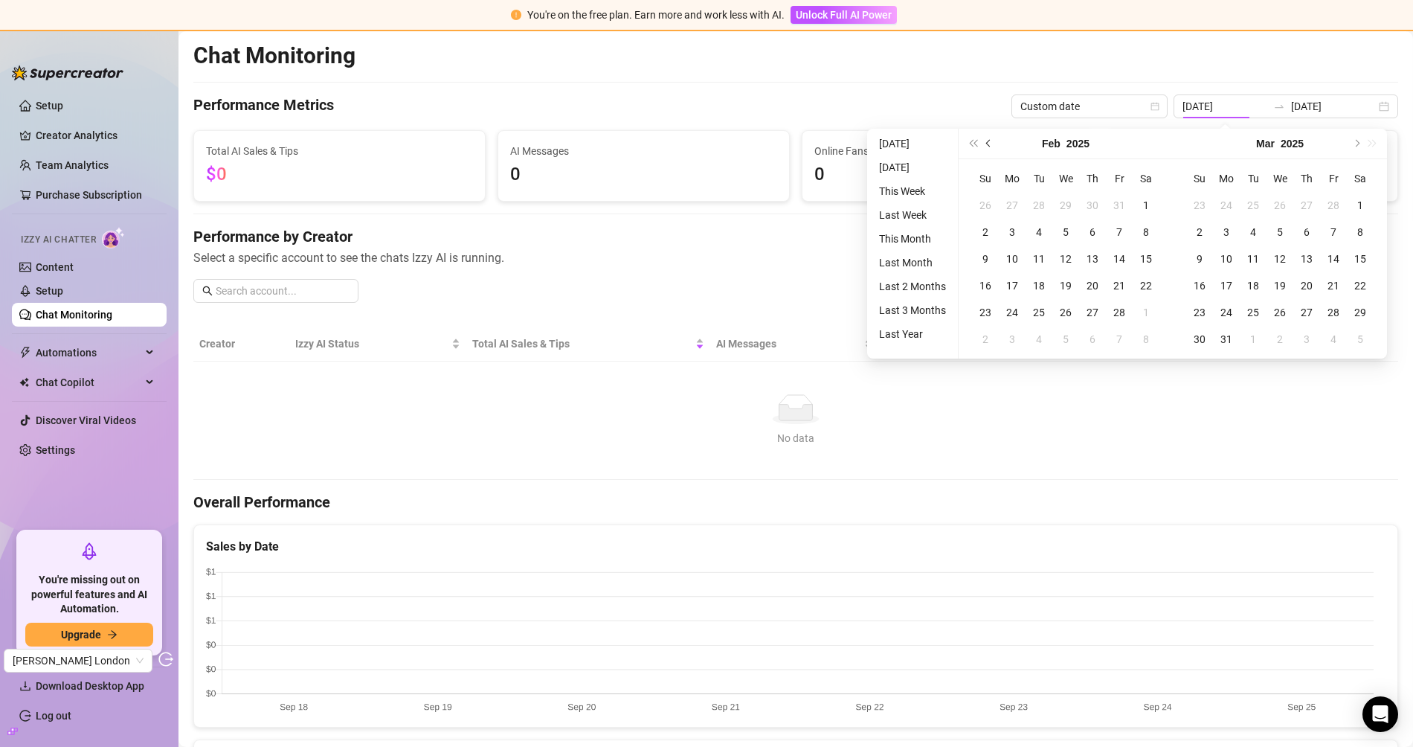
click at [994, 147] on button "Previous month (PageUp)" at bounding box center [989, 144] width 16 height 30
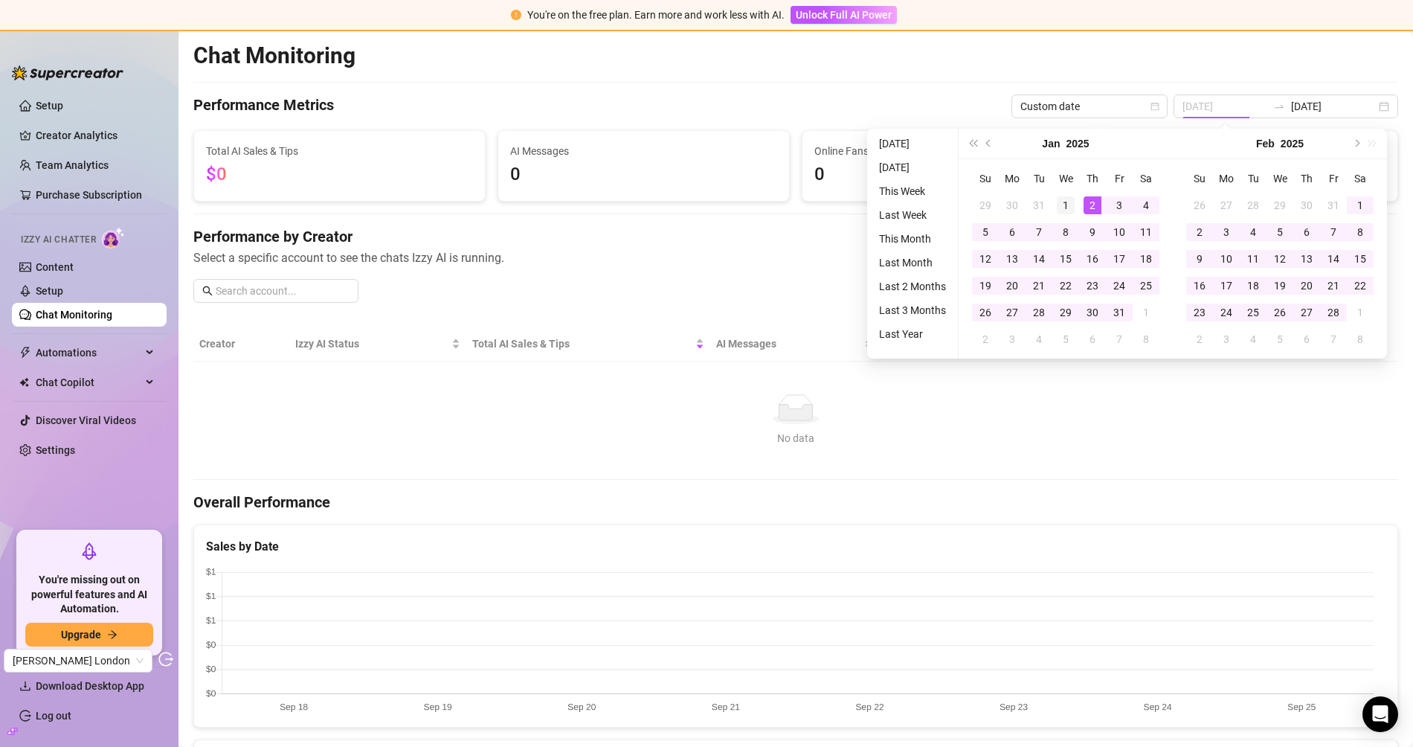
type input "2025-01-01"
click at [1075, 199] on td "1" at bounding box center [1066, 205] width 27 height 27
click at [1271, 145] on button "Next month (PageDown)" at bounding box center [1356, 144] width 16 height 30
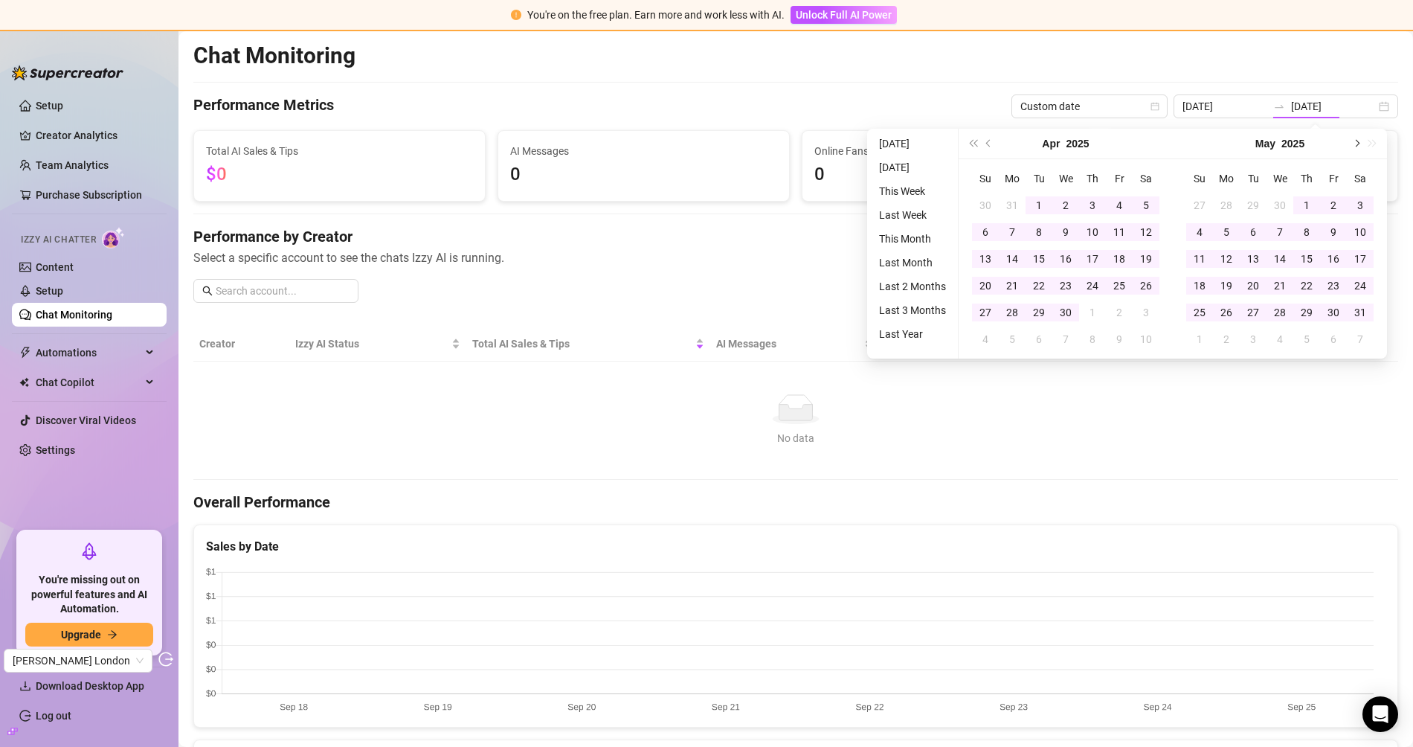
click at [1271, 145] on button "Next month (PageDown)" at bounding box center [1356, 144] width 16 height 30
type input "[DATE]"
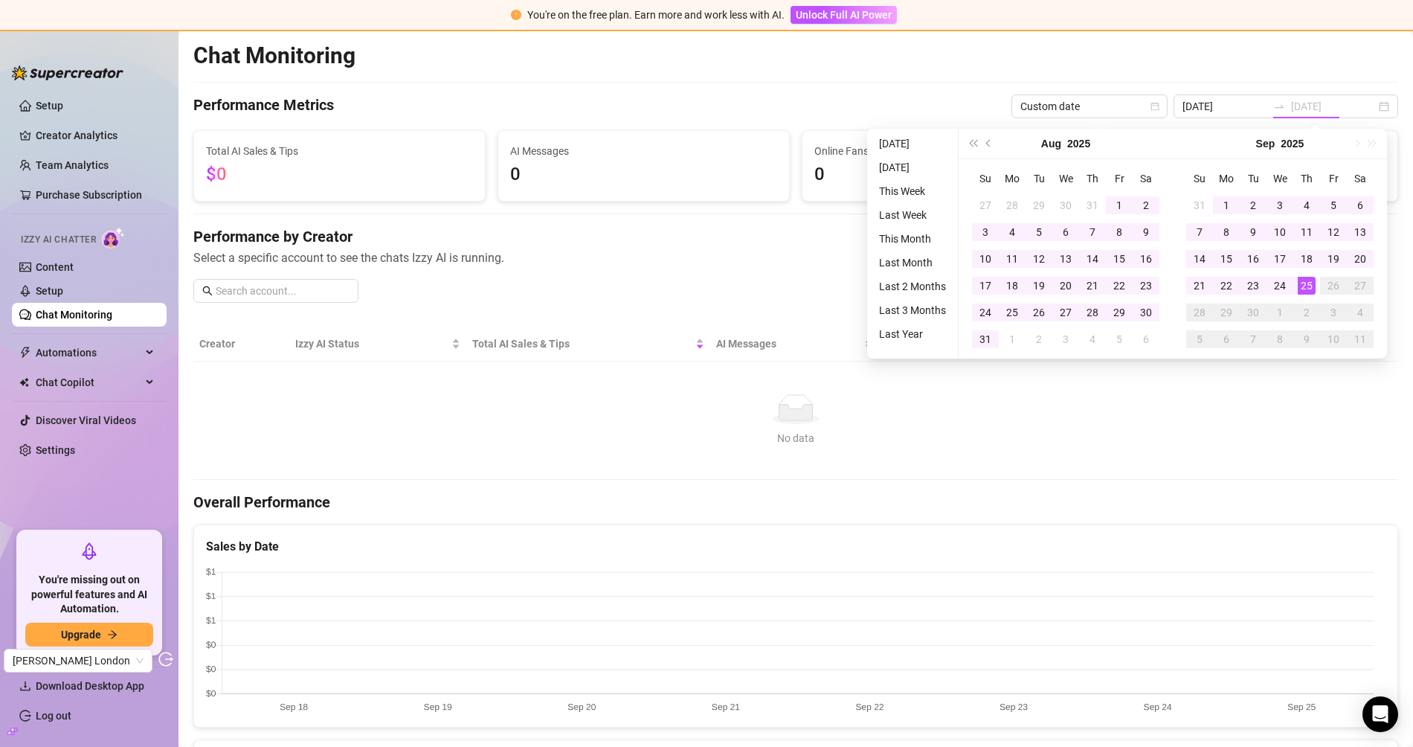
drag, startPoint x: 1302, startPoint y: 289, endPoint x: 1319, endPoint y: 210, distance: 81.4
click at [1271, 289] on div "25" at bounding box center [1307, 286] width 18 height 18
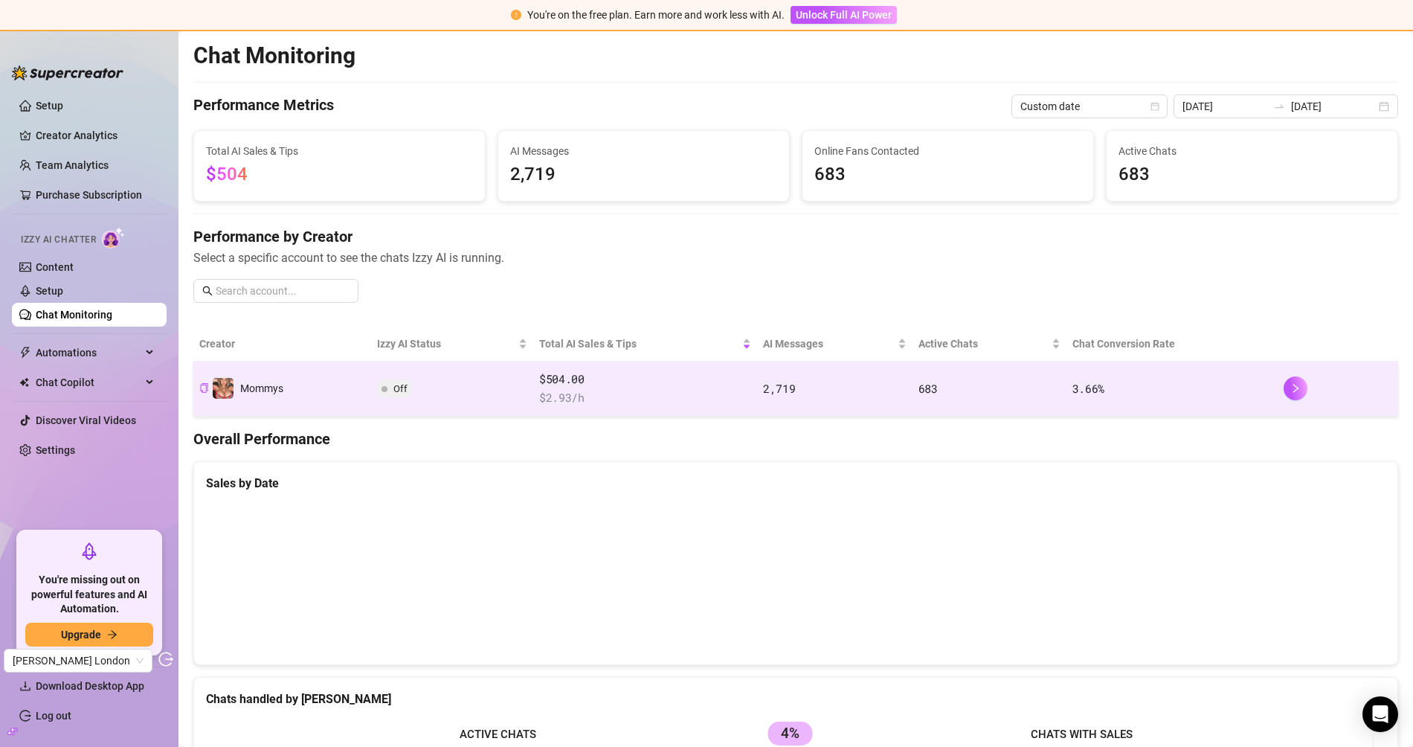
click at [513, 399] on td "Off" at bounding box center [452, 389] width 162 height 55
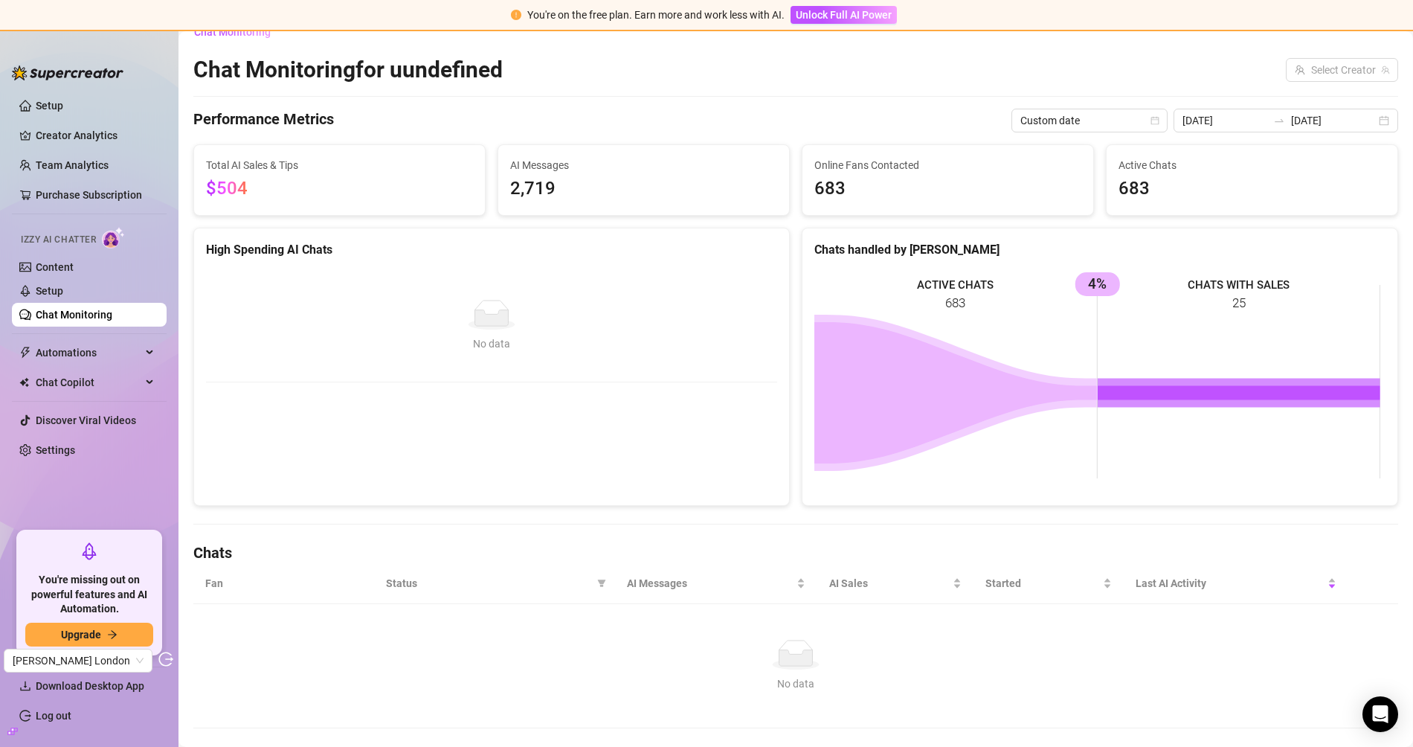
scroll to position [44, 0]
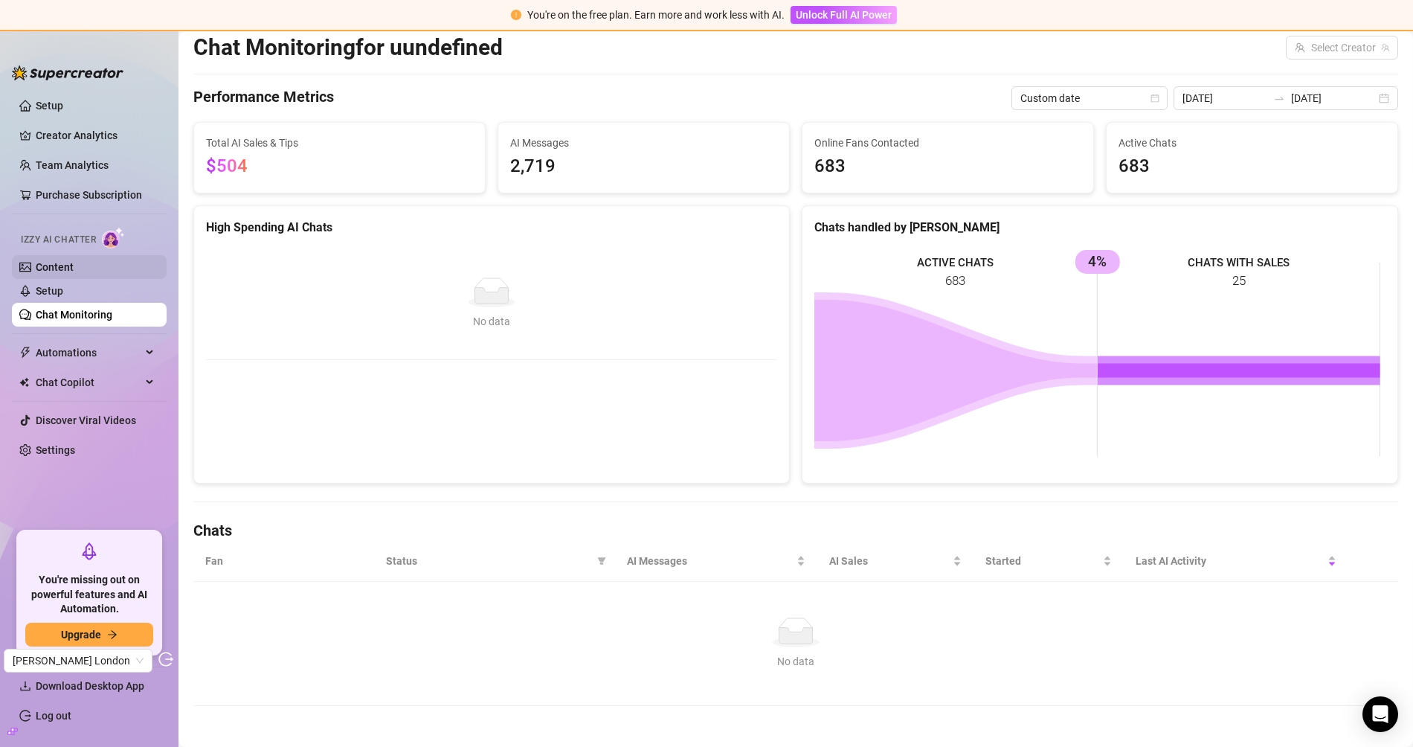
click at [74, 273] on link "Content" at bounding box center [55, 267] width 38 height 12
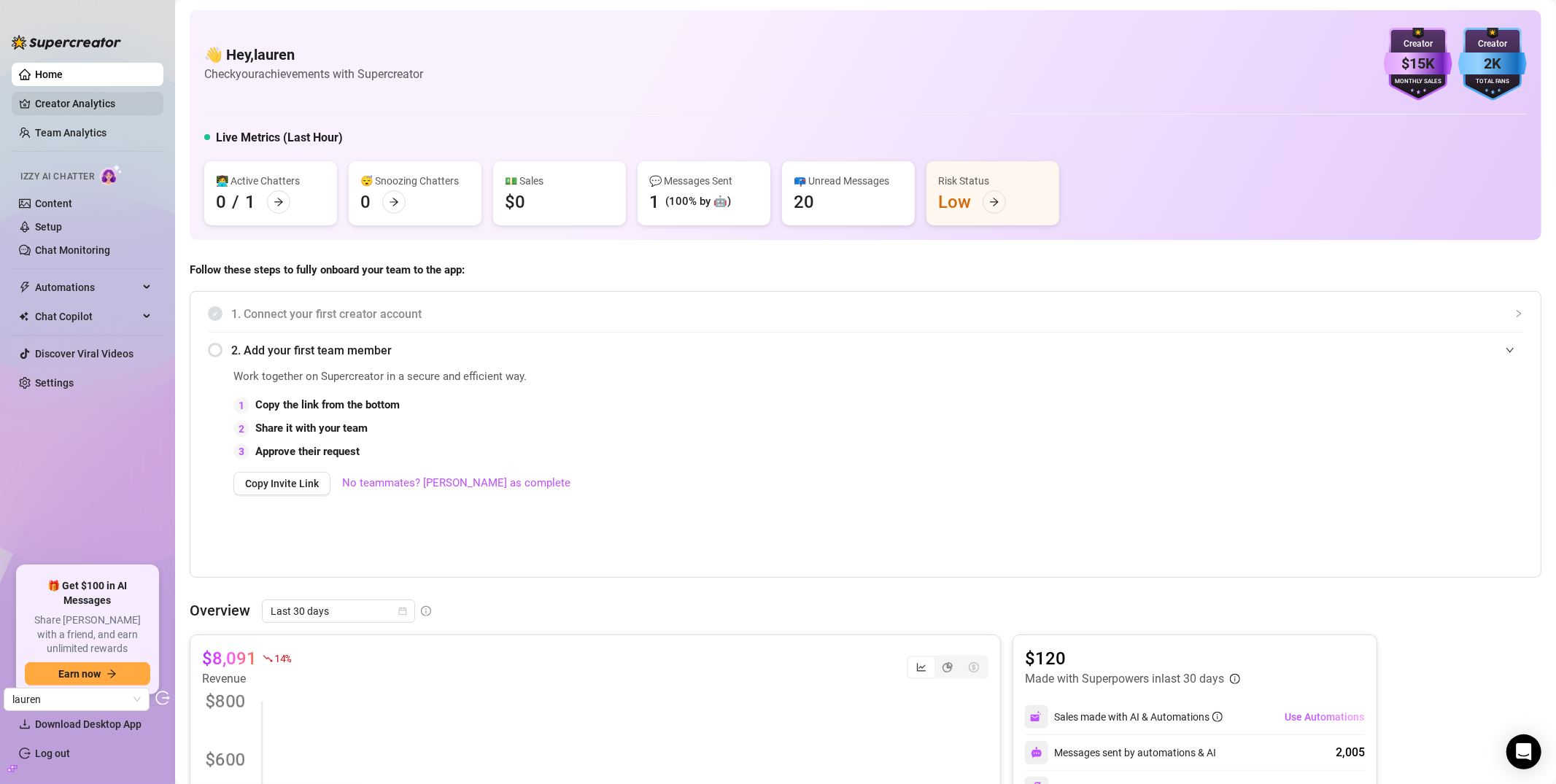
click at [123, 110] on link "Creator Analytics" at bounding box center [93, 104] width 117 height 24
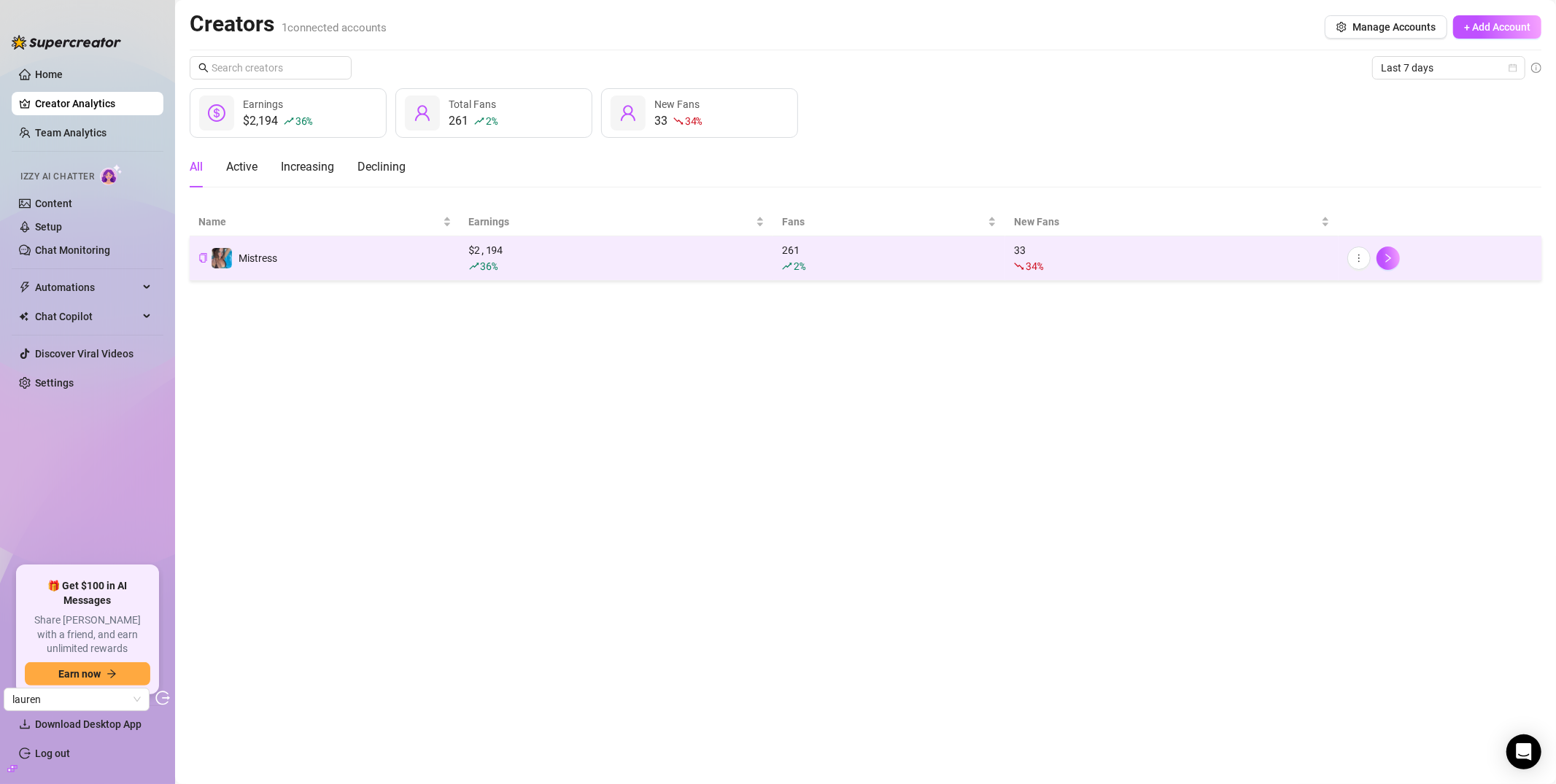
click at [348, 268] on td "Mistress" at bounding box center [325, 258] width 271 height 44
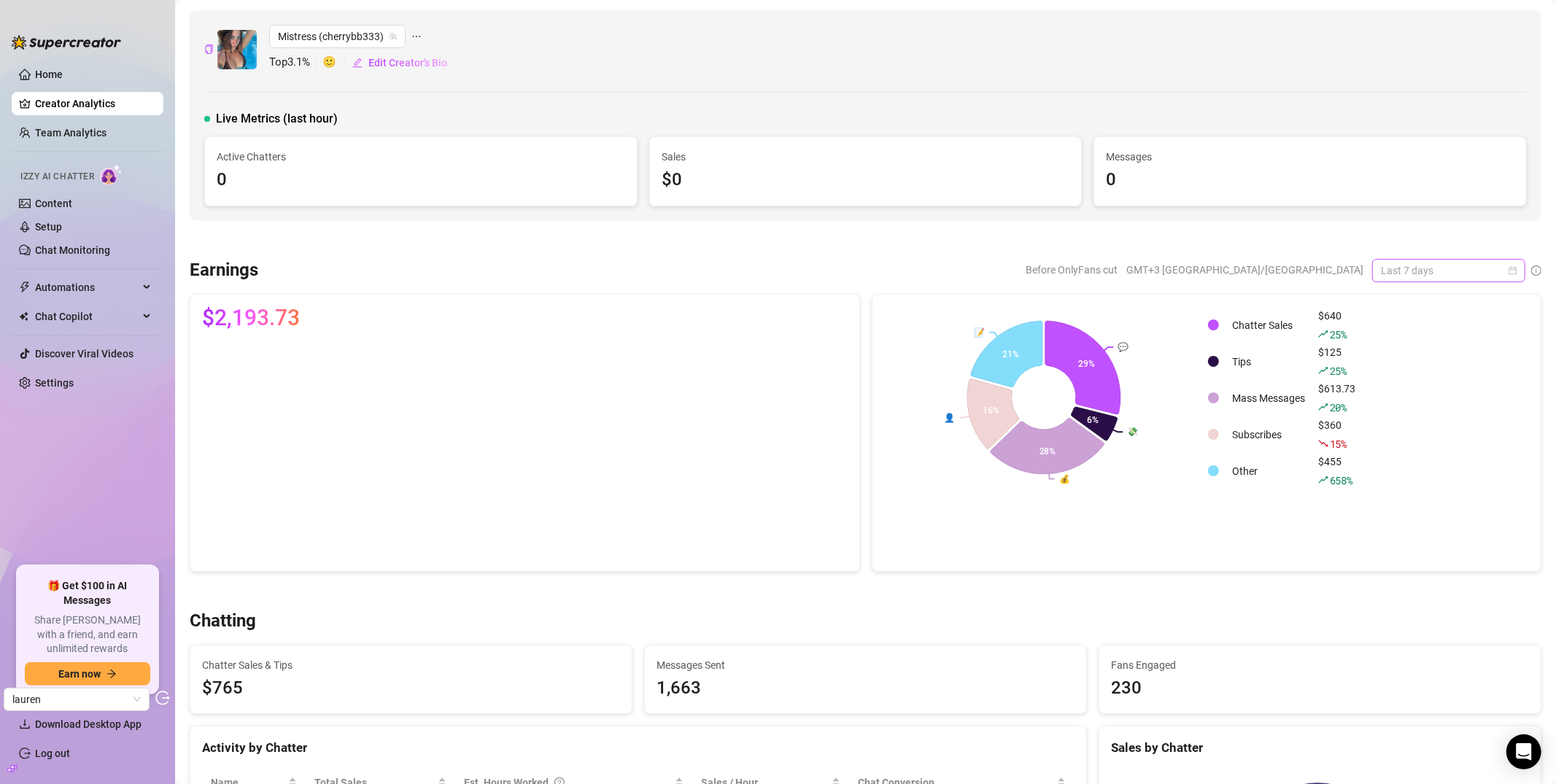
click at [1385, 267] on span "Last 7 days" at bounding box center [1448, 270] width 135 height 22
drag, startPoint x: 1405, startPoint y: 349, endPoint x: 1339, endPoint y: 346, distance: 66.1
click at [1385, 350] on div "Last 30 days" at bounding box center [1436, 346] width 129 height 16
click at [1385, 266] on span "Last 30 days" at bounding box center [1448, 270] width 135 height 22
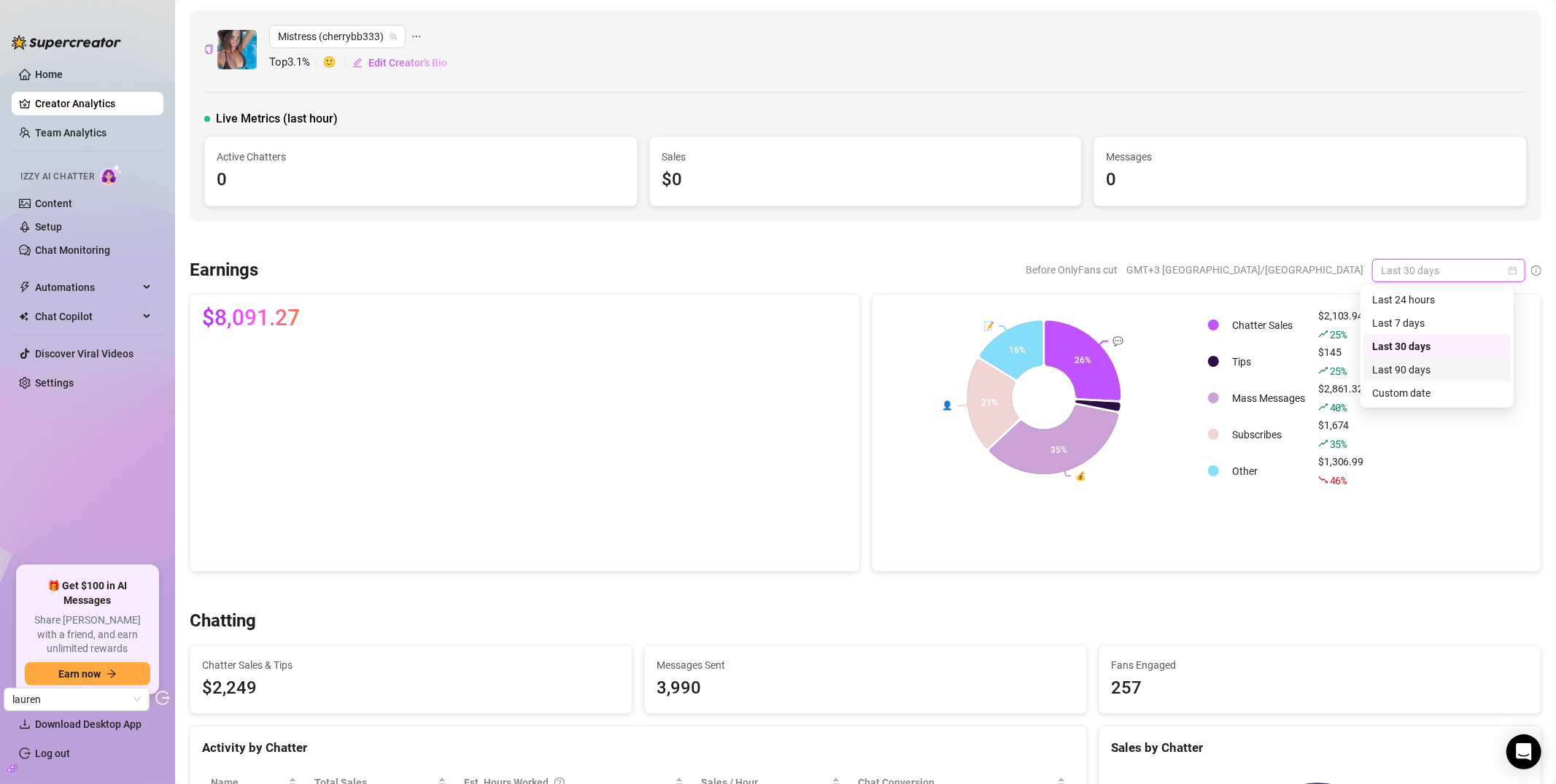
click at [1382, 367] on div "Last 90 days" at bounding box center [1436, 369] width 129 height 16
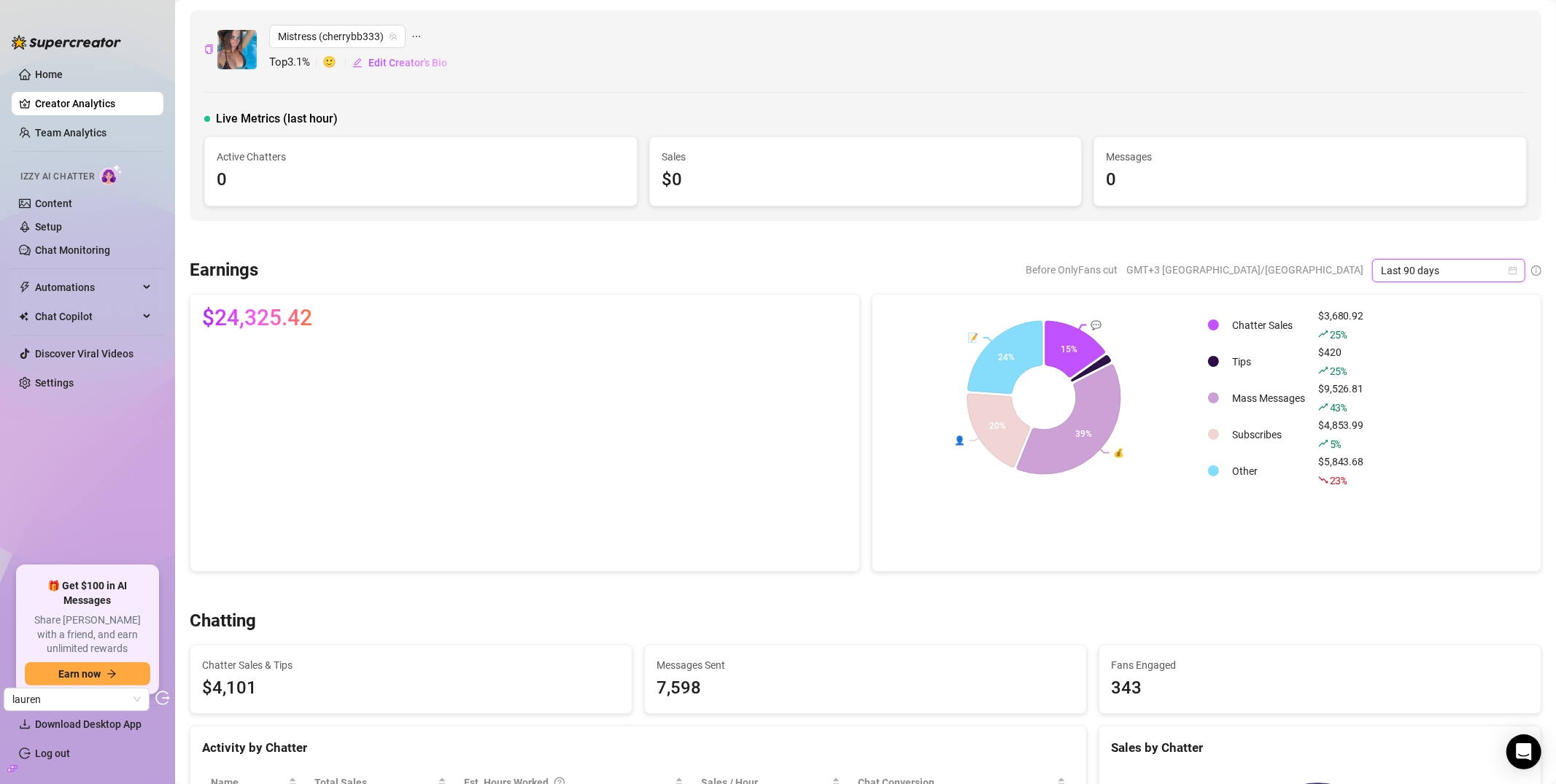
click at [1385, 303] on div "💬 💰 👤 📝 15% 39% 20% 24% Chatter Sales $3,680.92 25 % Tips $420 25 % Mass Messag…" at bounding box center [1207, 398] width 669 height 207
click at [1385, 273] on span "Last 90 days" at bounding box center [1448, 270] width 135 height 22
click at [1385, 343] on div "Last 30 days" at bounding box center [1436, 346] width 129 height 16
click at [88, 132] on link "Team Analytics" at bounding box center [71, 132] width 72 height 12
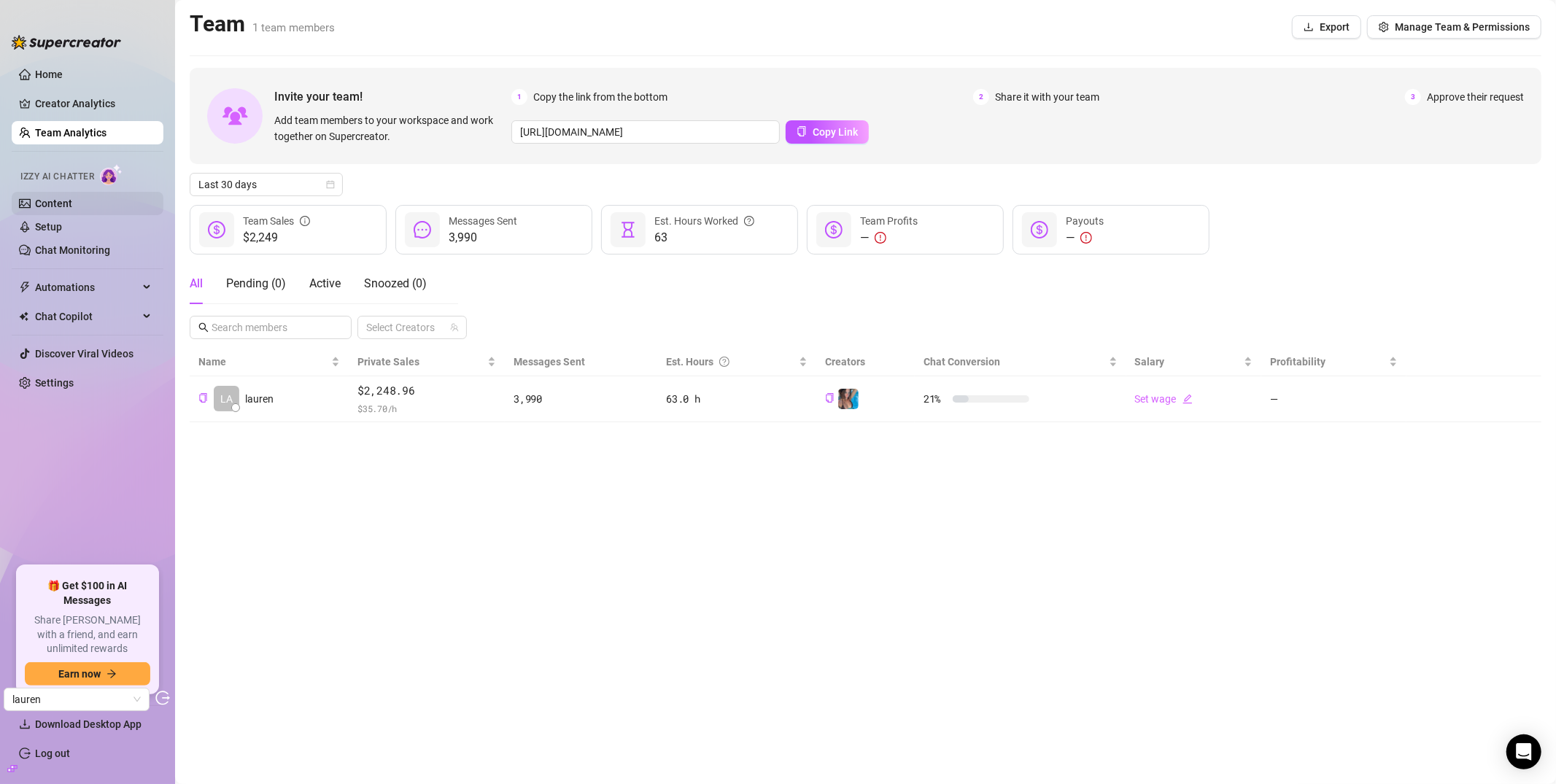
click at [73, 207] on link "Content" at bounding box center [54, 204] width 37 height 12
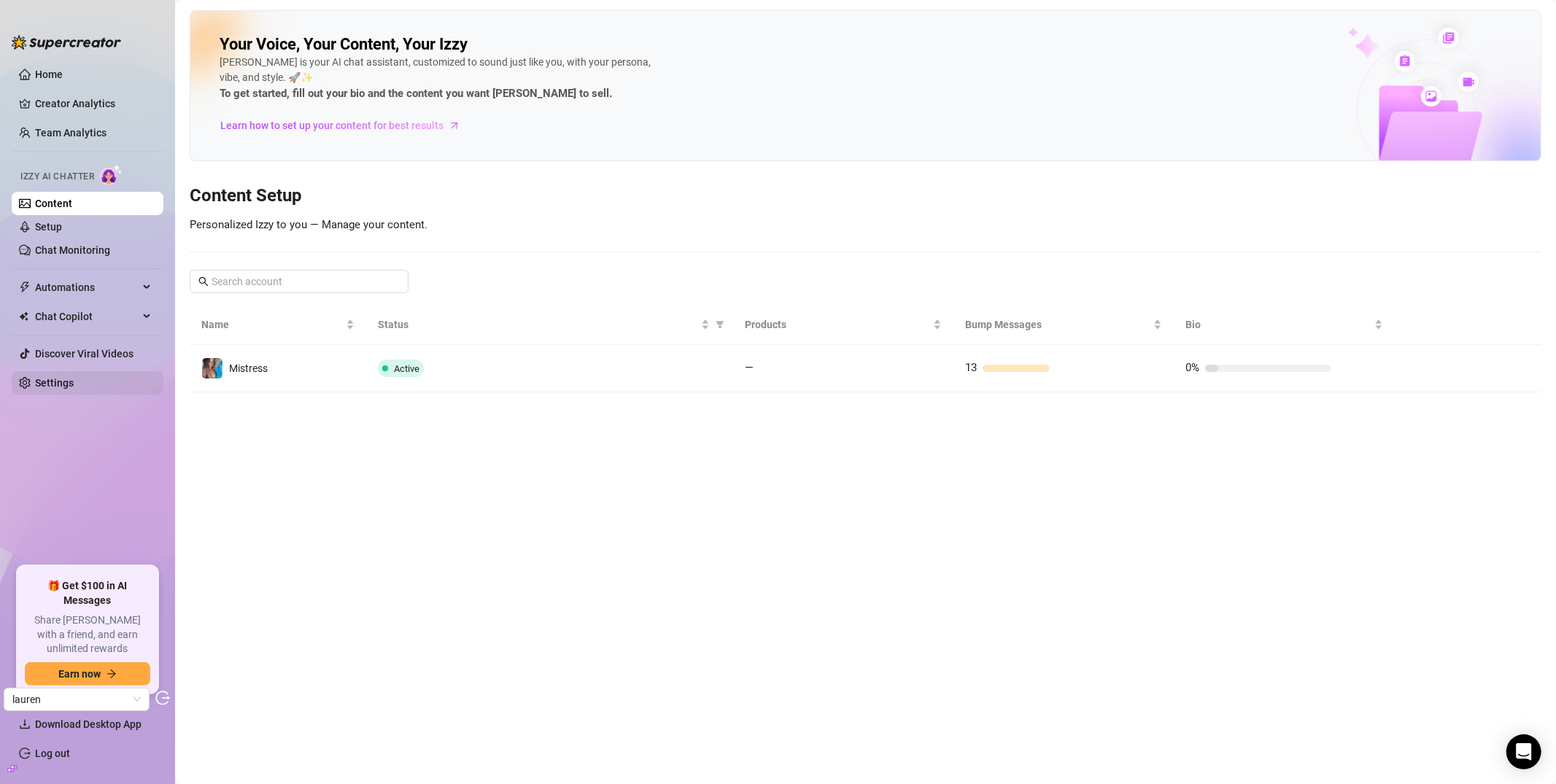
click at [65, 383] on link "Settings" at bounding box center [54, 383] width 38 height 12
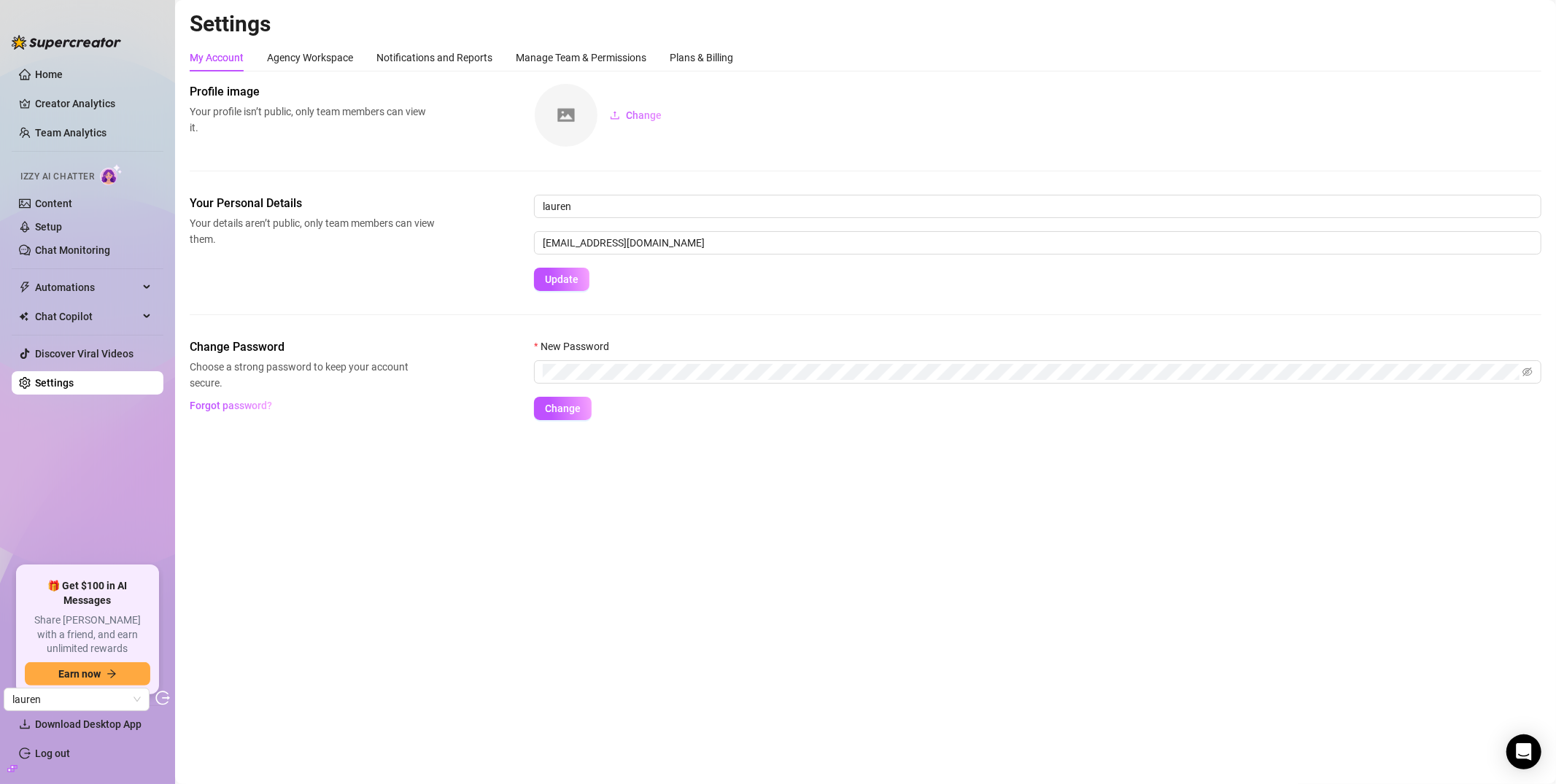
click at [746, 69] on div "My Account Agency Workspace Notifications and Reports Manage Team & Permissions…" at bounding box center [865, 58] width 1351 height 27
click at [700, 46] on div "Plans & Billing" at bounding box center [701, 58] width 64 height 27
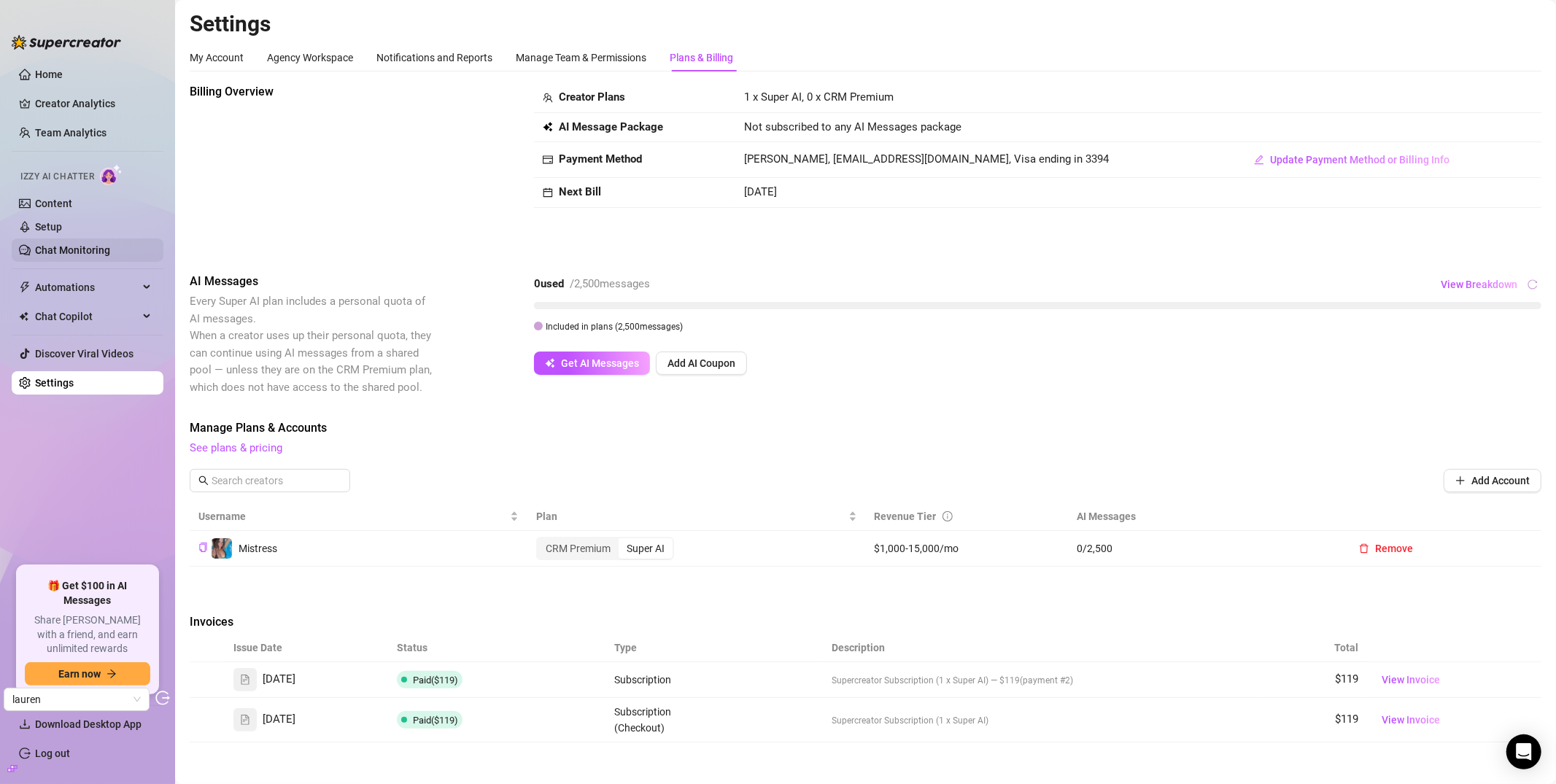
click at [77, 255] on link "Chat Monitoring" at bounding box center [73, 250] width 75 height 12
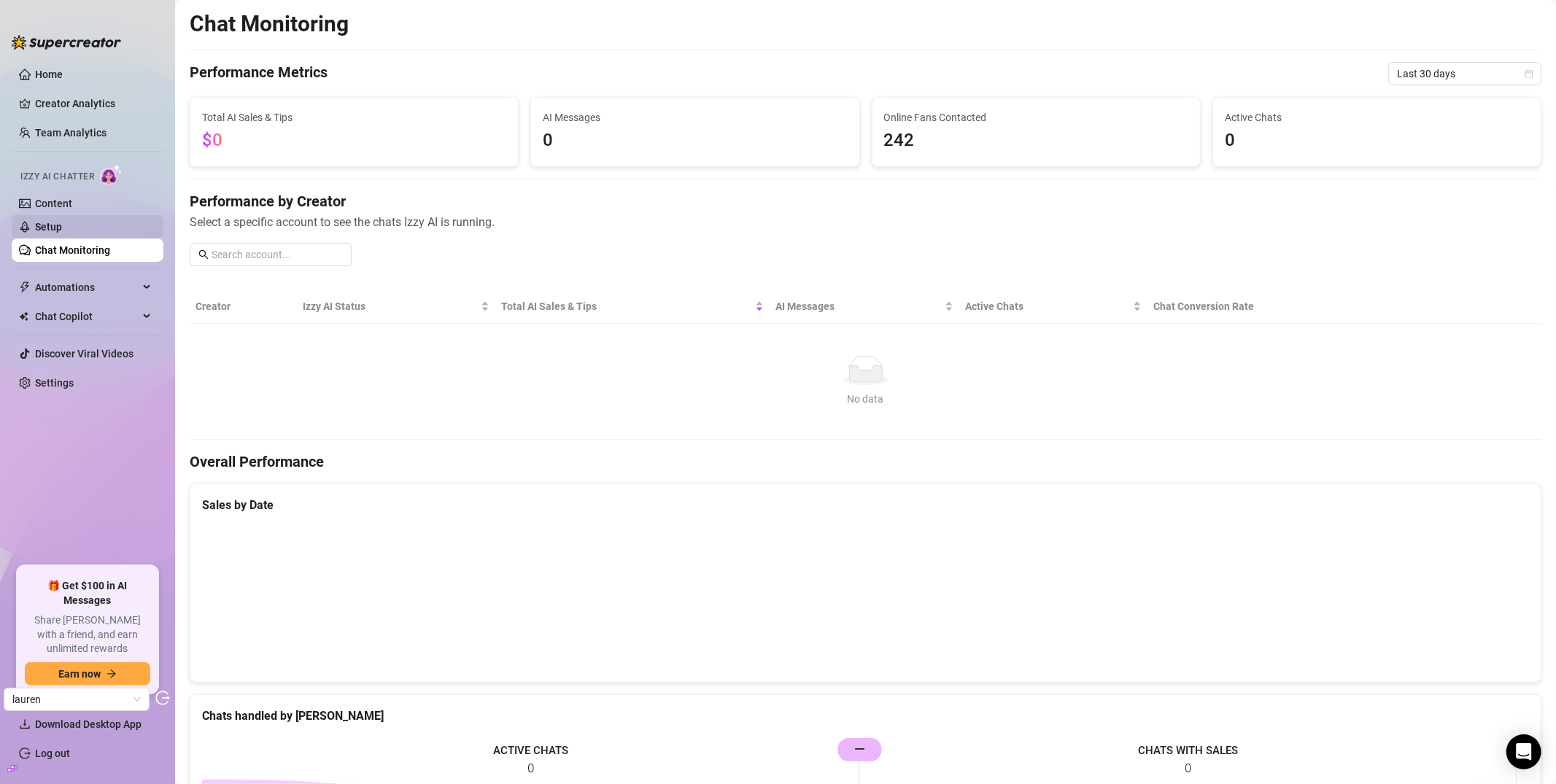
click at [62, 220] on link "Setup" at bounding box center [49, 226] width 27 height 12
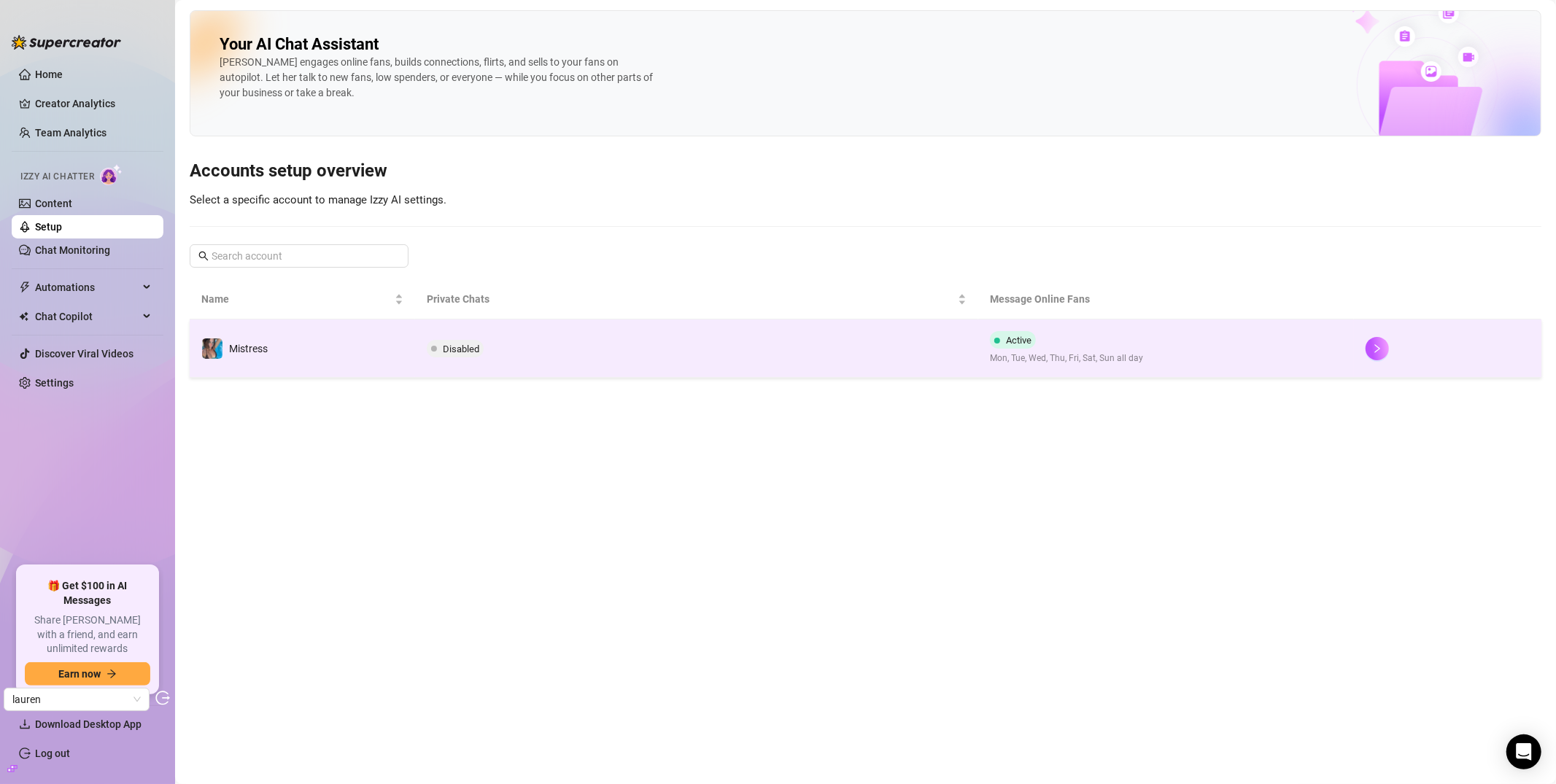
click at [597, 365] on td "Disabled" at bounding box center [696, 349] width 563 height 59
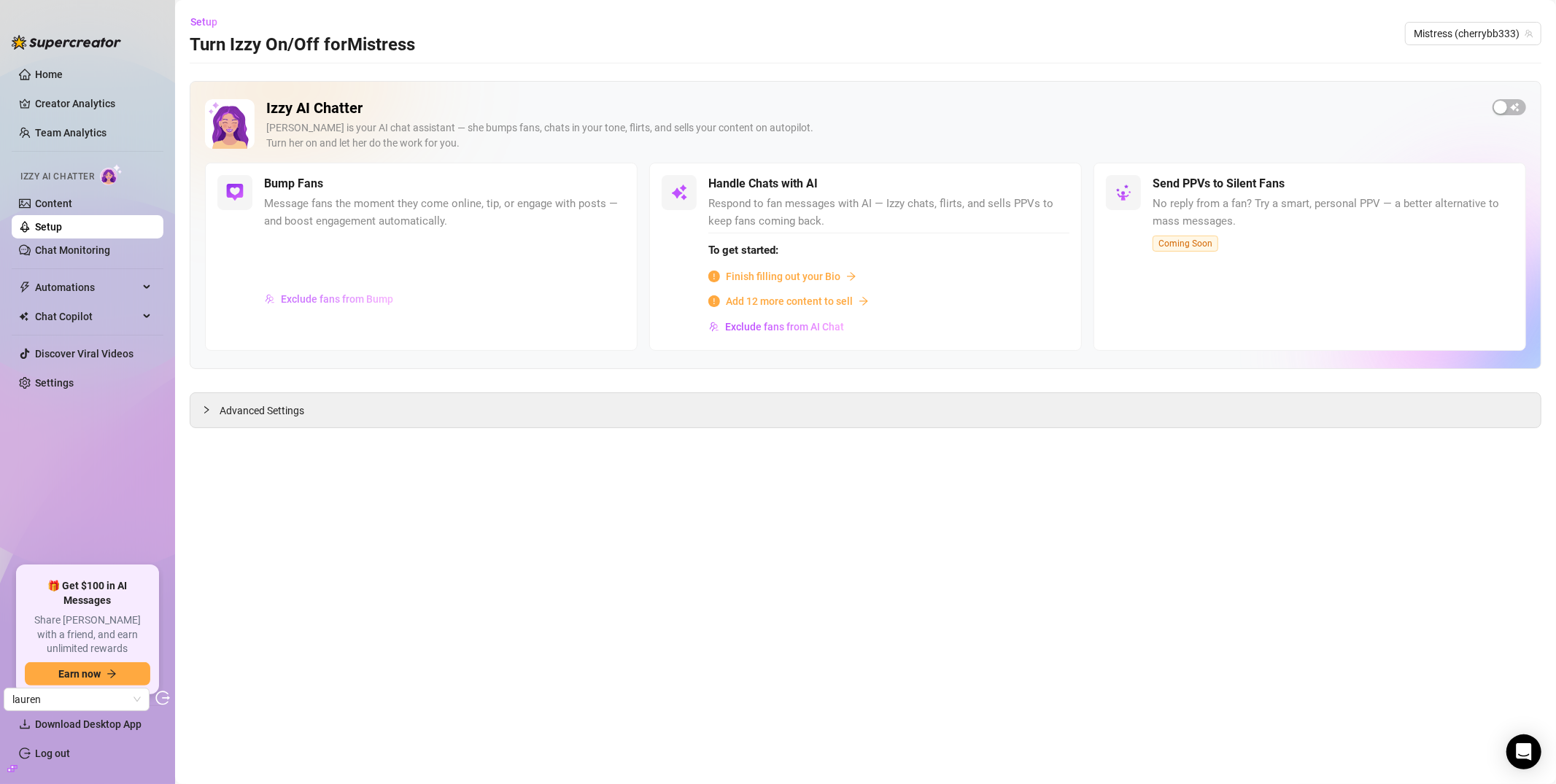
click at [363, 298] on span "Exclude fans from Bump" at bounding box center [336, 299] width 113 height 12
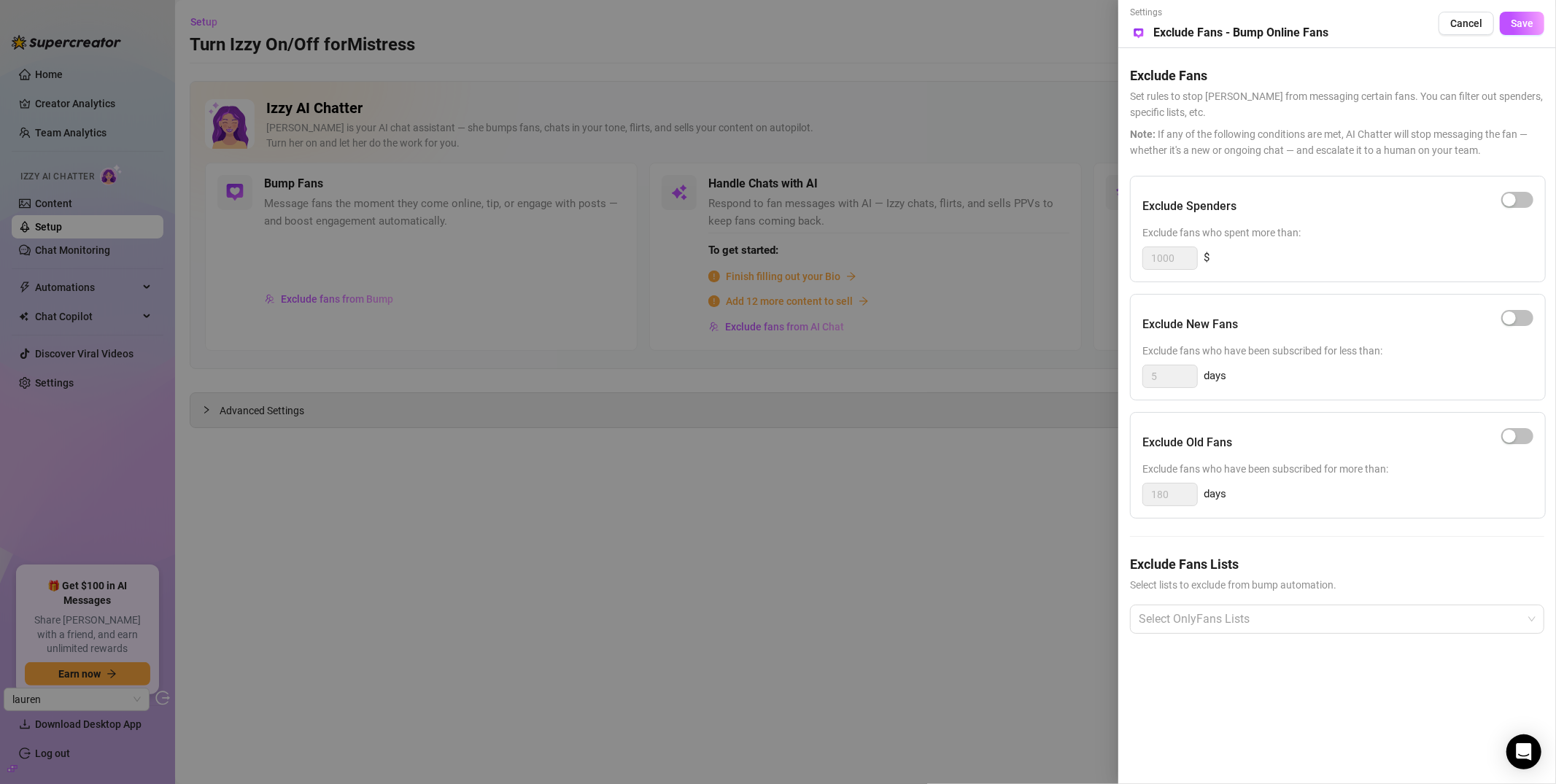
drag, startPoint x: 672, startPoint y: 154, endPoint x: 659, endPoint y: 149, distance: 13.9
click at [672, 154] on div at bounding box center [778, 392] width 1556 height 784
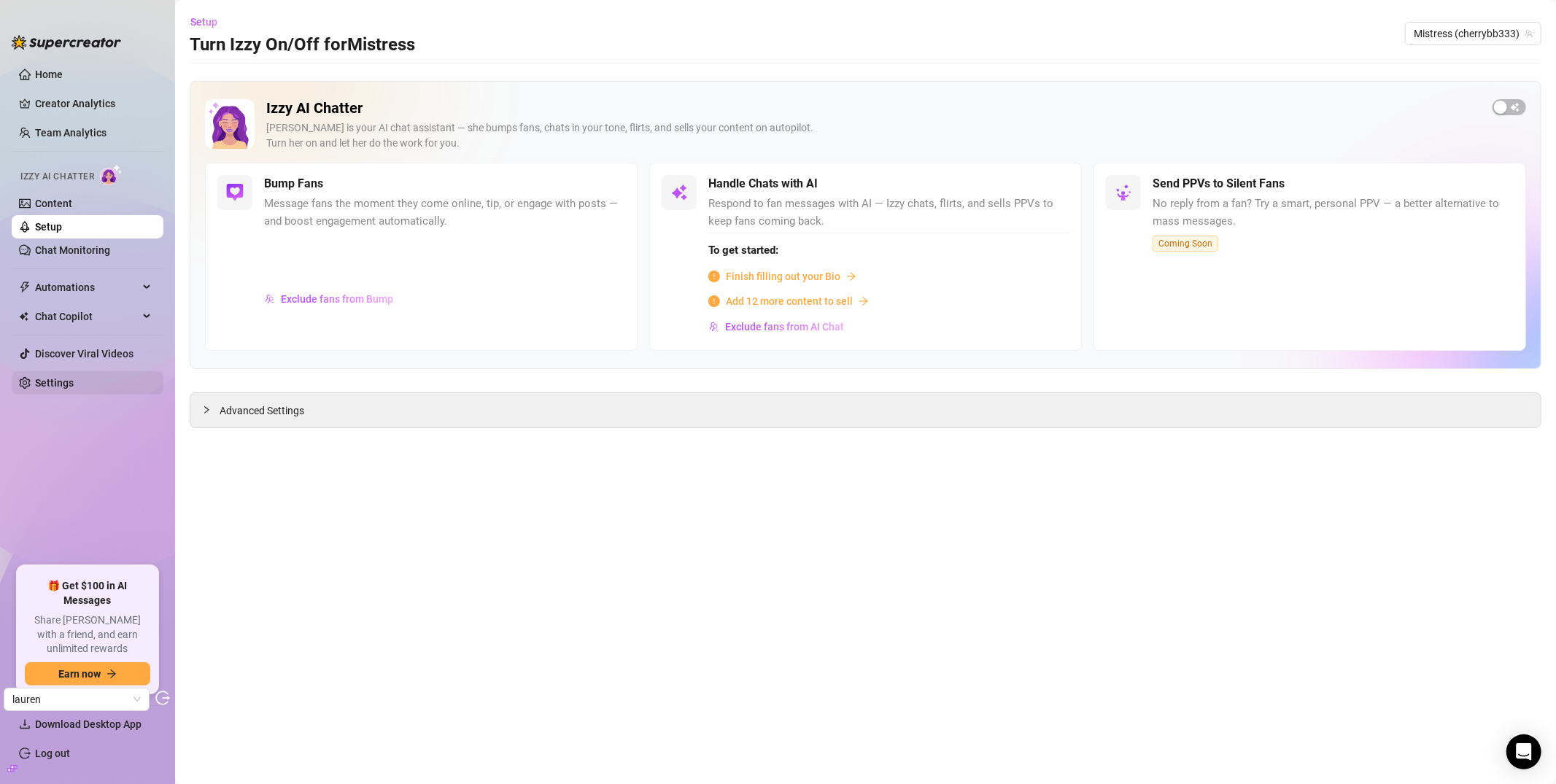
click at [74, 377] on link "Settings" at bounding box center [54, 383] width 38 height 12
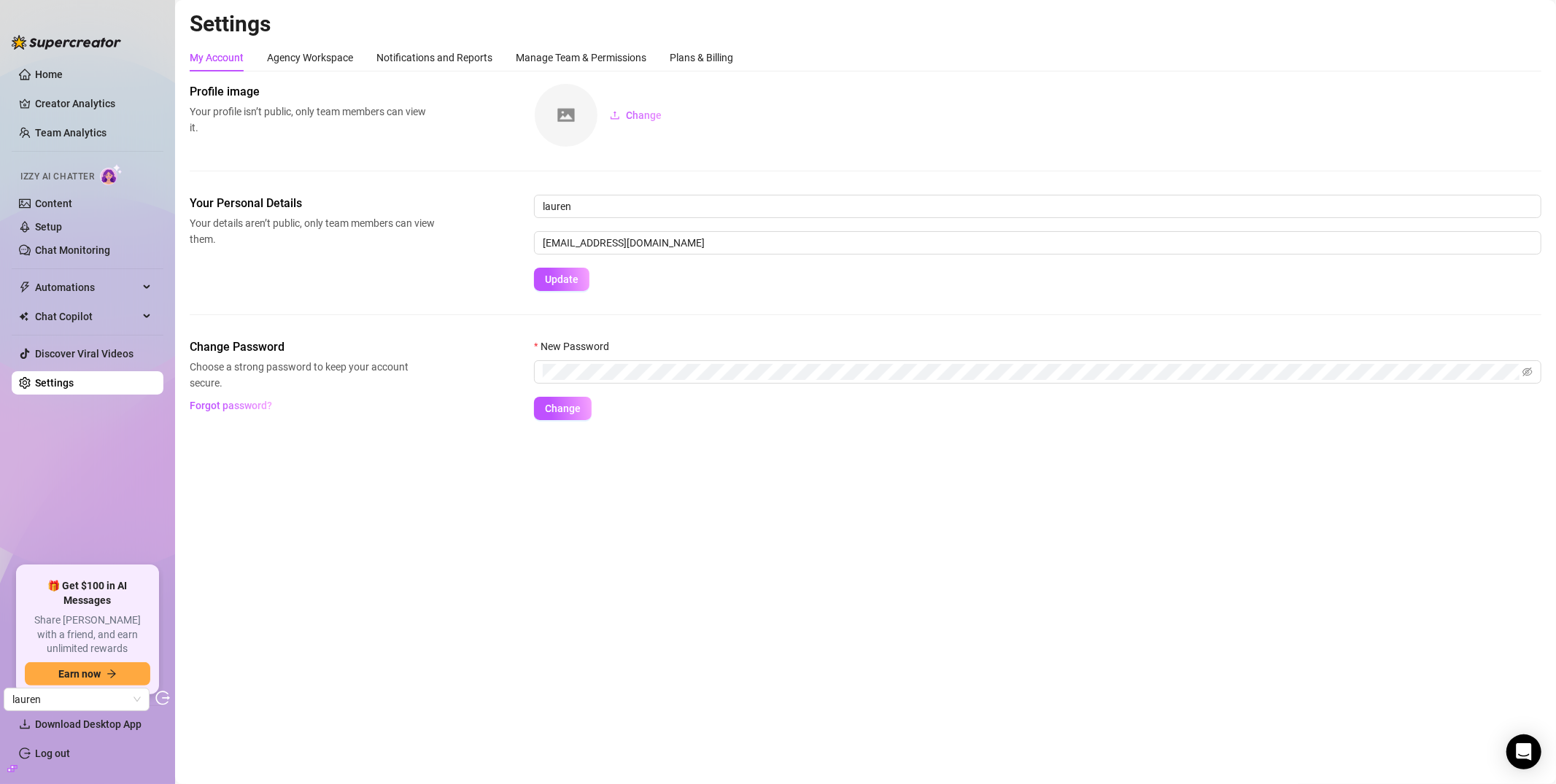
click at [696, 40] on div "Settings My Account Agency Workspace Notifications and Reports Manage Team & Pe…" at bounding box center [865, 223] width 1351 height 427
click at [693, 53] on div "Plans & Billing" at bounding box center [701, 58] width 64 height 16
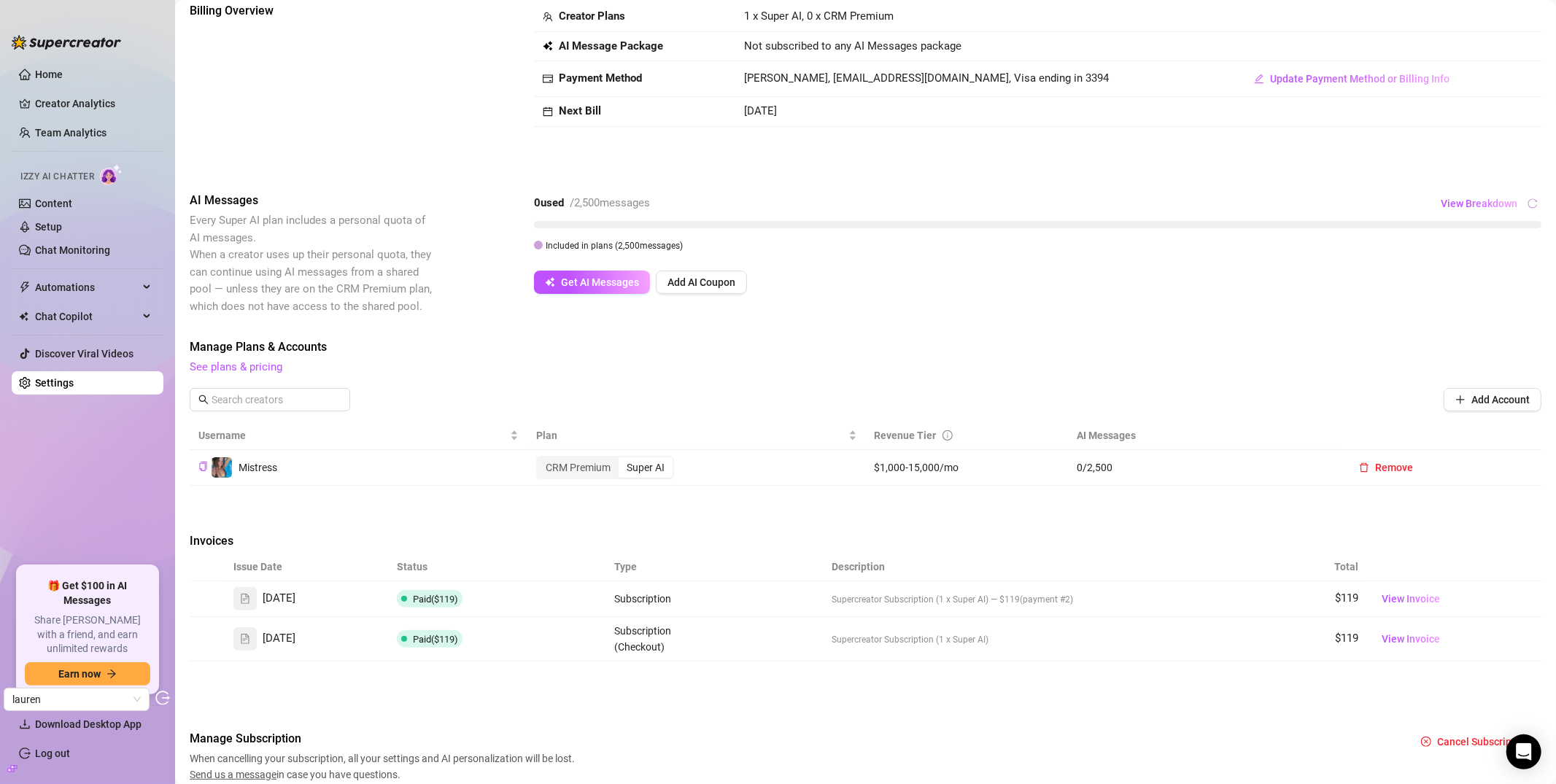
scroll to position [84, 0]
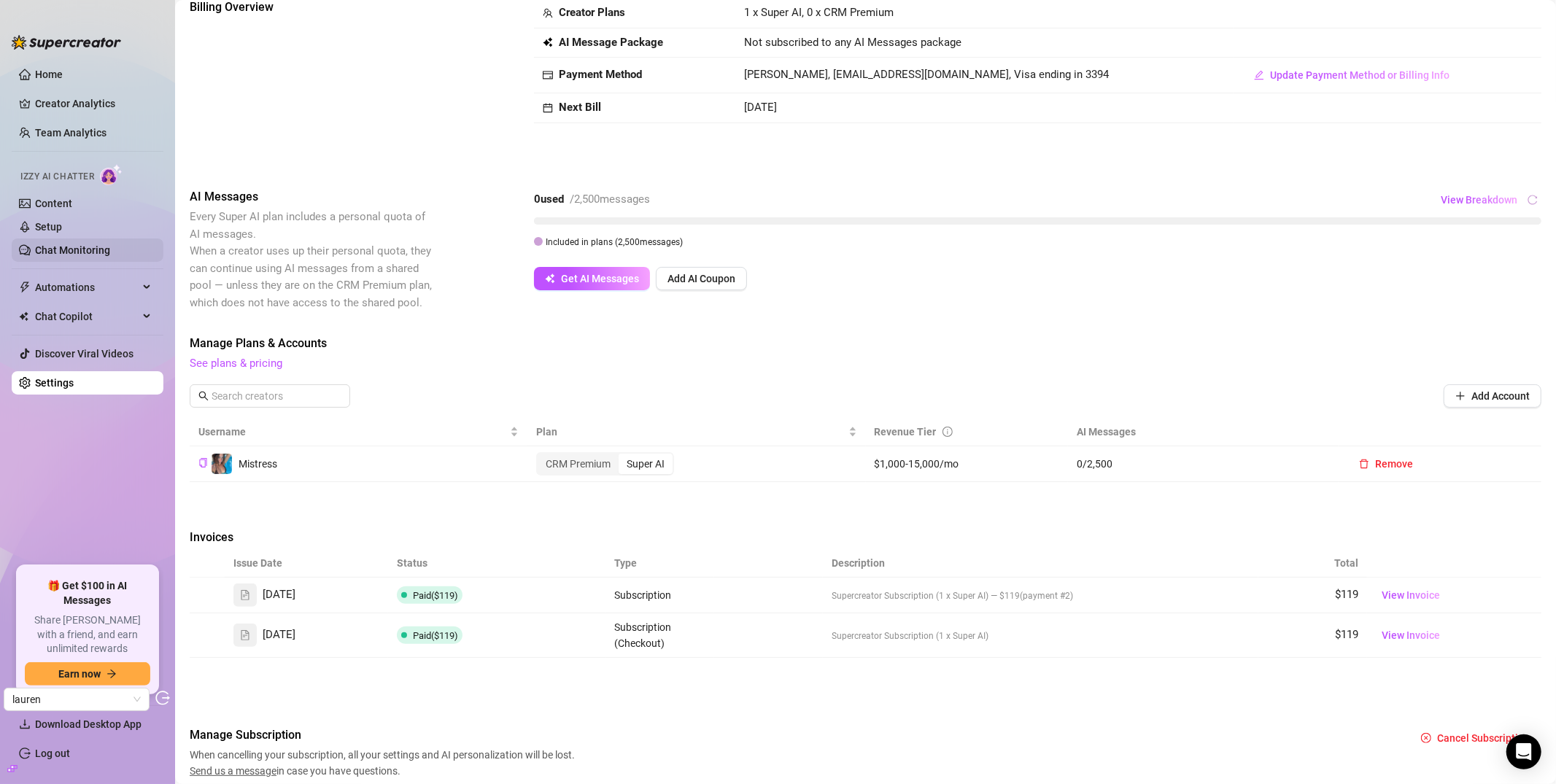
click at [87, 244] on link "Chat Monitoring" at bounding box center [73, 250] width 75 height 12
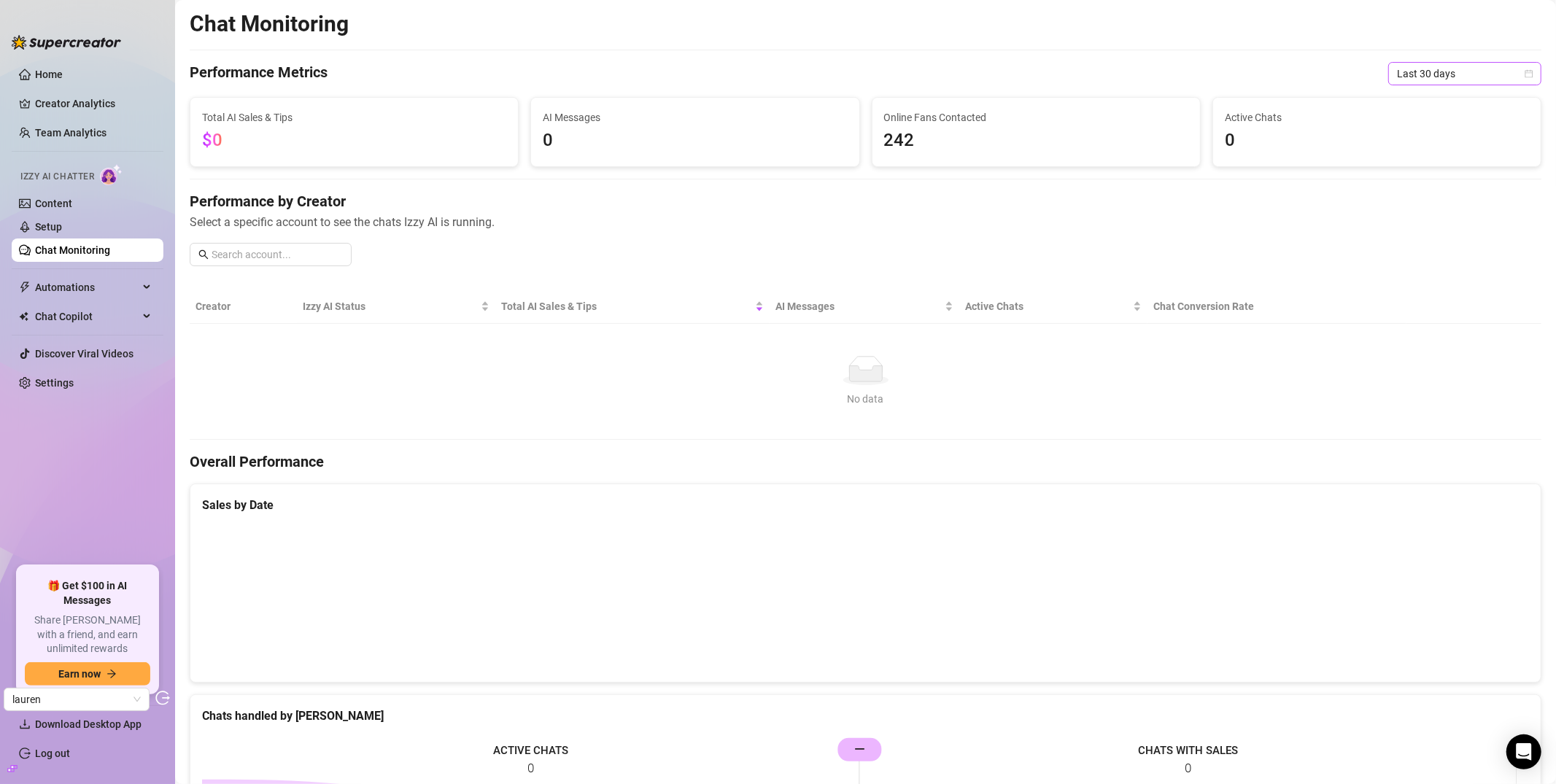
click at [1385, 73] on span "Last 30 days" at bounding box center [1465, 74] width 135 height 22
click at [1385, 176] on div "Last 90 days" at bounding box center [1453, 172] width 129 height 16
click at [1385, 73] on span "Last 90 days" at bounding box center [1465, 74] width 135 height 22
click at [1385, 199] on div "Custom date" at bounding box center [1453, 196] width 129 height 16
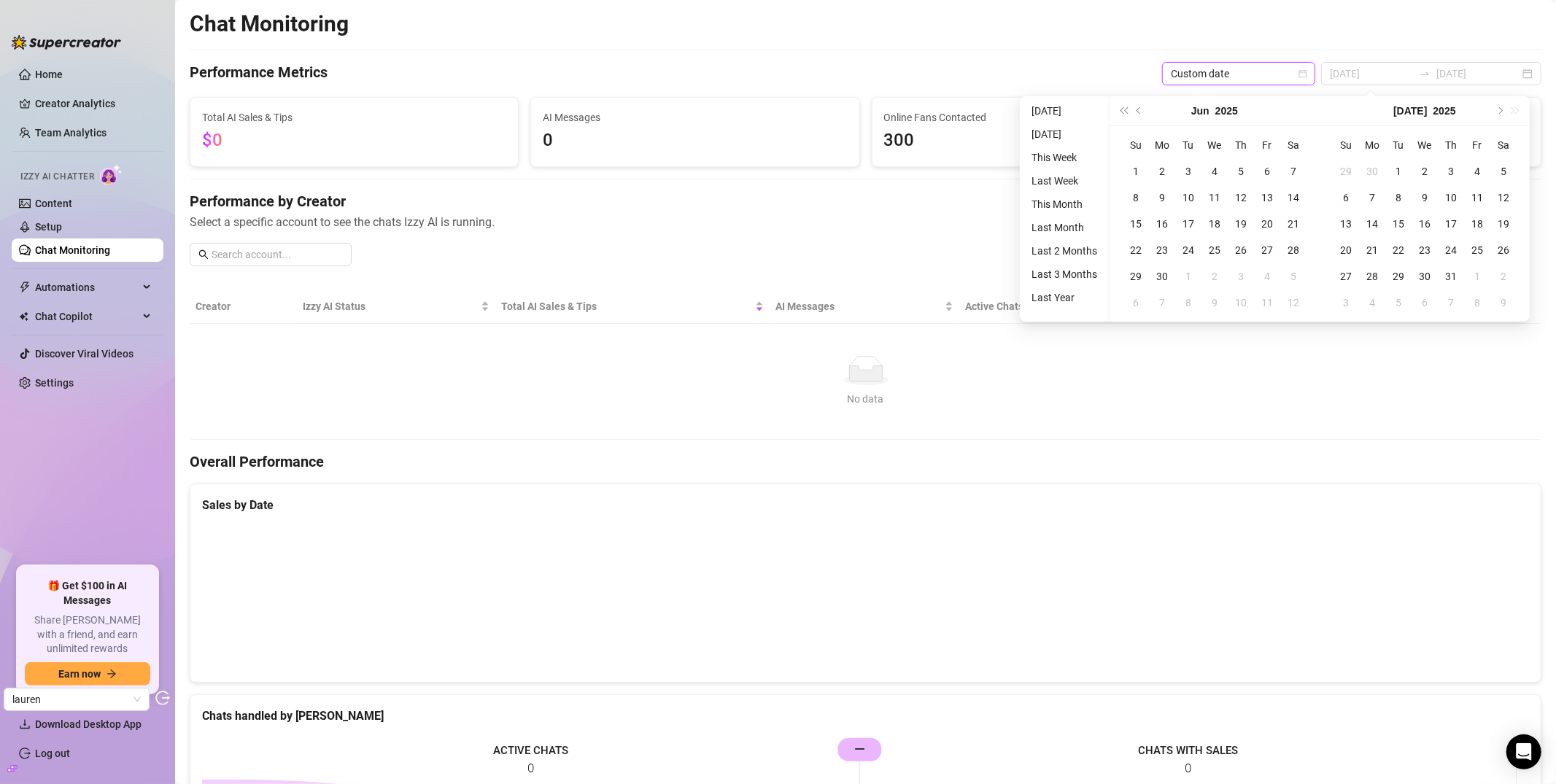
type input "2025-06-27"
click at [683, 95] on div "Chat Monitoring Performance Metrics Custom date Custom date 2025-06-27 2025-09-…" at bounding box center [865, 532] width 1351 height 1046
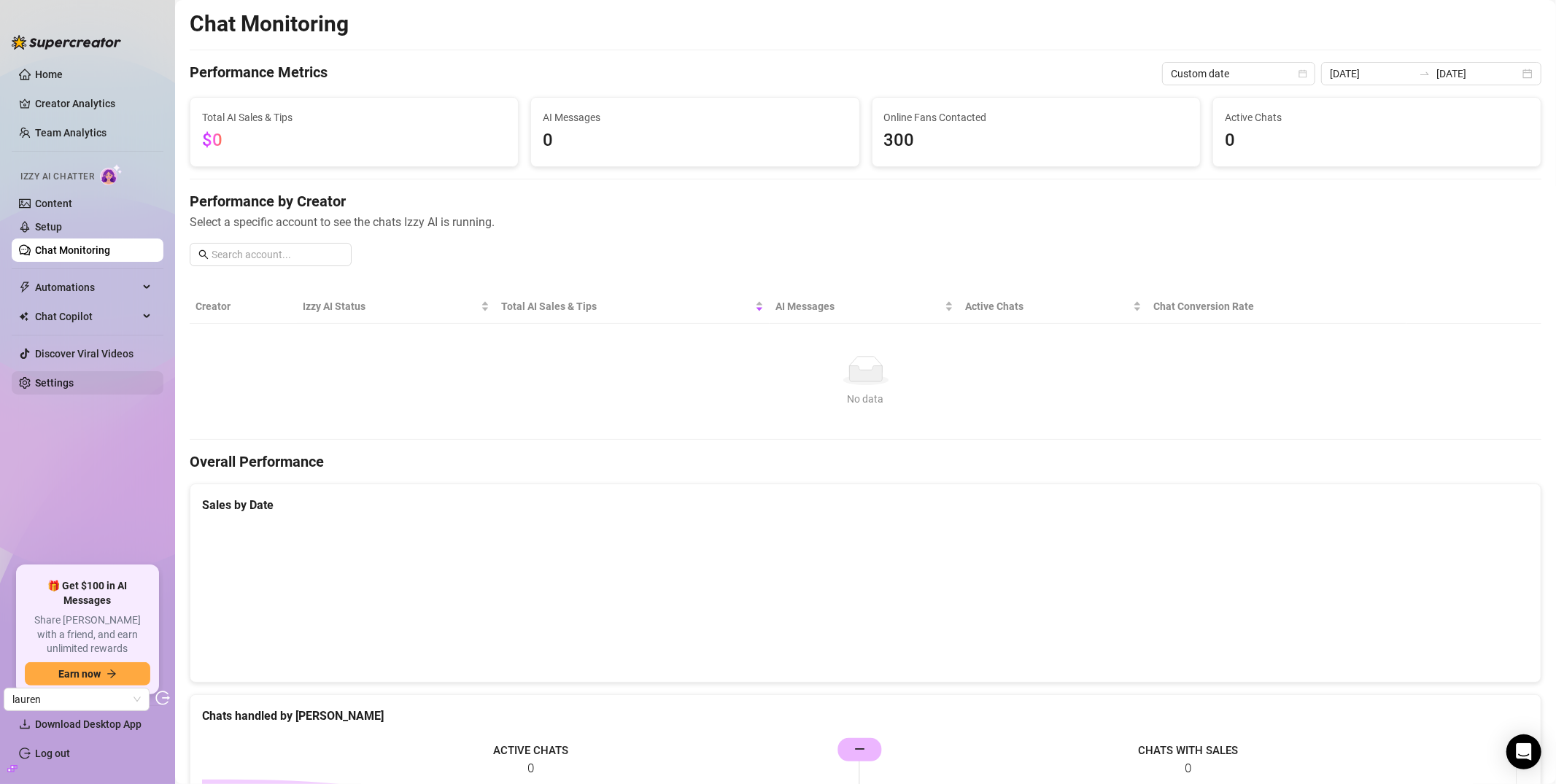
click at [61, 377] on link "Settings" at bounding box center [54, 383] width 38 height 12
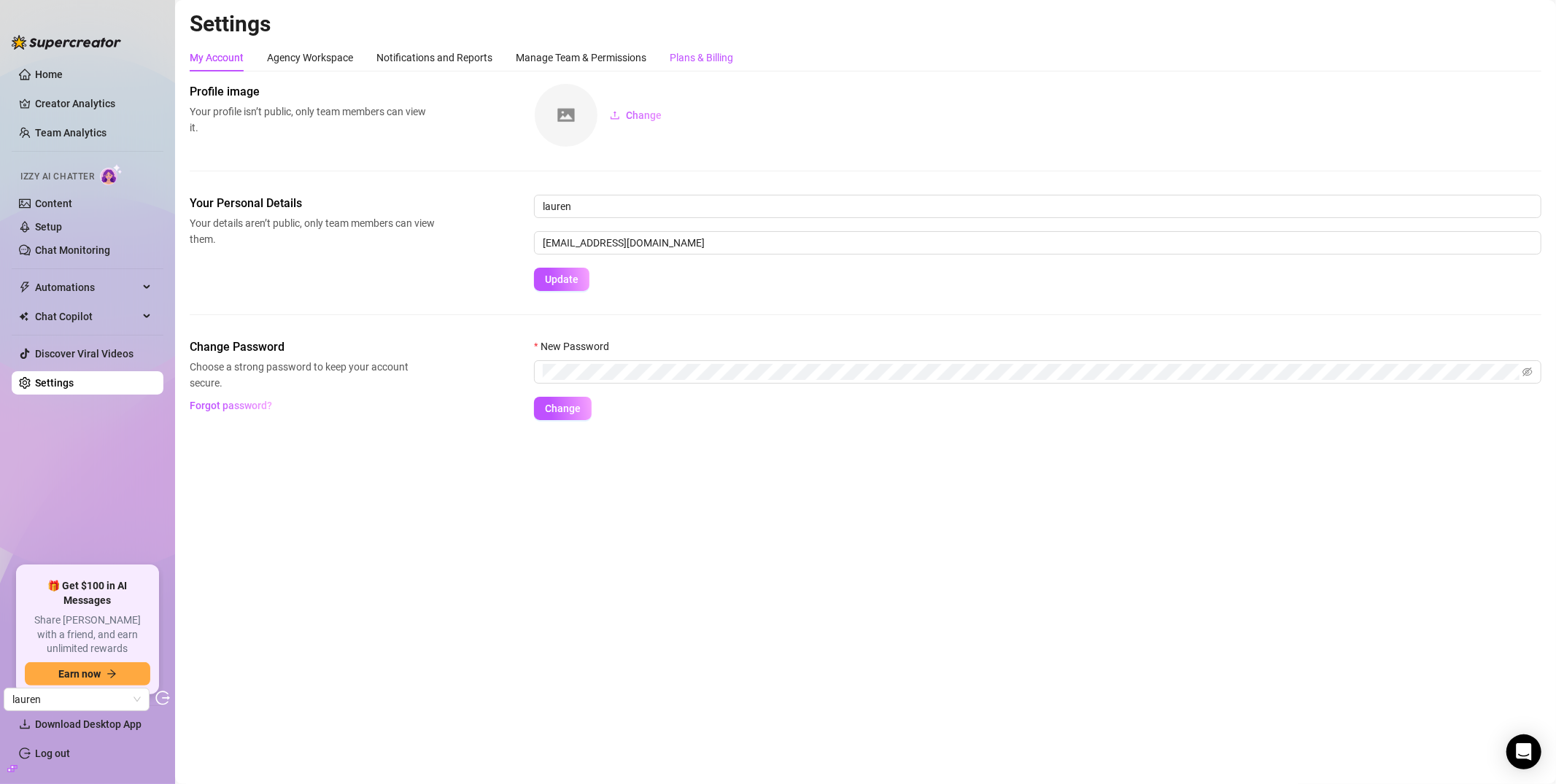
click at [706, 58] on div "Plans & Billing" at bounding box center [701, 58] width 64 height 16
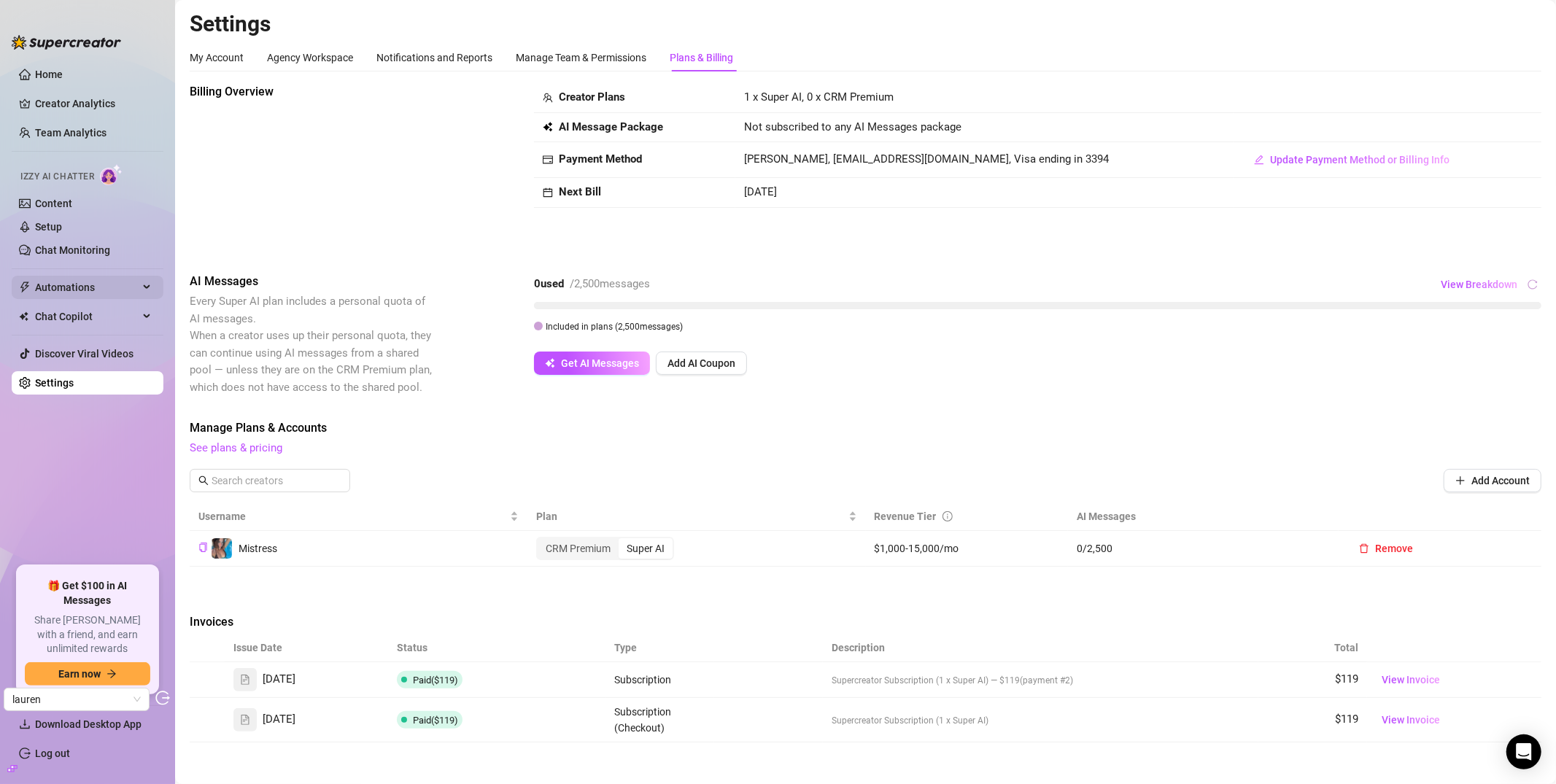
click at [67, 289] on span "Automations" at bounding box center [87, 287] width 104 height 24
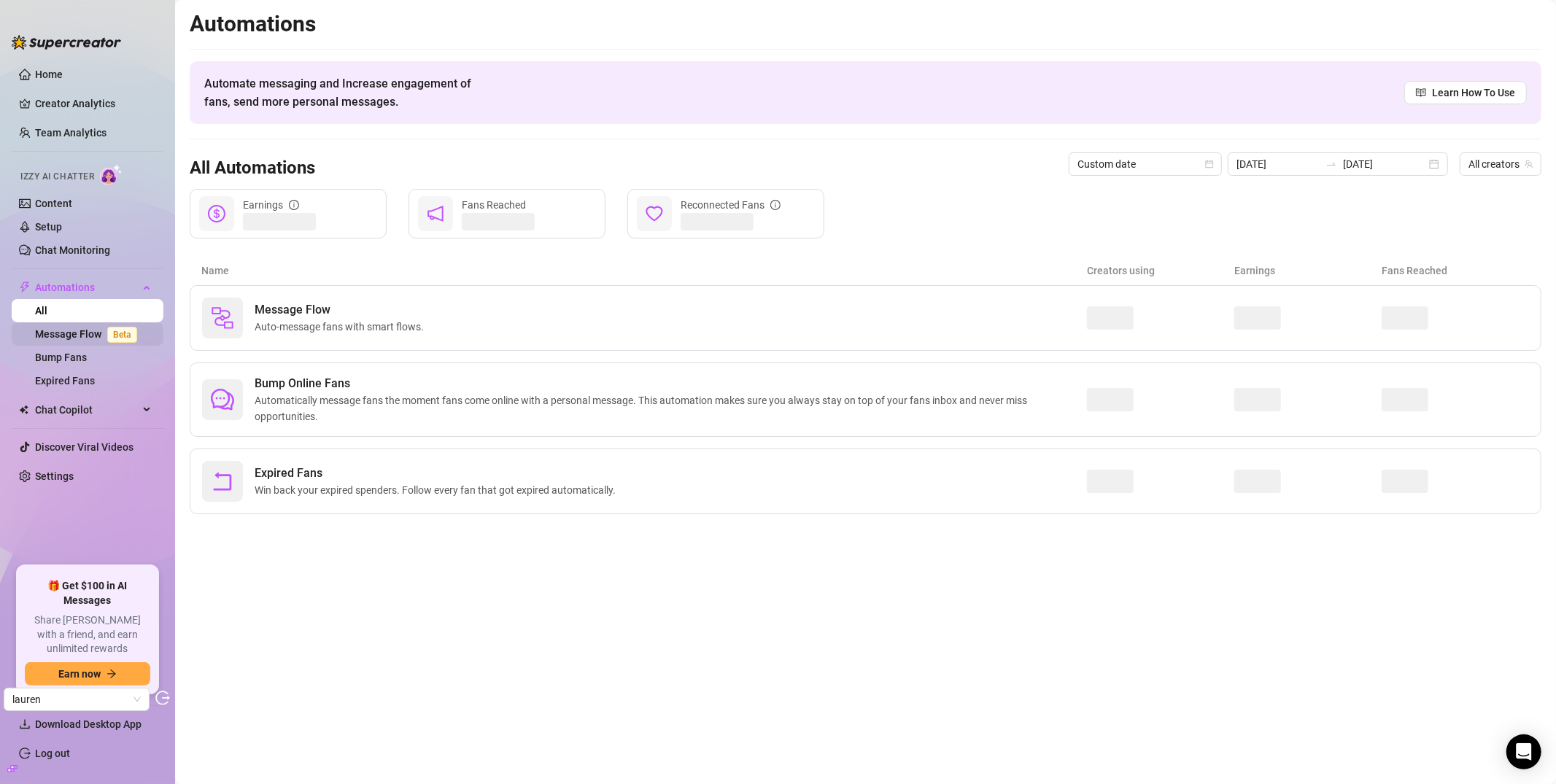
click at [100, 331] on link "Message Flow Beta" at bounding box center [89, 334] width 108 height 12
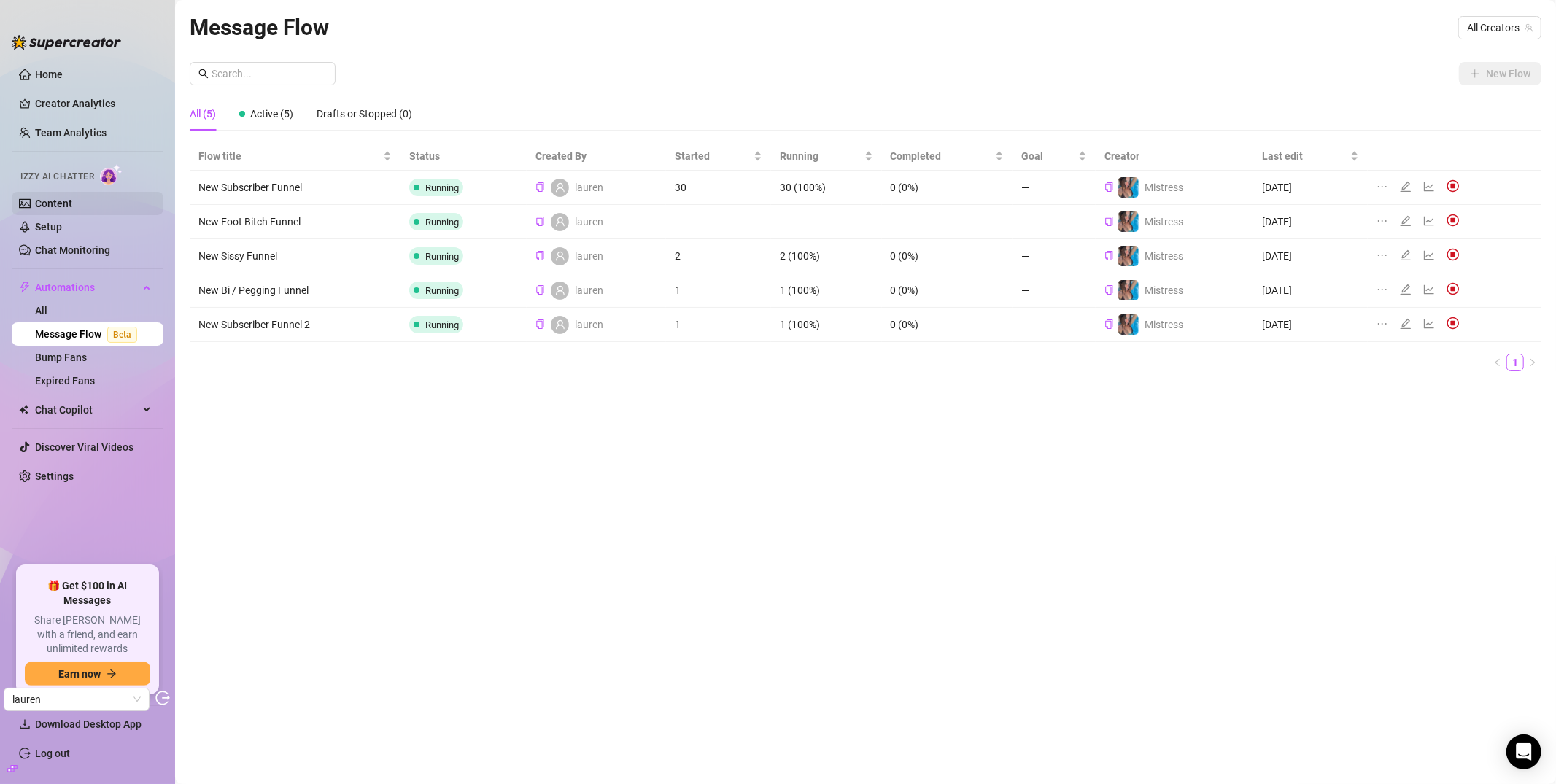
click at [70, 199] on link "Content" at bounding box center [54, 204] width 37 height 12
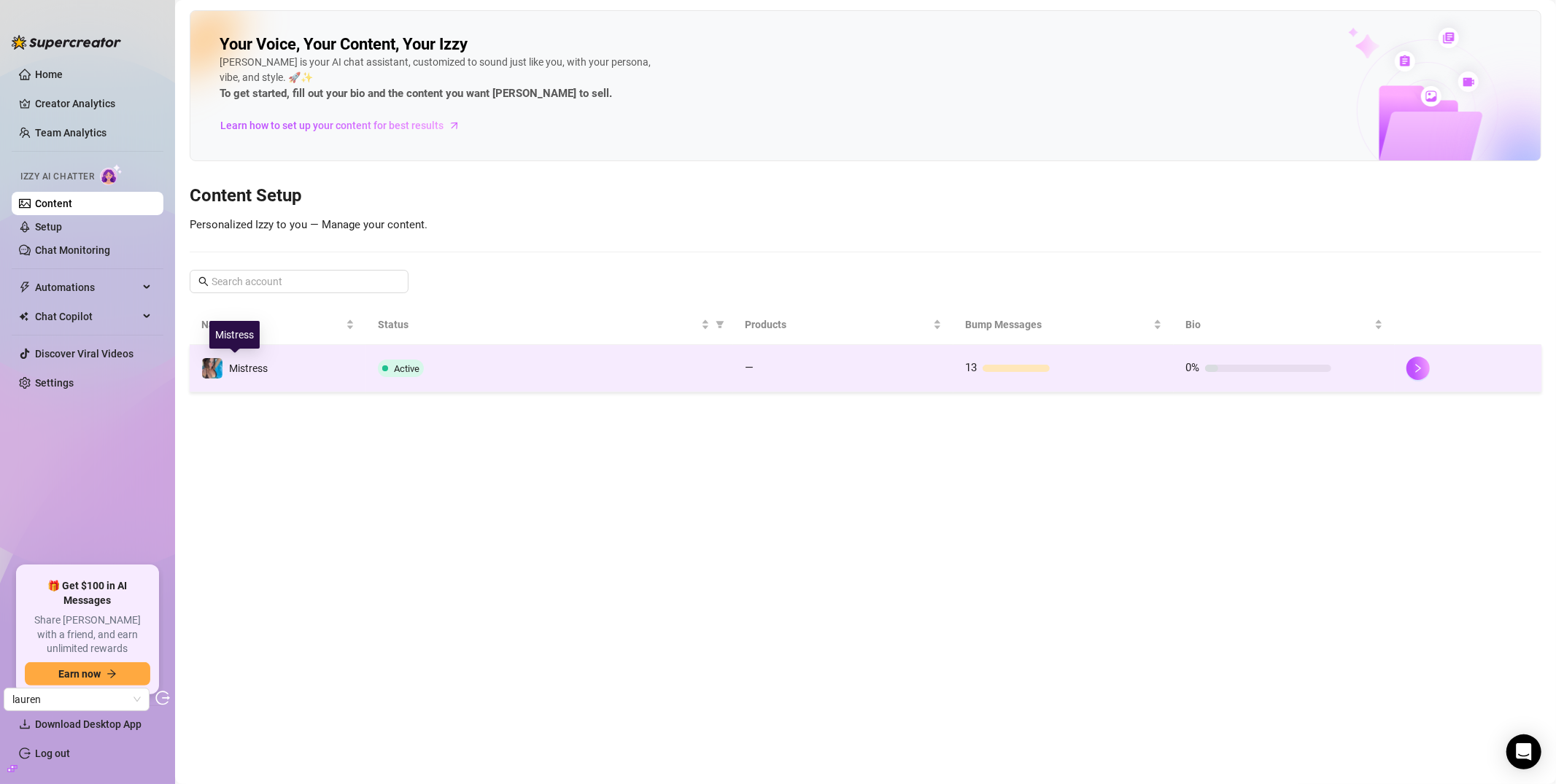
click at [253, 367] on span "Mistress" at bounding box center [248, 368] width 38 height 12
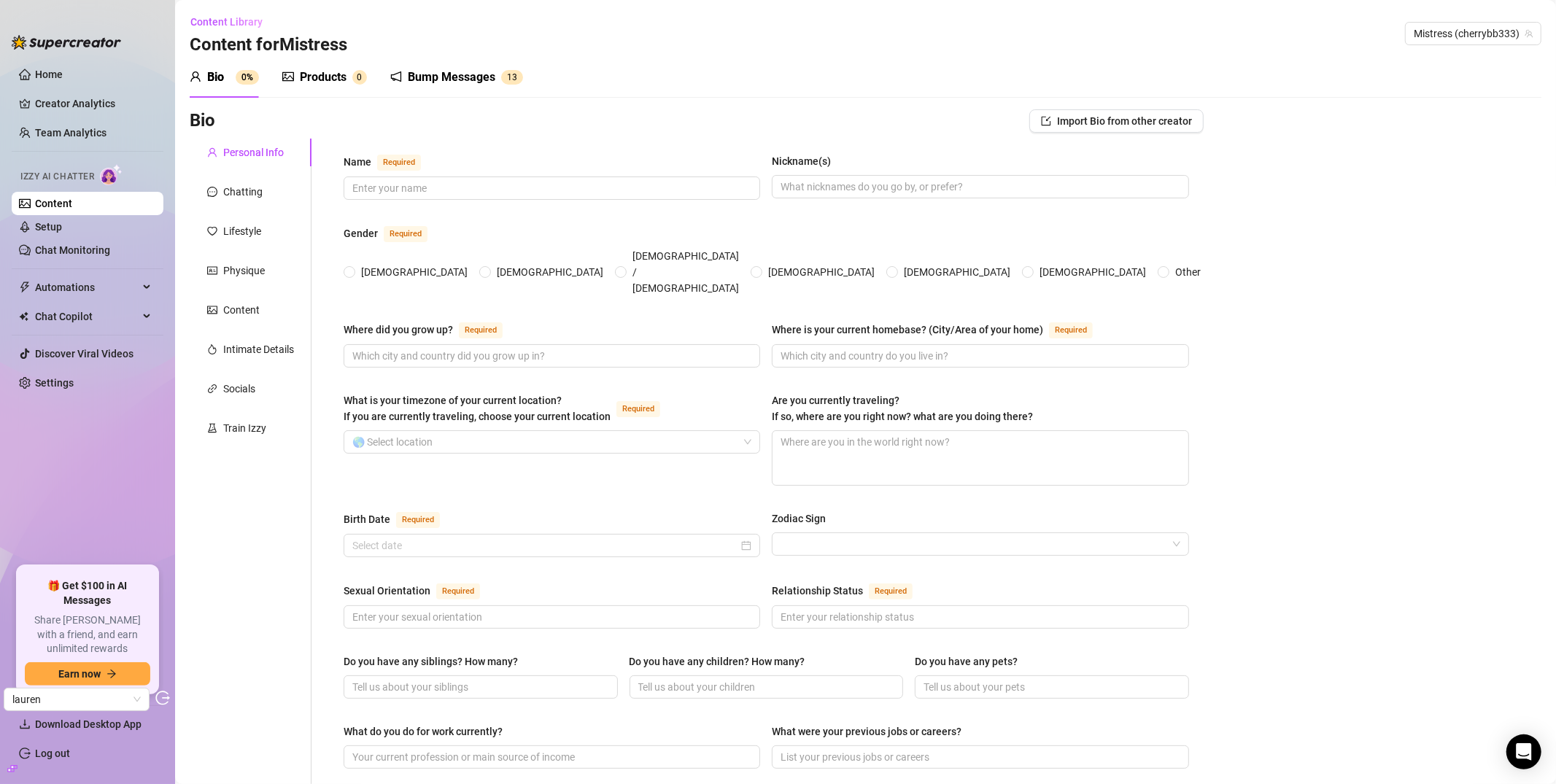
click at [337, 84] on div "Products" at bounding box center [324, 77] width 47 height 18
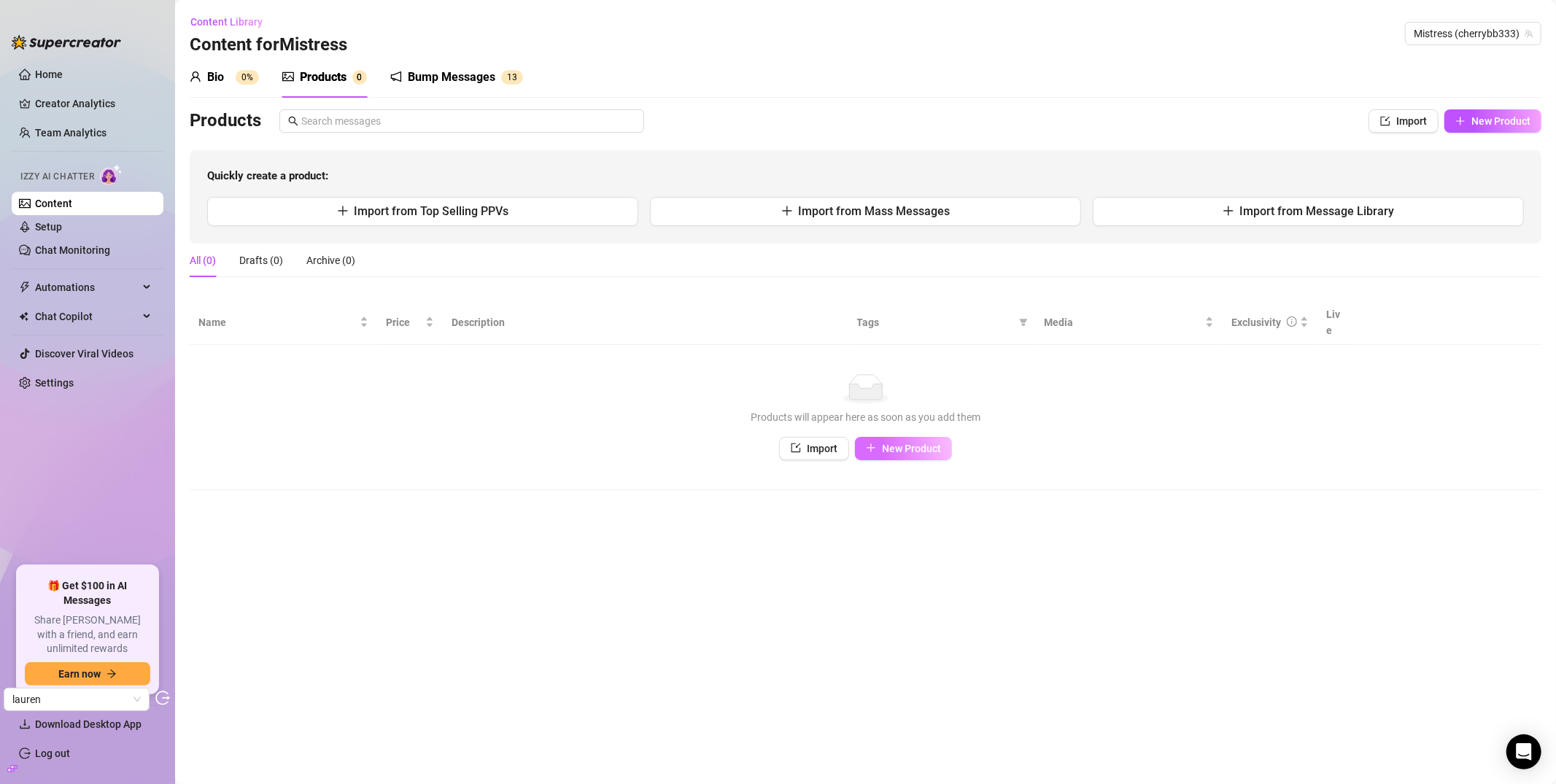
click at [880, 437] on button "New Product" at bounding box center [903, 449] width 97 height 24
type textarea "Type your message here..."
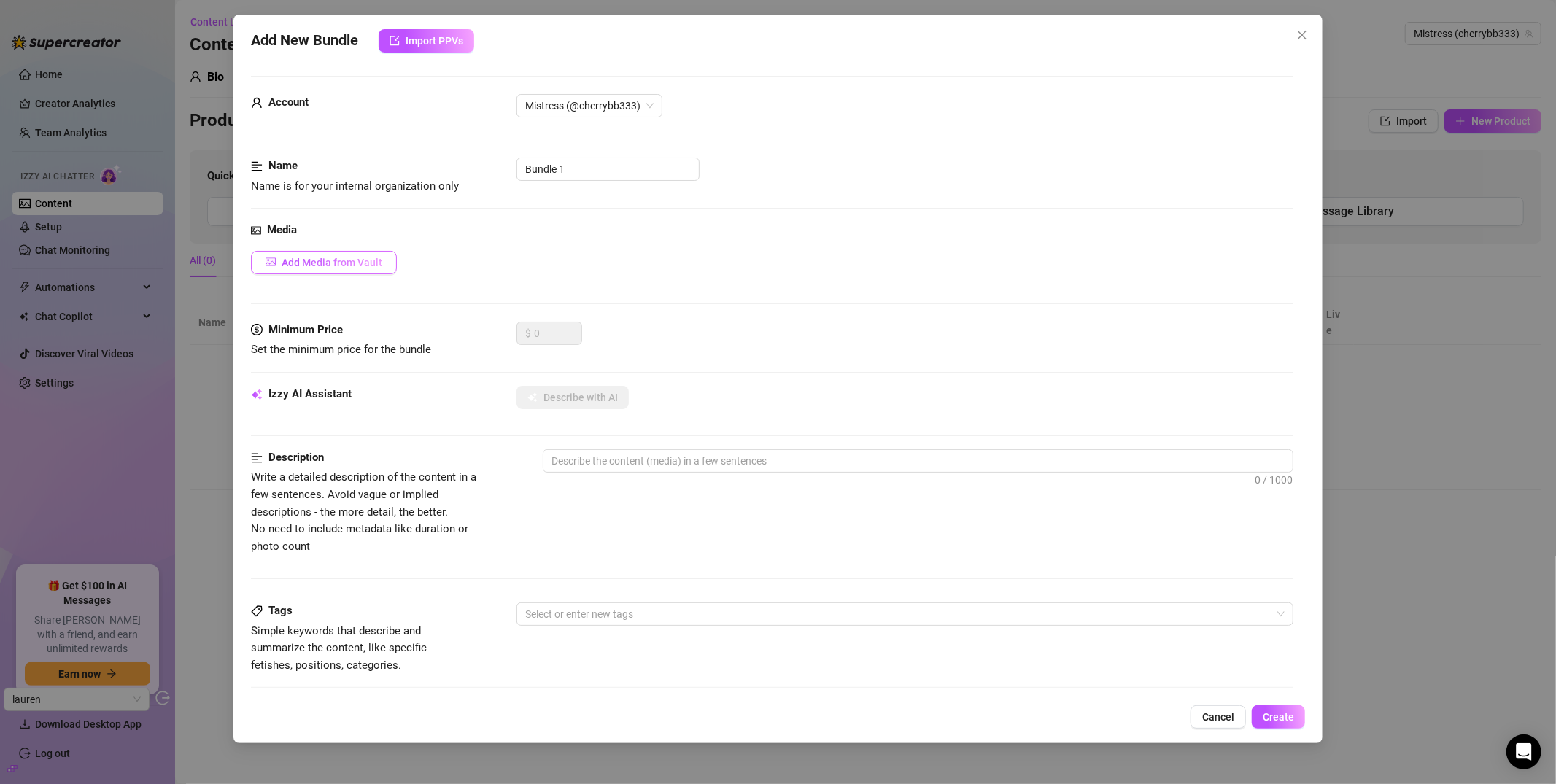
click at [329, 263] on span "Add Media from Vault" at bounding box center [331, 263] width 101 height 12
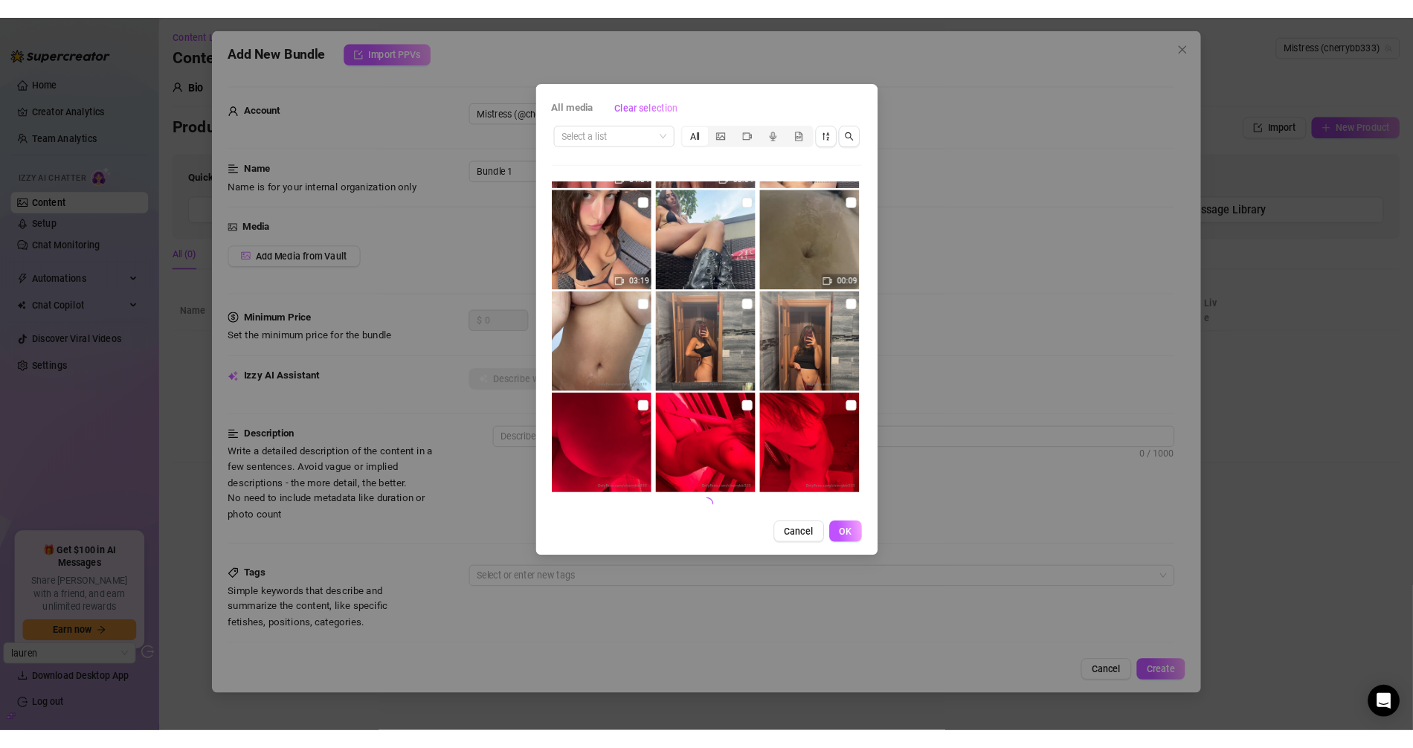
scroll to position [6023, 0]
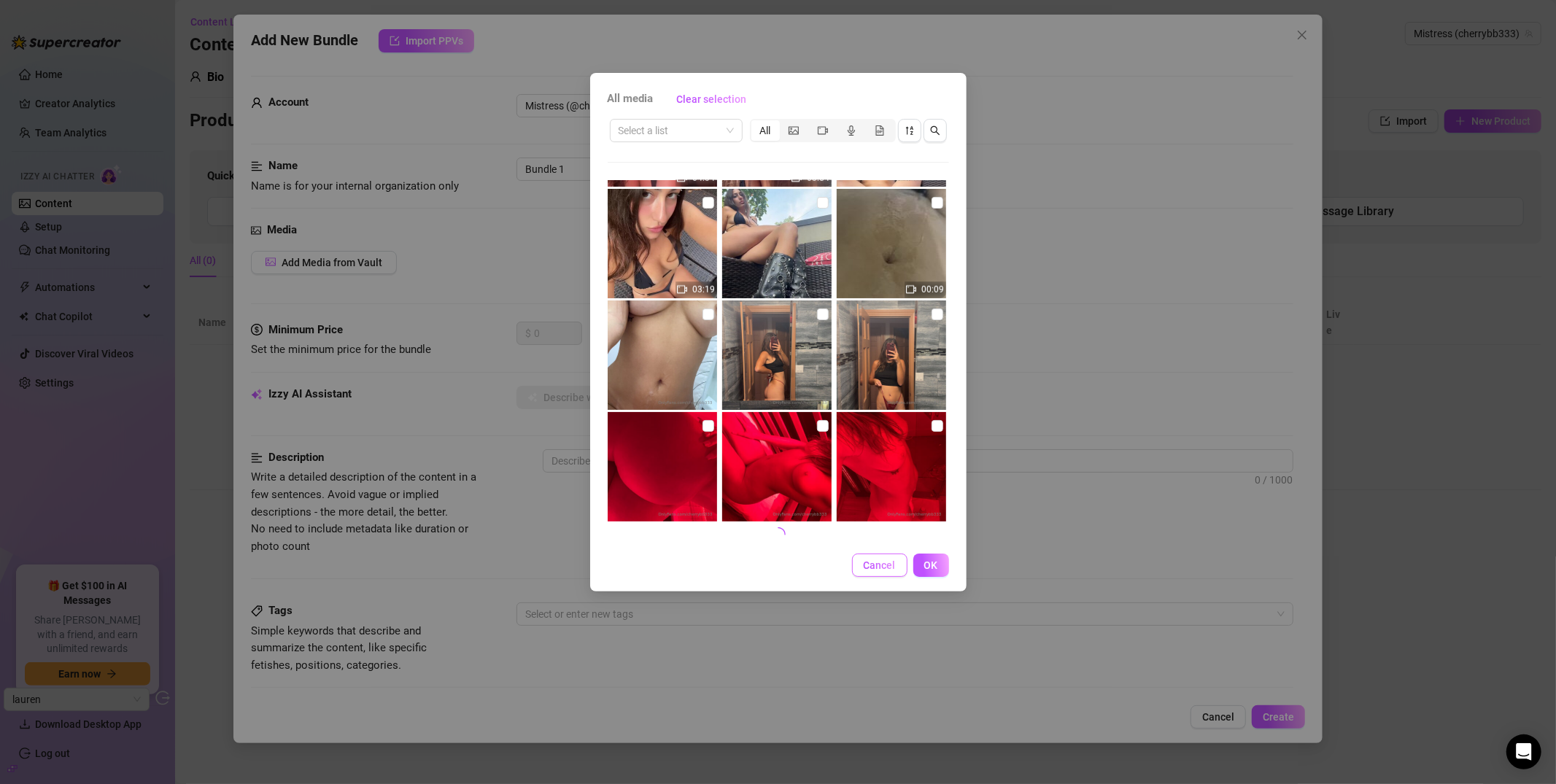
click at [864, 563] on span "Cancel" at bounding box center [879, 565] width 32 height 12
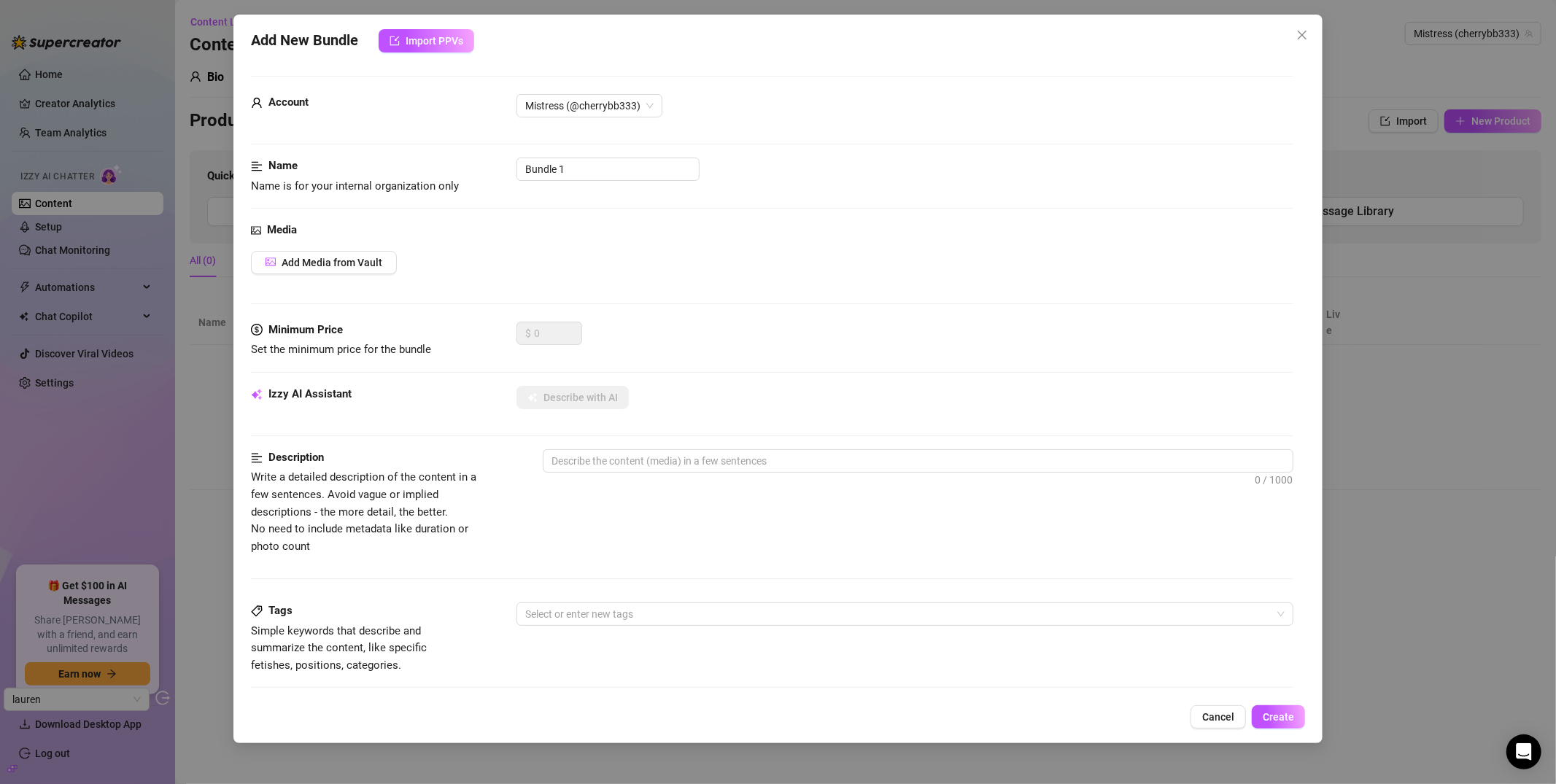
click at [1223, 731] on div "Add New Bundle Import PPVs Account Mistress (@cherrybb333) Name Name is for you…" at bounding box center [778, 378] width 1089 height 728
click at [1221, 723] on button "Cancel" at bounding box center [1218, 716] width 56 height 24
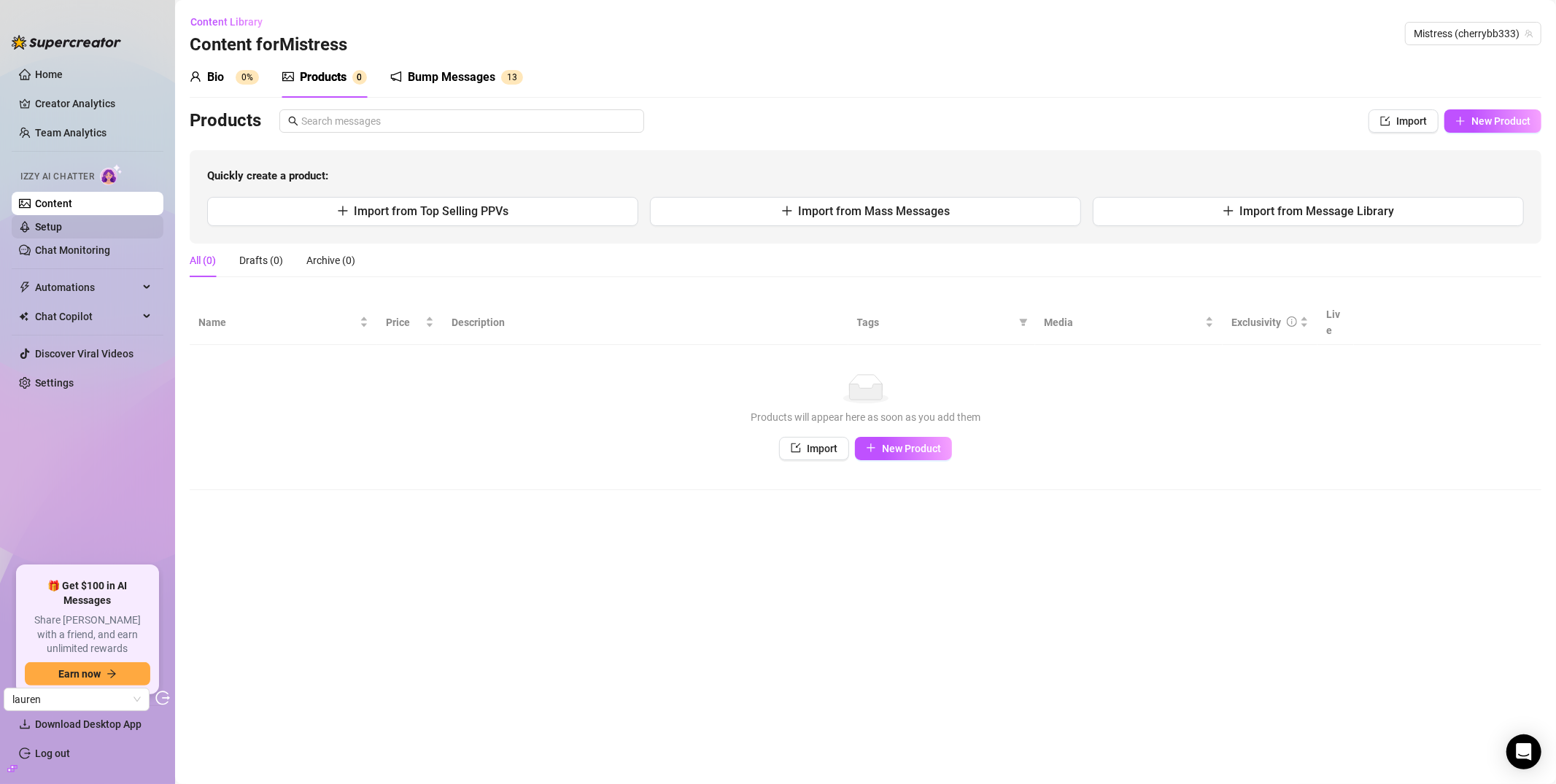
click at [62, 224] on link "Setup" at bounding box center [49, 226] width 27 height 12
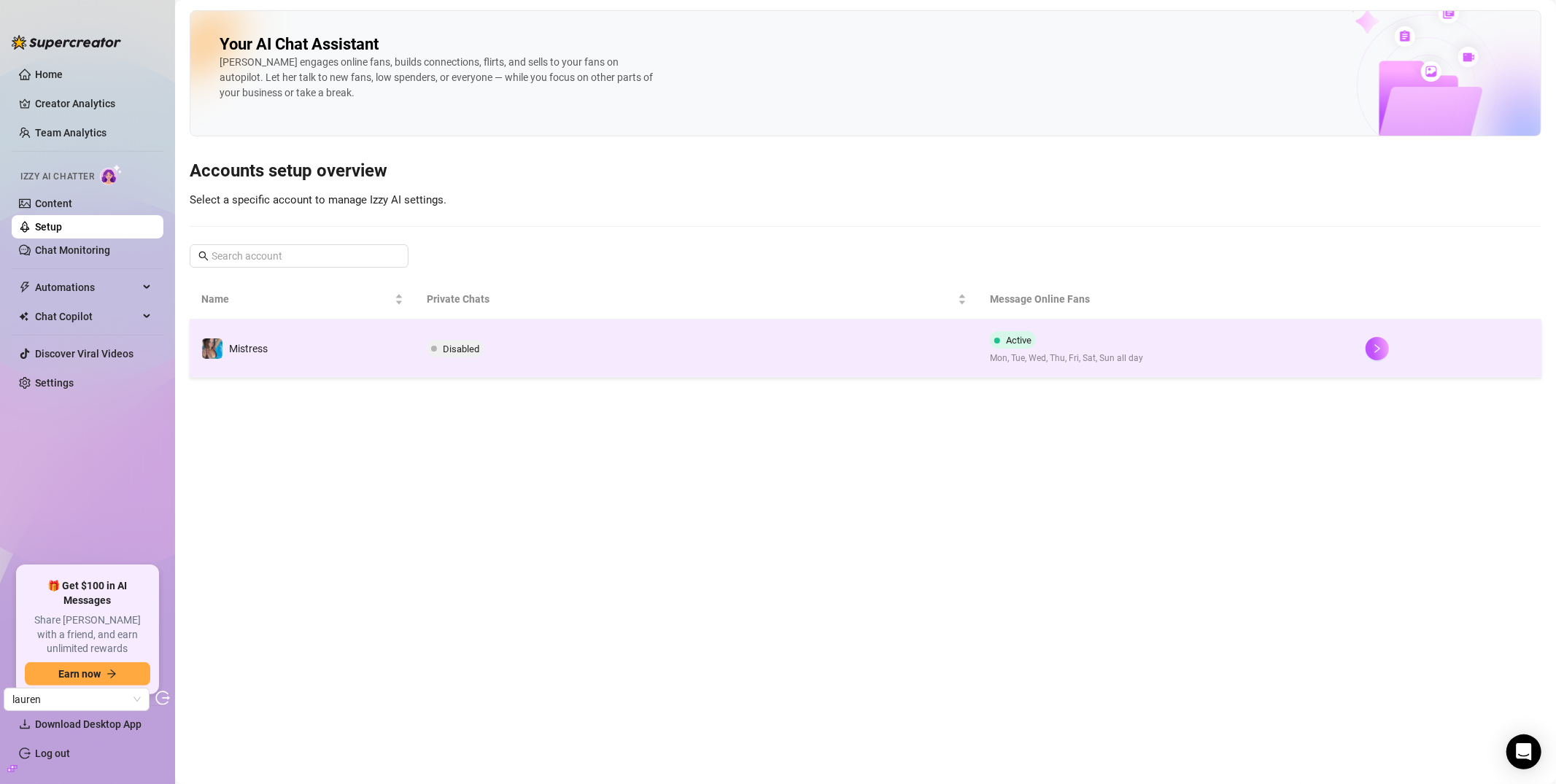
click at [765, 349] on td "Disabled" at bounding box center [696, 349] width 563 height 59
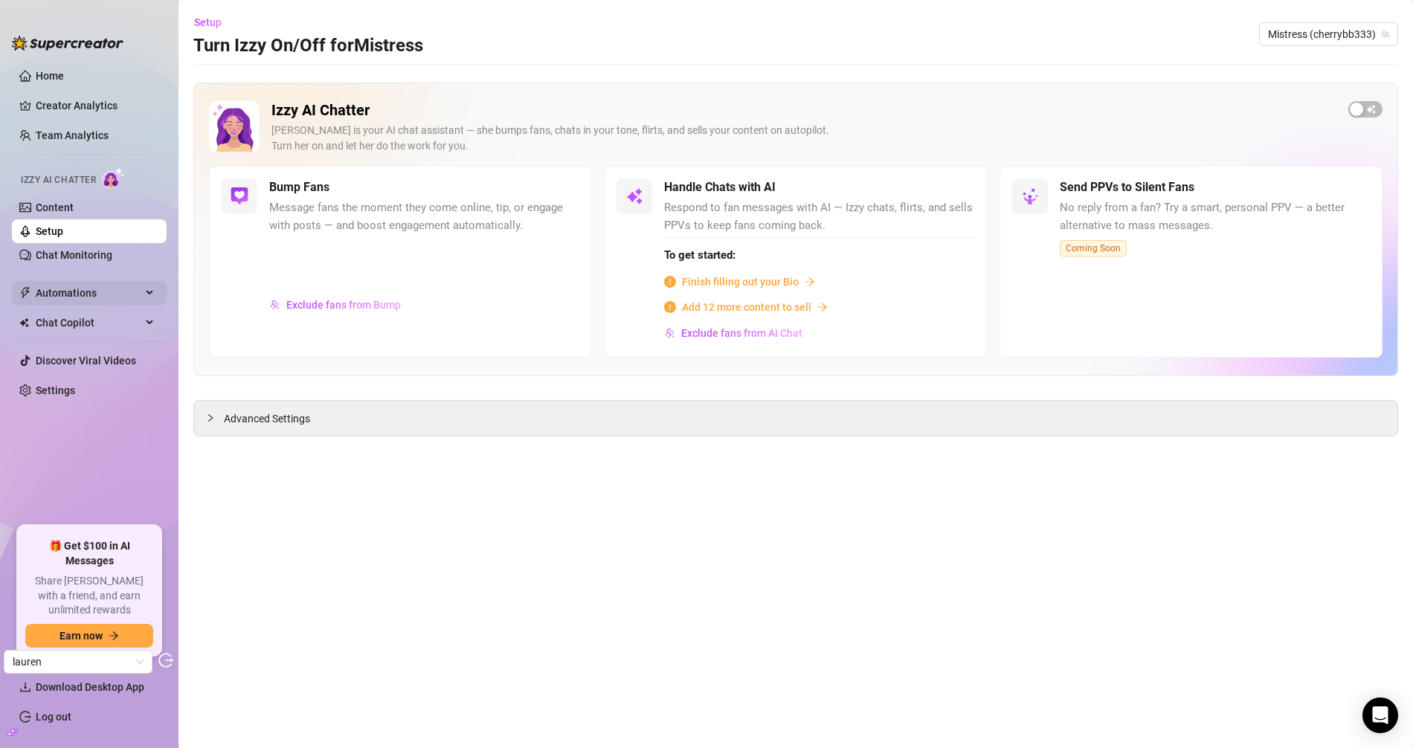
click at [110, 292] on span "Automations" at bounding box center [89, 293] width 106 height 24
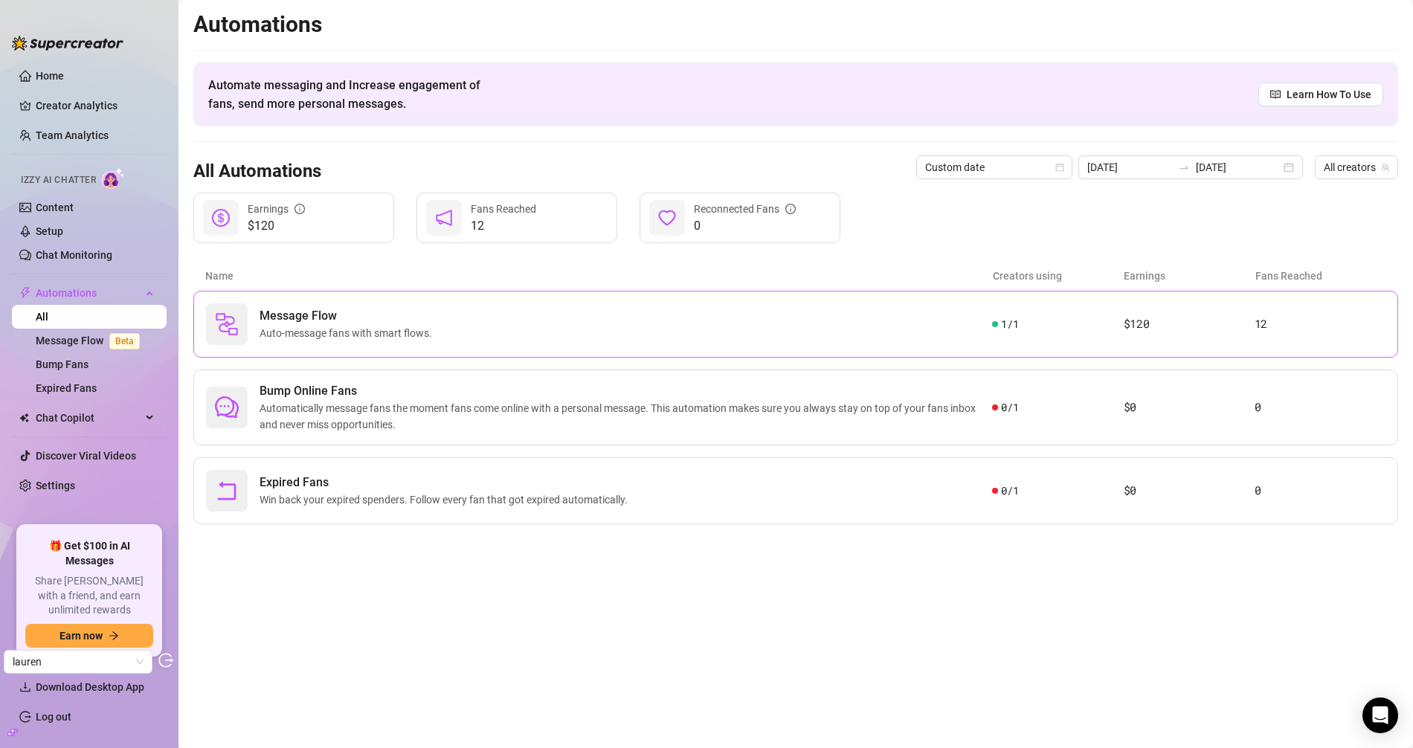
click at [290, 312] on span "Message Flow" at bounding box center [349, 316] width 179 height 18
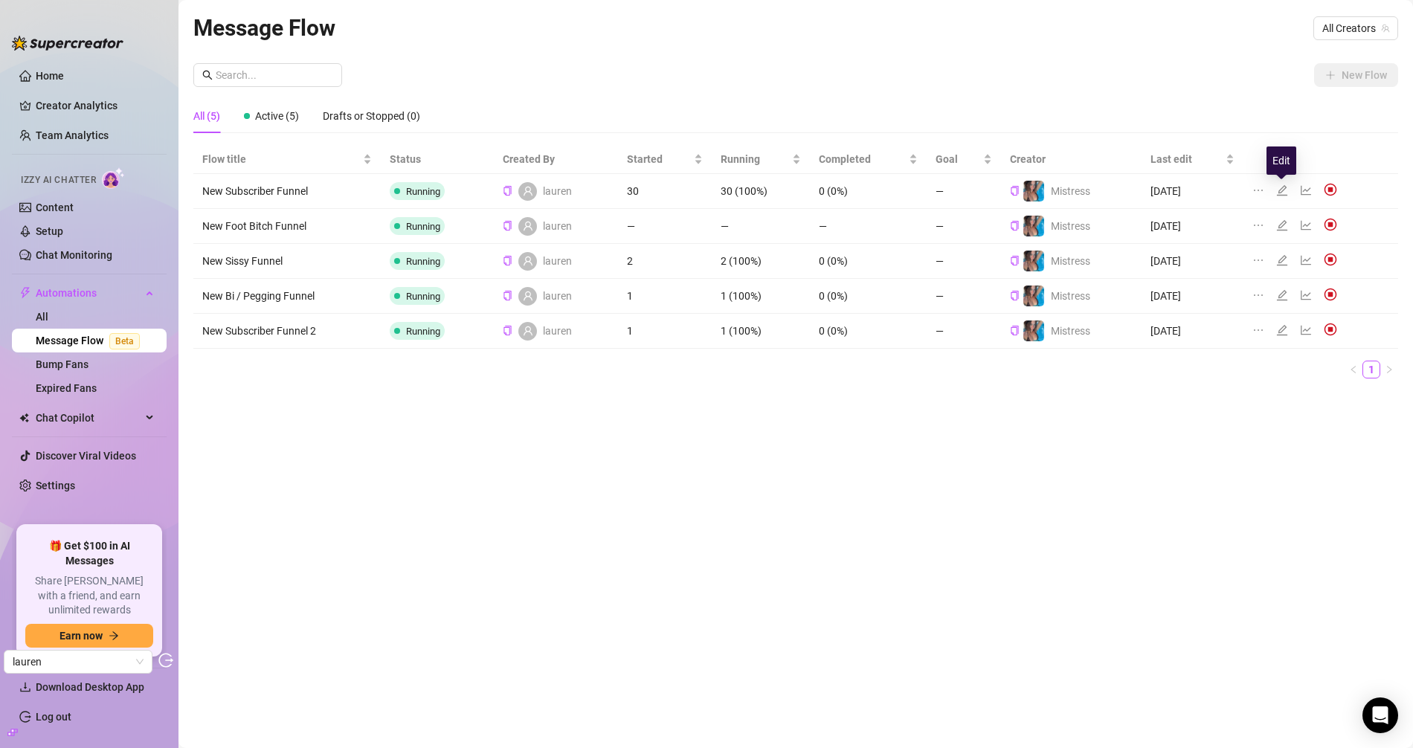
click at [1282, 187] on icon "edit" at bounding box center [1282, 190] width 10 height 10
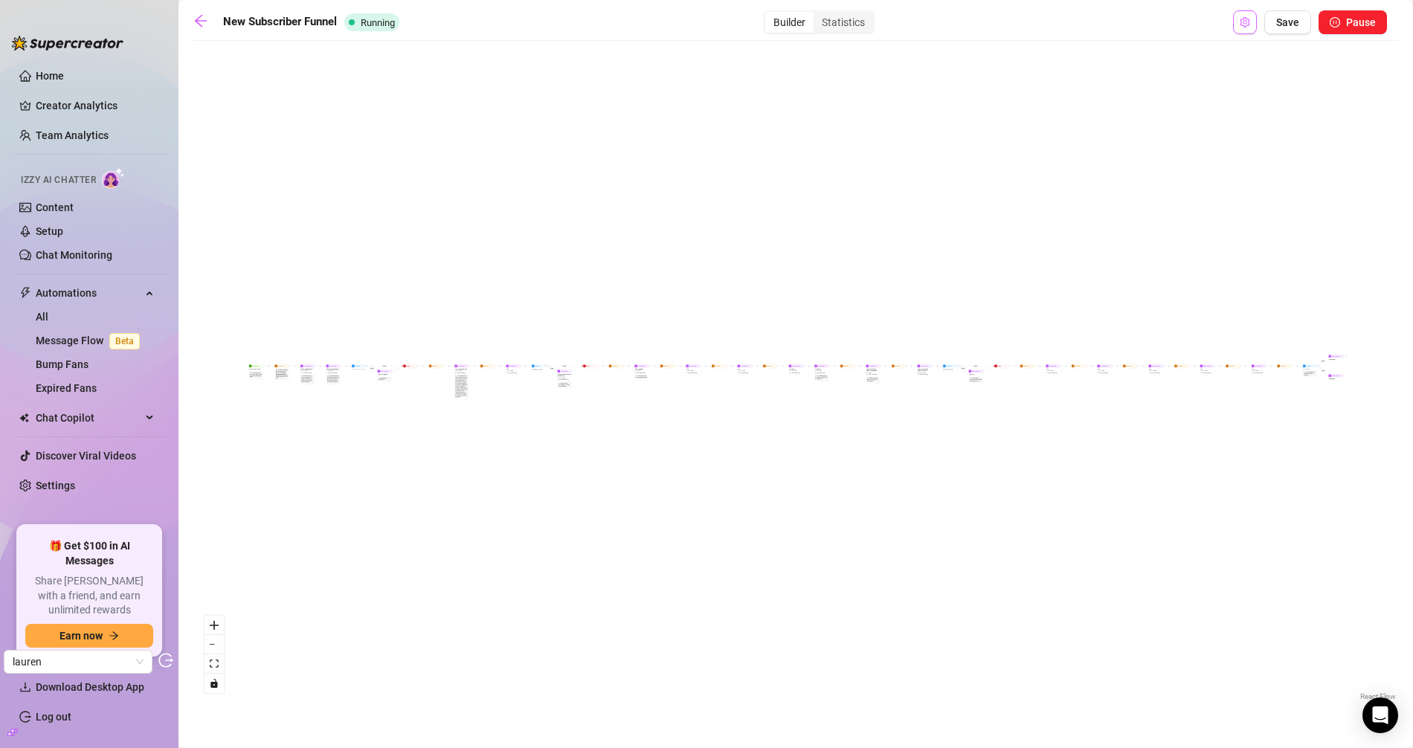
click at [1247, 25] on icon "setting" at bounding box center [1245, 22] width 10 height 10
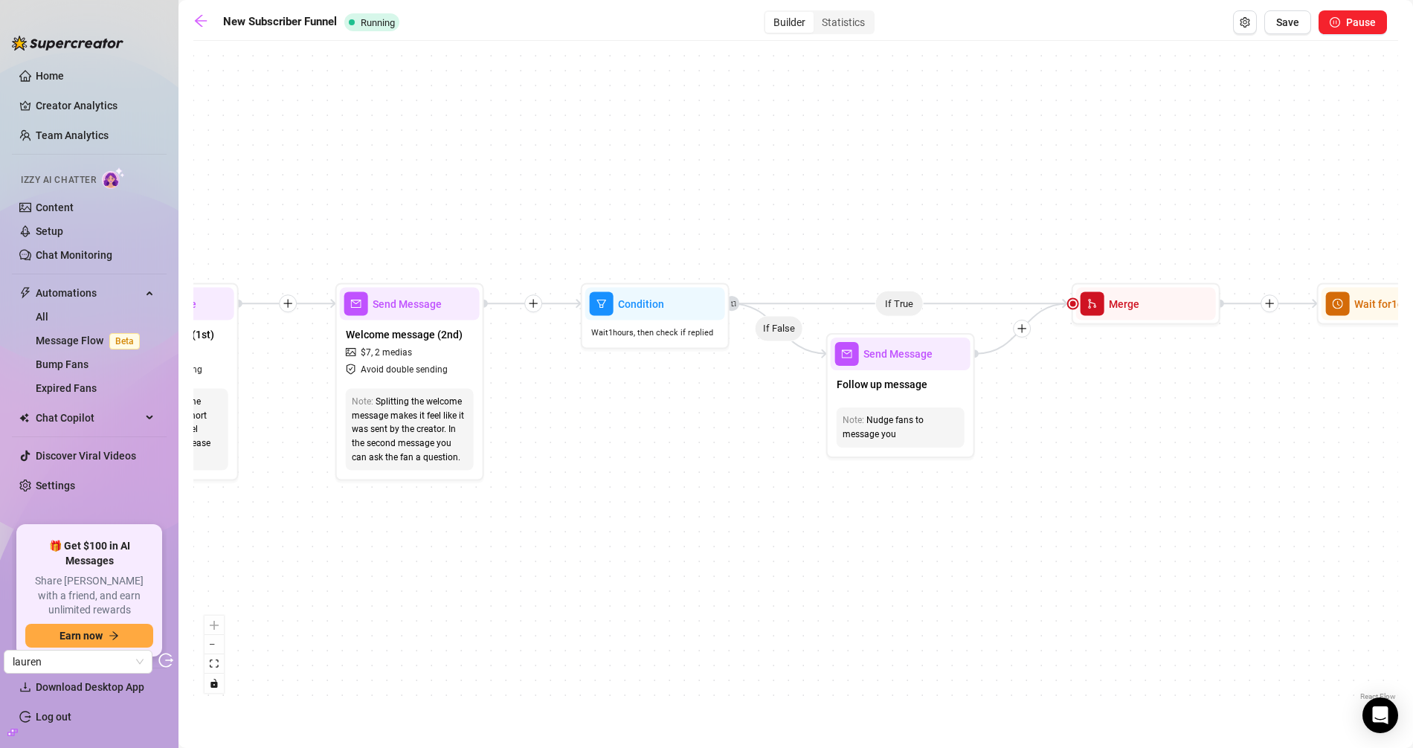
drag, startPoint x: 368, startPoint y: 468, endPoint x: 1099, endPoint y: 408, distance: 732.9
click at [1099, 408] on div "If True If True If True If False If False If False If True If False Merge Merge…" at bounding box center [795, 376] width 1205 height 656
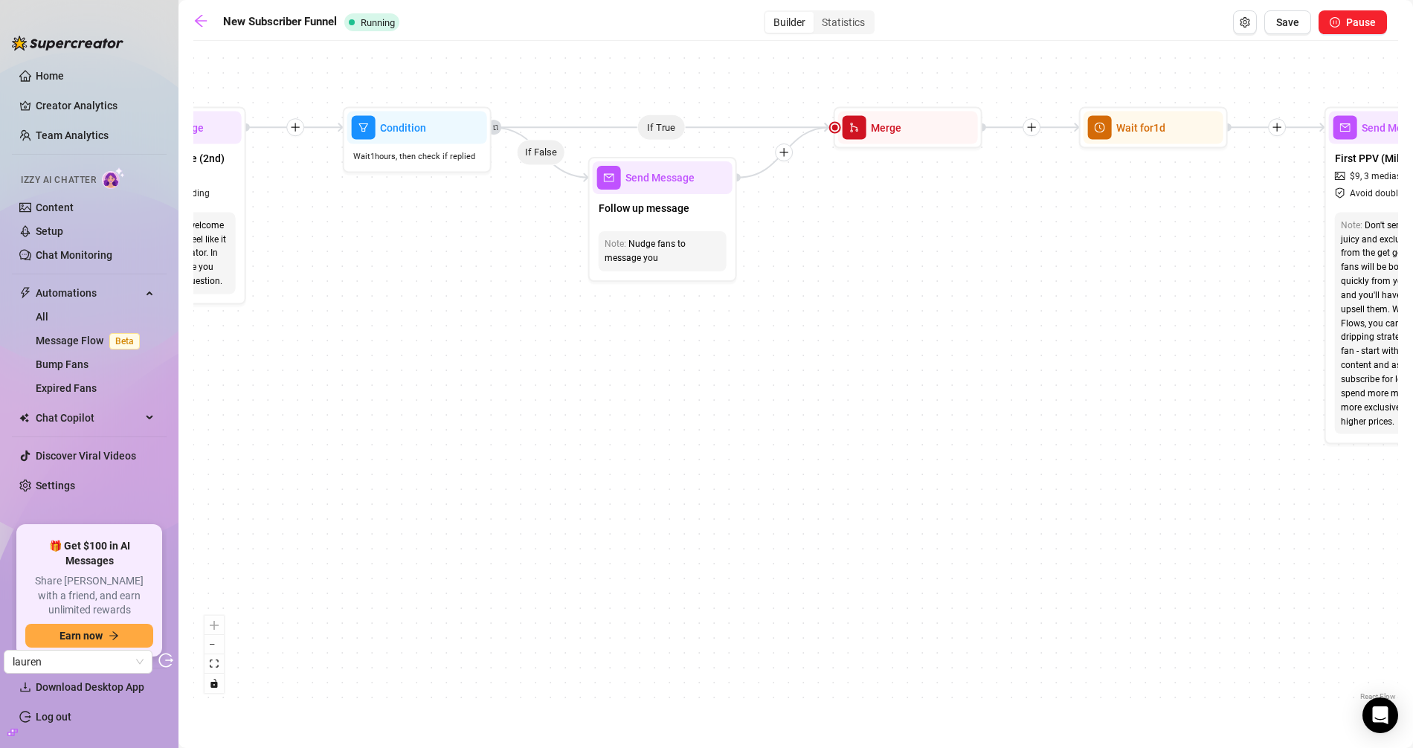
drag, startPoint x: 666, startPoint y: 461, endPoint x: 414, endPoint y: 283, distance: 308.4
click at [414, 283] on div "If True If True If True If False If False If False If True If False Merge Merge…" at bounding box center [795, 376] width 1205 height 656
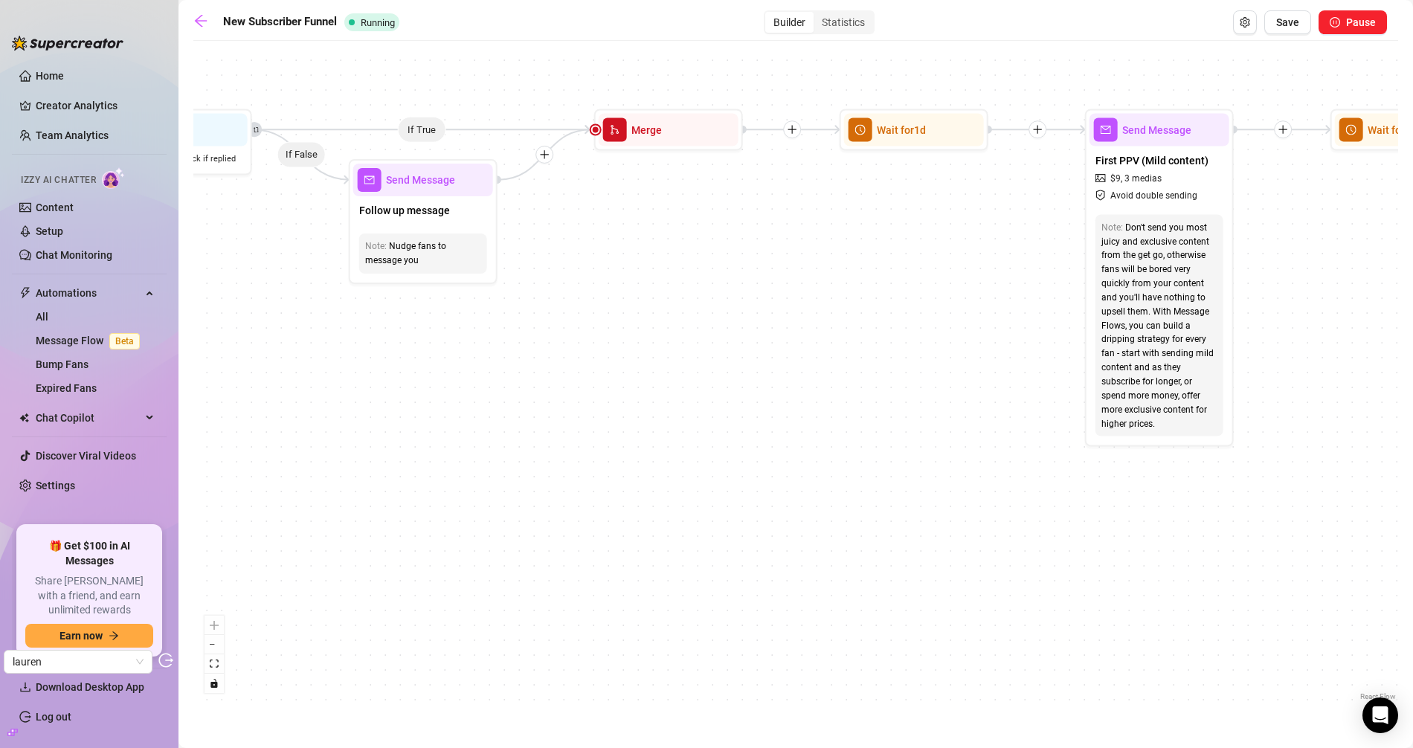
drag, startPoint x: 876, startPoint y: 356, endPoint x: 449, endPoint y: 389, distance: 428.2
click at [449, 389] on div "If True If True If True If False If False If False If True If False Merge Merge…" at bounding box center [795, 376] width 1205 height 656
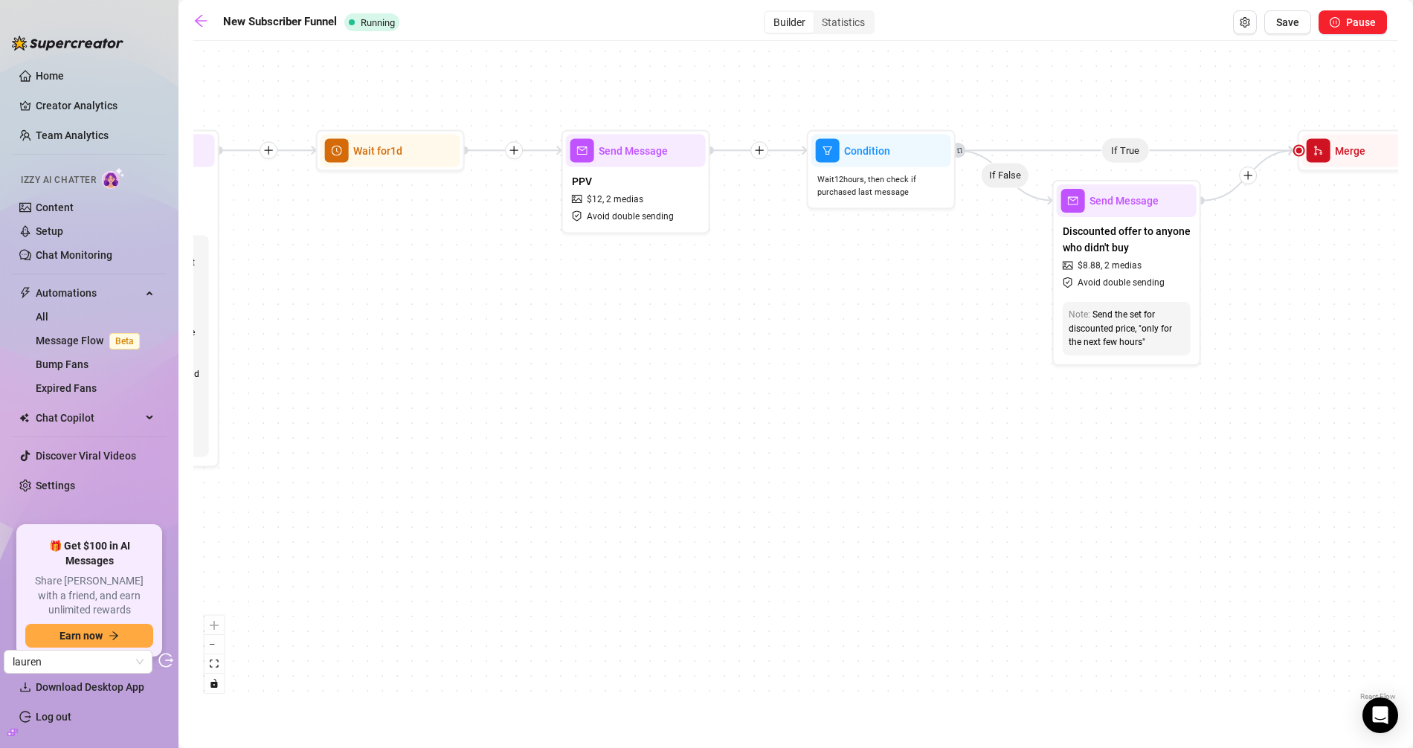
drag, startPoint x: 1070, startPoint y: 387, endPoint x: 847, endPoint y: 419, distance: 225.4
click at [494, 376] on div "If True If True If True If False If False If False If True If False Merge Merge…" at bounding box center [795, 376] width 1205 height 656
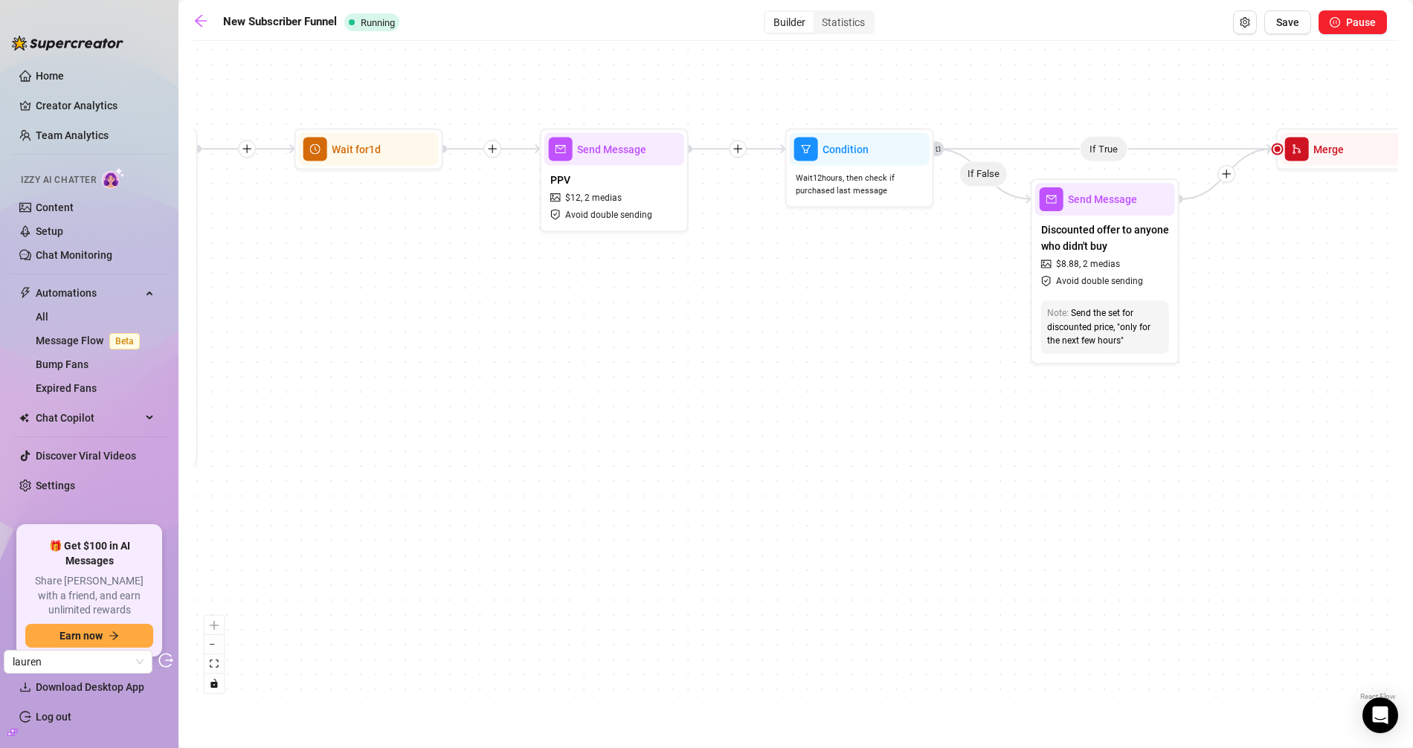
drag, startPoint x: 1256, startPoint y: 423, endPoint x: 890, endPoint y: 405, distance: 367.1
click at [890, 406] on div "If True If True If True If False If False If False If True If False Merge Merge…" at bounding box center [795, 376] width 1205 height 656
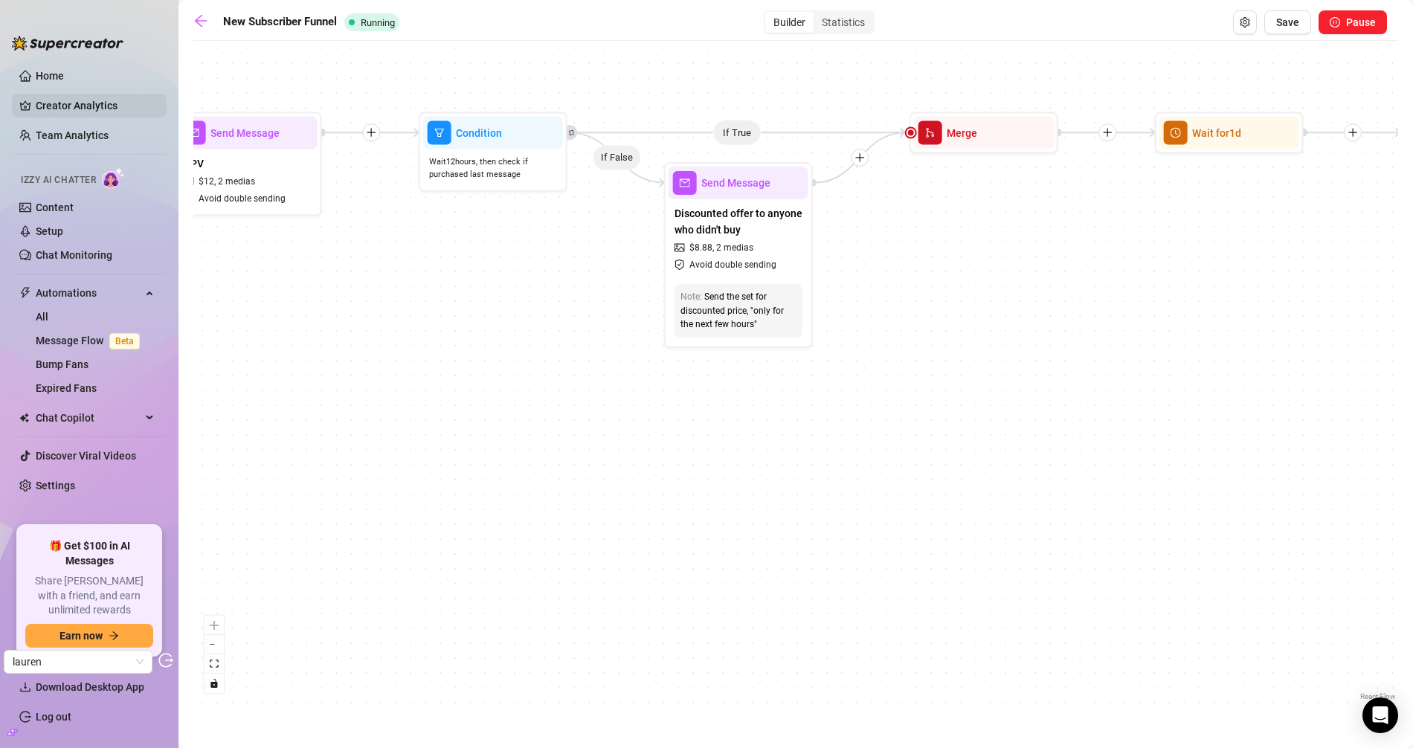
click at [74, 108] on link "Creator Analytics" at bounding box center [95, 106] width 119 height 24
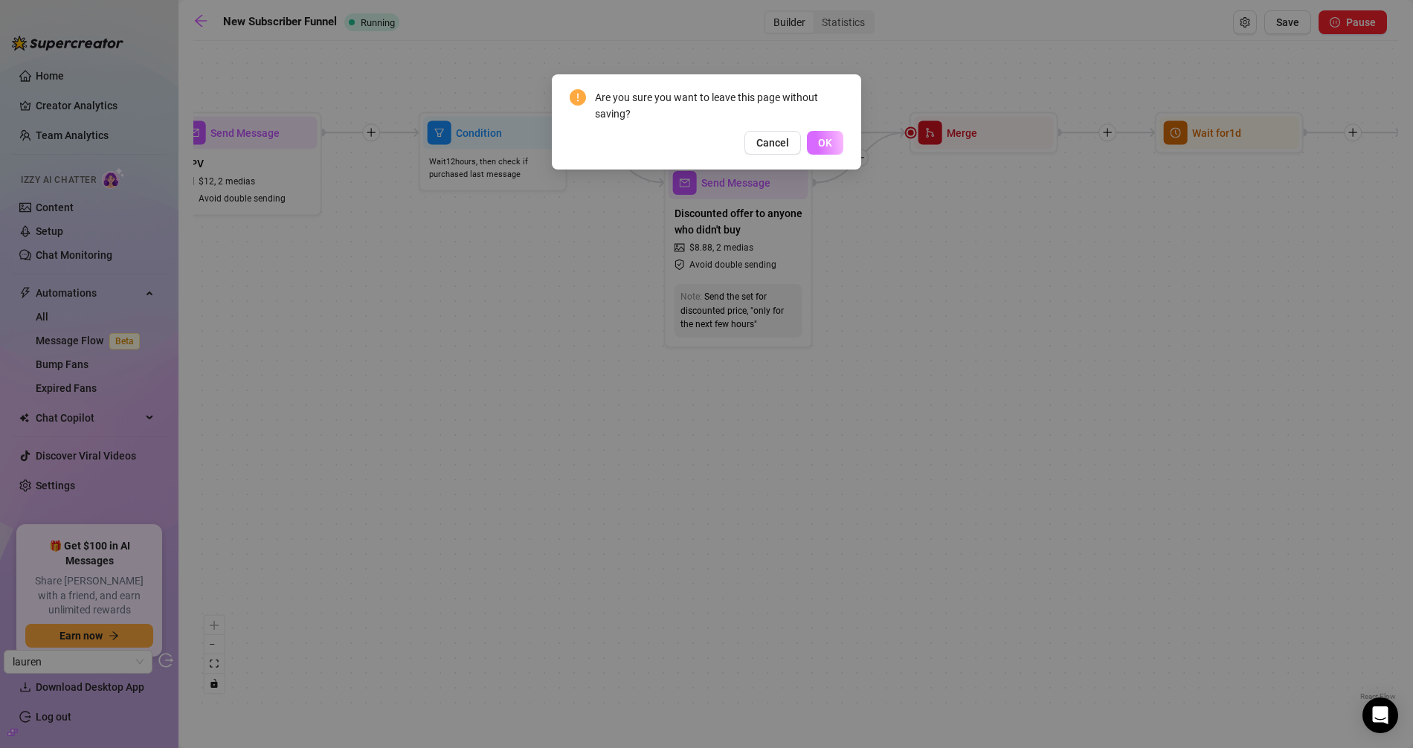
click at [815, 149] on button "OK" at bounding box center [825, 143] width 36 height 24
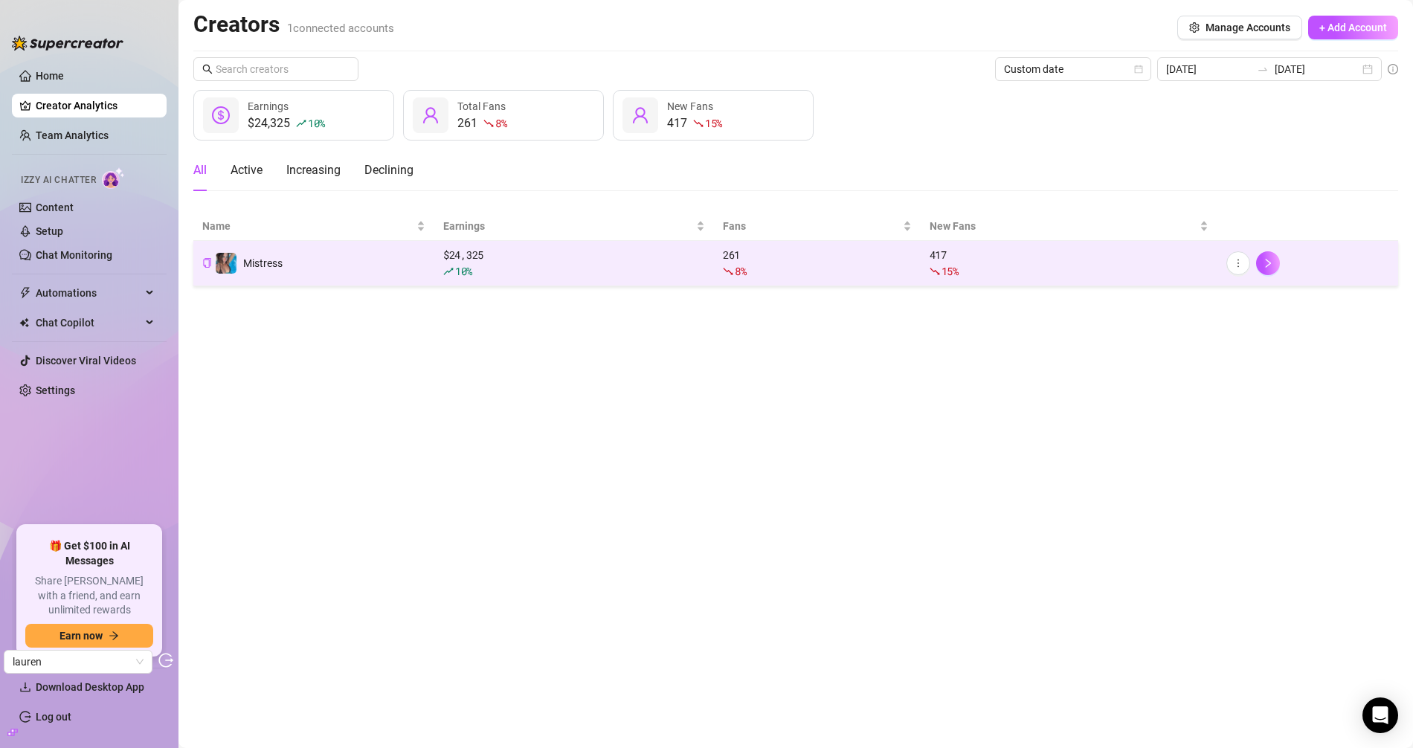
click at [359, 260] on td "Mistress" at bounding box center [313, 263] width 241 height 45
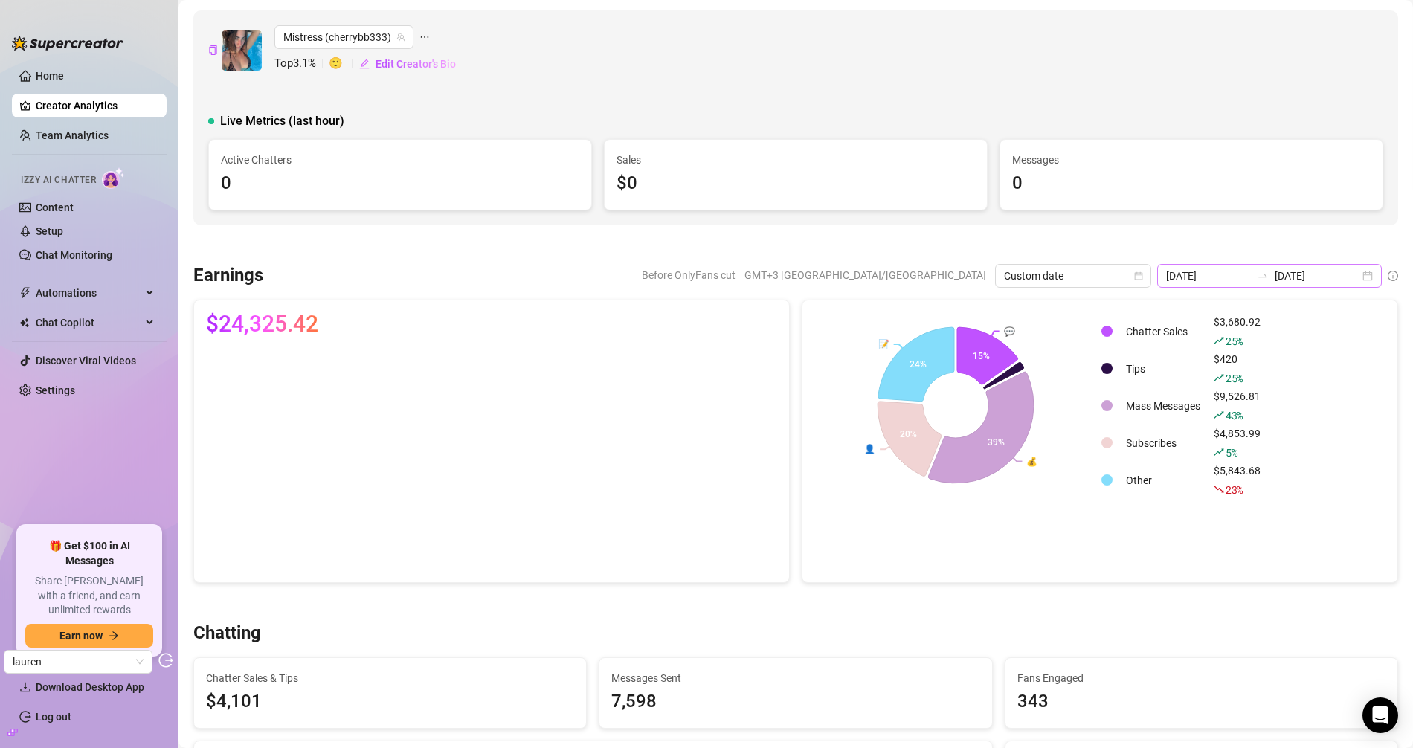
click at [1257, 277] on div at bounding box center [1263, 276] width 24 height 12
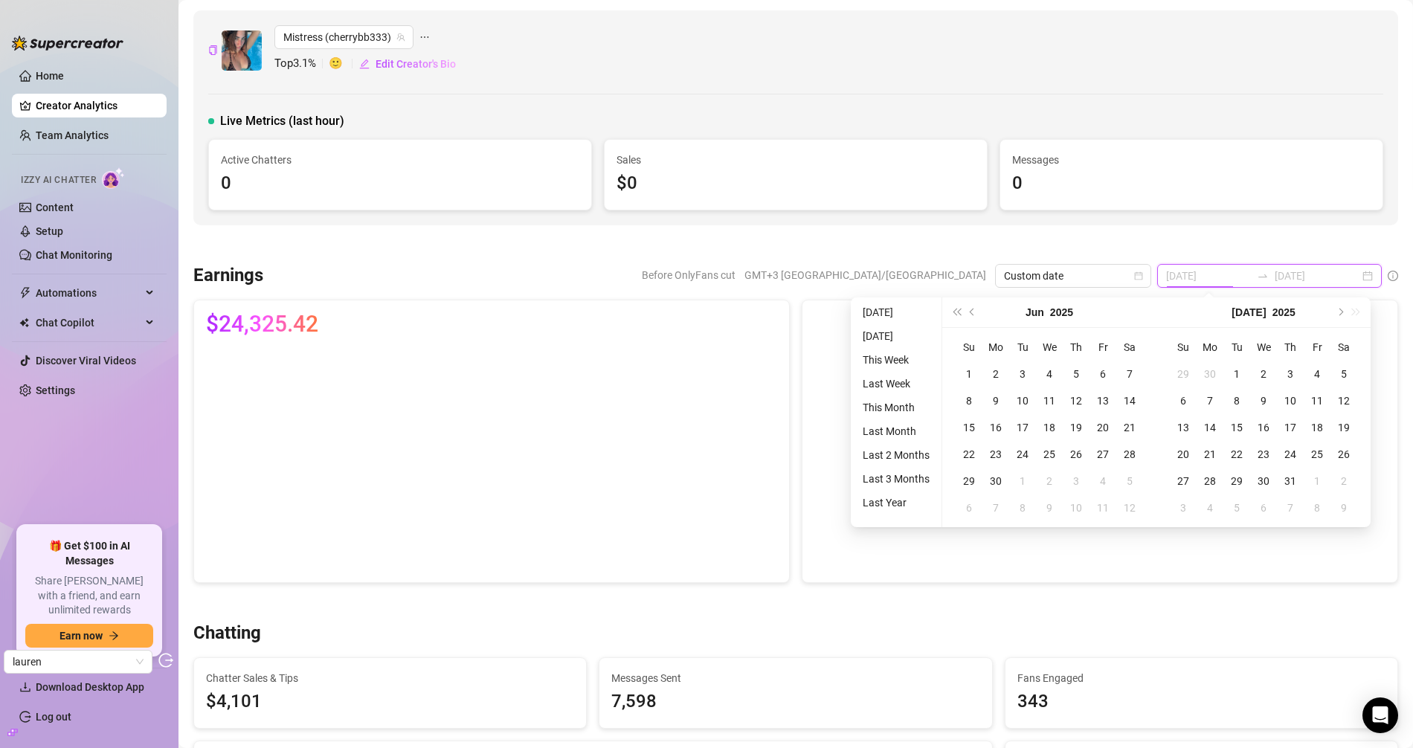
type input "2025-09-24"
type input "2025-06-27"
type input "2025-09-25"
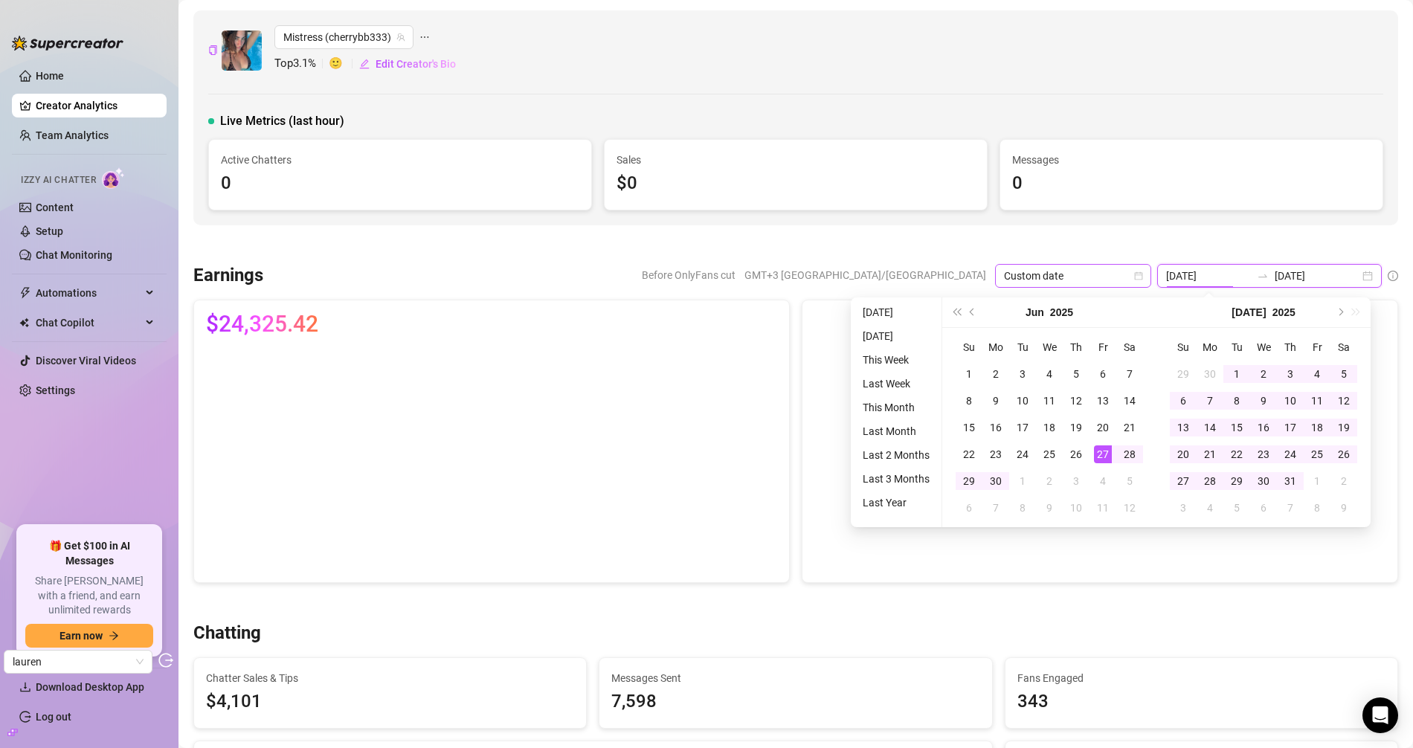
click at [1091, 273] on span "Custom date" at bounding box center [1073, 276] width 138 height 22
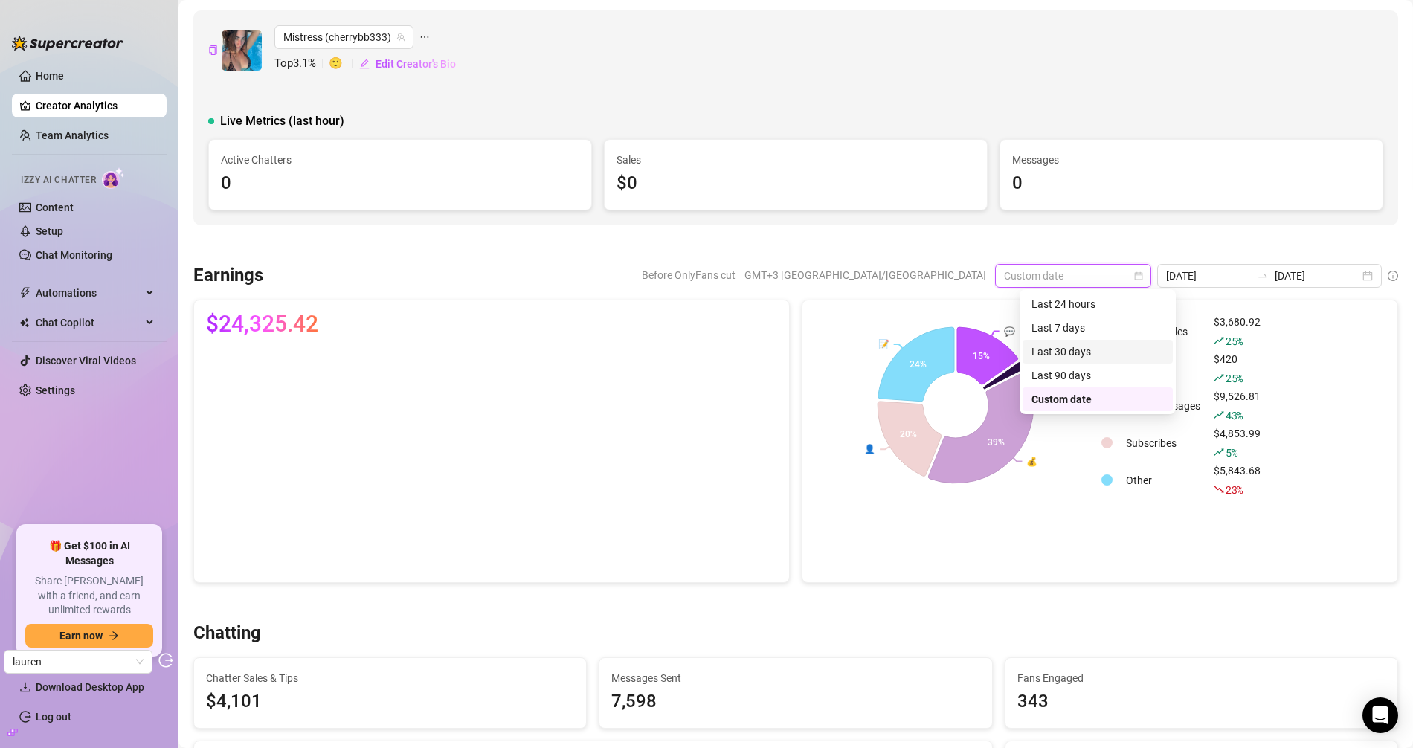
click at [1070, 341] on div "Last 30 days" at bounding box center [1098, 352] width 150 height 24
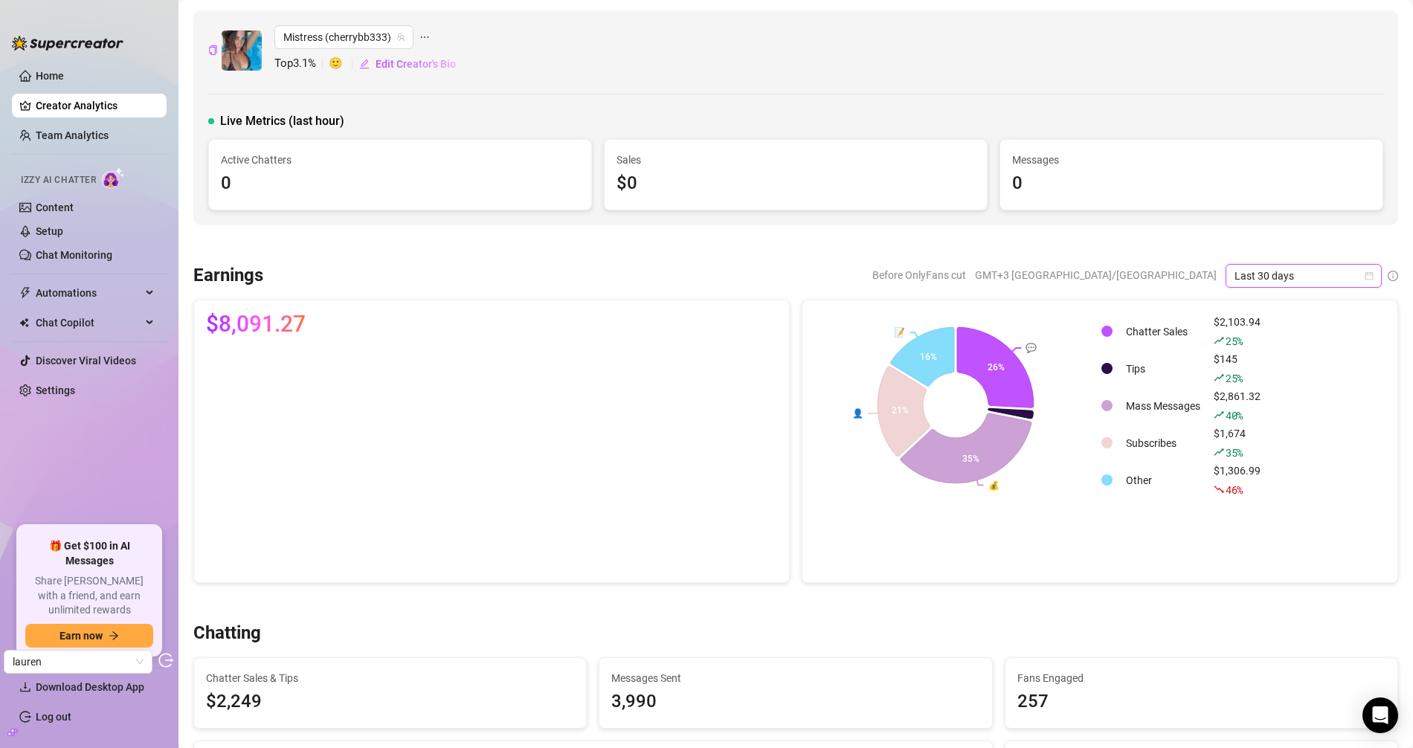
click at [636, 220] on div "Mistress (cherrybb333) Top 3.1 % 🙂 Edit Creator's Bio Live Metrics (last hour) …" at bounding box center [795, 117] width 1205 height 215
click at [78, 289] on span "Automations" at bounding box center [89, 293] width 106 height 24
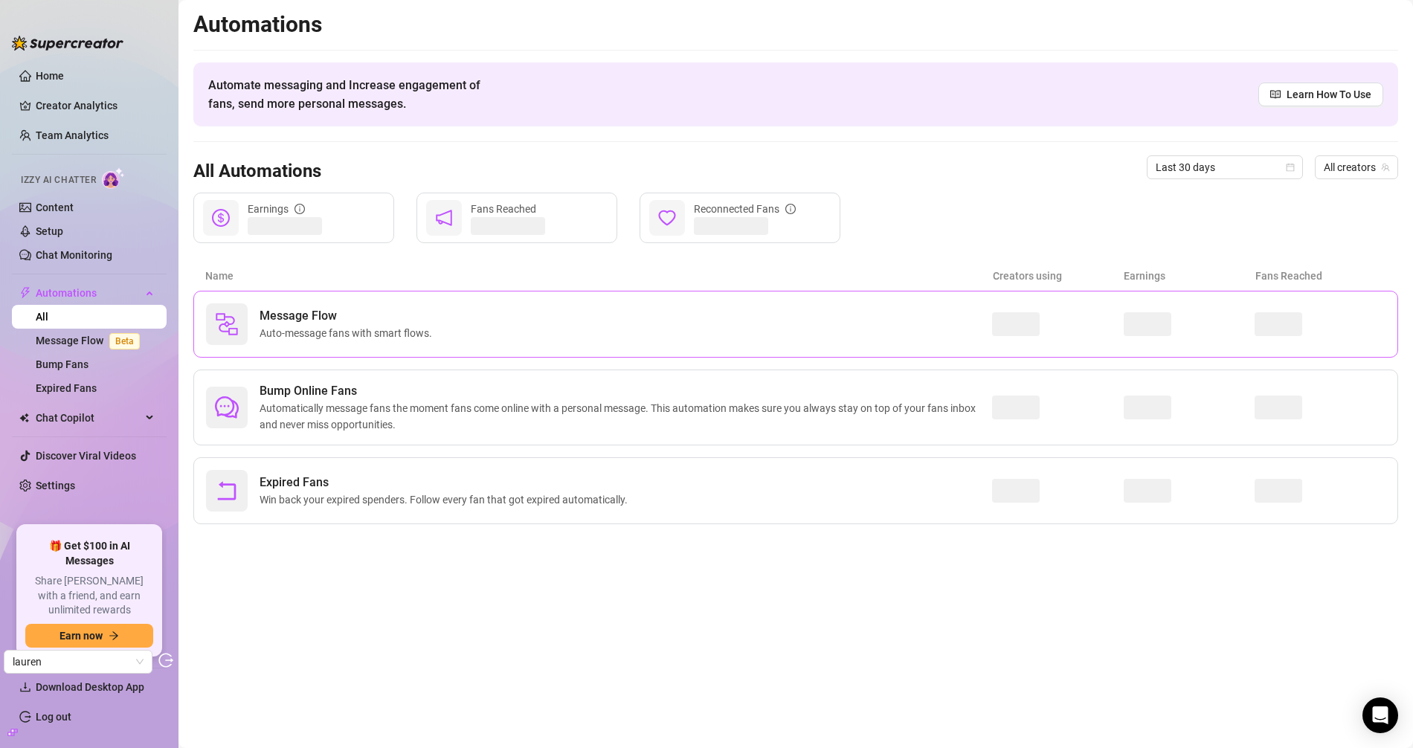
click at [327, 339] on span "Auto-message fans with smart flows." at bounding box center [349, 333] width 179 height 16
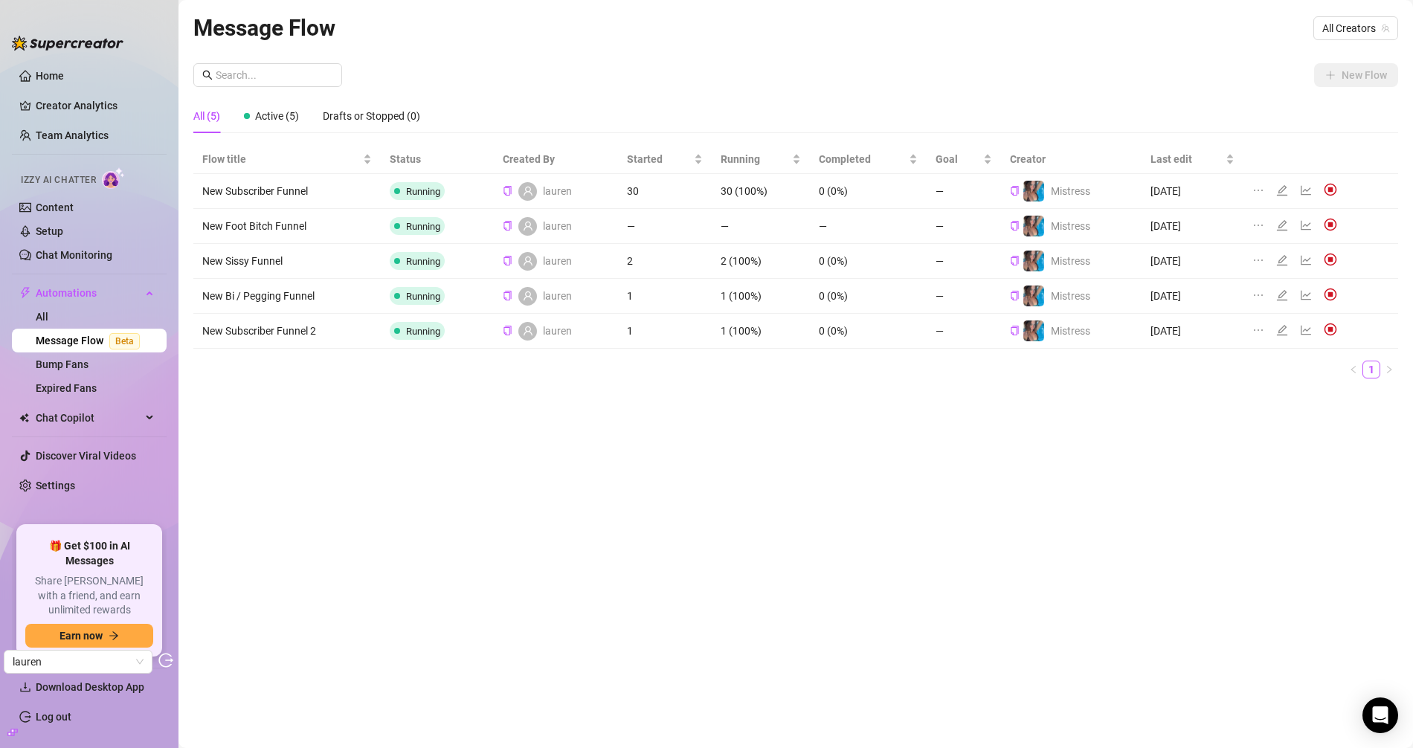
click at [1282, 184] on icon "edit" at bounding box center [1282, 190] width 12 height 12
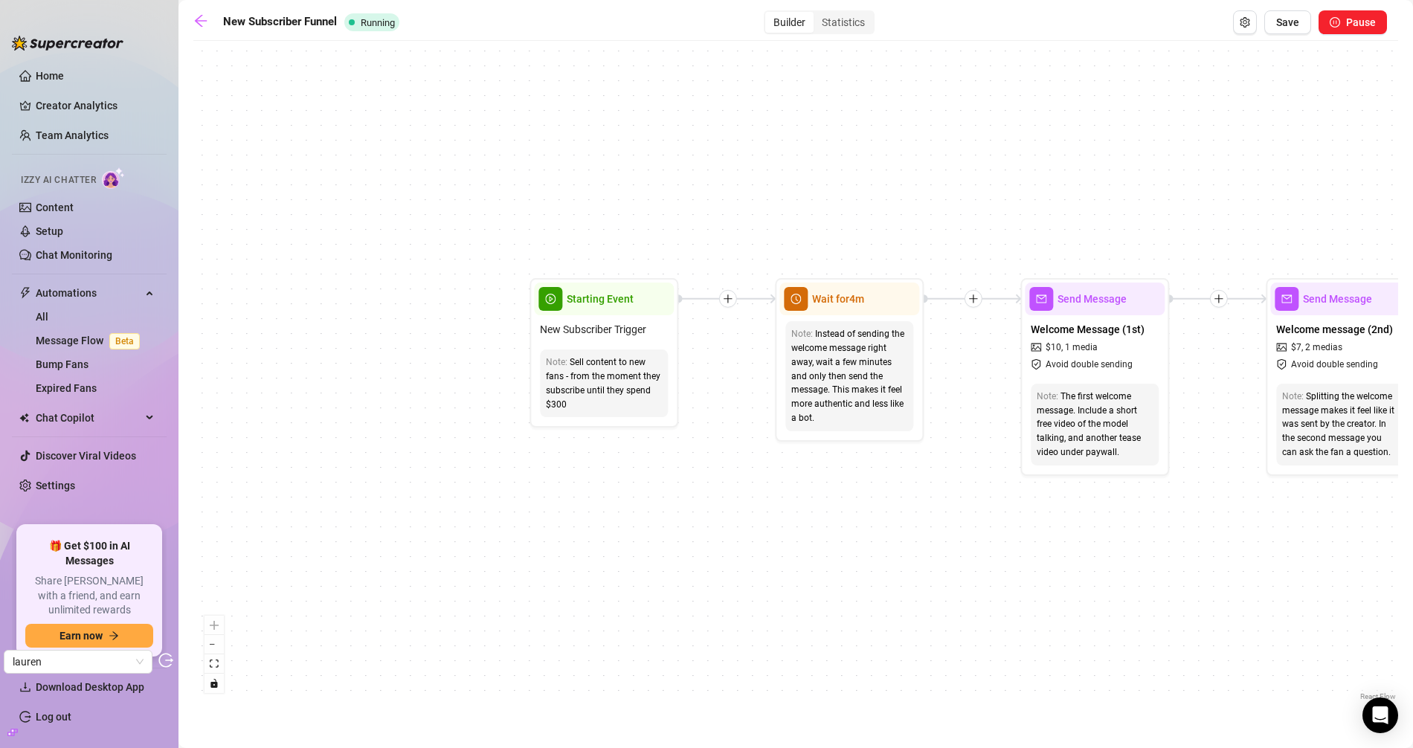
drag, startPoint x: 290, startPoint y: 272, endPoint x: 1352, endPoint y: 539, distance: 1094.6
click at [1349, 541] on div "If True If True If True If False If False If False If True If False Merge Merge…" at bounding box center [795, 376] width 1205 height 656
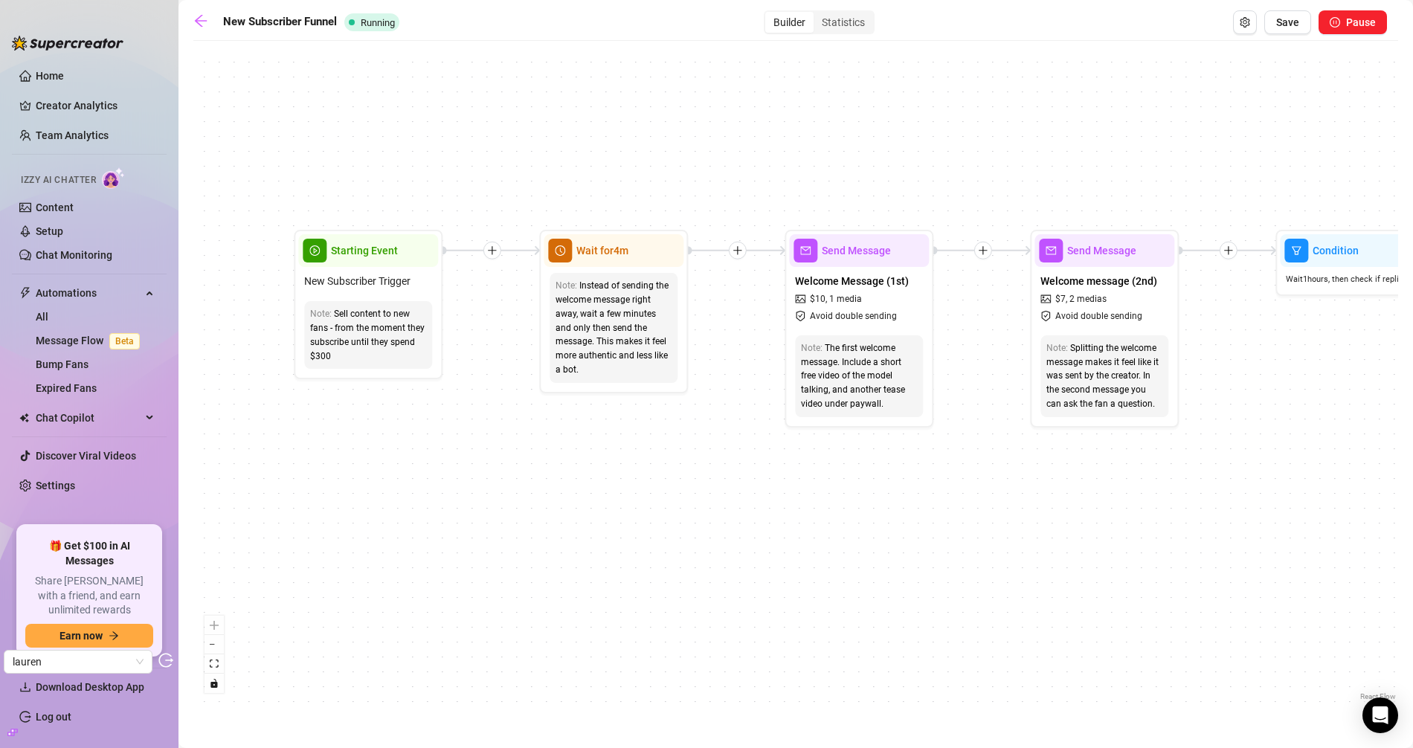
drag, startPoint x: 1076, startPoint y: 545, endPoint x: 818, endPoint y: 491, distance: 264.4
click at [818, 491] on div "If True If True If True If False If False If False If True If False Merge Merge…" at bounding box center [795, 376] width 1205 height 656
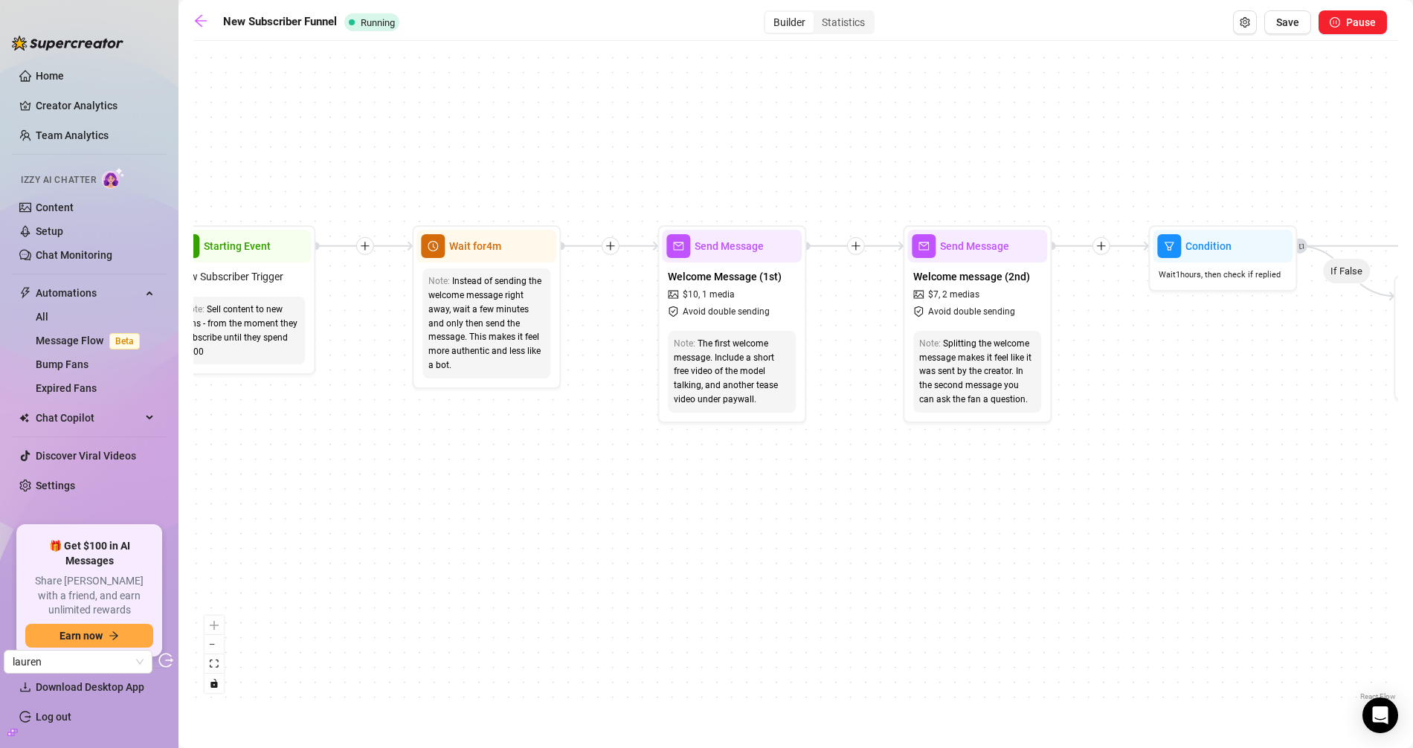
drag, startPoint x: 1166, startPoint y: 492, endPoint x: 871, endPoint y: 482, distance: 294.7
click at [871, 482] on div "If True If True If True If False If False If False If True If False Merge Merge…" at bounding box center [795, 376] width 1205 height 656
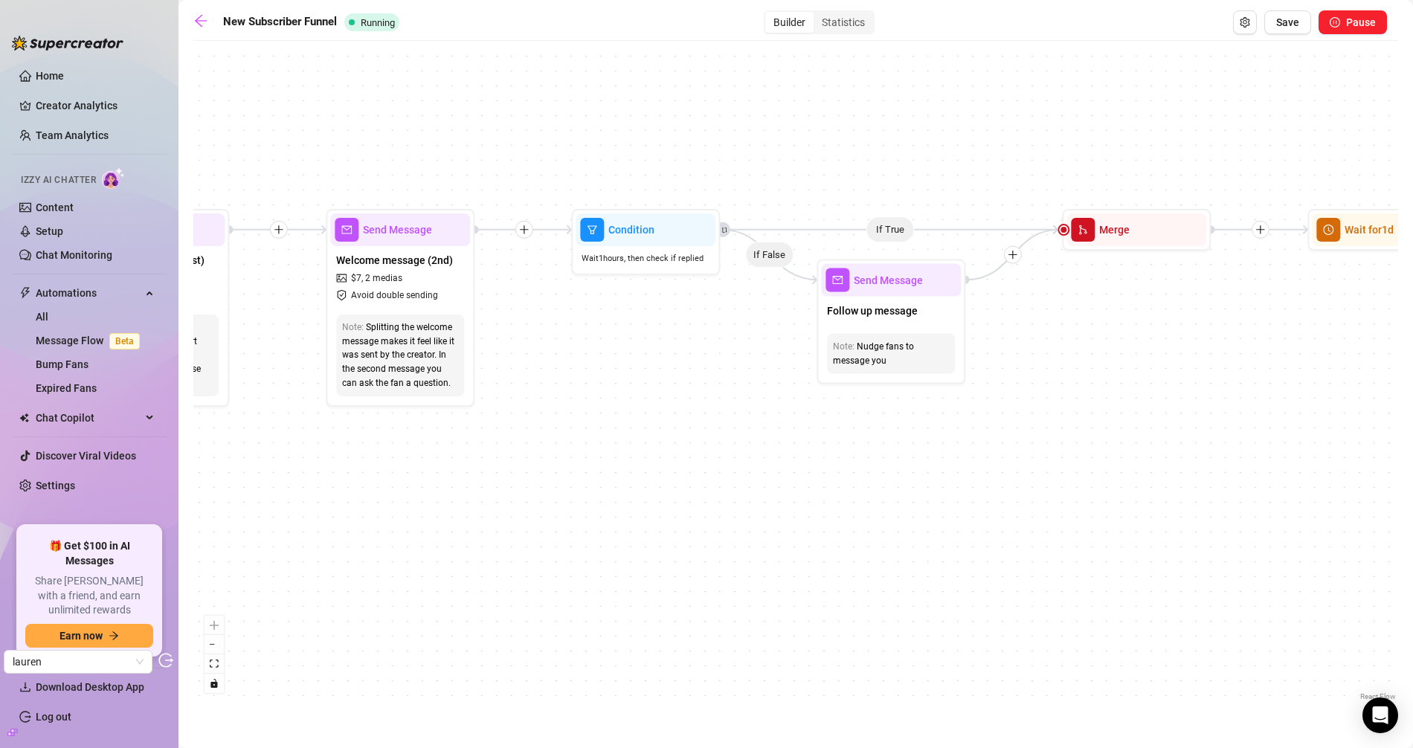
drag, startPoint x: 1163, startPoint y: 478, endPoint x: 637, endPoint y: 484, distance: 526.7
click at [563, 469] on div "If True If True If True If False If False If False If True If False Merge Merge…" at bounding box center [795, 376] width 1205 height 656
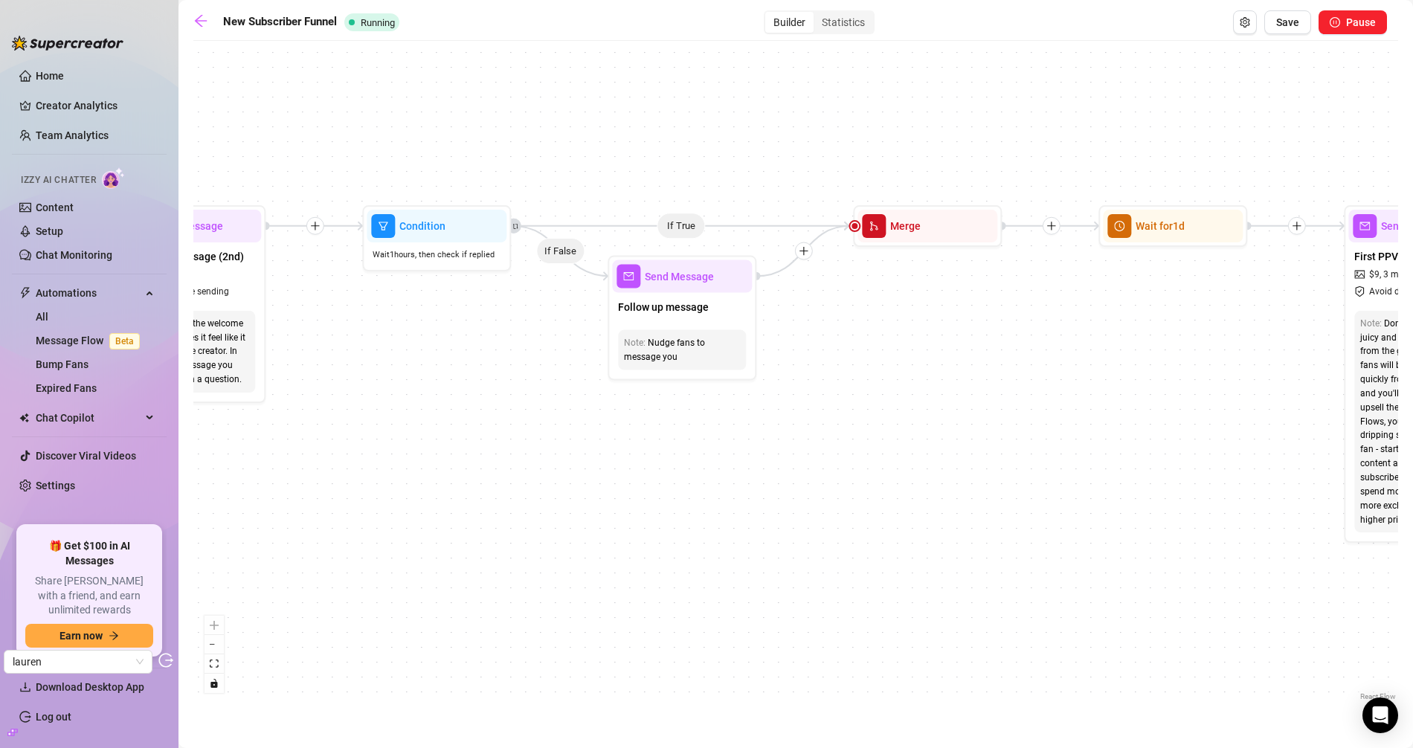
click at [947, 449] on div "If True If True If True If False If False If False If True If False Merge Merge…" at bounding box center [795, 376] width 1205 height 656
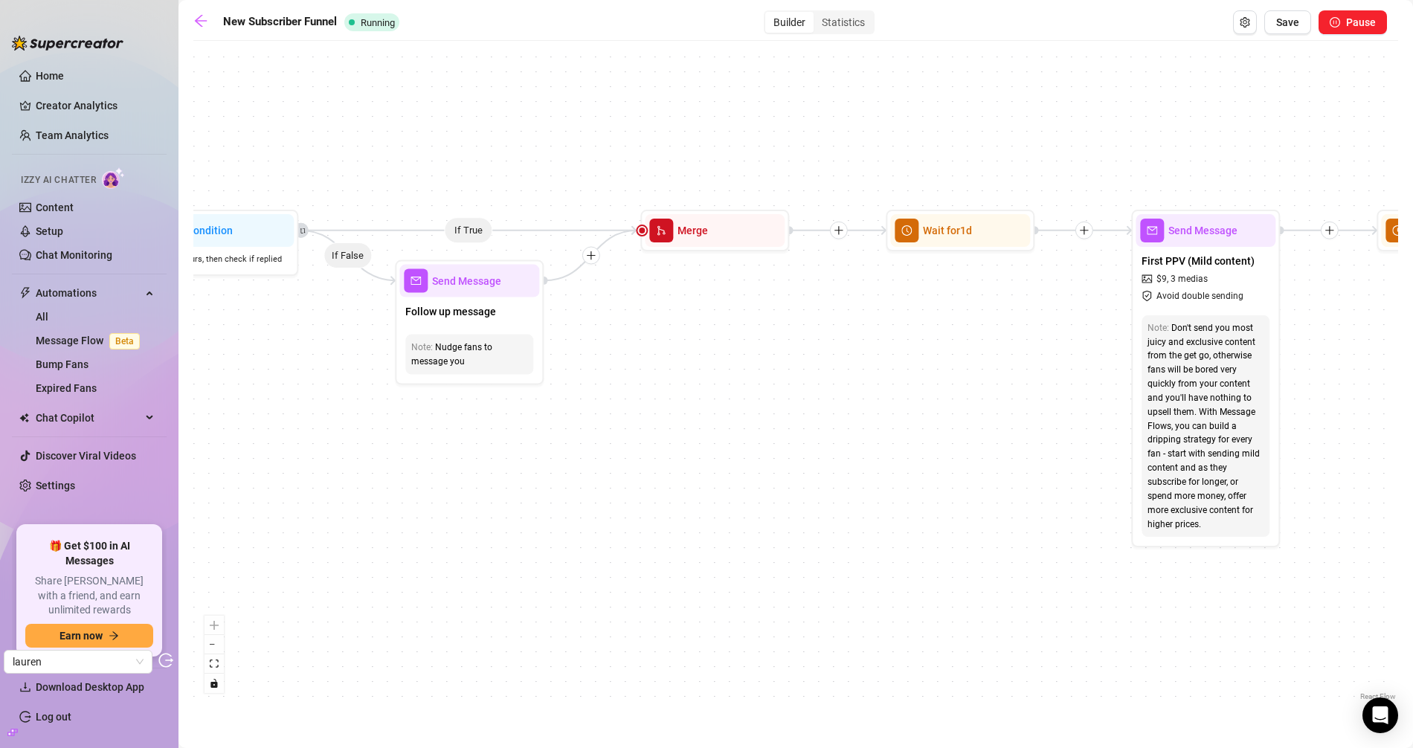
drag, startPoint x: 1034, startPoint y: 382, endPoint x: 789, endPoint y: 394, distance: 245.1
click at [789, 394] on div "If True If True If True If False If False If False If True If False Merge Merge…" at bounding box center [795, 376] width 1205 height 656
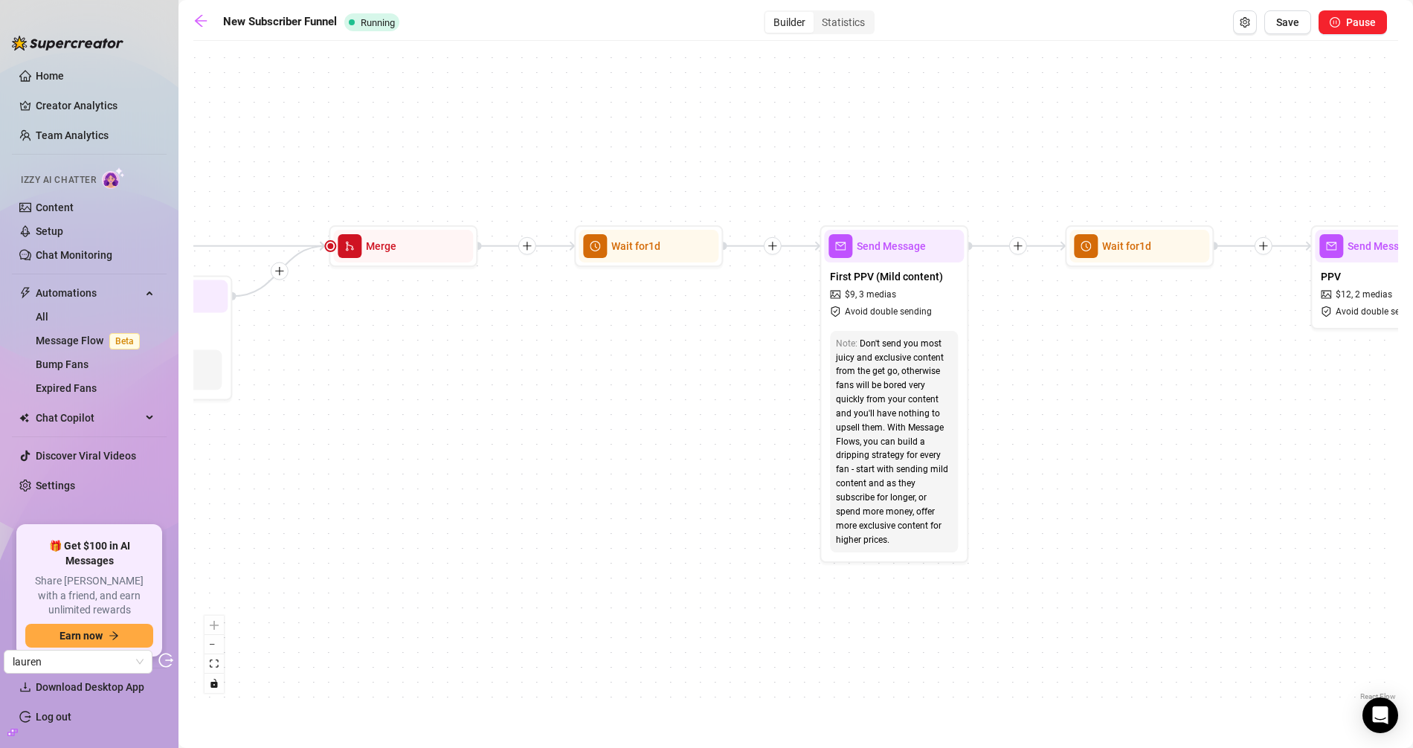
drag, startPoint x: 940, startPoint y: 378, endPoint x: 663, endPoint y: 390, distance: 277.7
click at [663, 390] on div "If True If True If True If False If False If False If True If False Merge Merge…" at bounding box center [795, 376] width 1205 height 656
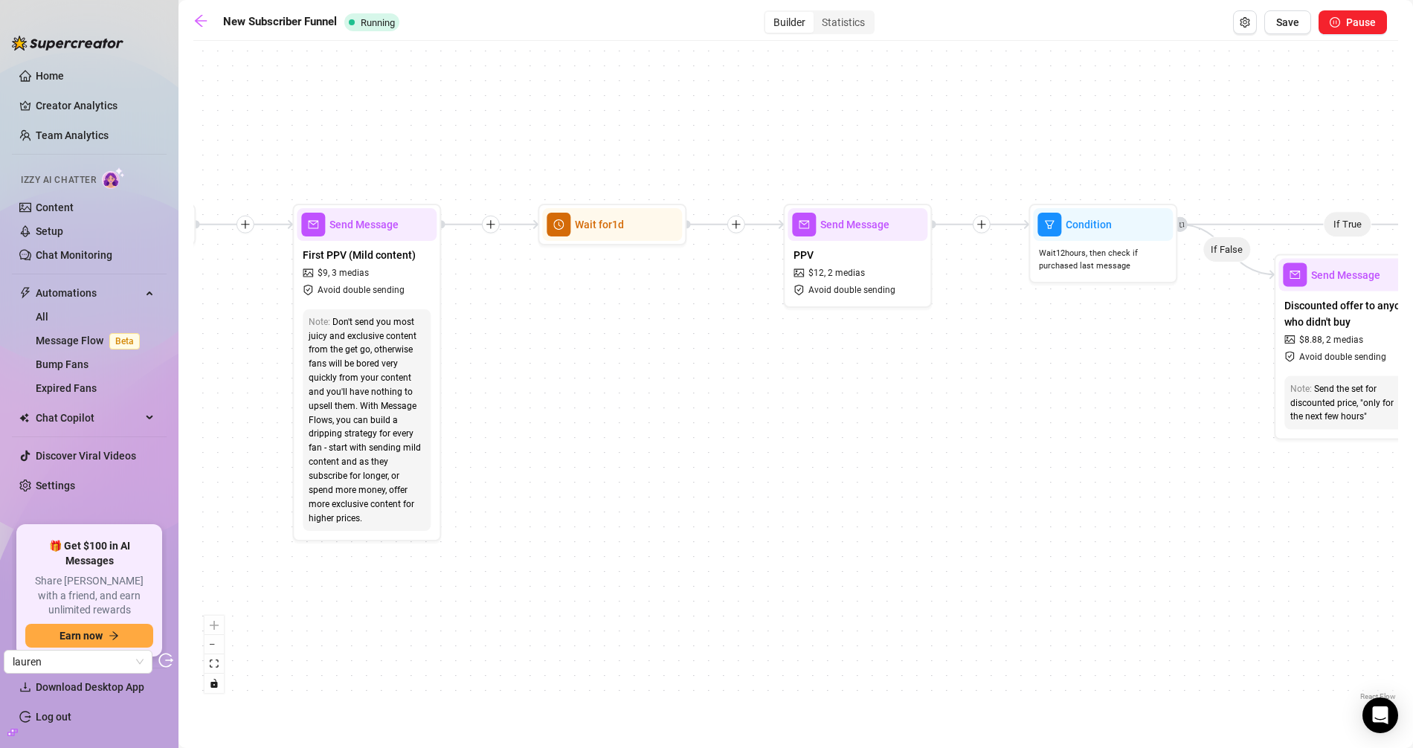
drag, startPoint x: 1140, startPoint y: 434, endPoint x: 704, endPoint y: 411, distance: 436.5
click at [704, 411] on div "If True If True If True If False If False If False If True If False Merge Merge…" at bounding box center [795, 376] width 1205 height 656
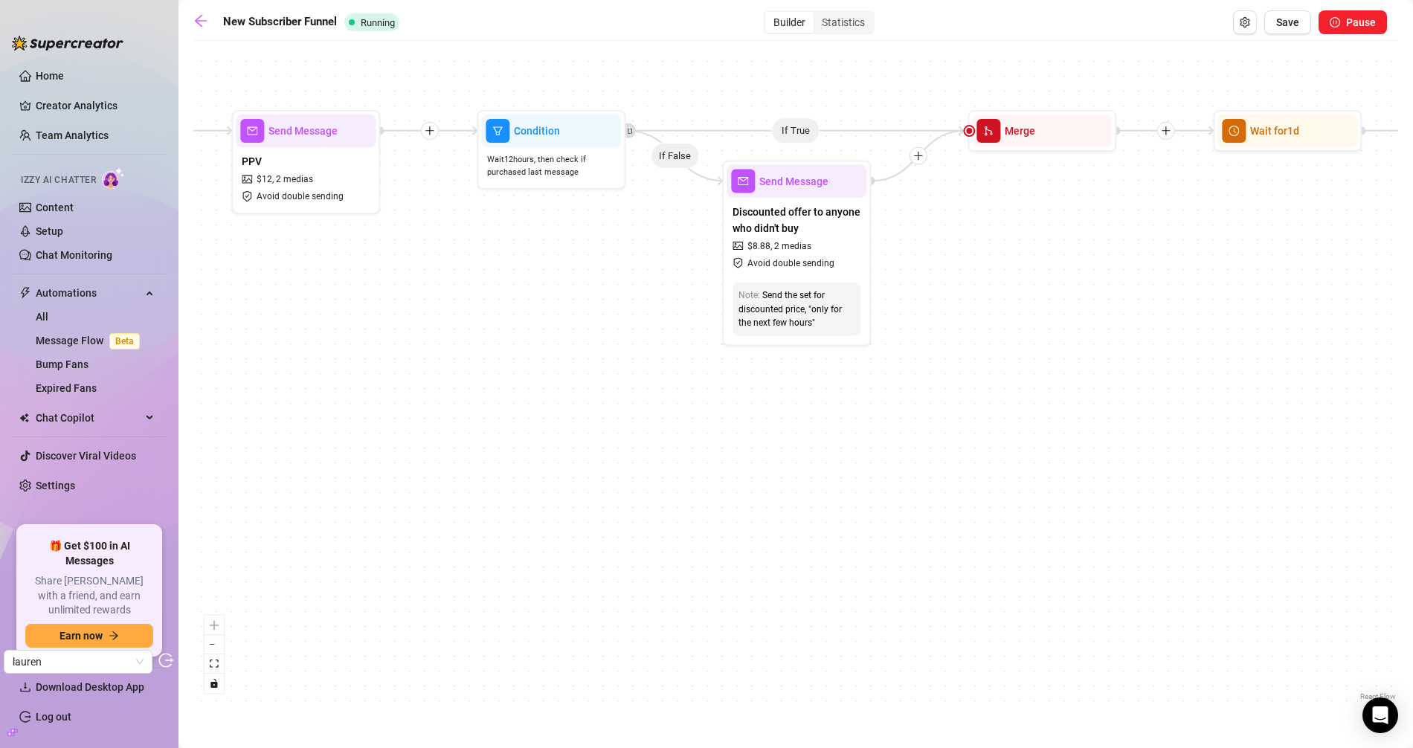
drag, startPoint x: 1192, startPoint y: 529, endPoint x: 644, endPoint y: 437, distance: 555.8
click at [644, 437] on div "If True If True If True If False If False If False If True If False Merge Merge…" at bounding box center [795, 376] width 1205 height 656
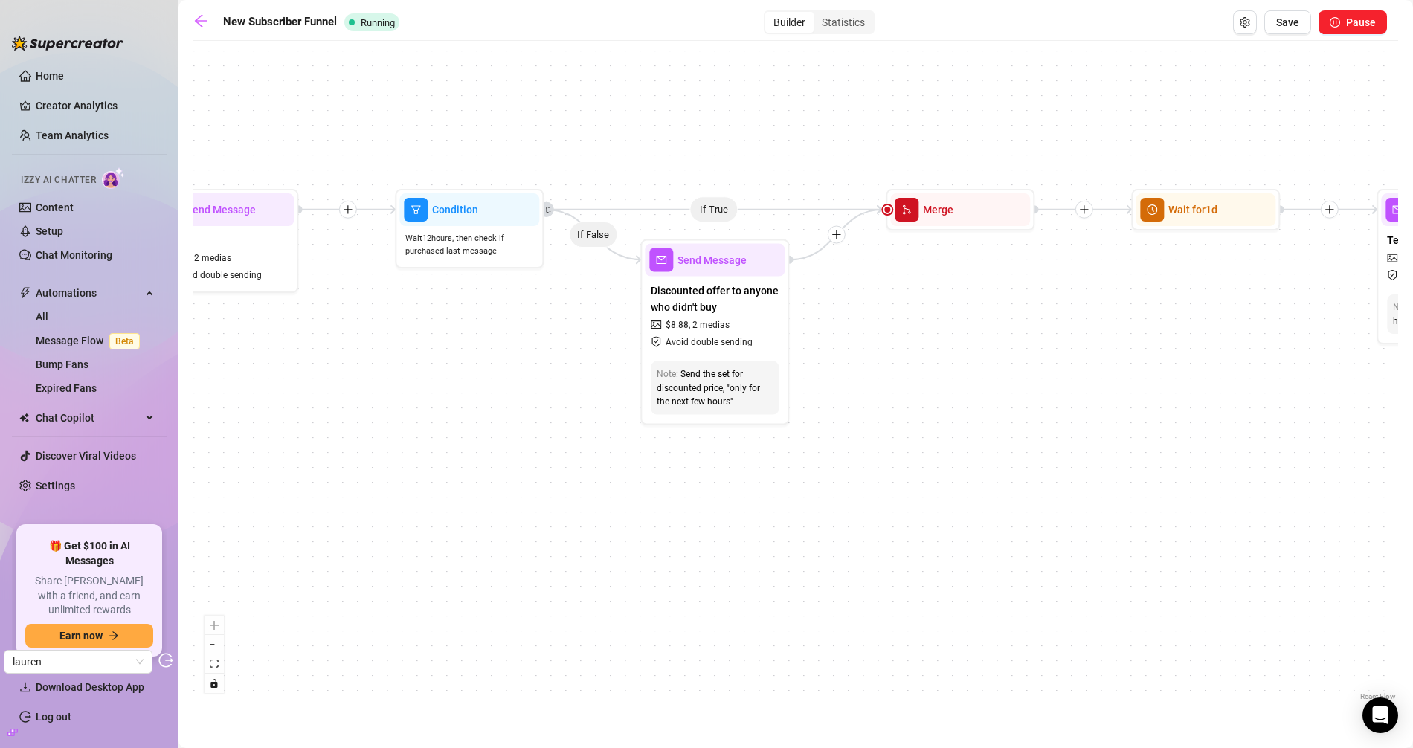
drag, startPoint x: 1056, startPoint y: 303, endPoint x: 974, endPoint y: 382, distance: 114.2
click at [974, 382] on div "If True If True If True If False If False If False If True If False Merge Merge…" at bounding box center [795, 376] width 1205 height 656
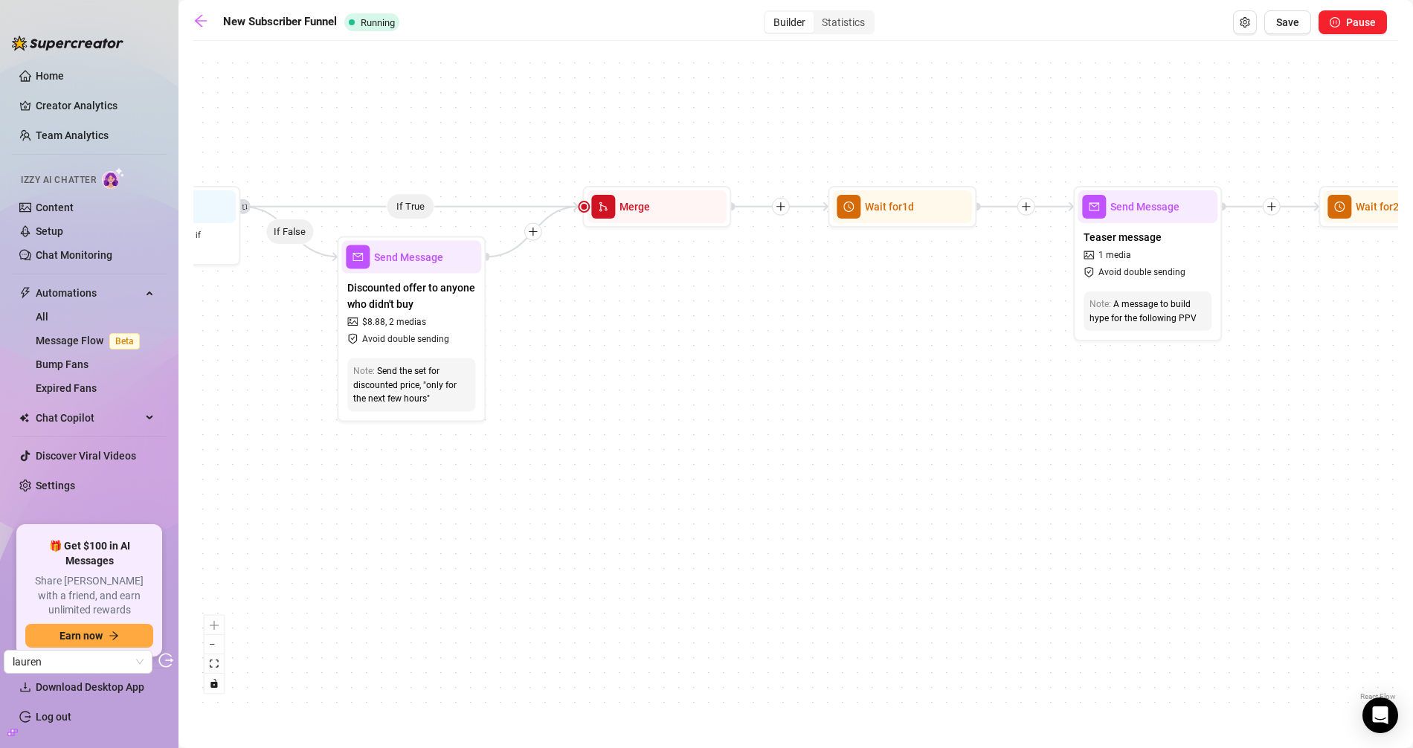
drag, startPoint x: 1144, startPoint y: 315, endPoint x: 580, endPoint y: 296, distance: 564.2
click at [580, 296] on div "If True If True If True If False If False If False If True If False Merge Merge…" at bounding box center [795, 376] width 1205 height 656
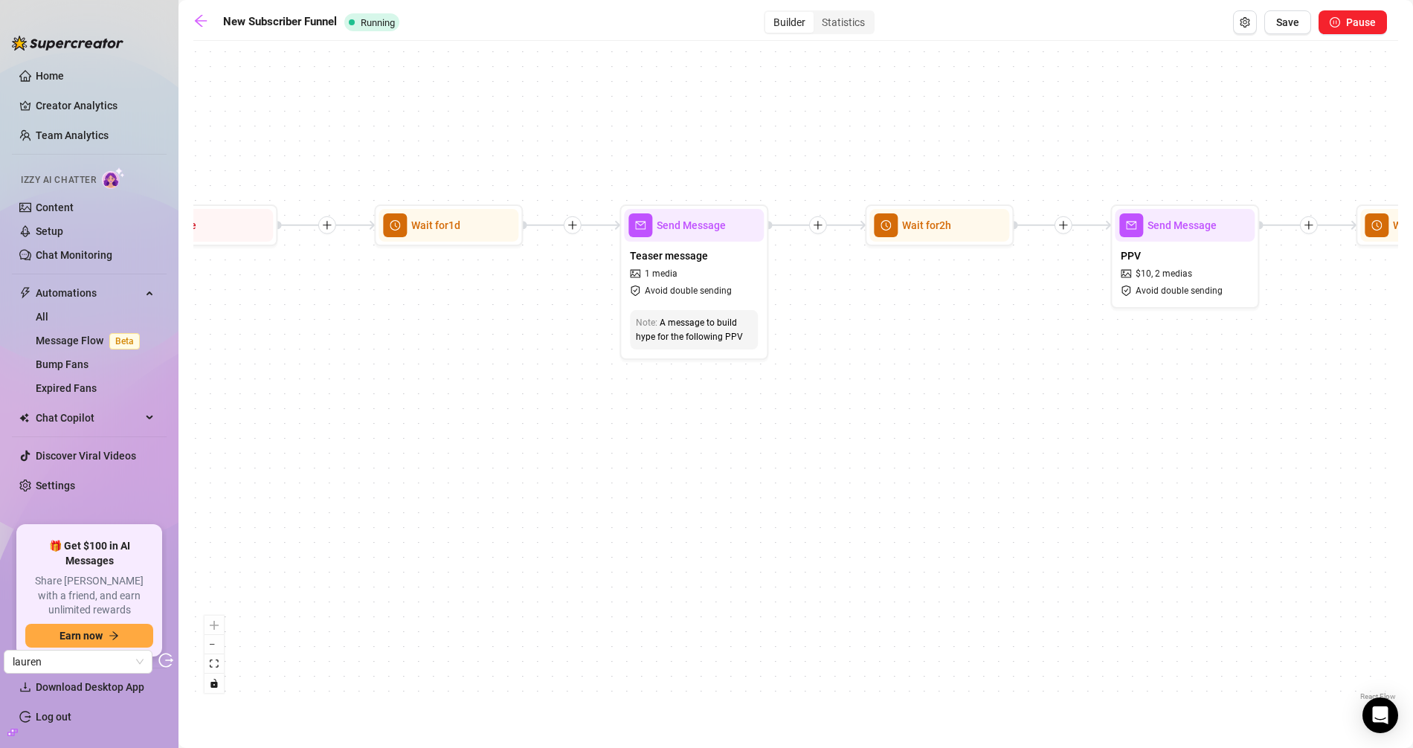
drag, startPoint x: 1085, startPoint y: 415, endPoint x: 895, endPoint y: 449, distance: 192.8
click at [894, 450] on div "If True If True If True If False If False If False If True If False Merge Merge…" at bounding box center [795, 376] width 1205 height 656
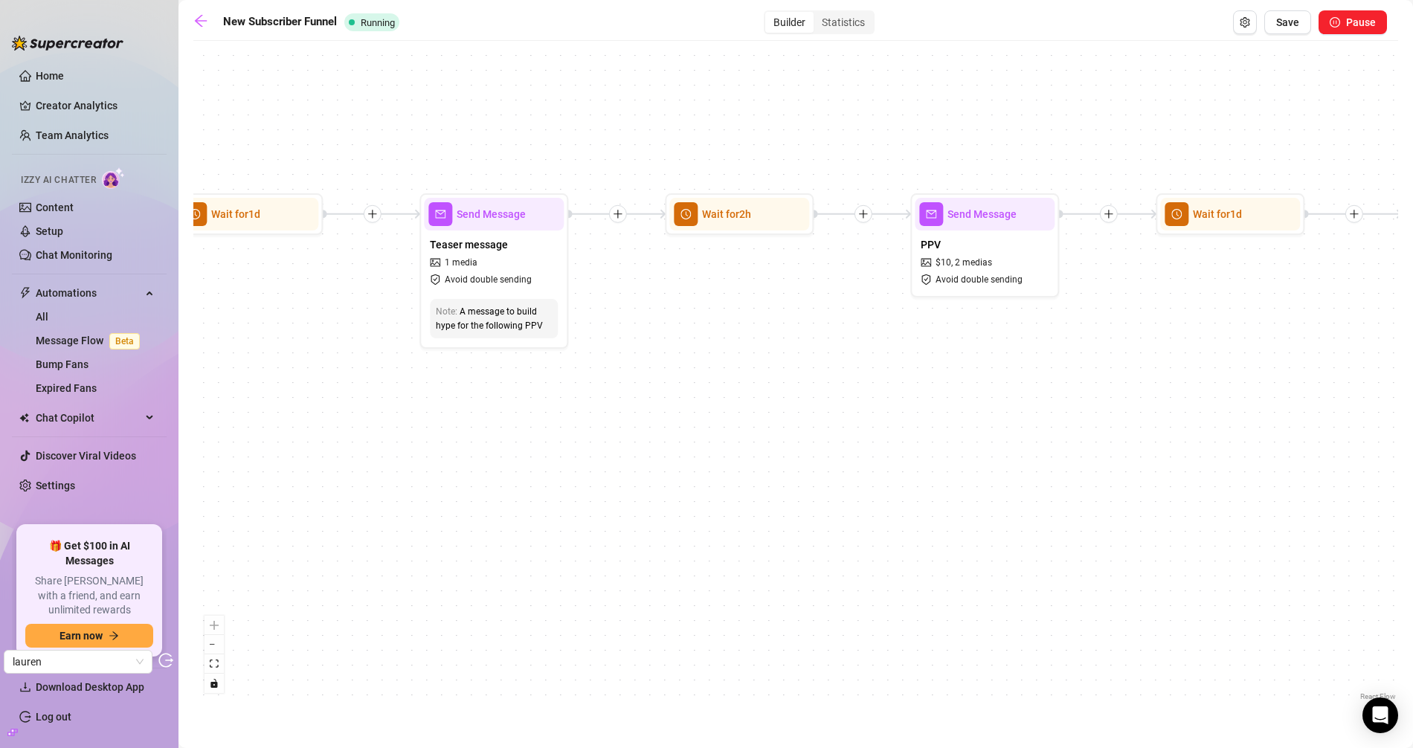
drag, startPoint x: 1189, startPoint y: 438, endPoint x: 952, endPoint y: 426, distance: 236.9
click at [952, 426] on div "If True If True If True If False If False If False If True If False Merge Merge…" at bounding box center [795, 376] width 1205 height 656
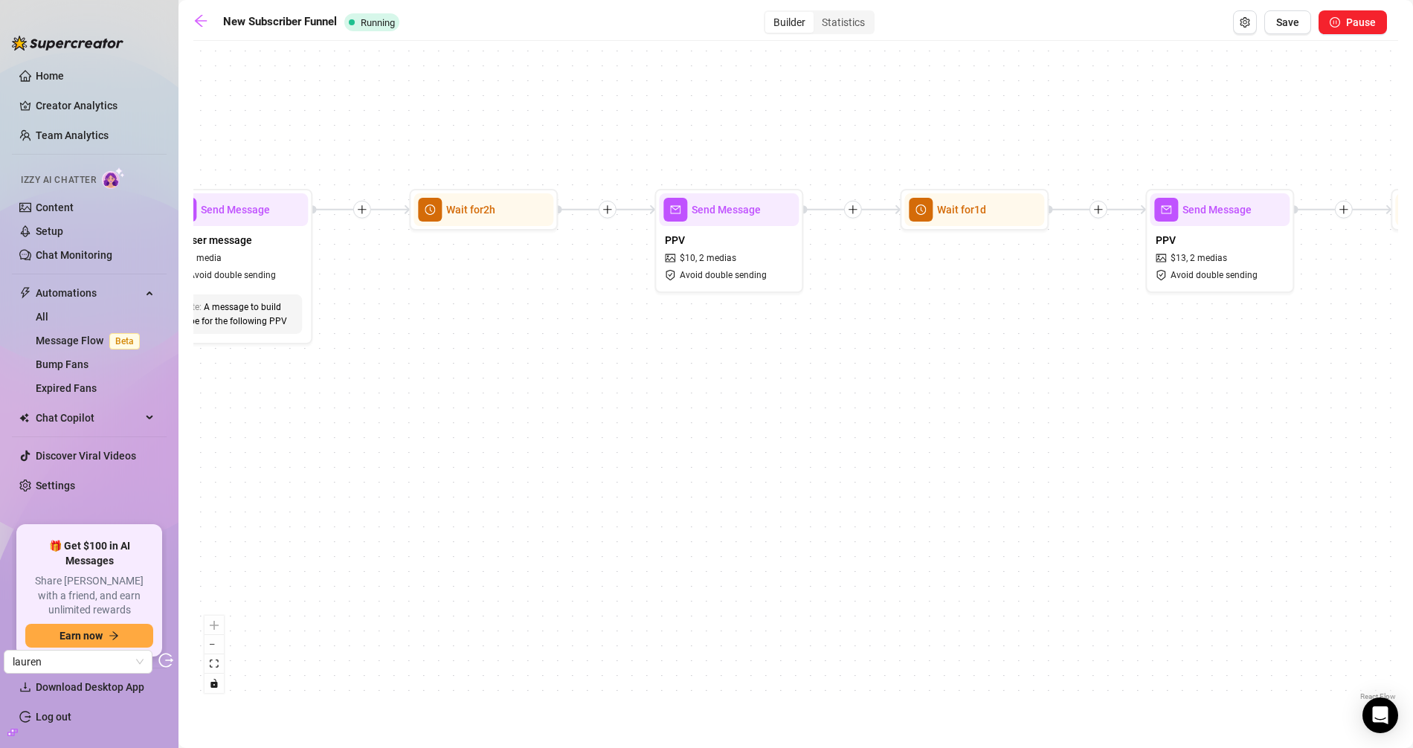
drag, startPoint x: 1160, startPoint y: 420, endPoint x: 906, endPoint y: 417, distance: 253.7
click at [907, 417] on div "If True If True If True If False If False If False If True If False Merge Merge…" at bounding box center [795, 376] width 1205 height 656
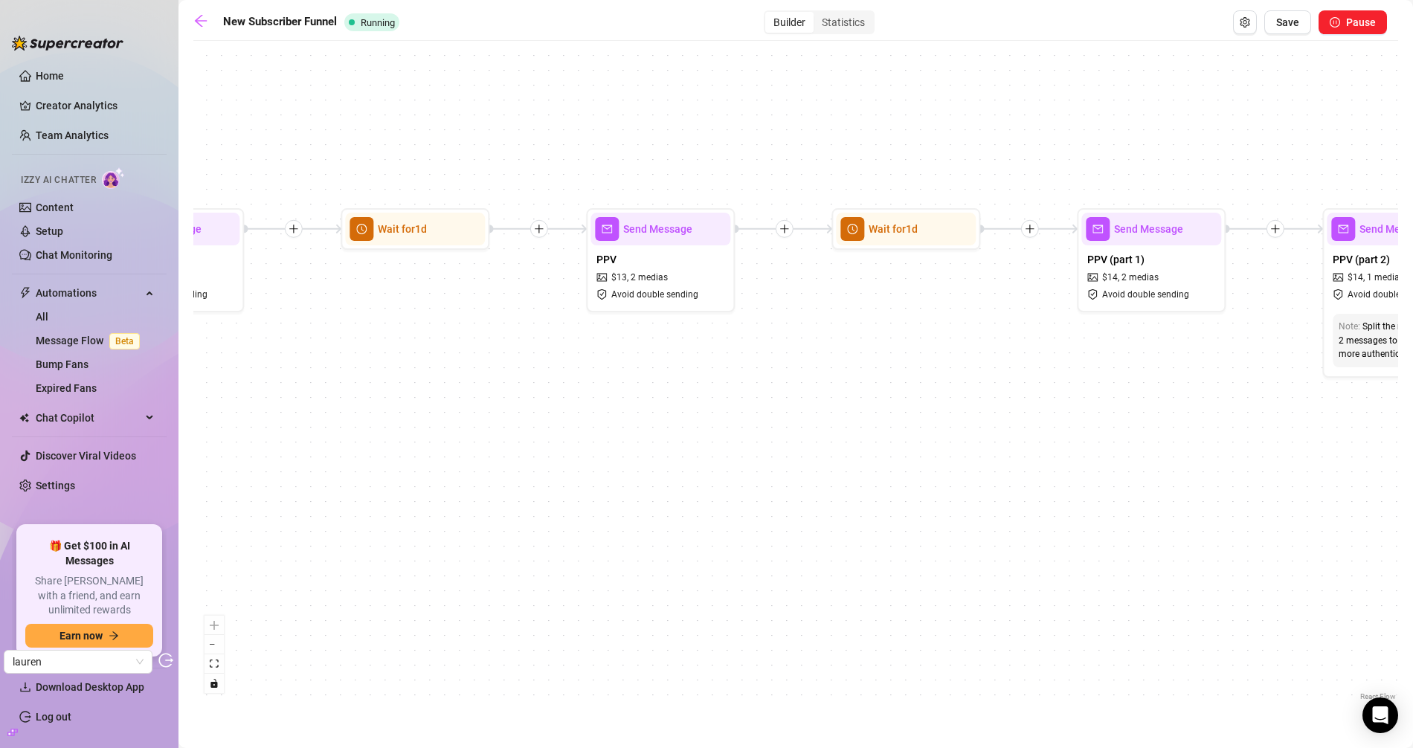
drag, startPoint x: 1096, startPoint y: 442, endPoint x: 575, endPoint y: 446, distance: 520.7
click at [569, 452] on div "If True If True If True If False If False If False If True If False Merge Merge…" at bounding box center [795, 376] width 1205 height 656
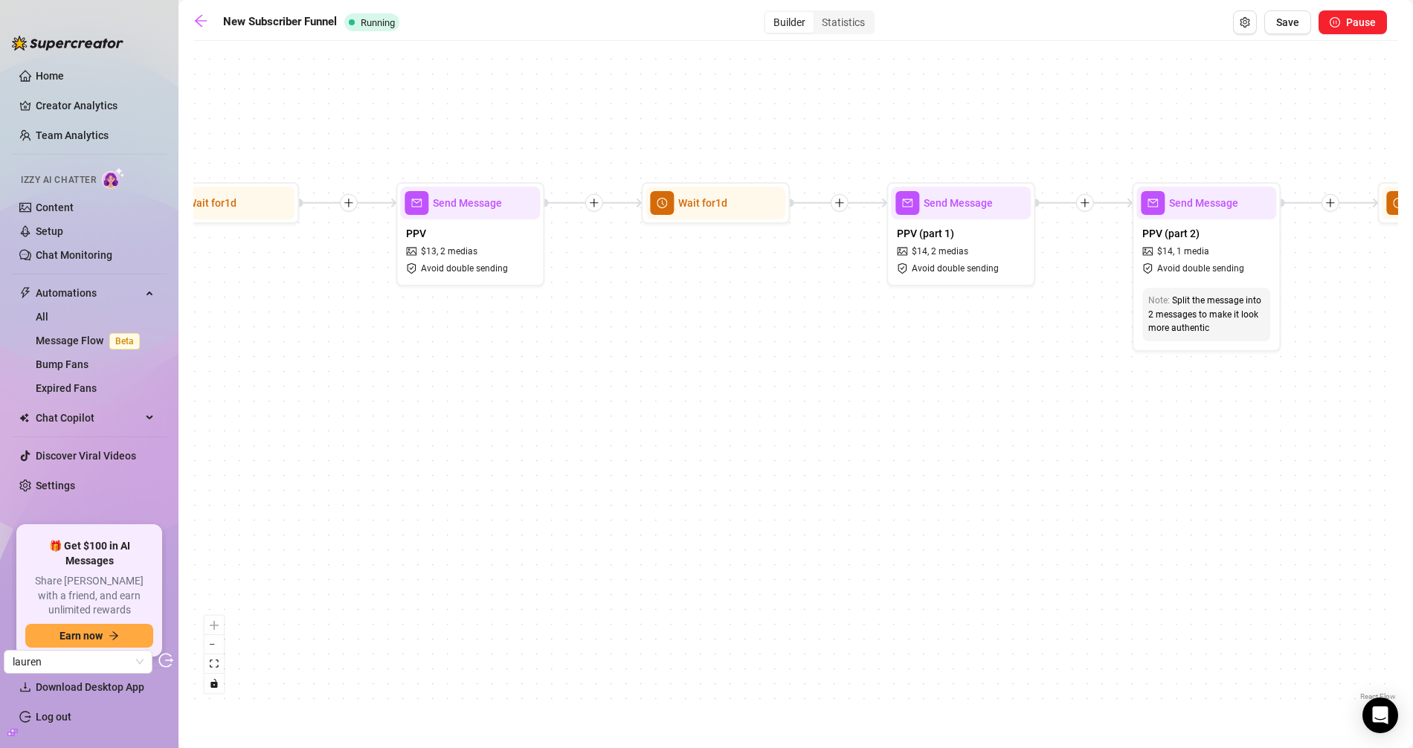
drag, startPoint x: 1233, startPoint y: 448, endPoint x: 1098, endPoint y: 433, distance: 136.2
click at [1098, 433] on div "If True If True If True If False If False If False If True If False Merge Merge…" at bounding box center [795, 376] width 1205 height 656
drag, startPoint x: 1098, startPoint y: 433, endPoint x: 1035, endPoint y: 448, distance: 64.2
click at [959, 425] on div "If True If True If True If False If False If False If True If False Merge Merge…" at bounding box center [795, 376] width 1205 height 656
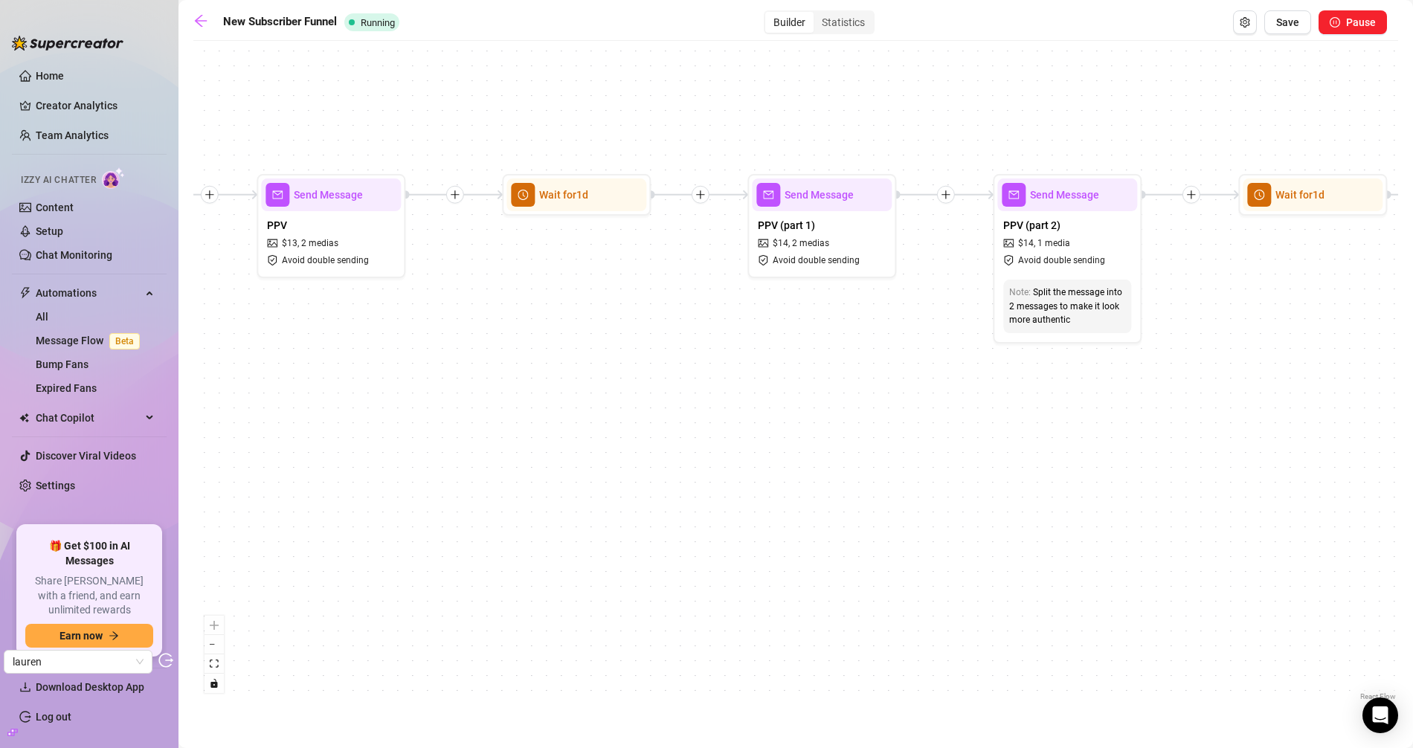
drag, startPoint x: 1400, startPoint y: 451, endPoint x: 781, endPoint y: 456, distance: 618.9
click at [722, 442] on main "New Subscriber Funnel Running Builder Statistics Save Pause If True If True If …" at bounding box center [796, 374] width 1235 height 748
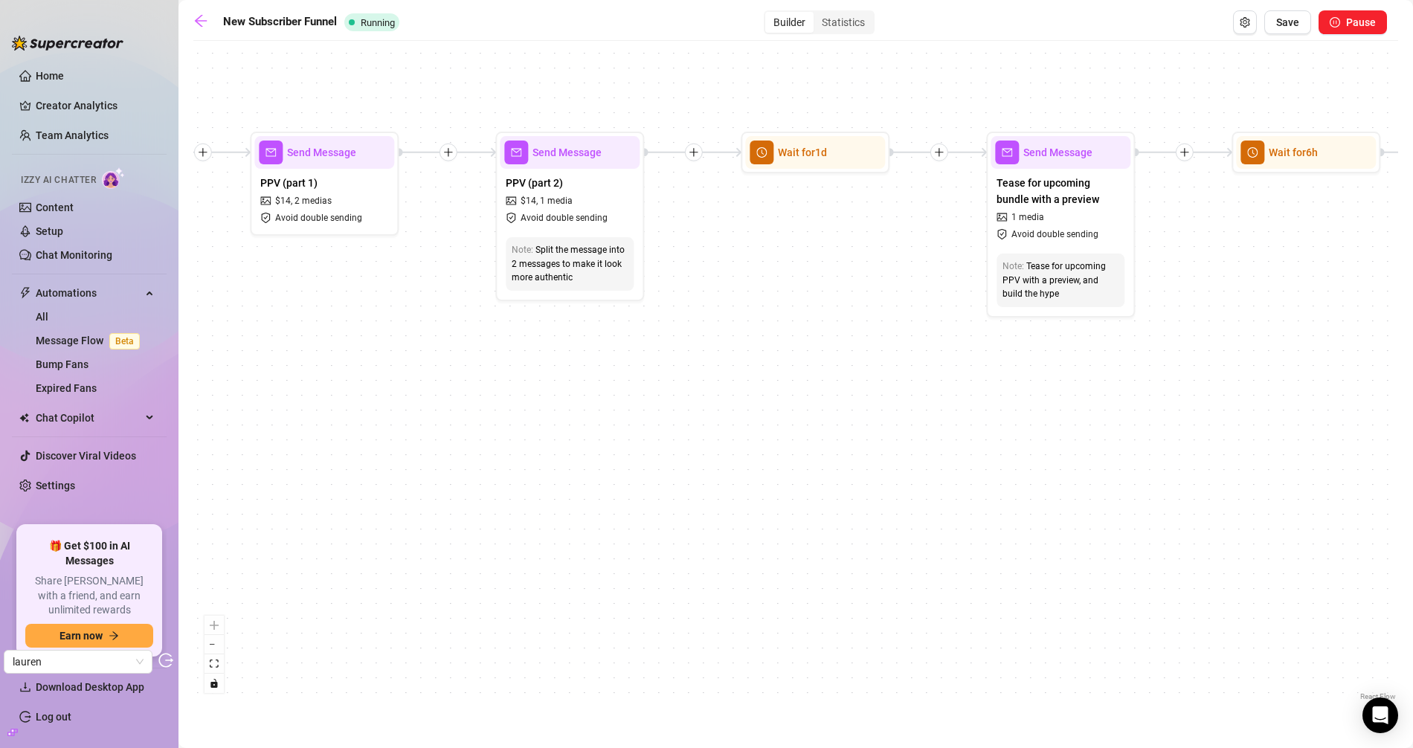
drag, startPoint x: 1044, startPoint y: 474, endPoint x: 486, endPoint y: 428, distance: 559.8
click at [486, 428] on div "If True If True If True If False If False If False If True If False Merge Merge…" at bounding box center [795, 376] width 1205 height 656
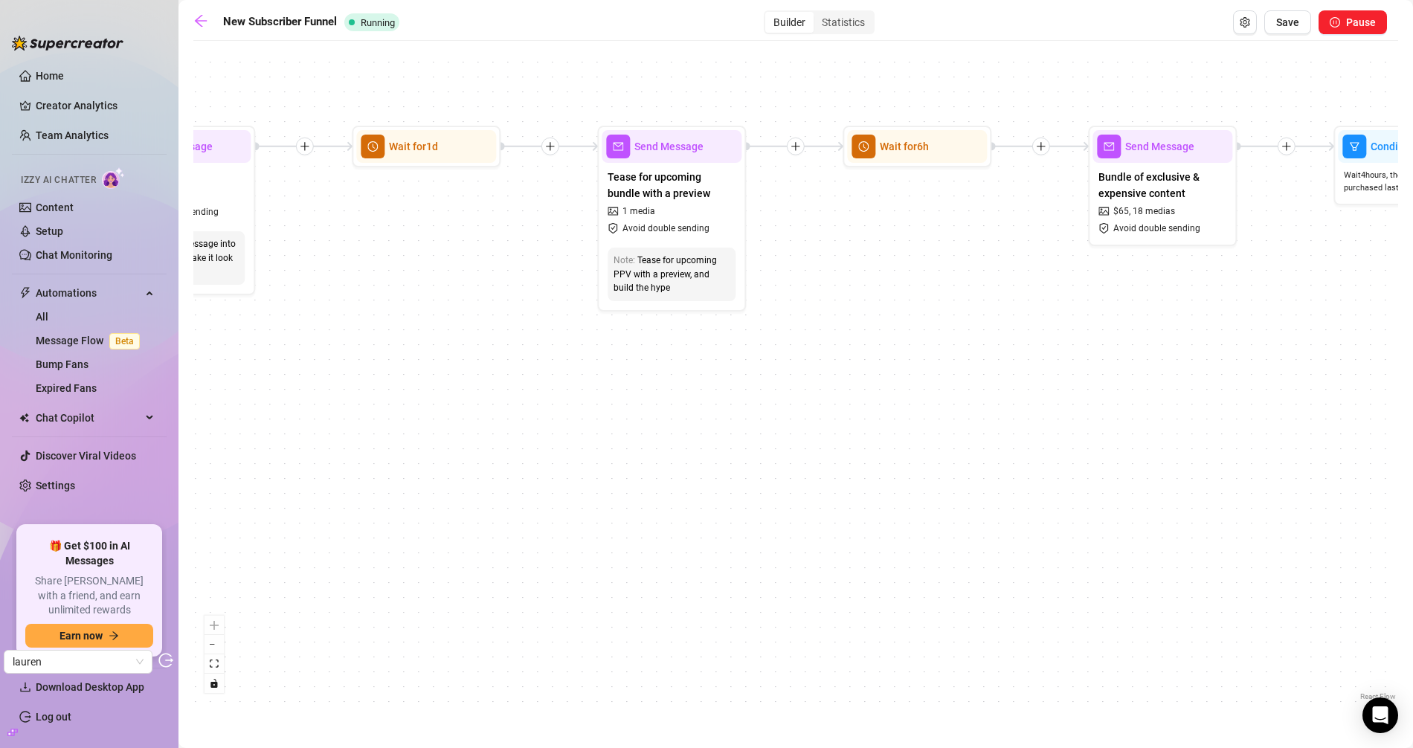
drag, startPoint x: 966, startPoint y: 461, endPoint x: 655, endPoint y: 461, distance: 310.9
click at [629, 460] on div "If True If True If True If False If False If False If True If False Merge Merge…" at bounding box center [795, 376] width 1205 height 656
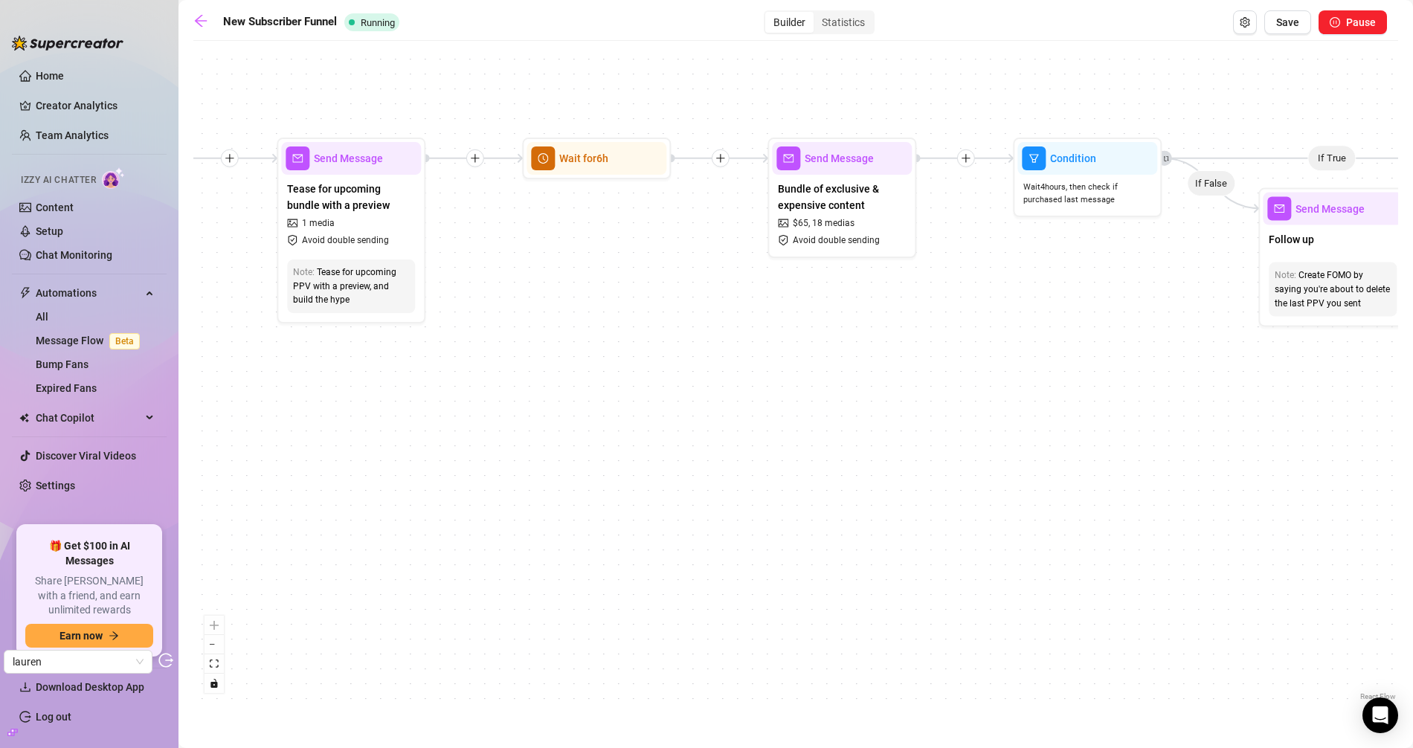
drag, startPoint x: 1126, startPoint y: 392, endPoint x: 847, endPoint y: 405, distance: 280.0
click at [847, 405] on div "If True If True If True If False If False If False If True If False Merge Merge…" at bounding box center [795, 376] width 1205 height 656
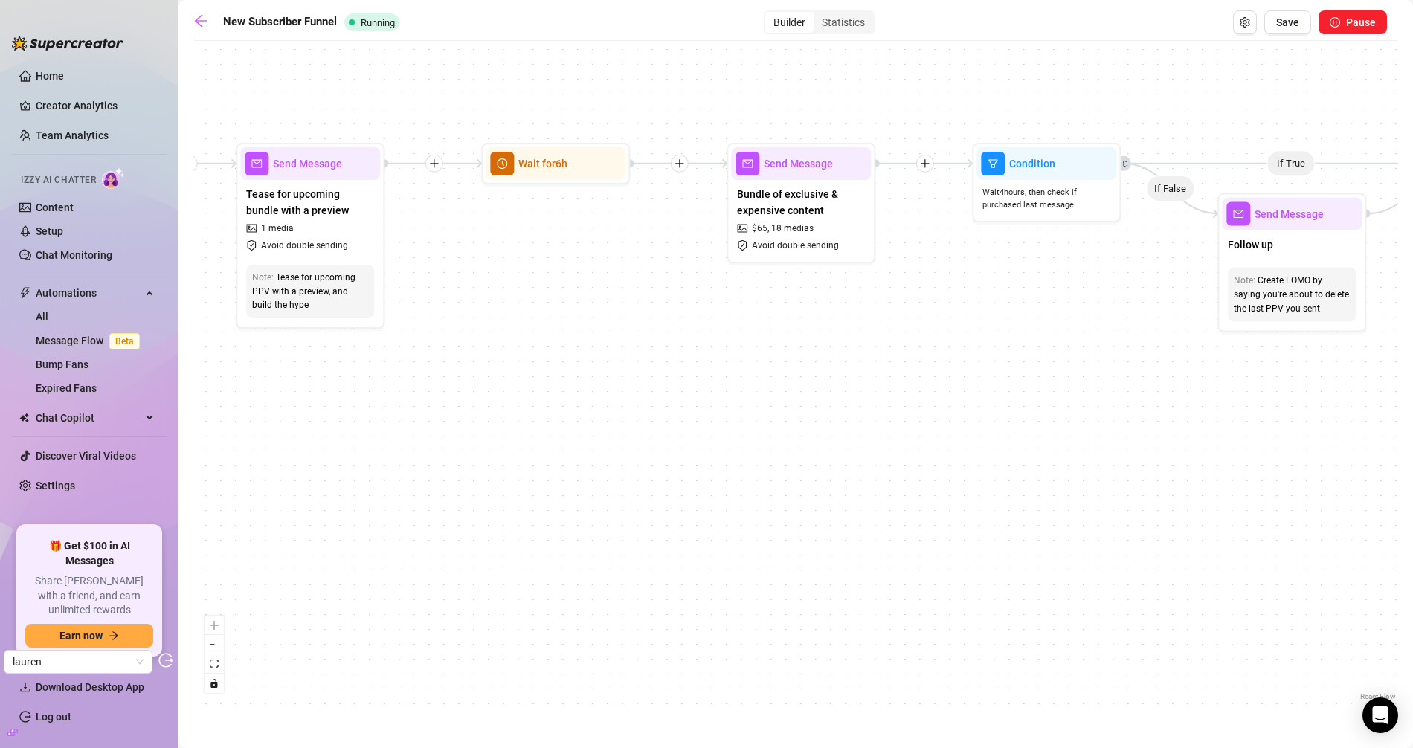
drag, startPoint x: 1029, startPoint y: 377, endPoint x: 680, endPoint y: 391, distance: 349.2
click at [680, 391] on div "If True If True If True If False If False If False If True If False Merge Merge…" at bounding box center [795, 376] width 1205 height 656
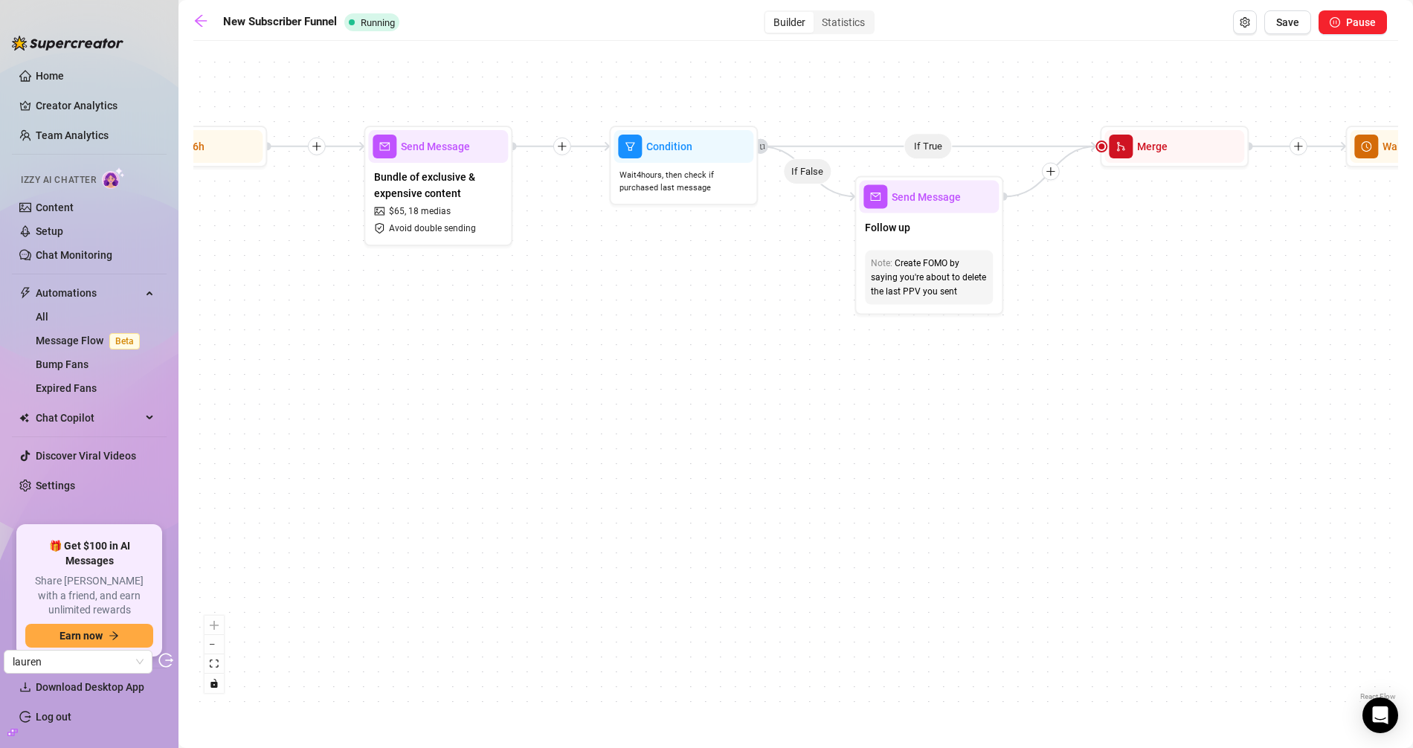
drag, startPoint x: 890, startPoint y: 433, endPoint x: 809, endPoint y: 404, distance: 86.1
click at [809, 404] on div "If True If True If True If False If False If False If True If False Merge Merge…" at bounding box center [795, 376] width 1205 height 656
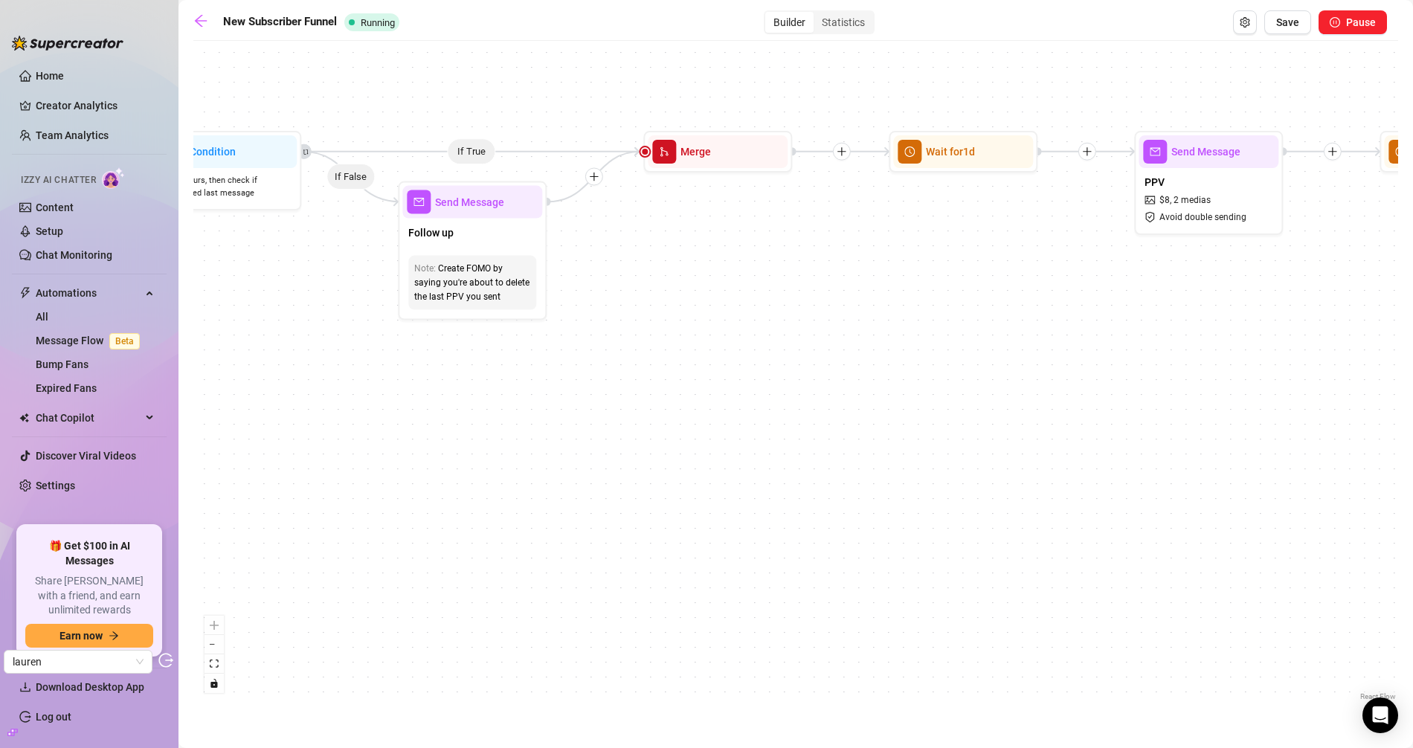
drag, startPoint x: 1214, startPoint y: 217, endPoint x: 821, endPoint y: 243, distance: 393.6
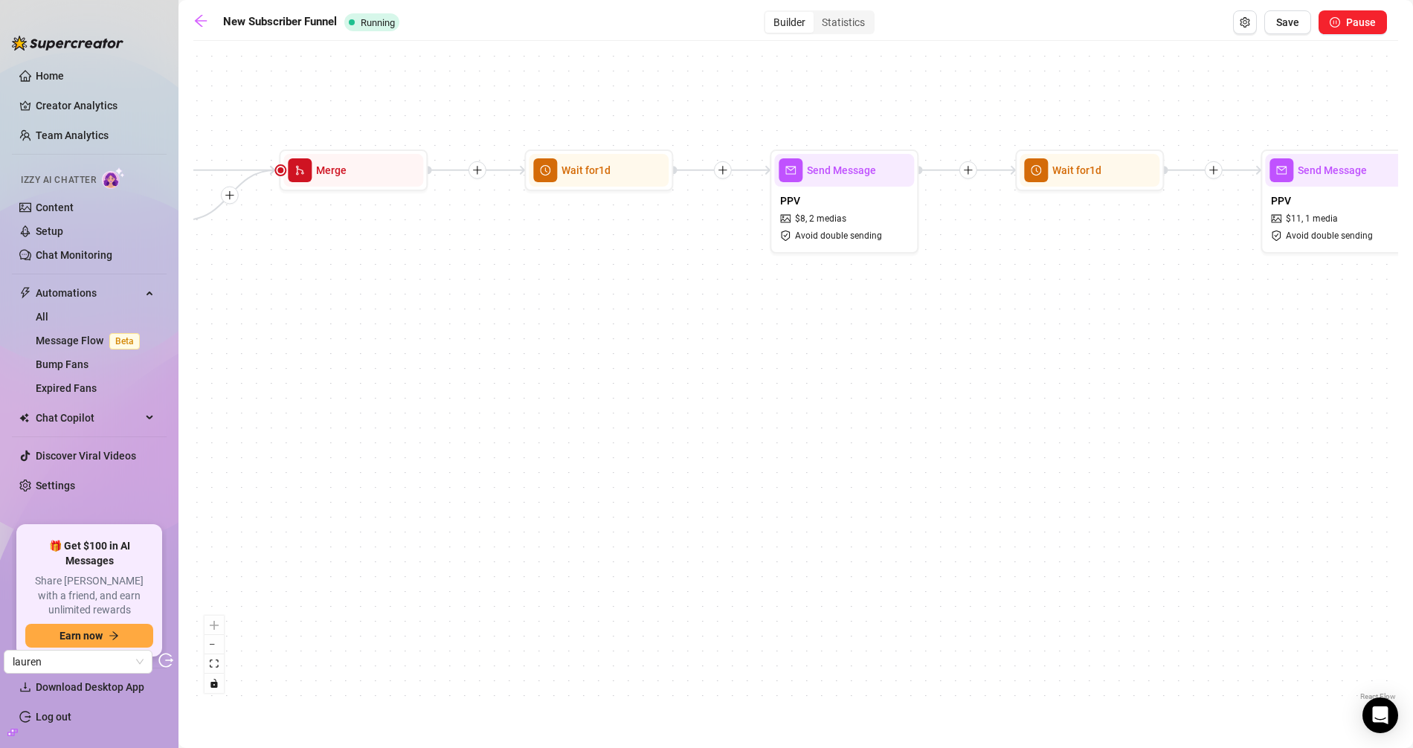
drag, startPoint x: 1108, startPoint y: 283, endPoint x: 694, endPoint y: 297, distance: 413.8
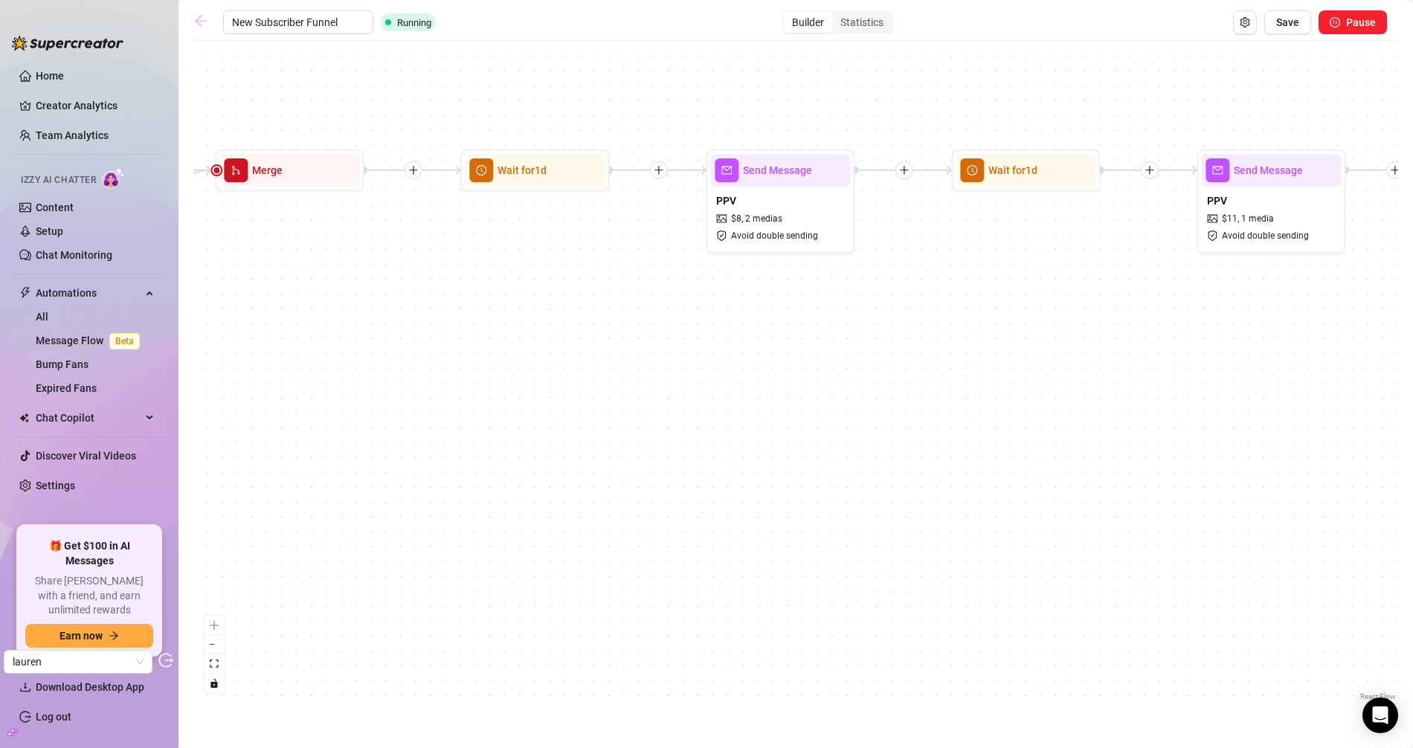
click at [215, 28] on link at bounding box center [204, 22] width 22 height 18
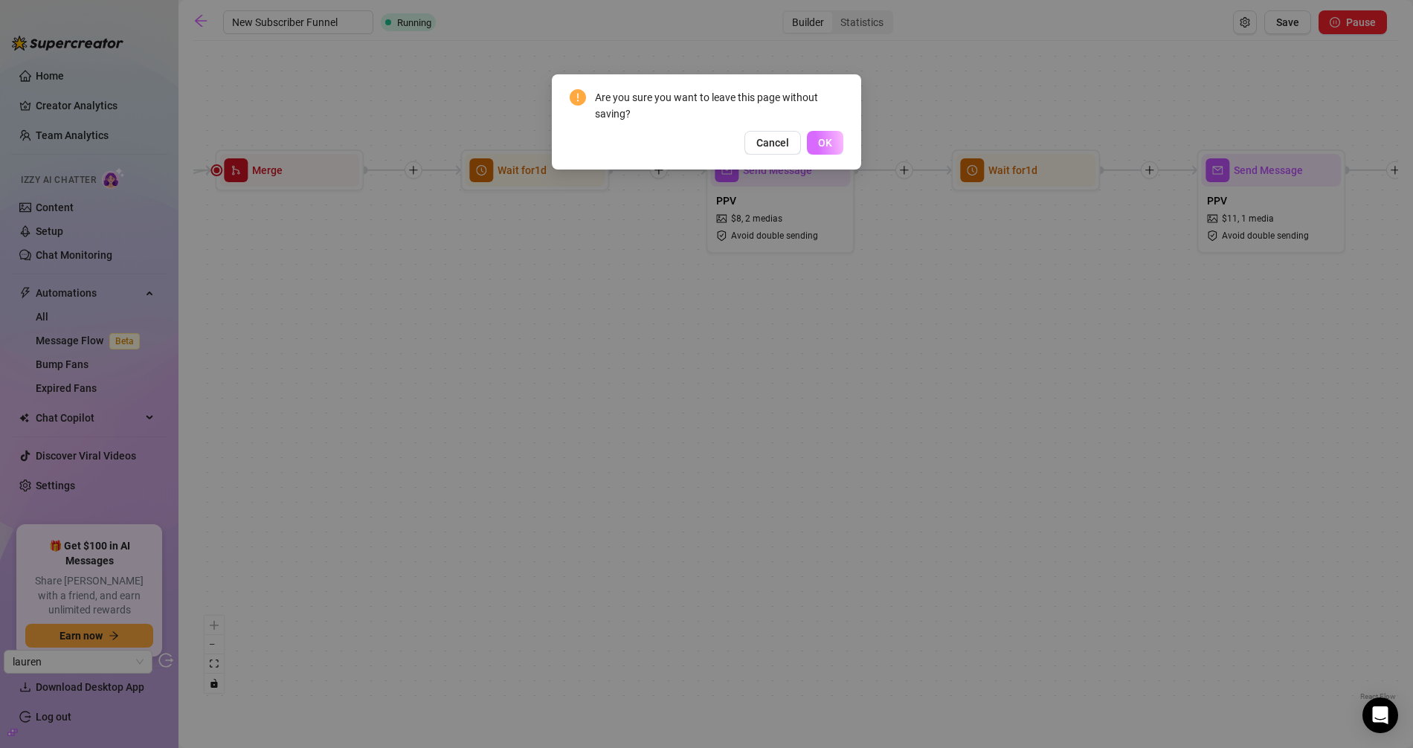
click at [832, 151] on button "OK" at bounding box center [825, 143] width 36 height 24
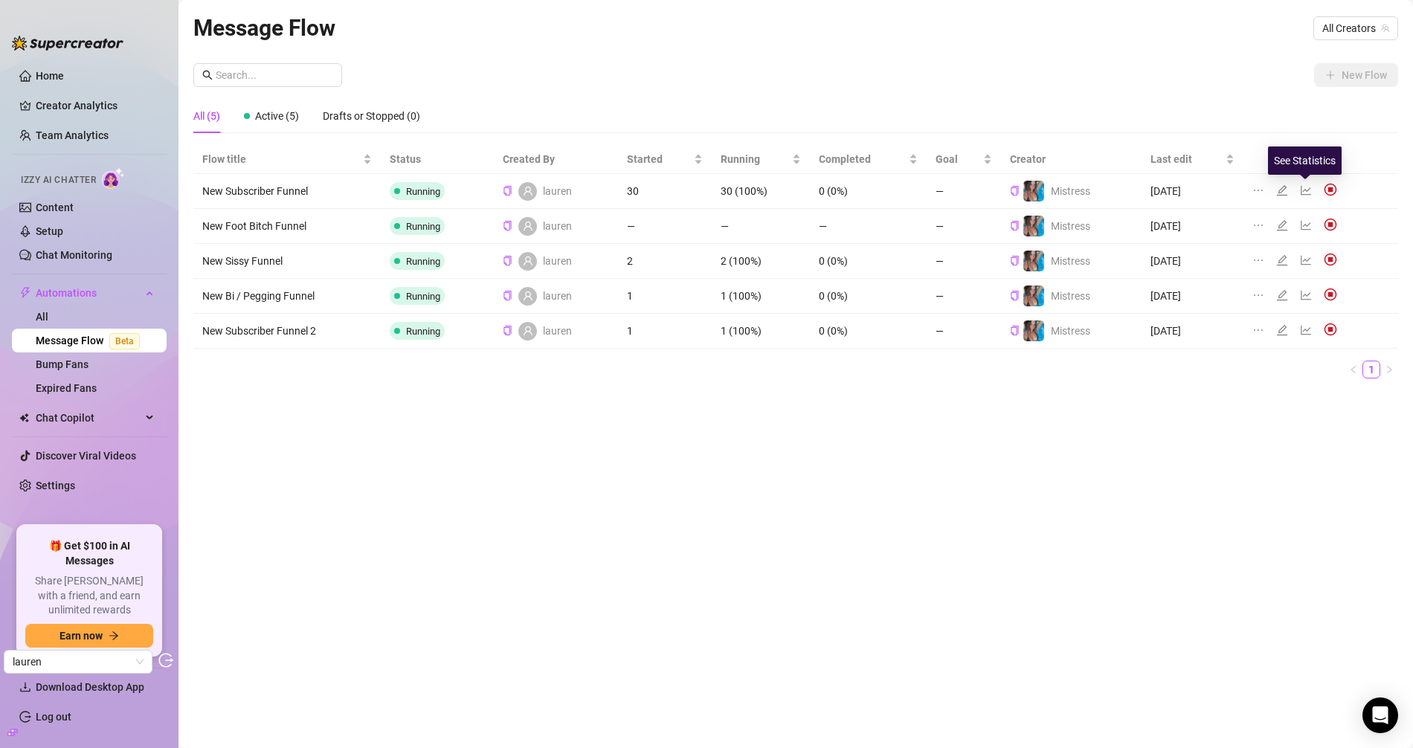
click at [1308, 196] on icon "line-chart" at bounding box center [1306, 190] width 12 height 12
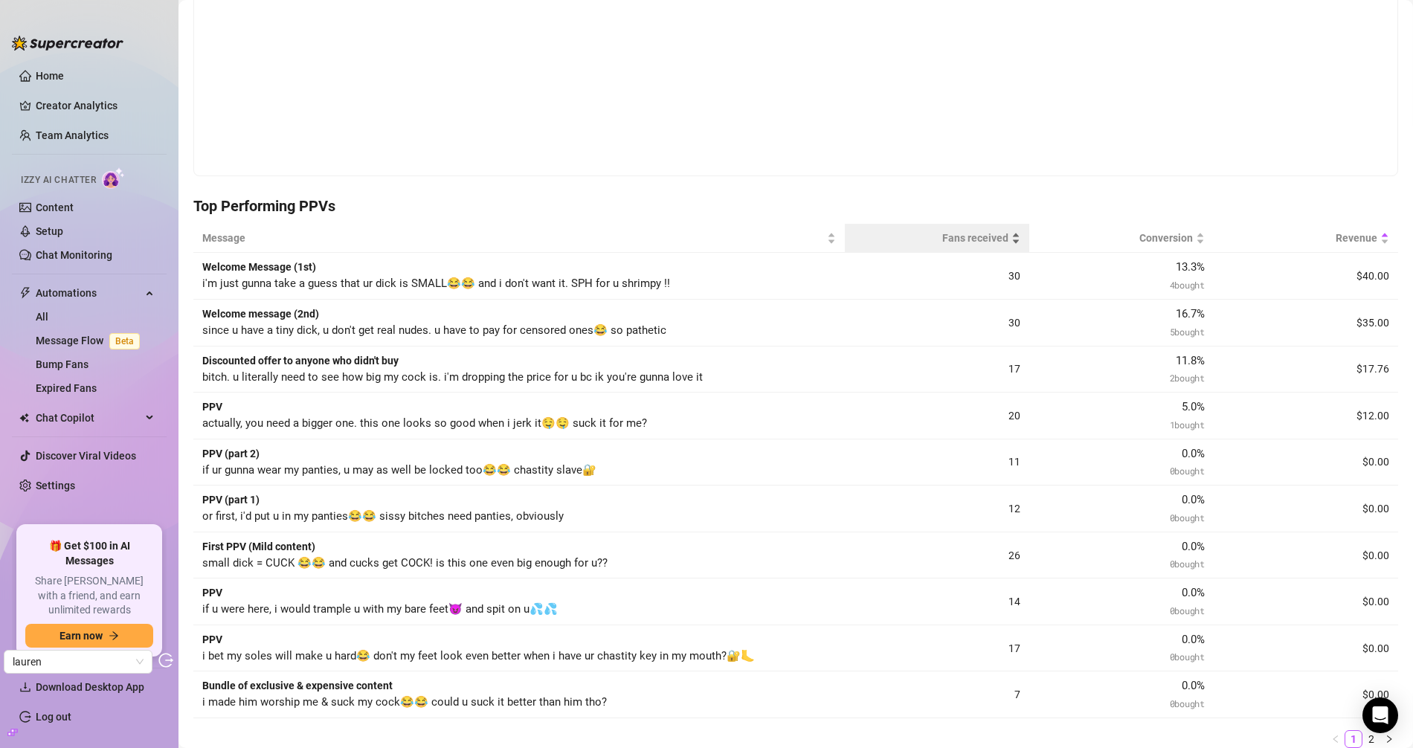
scroll to position [342, 0]
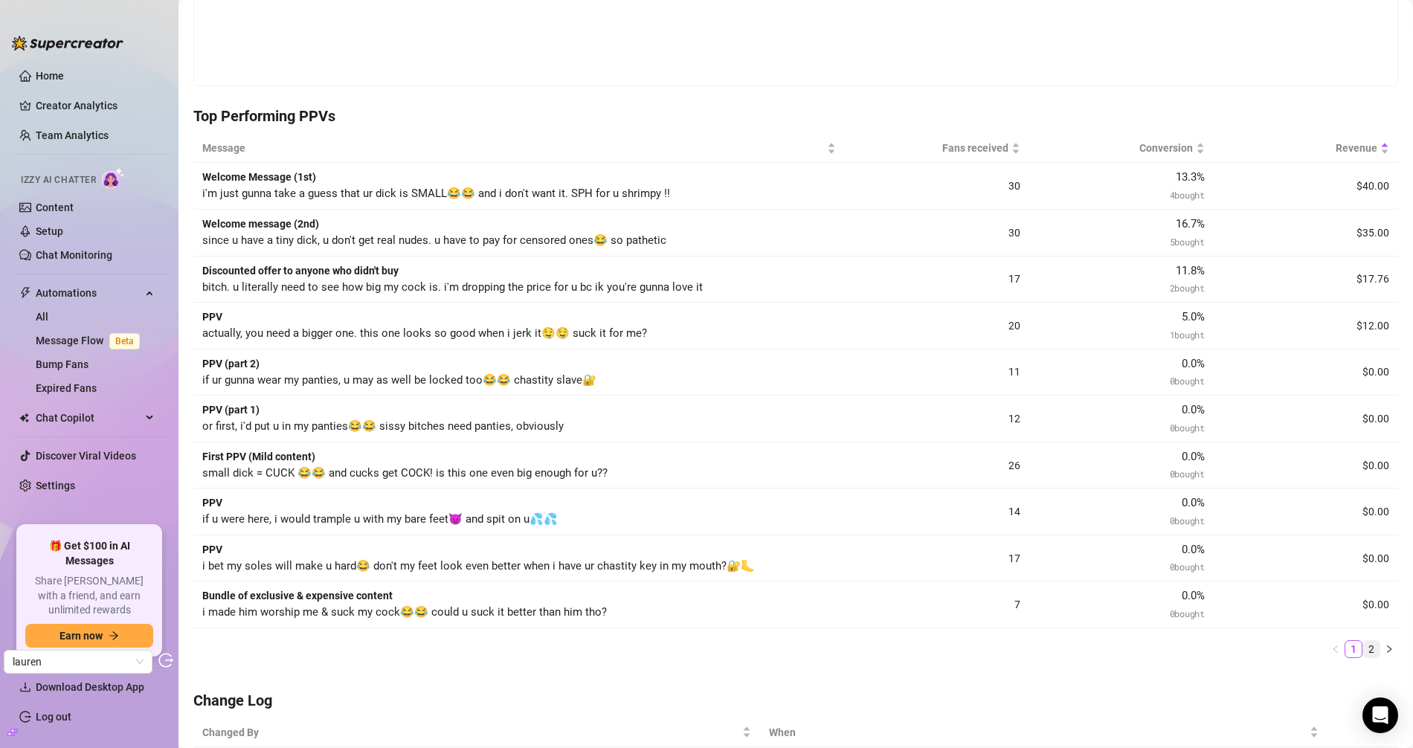
click at [1364, 649] on link "2" at bounding box center [1372, 649] width 16 height 16
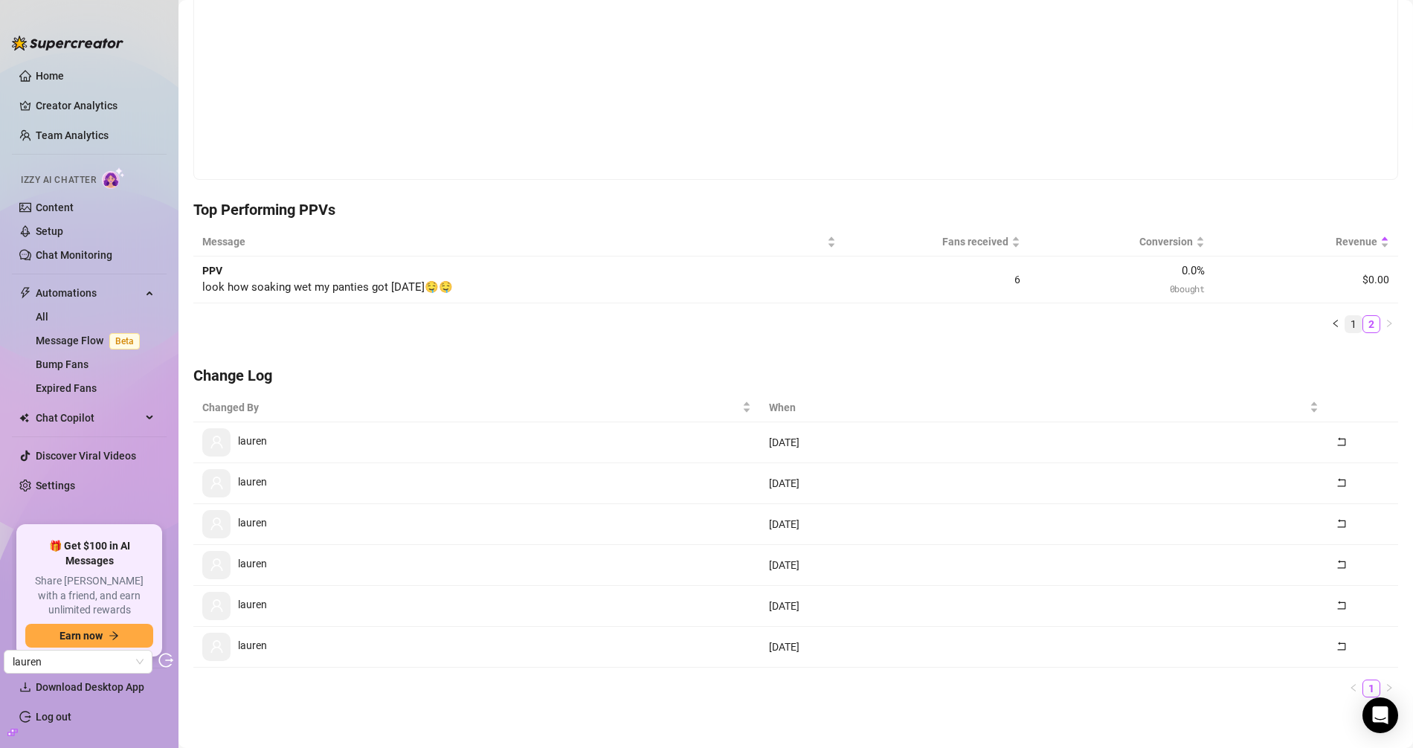
click at [1346, 318] on link "1" at bounding box center [1354, 324] width 16 height 16
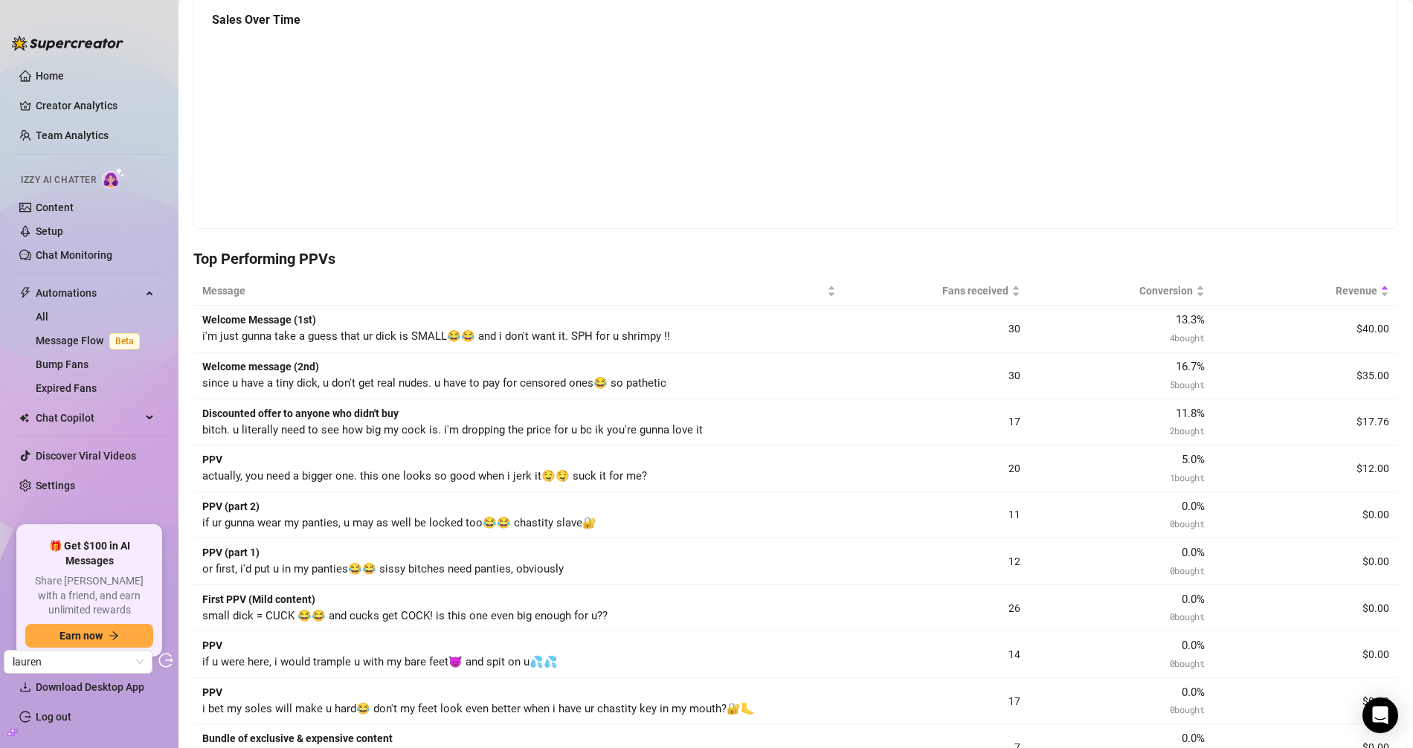
scroll to position [0, 0]
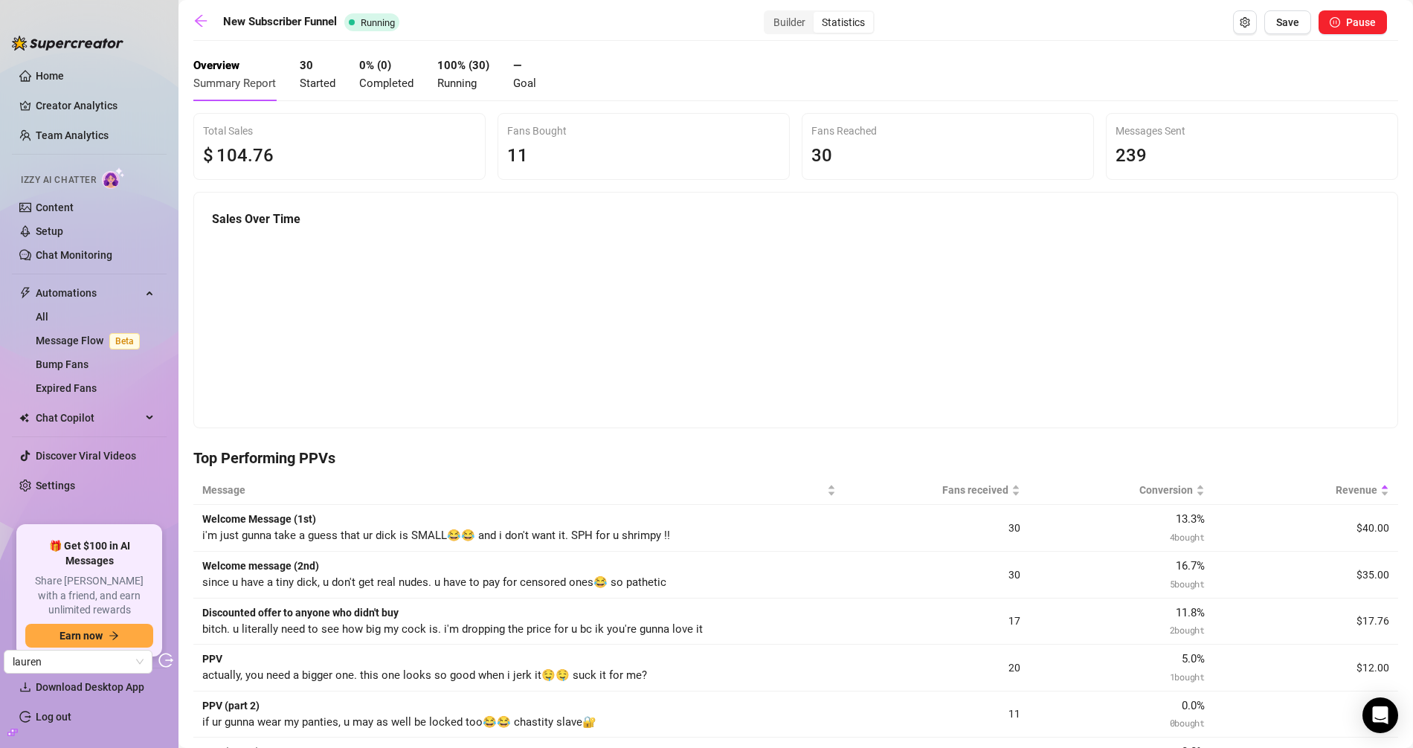
click at [550, 47] on div "New Subscriber Funnel Running Builder Statistics Save Pause Overview Summary Re…" at bounding box center [795, 693] width 1205 height 1367
click at [203, 19] on icon "arrow-left" at bounding box center [200, 20] width 15 height 15
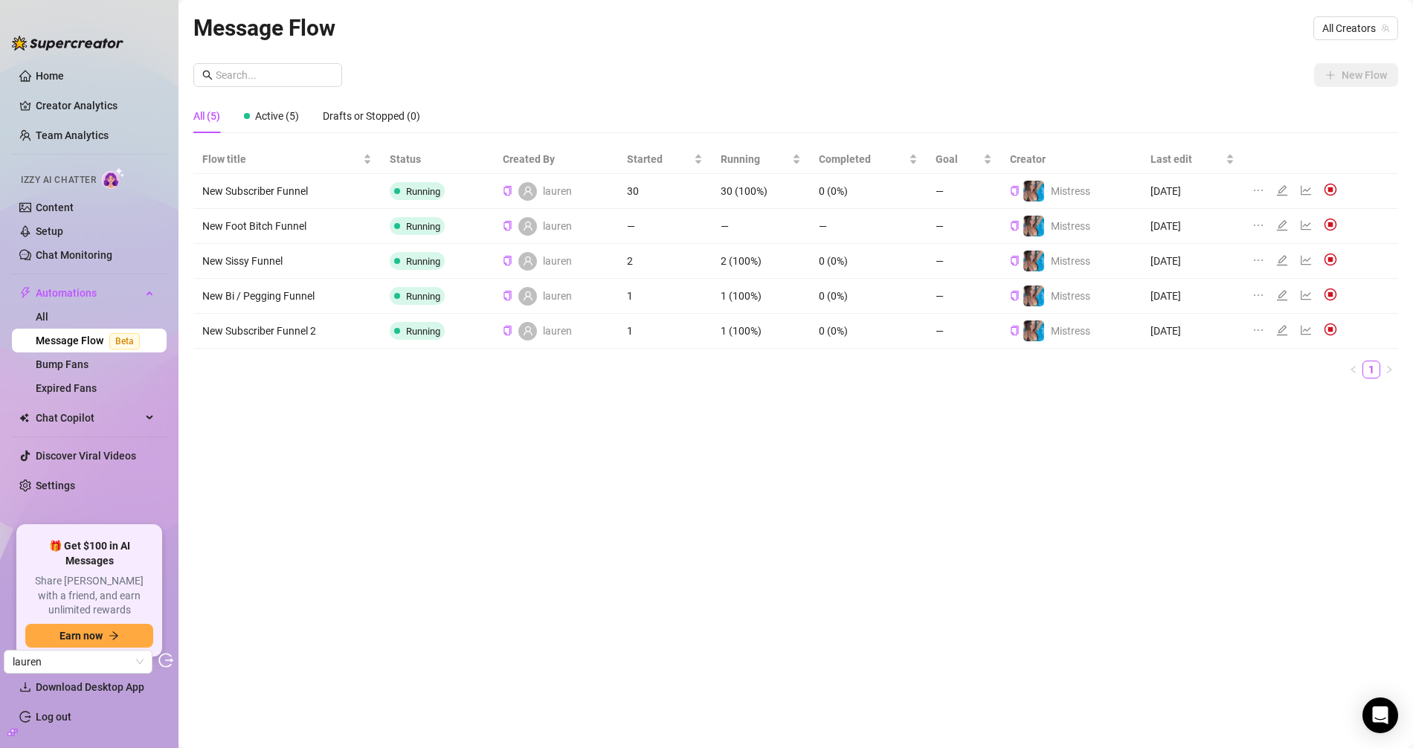
click at [1276, 258] on icon "edit" at bounding box center [1282, 260] width 12 height 12
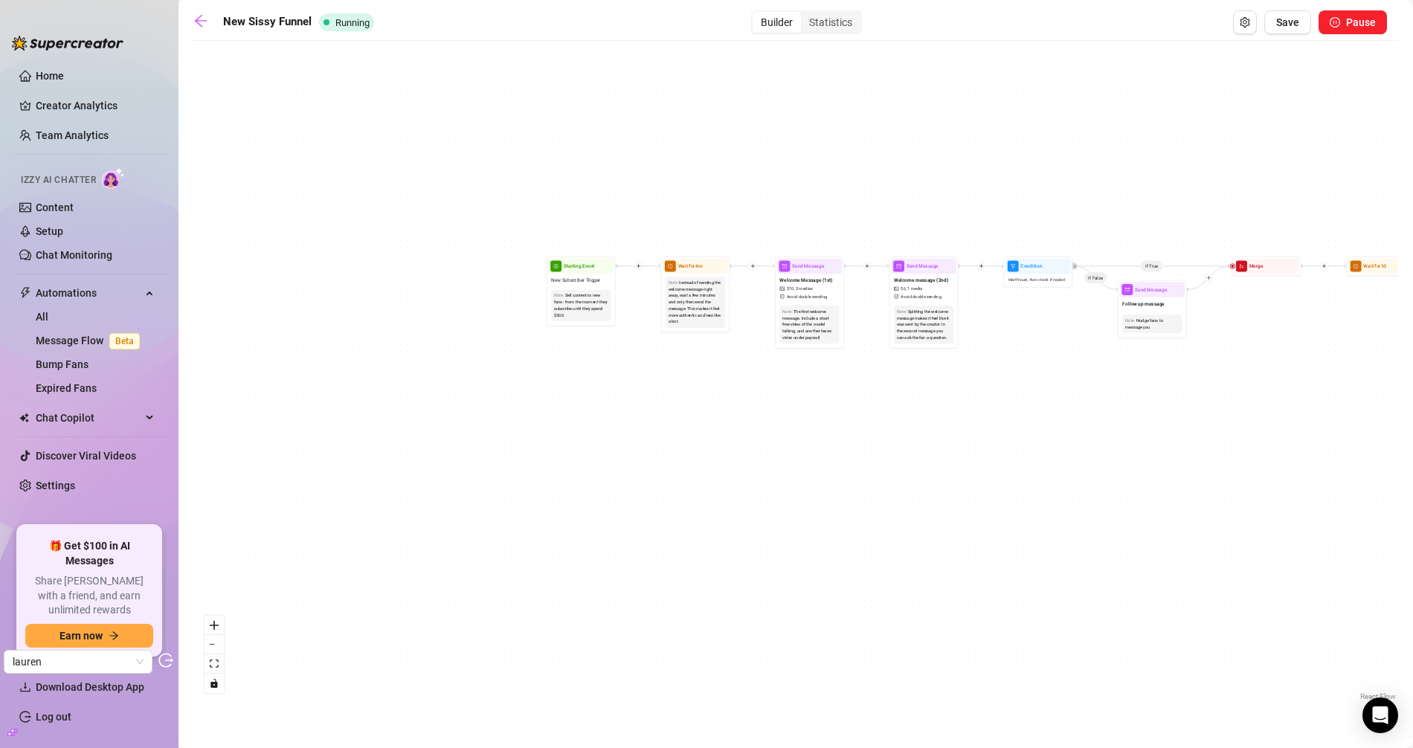
drag, startPoint x: 329, startPoint y: 385, endPoint x: 765, endPoint y: 391, distance: 436.7
click at [765, 391] on div "If True If True If True If False If False If False If True If False Merge Merge…" at bounding box center [795, 376] width 1205 height 656
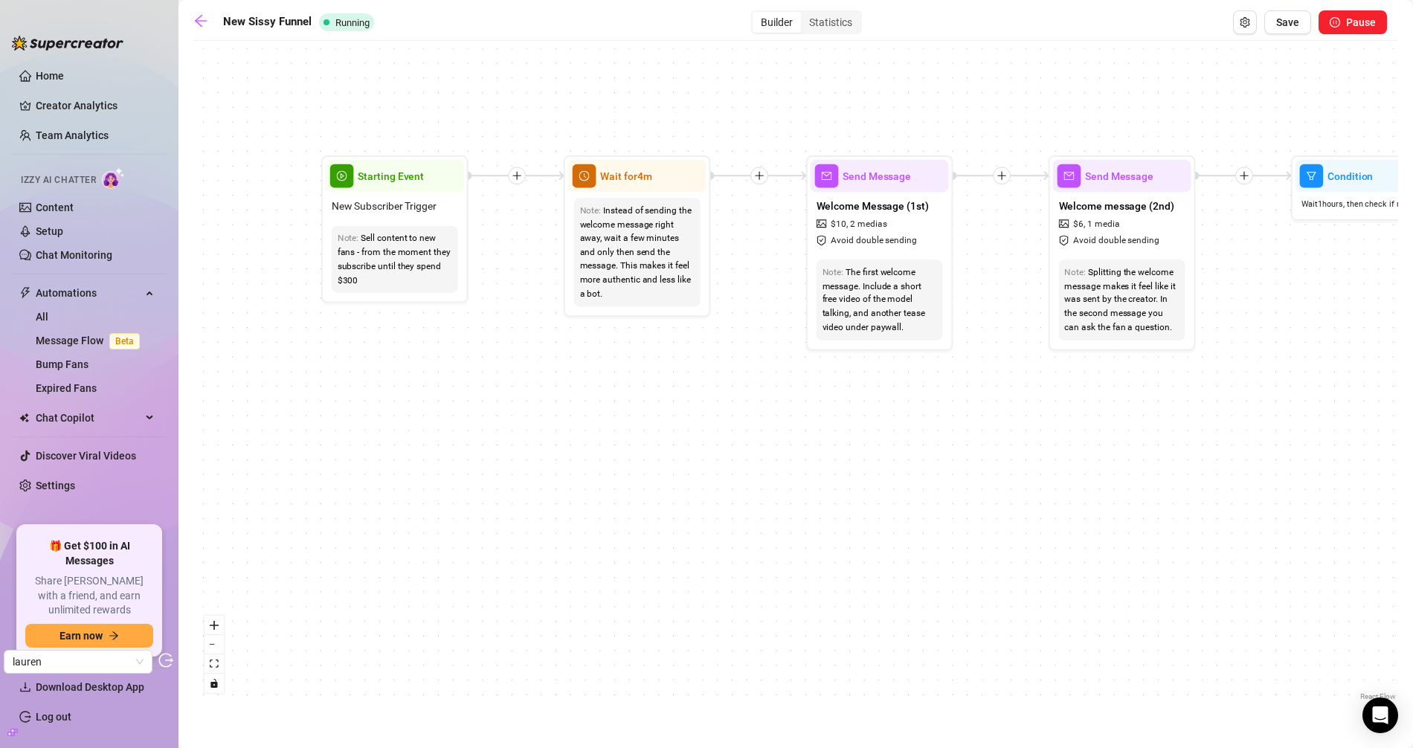
drag, startPoint x: 902, startPoint y: 421, endPoint x: 737, endPoint y: 395, distance: 166.4
click at [737, 395] on div "If True If True If True If False If False If False If True If False Merge Merge…" at bounding box center [795, 376] width 1205 height 656
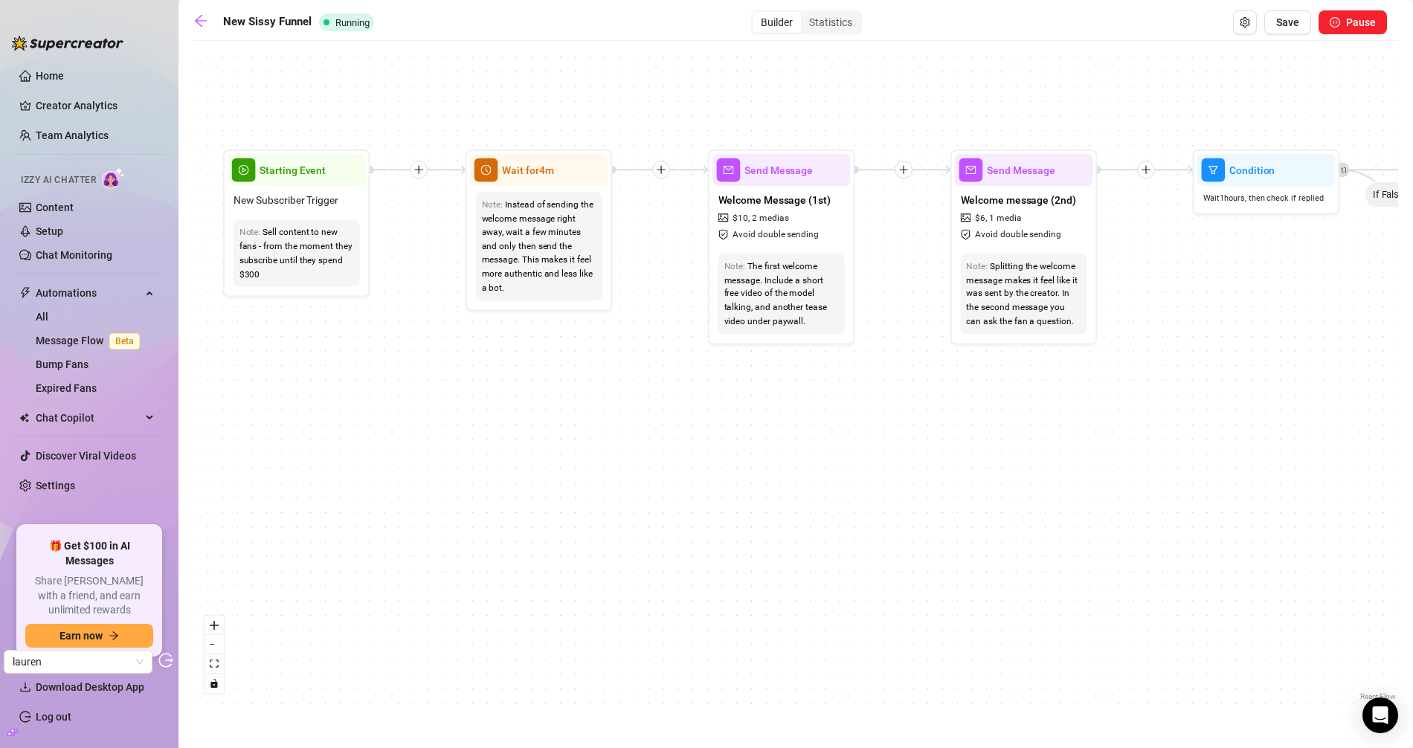
drag, startPoint x: 915, startPoint y: 424, endPoint x: 806, endPoint y: 418, distance: 109.5
click at [806, 418] on div "If True If True If True If False If False If False If True If False Merge Merge…" at bounding box center [795, 376] width 1205 height 656
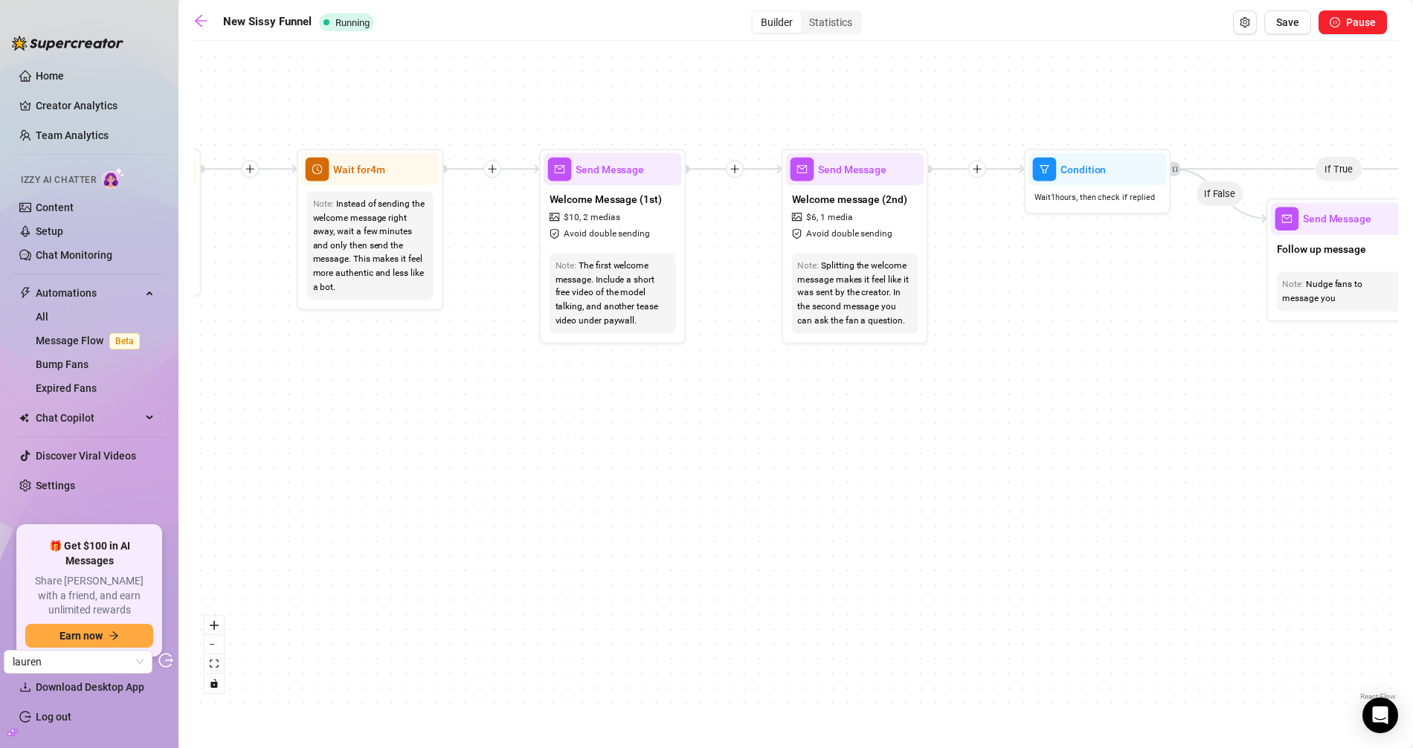
drag, startPoint x: 917, startPoint y: 425, endPoint x: 768, endPoint y: 421, distance: 148.8
click at [769, 421] on div "If True If True If True If False If False If False If True If False Merge Merge…" at bounding box center [795, 376] width 1205 height 656
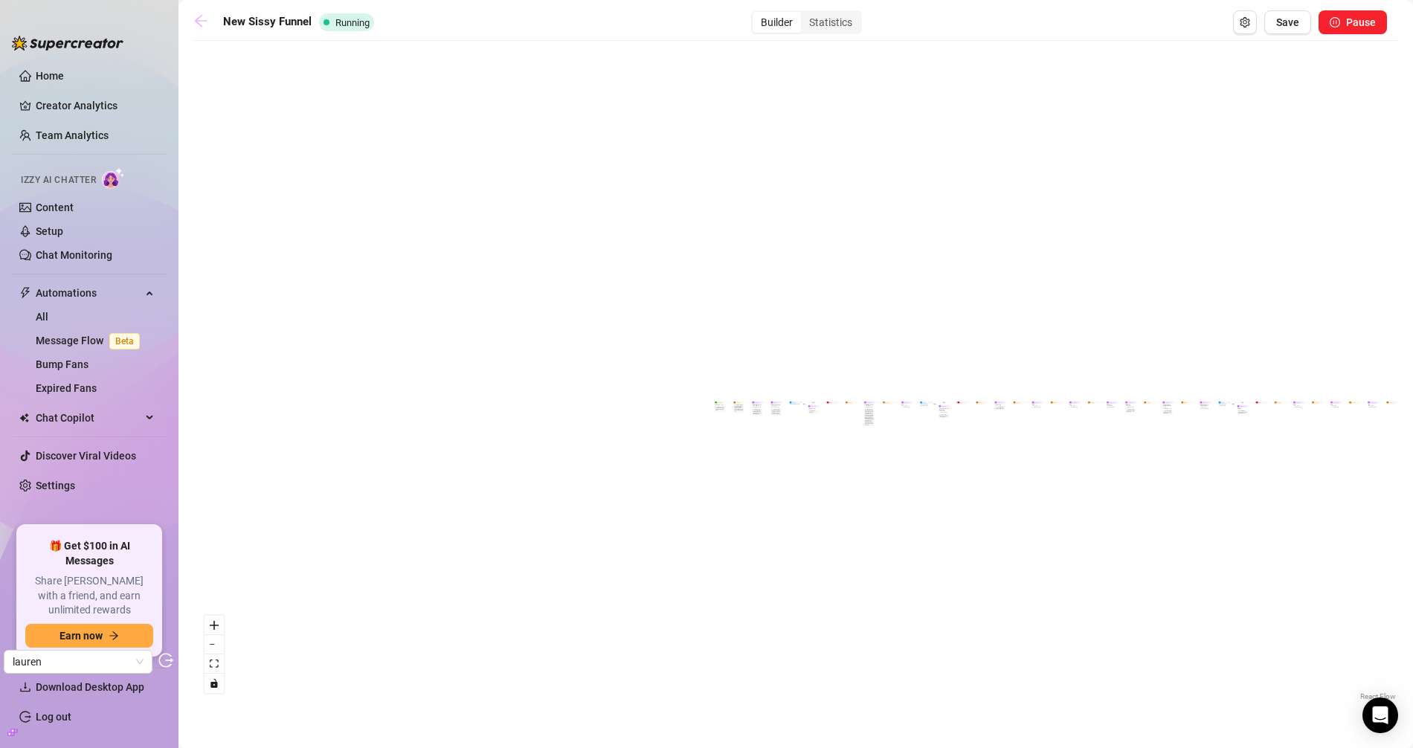
click at [196, 30] on link at bounding box center [204, 22] width 22 height 18
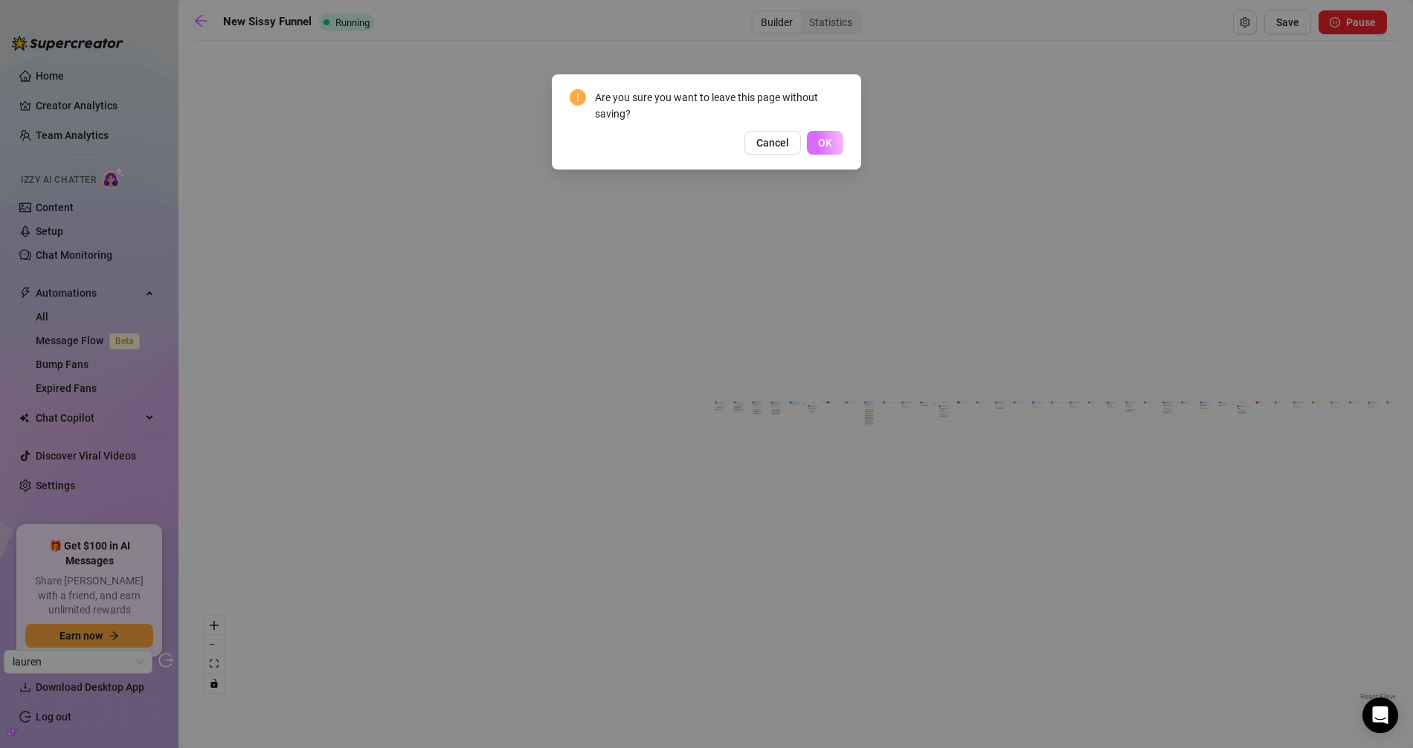
click at [812, 144] on button "OK" at bounding box center [825, 143] width 36 height 24
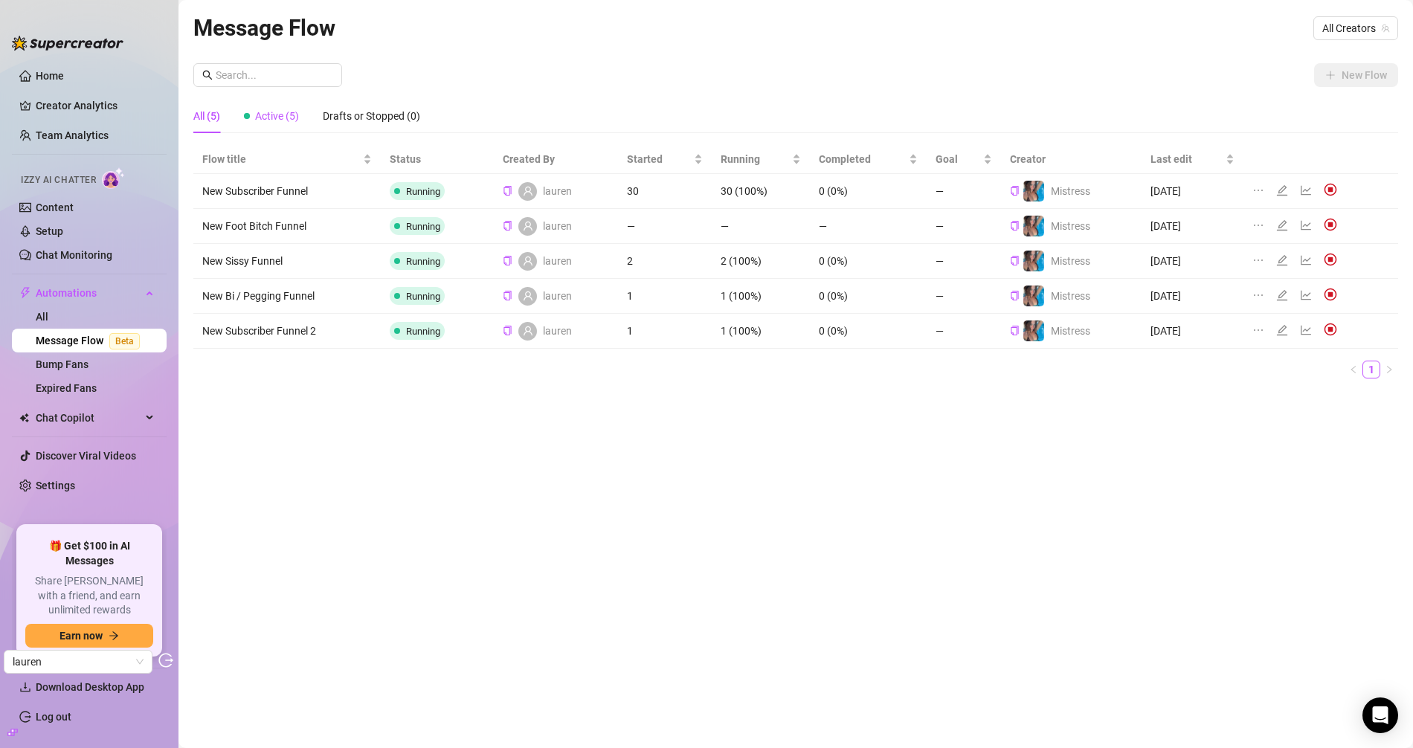
click at [269, 110] on span "Active (5)" at bounding box center [277, 116] width 44 height 12
click at [212, 108] on div "All (5)" at bounding box center [206, 116] width 27 height 16
click at [1278, 189] on icon "edit" at bounding box center [1282, 190] width 12 height 12
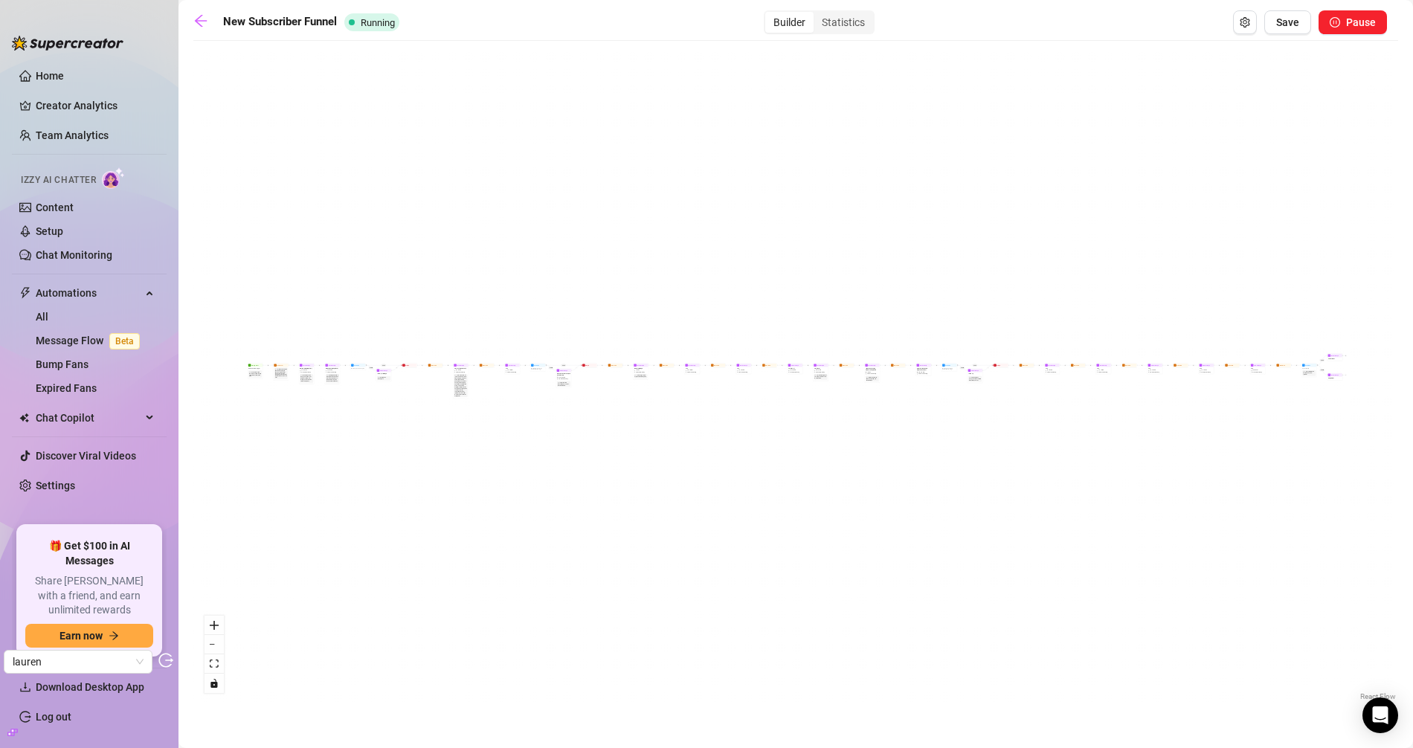
drag, startPoint x: 1034, startPoint y: 430, endPoint x: 571, endPoint y: 408, distance: 463.9
click at [566, 407] on div "If True If True If True If False If False If False If True If False Merge Merge…" at bounding box center [795, 376] width 1205 height 656
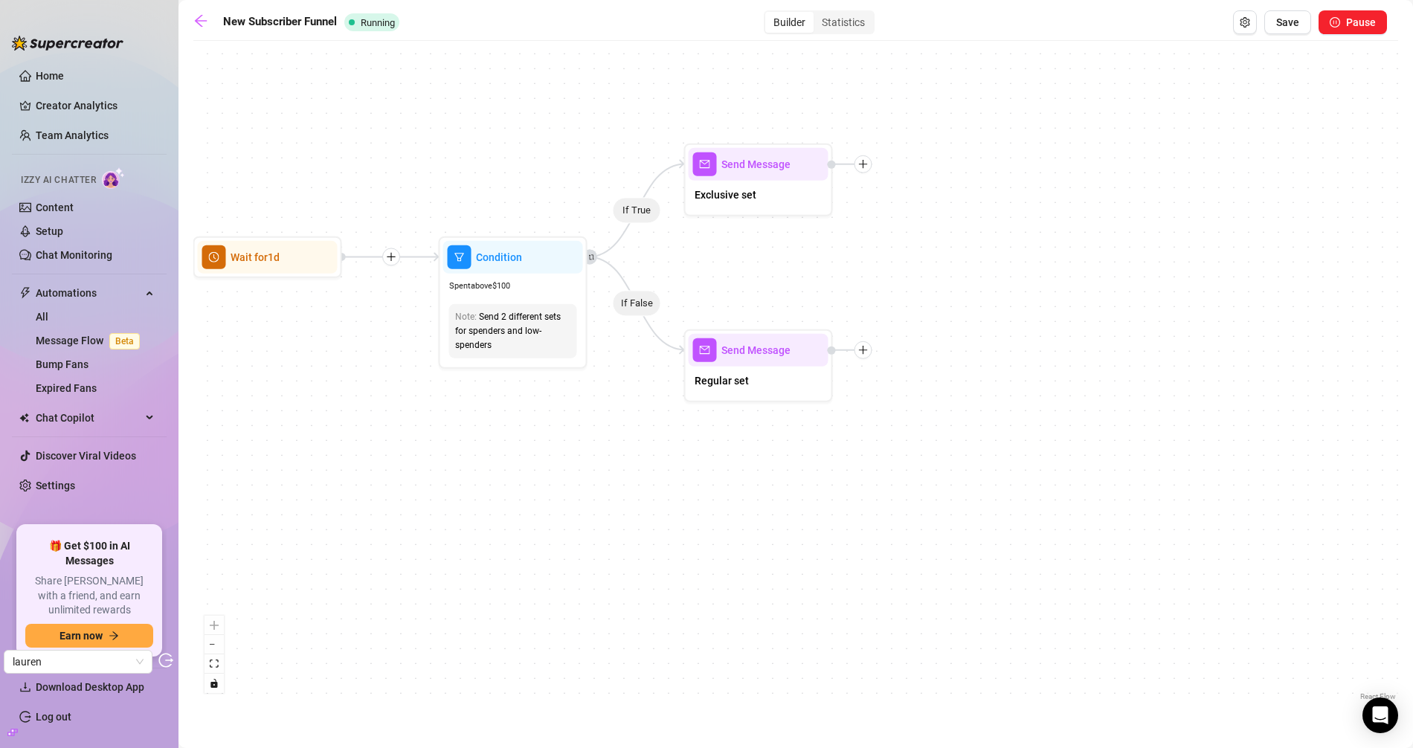
drag, startPoint x: 752, startPoint y: 288, endPoint x: 909, endPoint y: 373, distance: 178.4
click at [909, 373] on div "If True If True If True If False If False If False If True If False Merge Merge…" at bounding box center [795, 376] width 1205 height 656
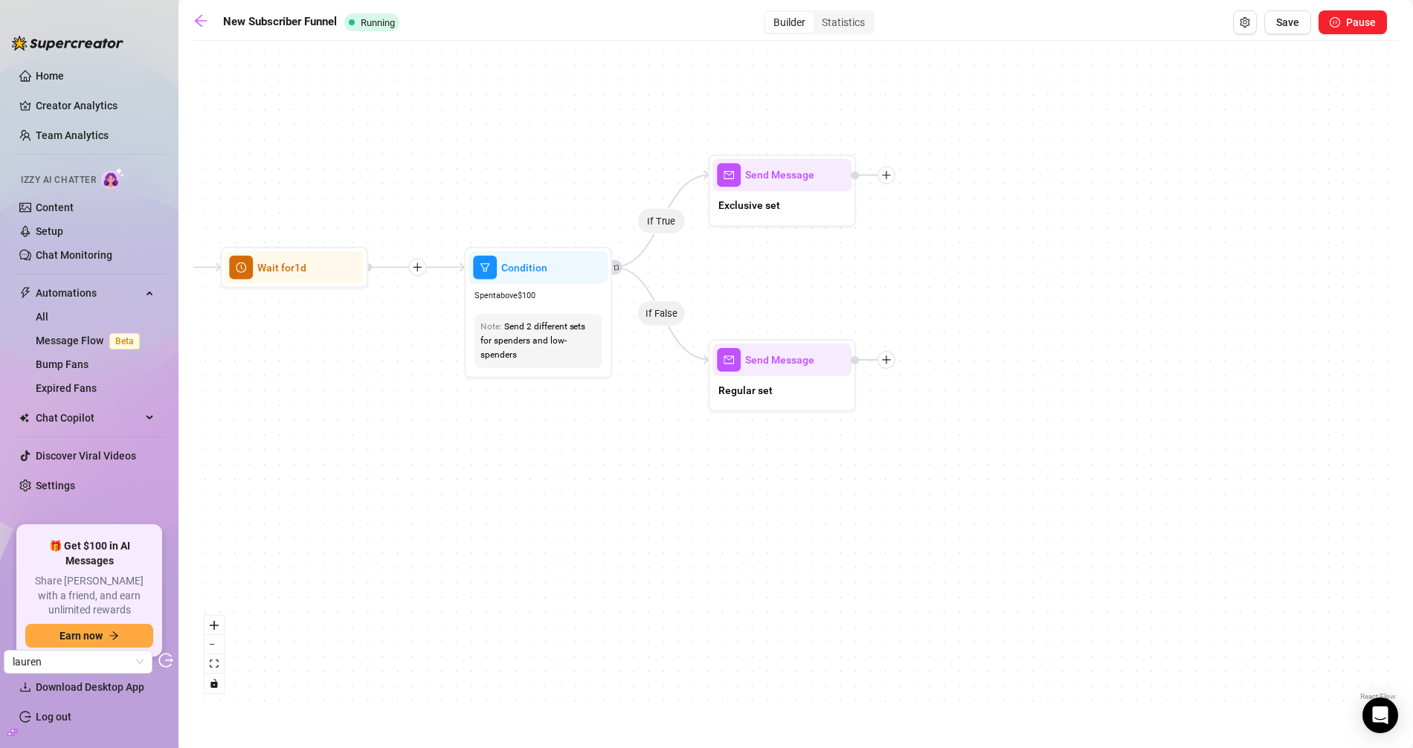
drag, startPoint x: 816, startPoint y: 292, endPoint x: 946, endPoint y: 316, distance: 132.5
click at [946, 316] on div "If True If True If True If False If False If False If True If False Merge Merge…" at bounding box center [795, 376] width 1205 height 656
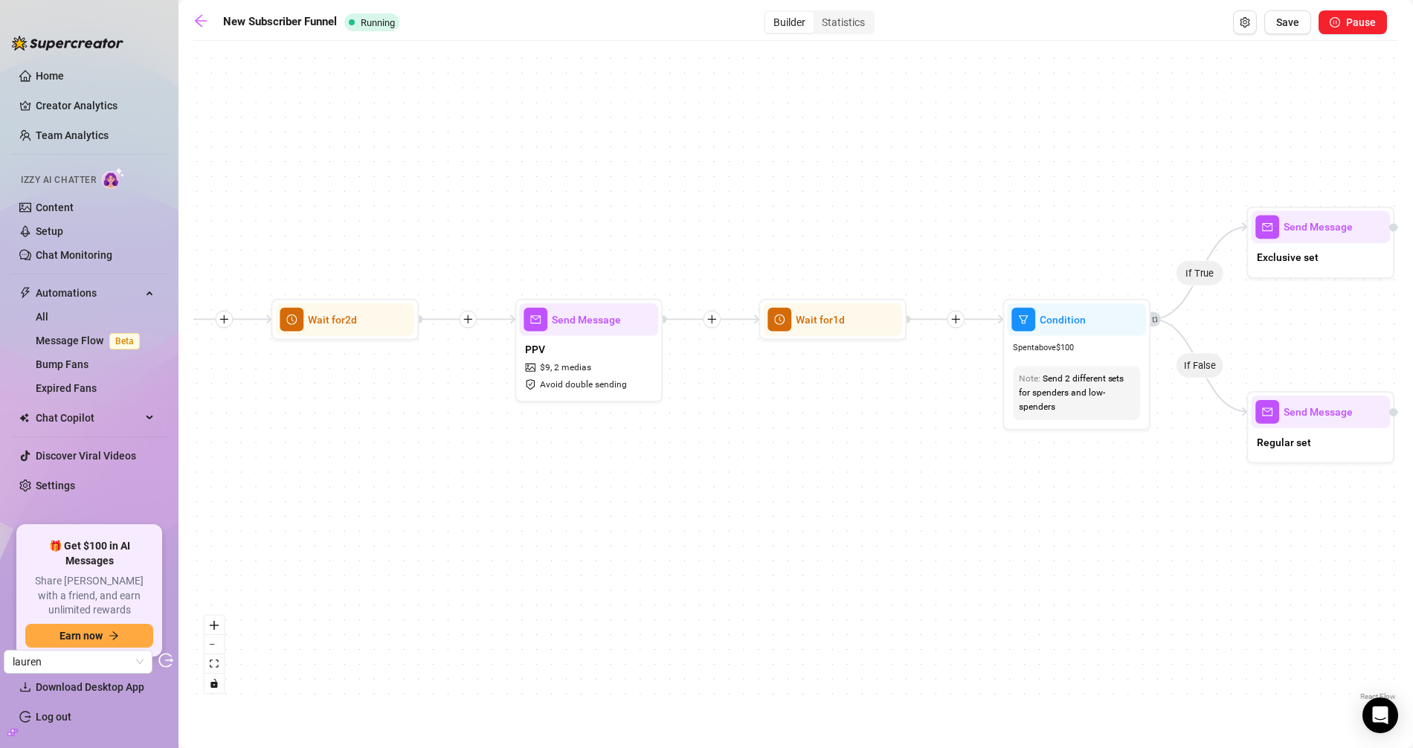
drag, startPoint x: 469, startPoint y: 178, endPoint x: 878, endPoint y: 205, distance: 409.3
click at [878, 205] on div "If True If True If True If False If False If False If True If False Merge Merge…" at bounding box center [795, 376] width 1205 height 656
click at [97, 107] on link "Creator Analytics" at bounding box center [95, 106] width 119 height 24
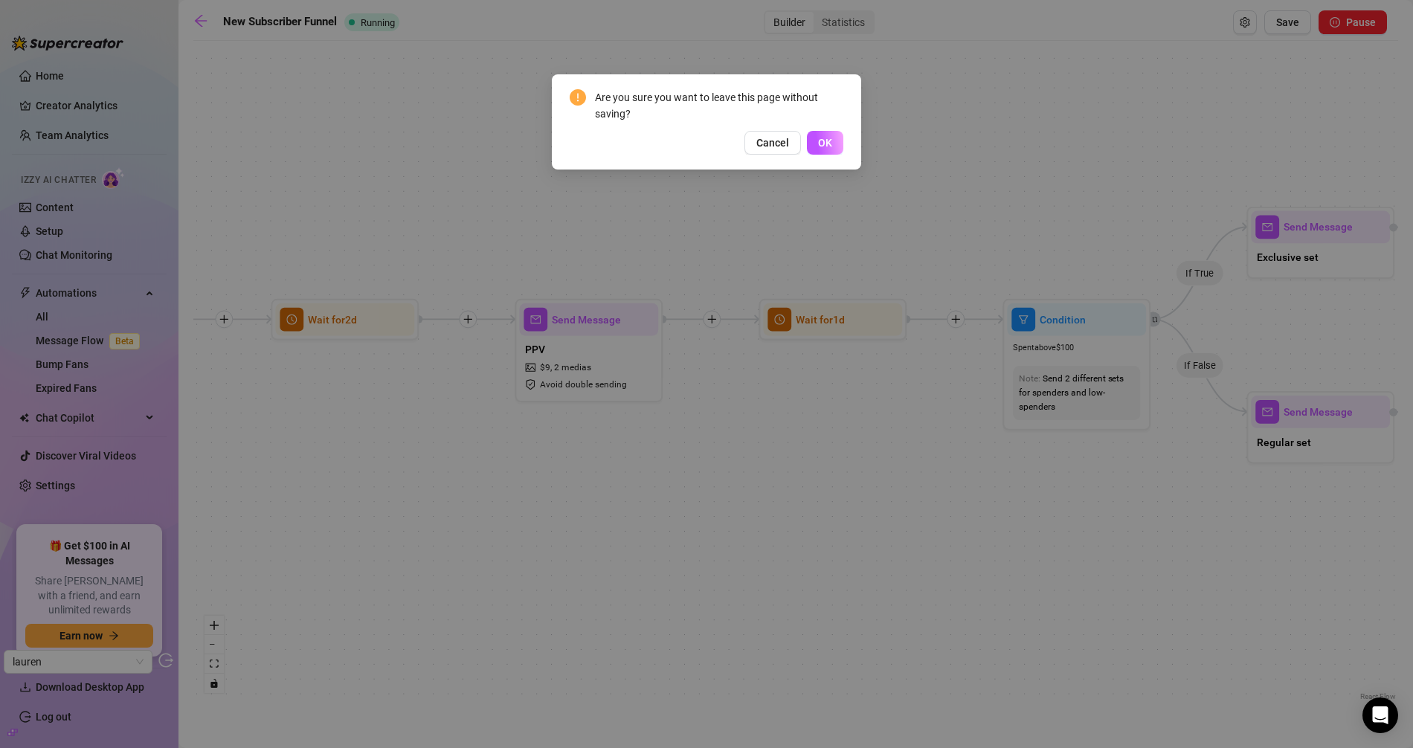
click at [826, 149] on button "OK" at bounding box center [825, 143] width 36 height 24
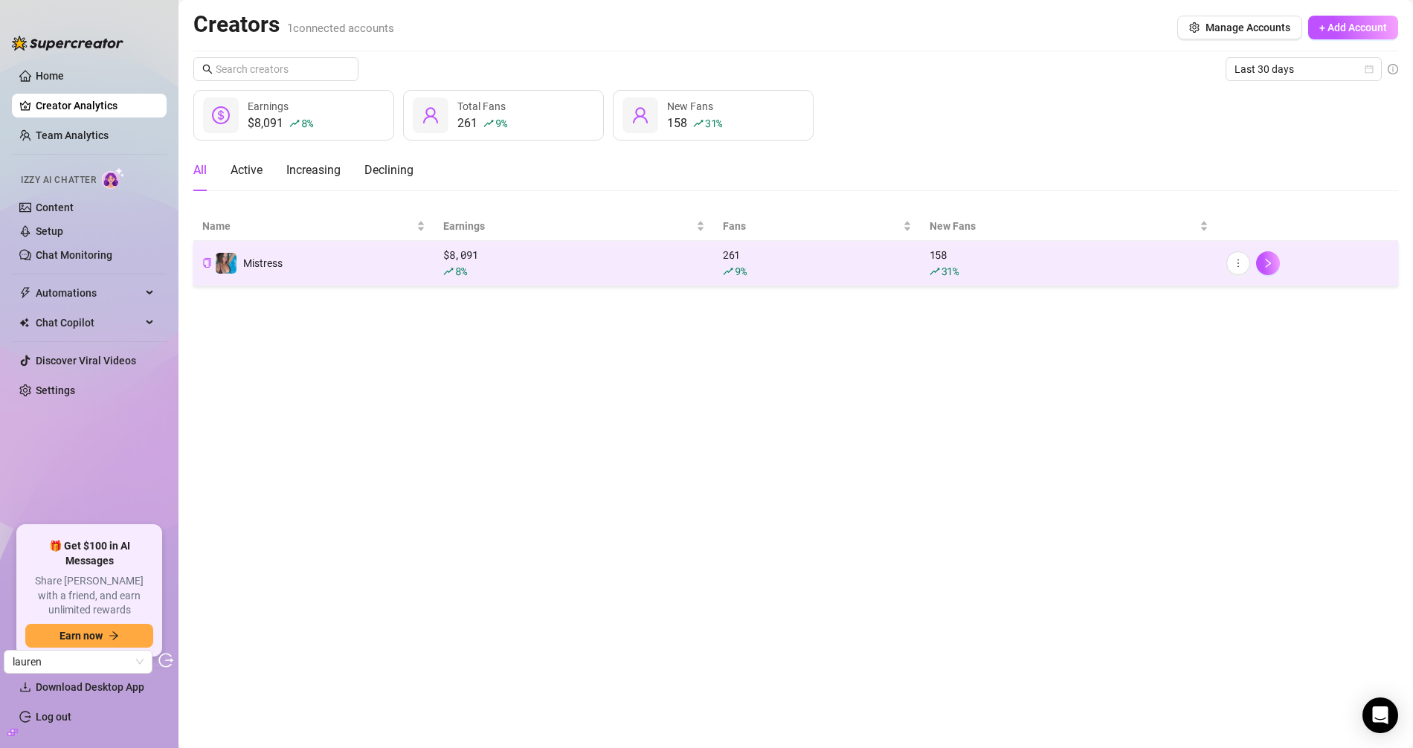
click at [366, 283] on td "Mistress" at bounding box center [313, 263] width 241 height 45
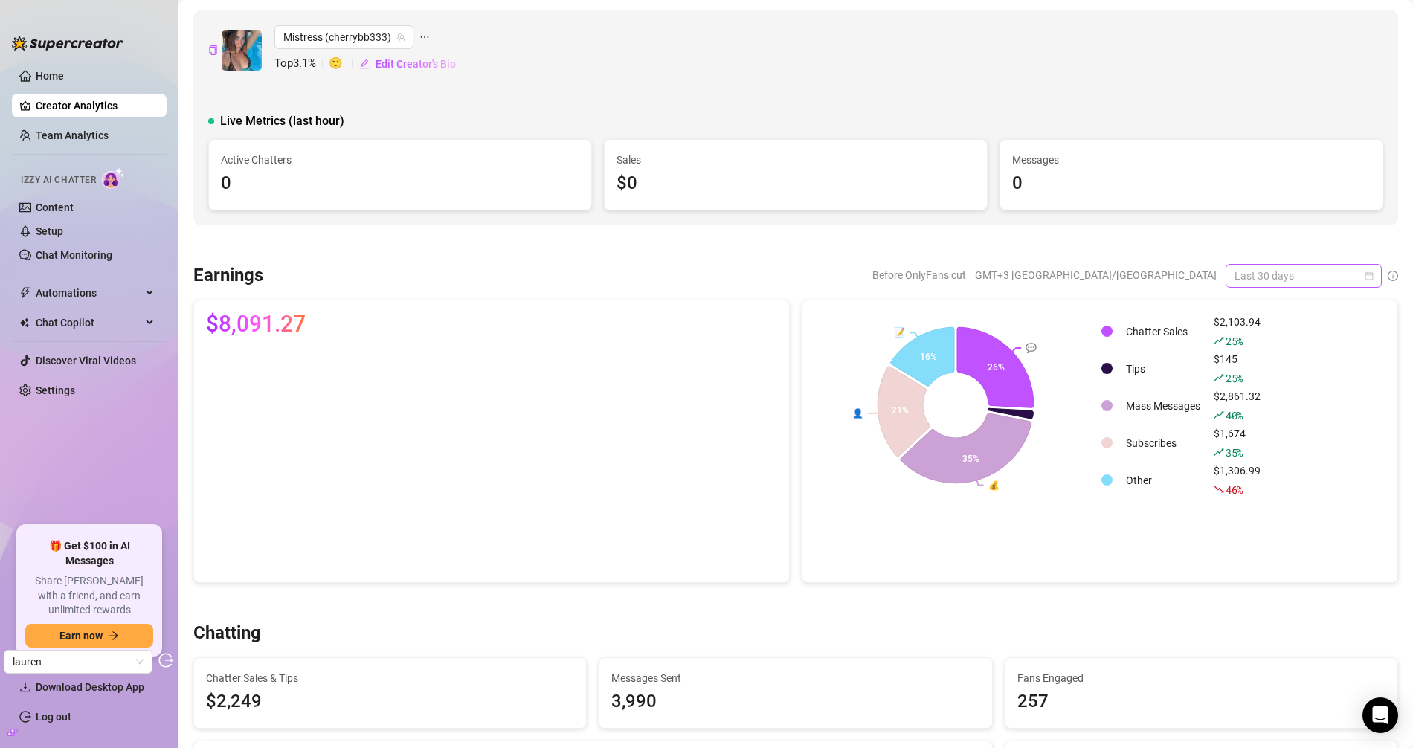
click at [1300, 272] on span "Last 30 days" at bounding box center [1304, 276] width 138 height 22
click at [1281, 278] on span "Last 30 days" at bounding box center [1304, 276] width 138 height 22
click at [1253, 321] on div "Last 7 days" at bounding box center [1291, 328] width 132 height 16
click at [50, 129] on link "Team Analytics" at bounding box center [72, 135] width 73 height 12
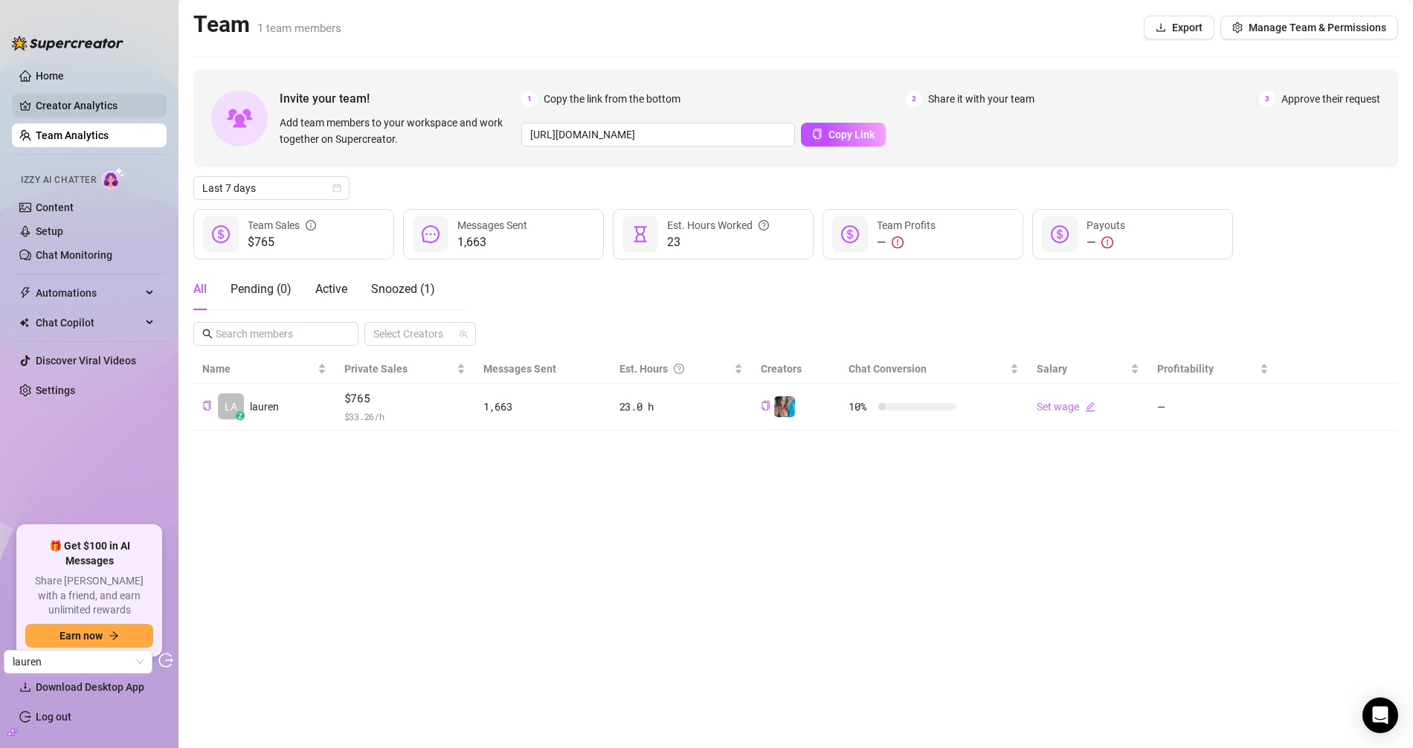
click at [68, 105] on link "Creator Analytics" at bounding box center [95, 106] width 119 height 24
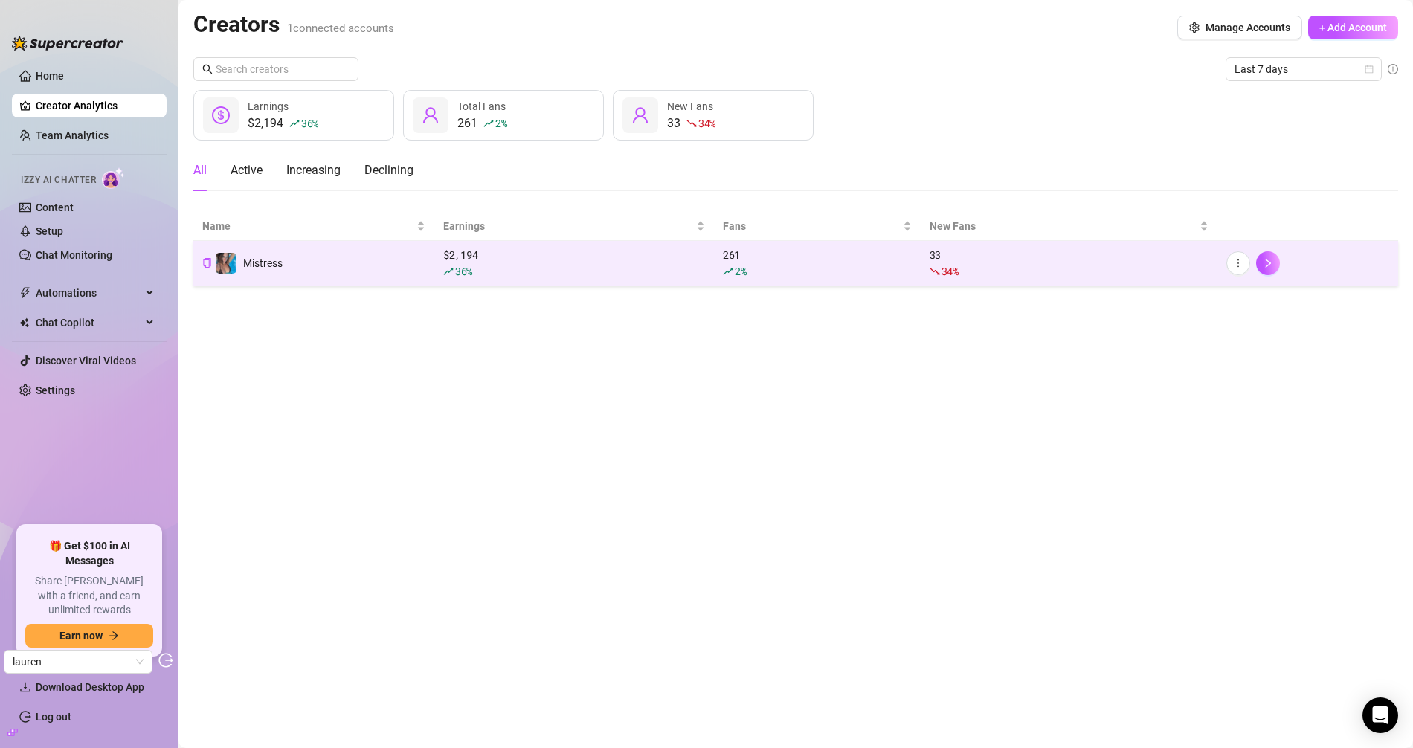
click at [431, 272] on td "Mistress" at bounding box center [313, 263] width 241 height 45
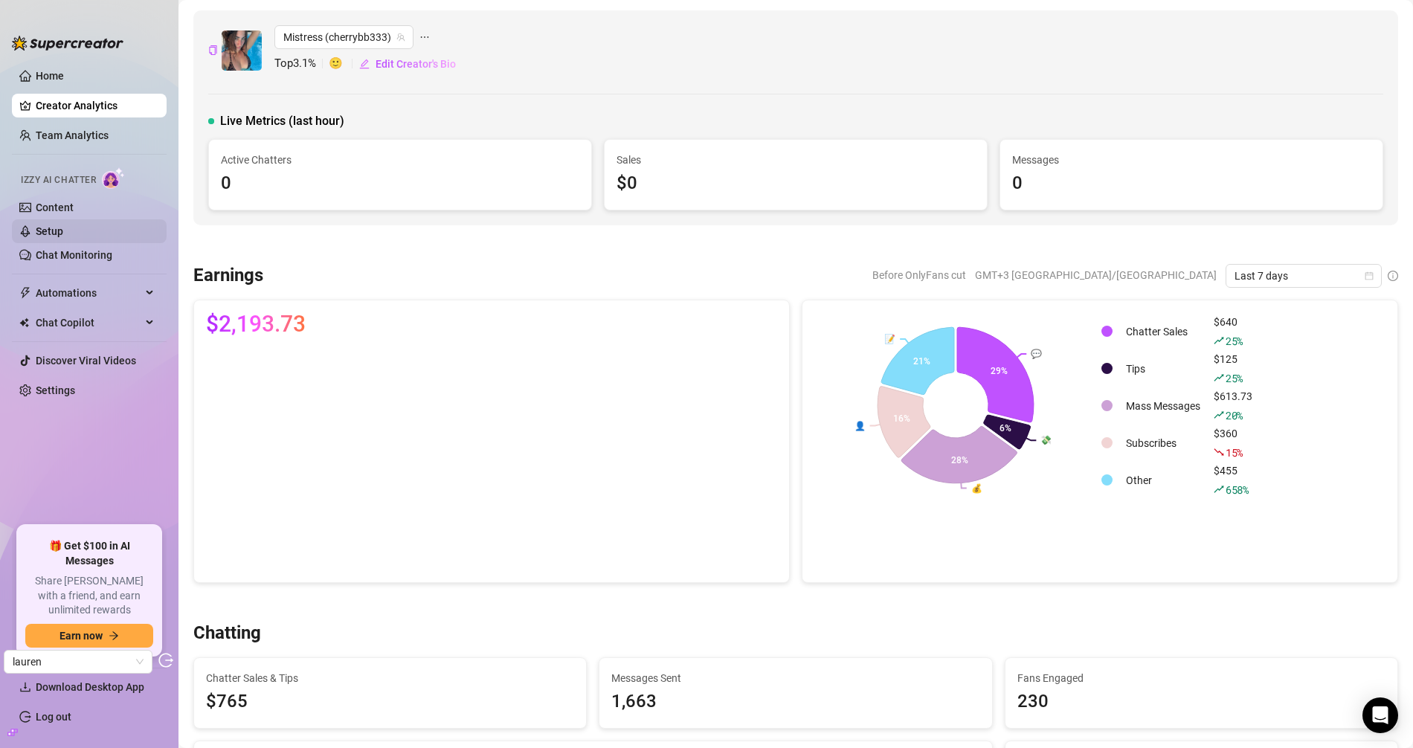
click at [63, 232] on link "Setup" at bounding box center [50, 231] width 28 height 12
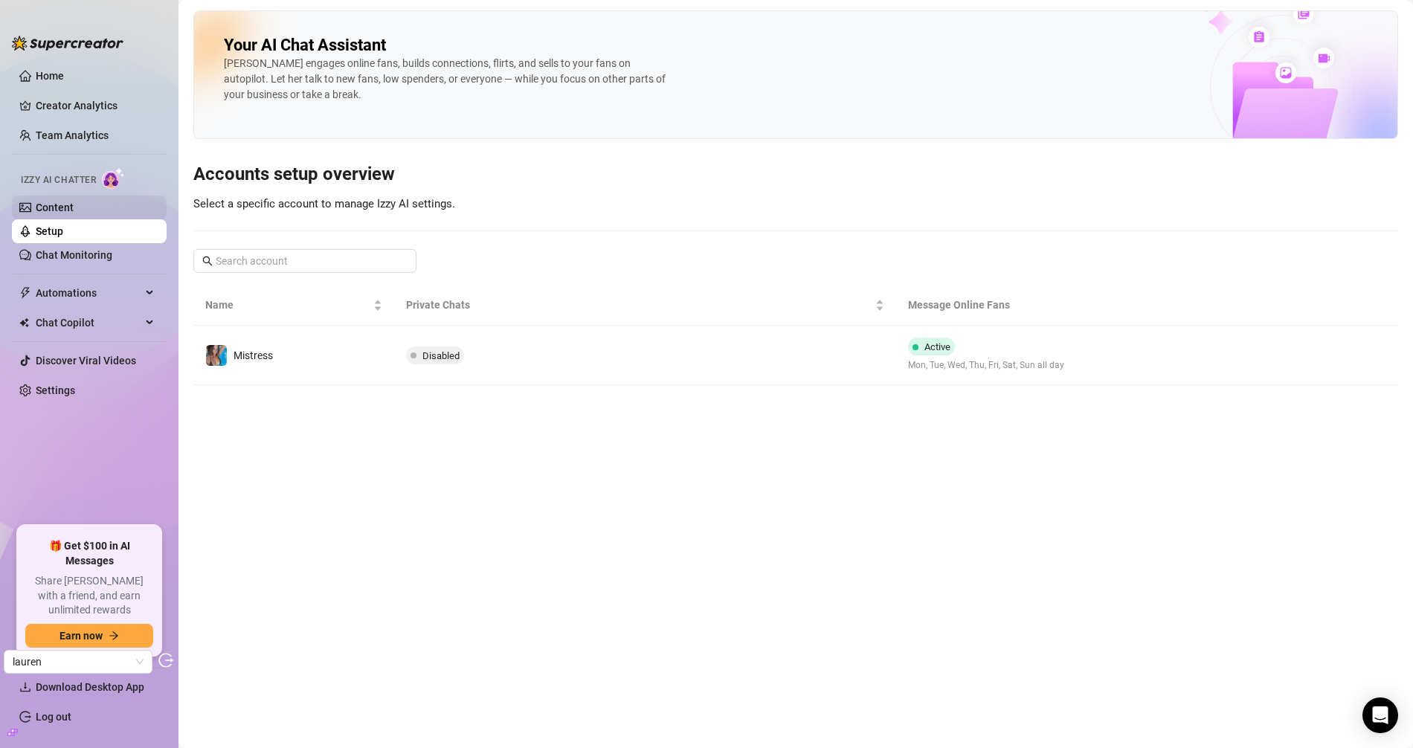
click at [64, 208] on link "Content" at bounding box center [55, 208] width 38 height 12
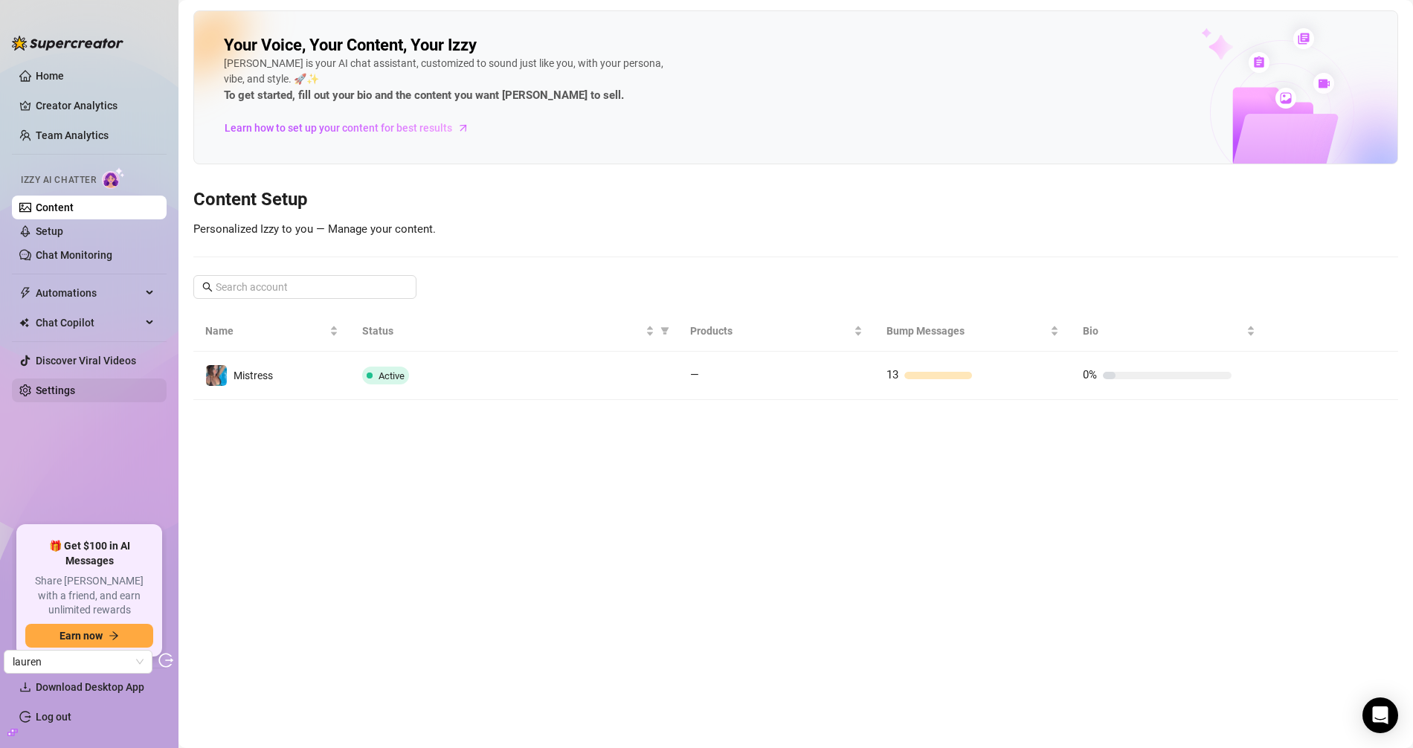
click at [75, 395] on link "Settings" at bounding box center [55, 391] width 39 height 12
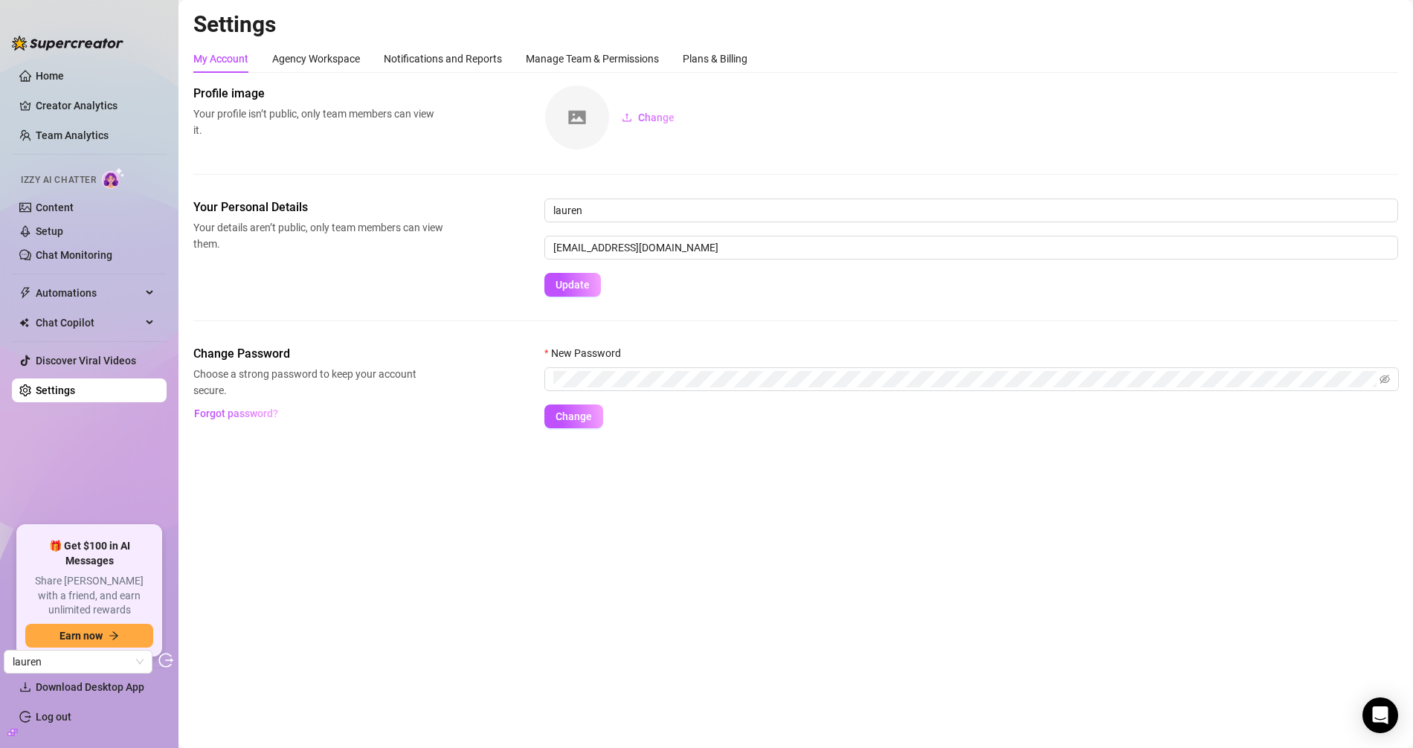
click at [97, 294] on span "Automations" at bounding box center [89, 293] width 106 height 24
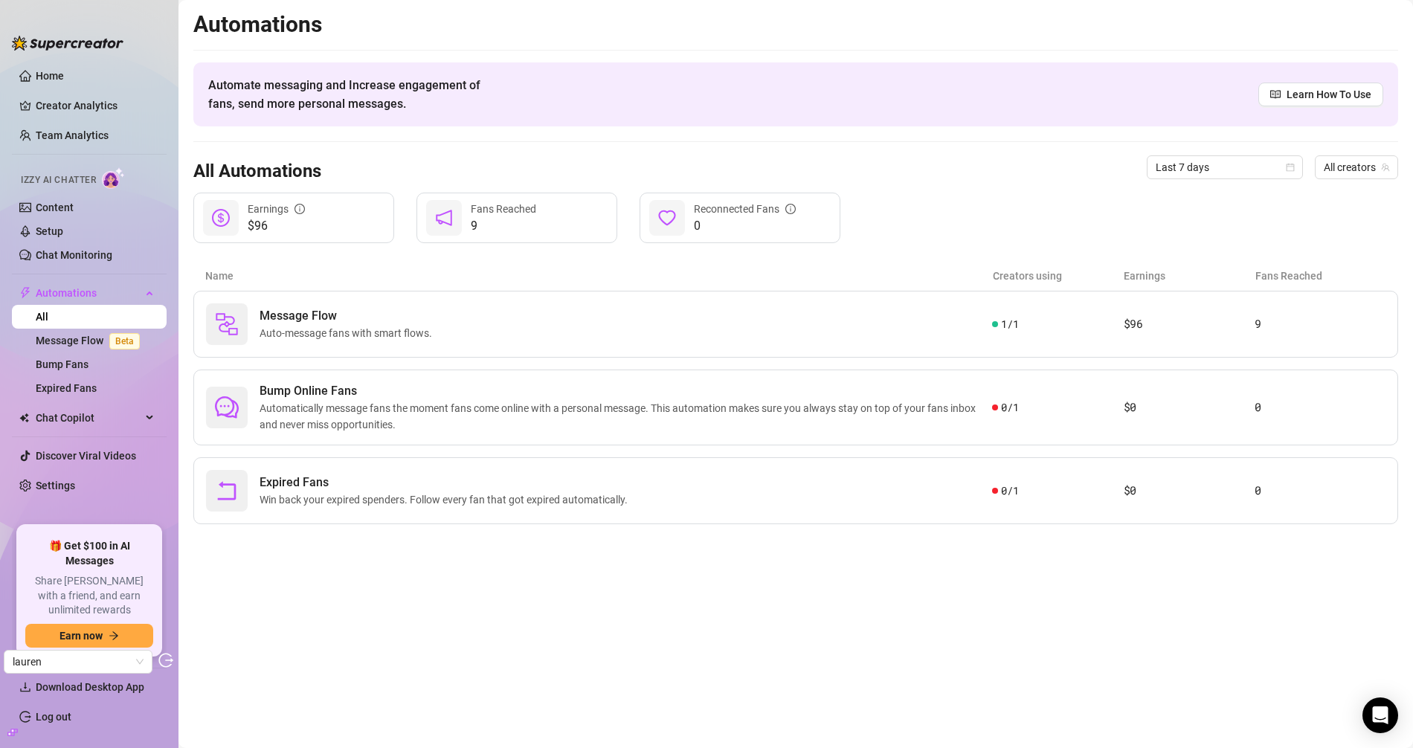
click at [784, 130] on div "Automations Automate messaging and Increase engagement of fans, send more perso…" at bounding box center [795, 267] width 1205 height 514
click at [1213, 183] on div "All Automations Last 7 days All creators" at bounding box center [795, 167] width 1205 height 51
click at [1209, 173] on span "Last 7 days" at bounding box center [1225, 167] width 138 height 22
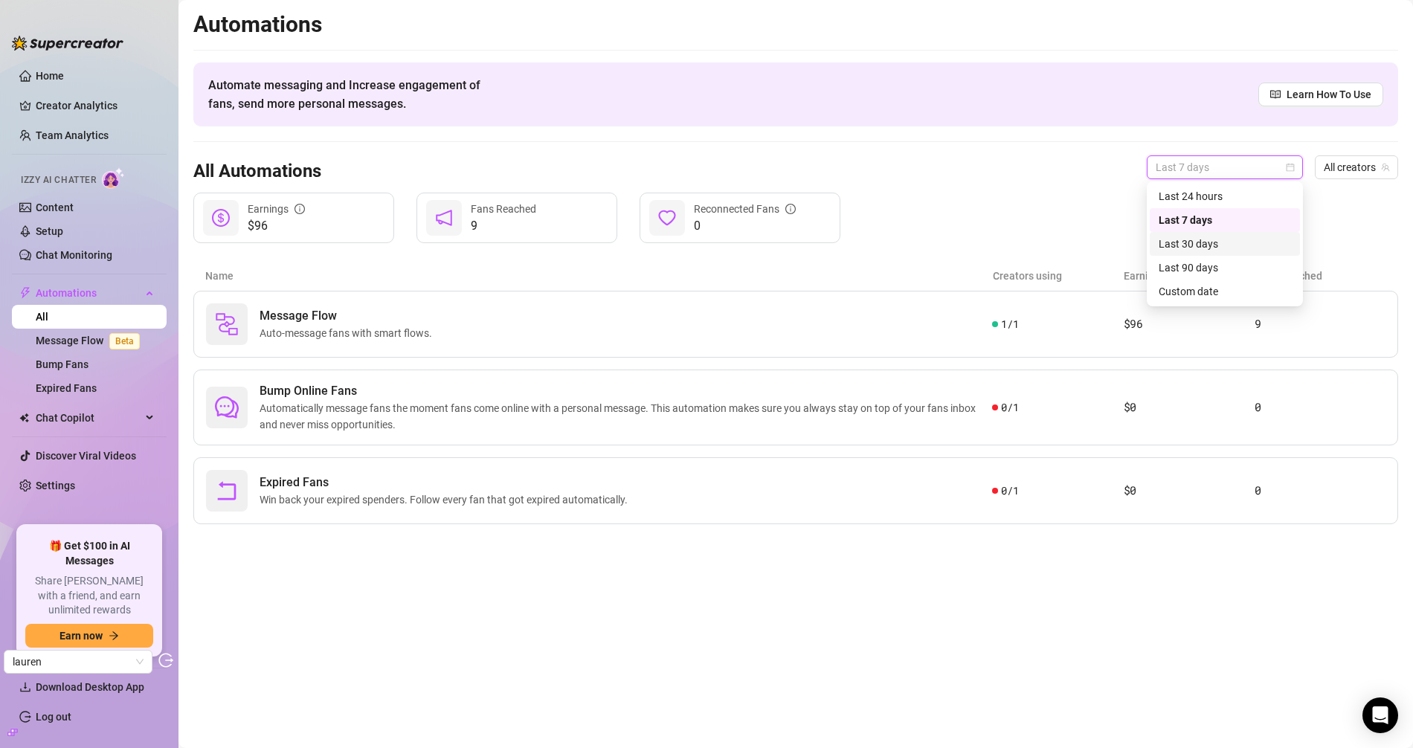
click at [1195, 240] on div "Last 30 days" at bounding box center [1225, 244] width 132 height 16
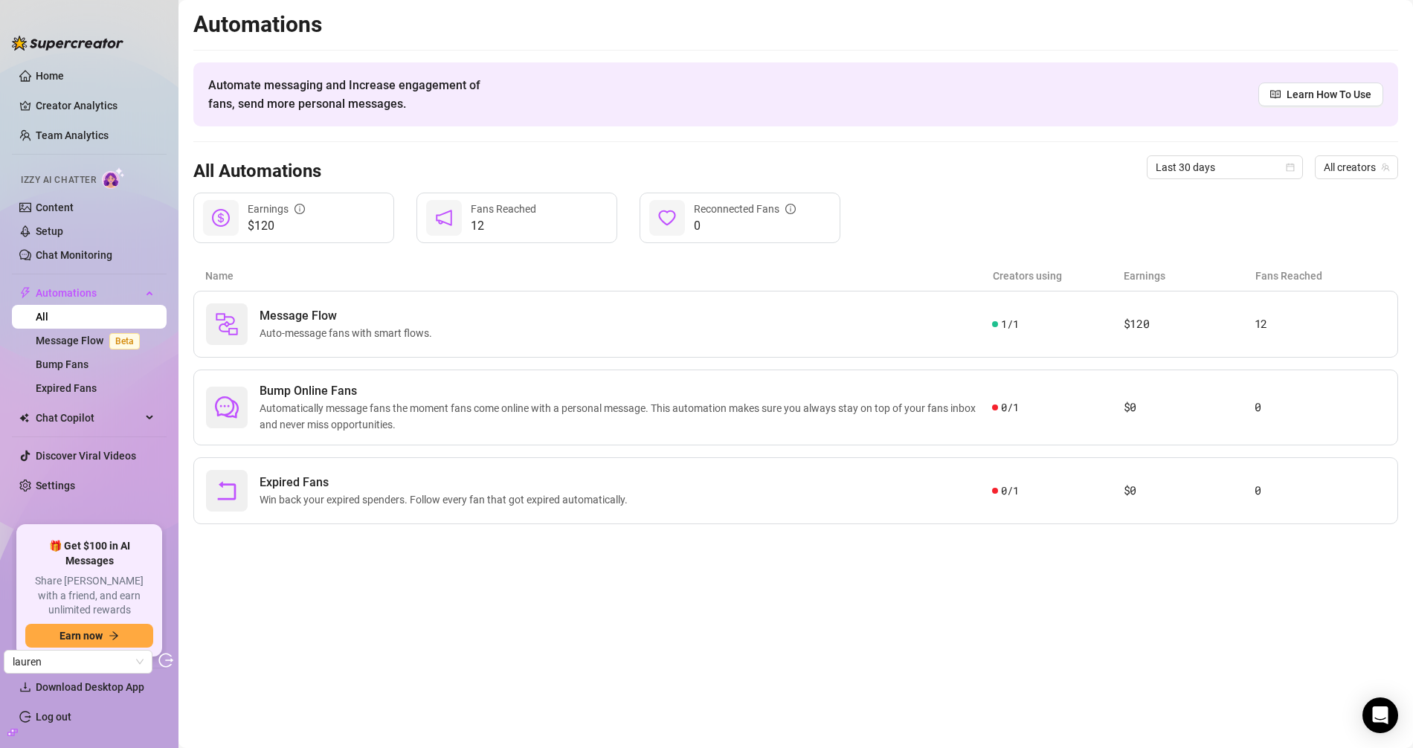
click at [983, 151] on div "All Automations Last 30 days All creators" at bounding box center [795, 167] width 1205 height 51
